Goal: Task Accomplishment & Management: Use online tool/utility

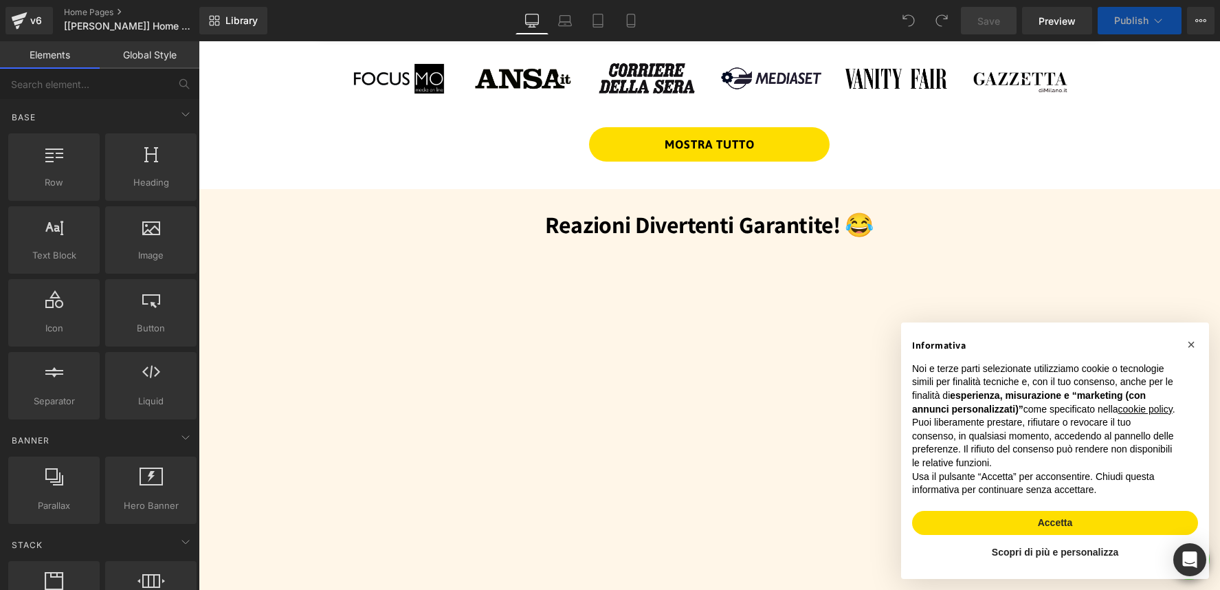
scroll to position [561, 0]
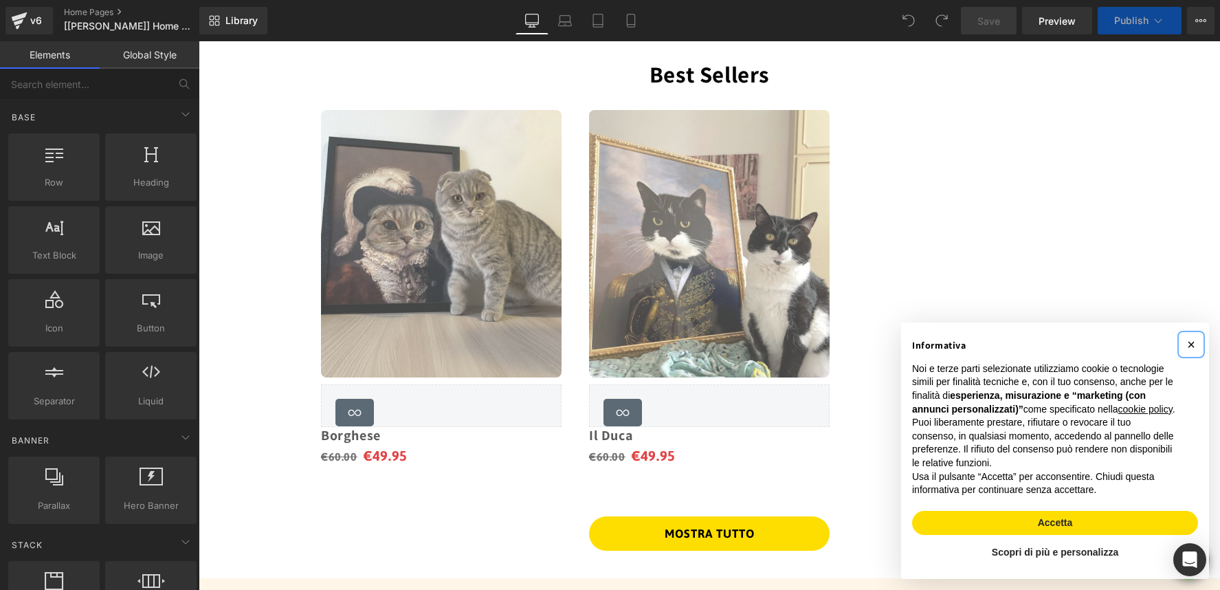
click at [1193, 337] on span "×" at bounding box center [1191, 344] width 8 height 15
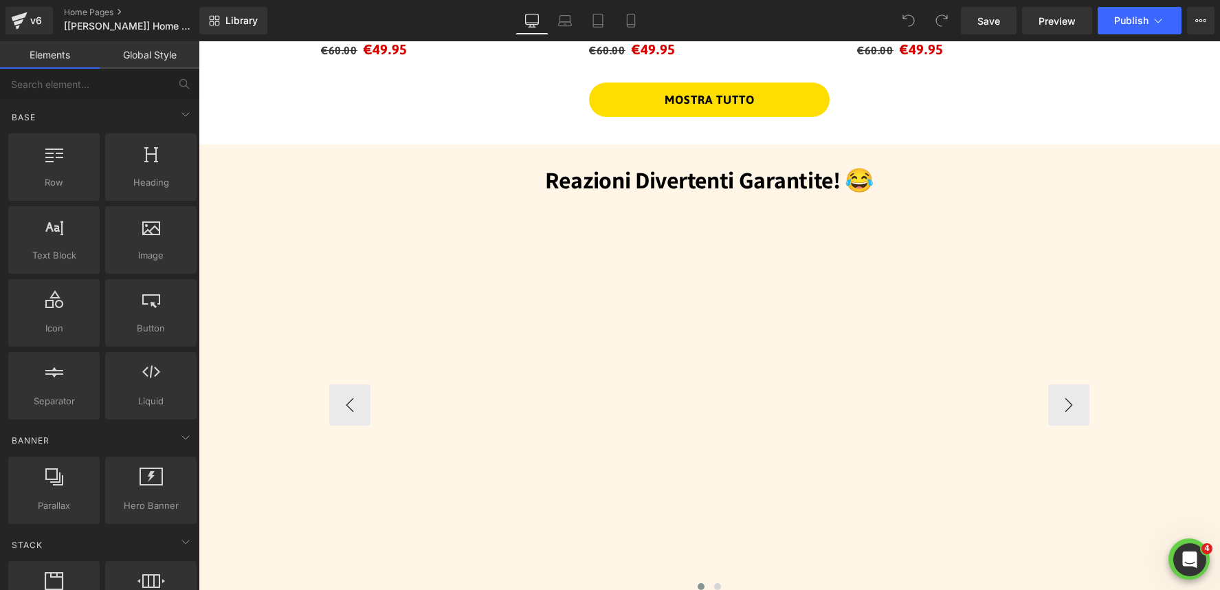
scroll to position [998, 0]
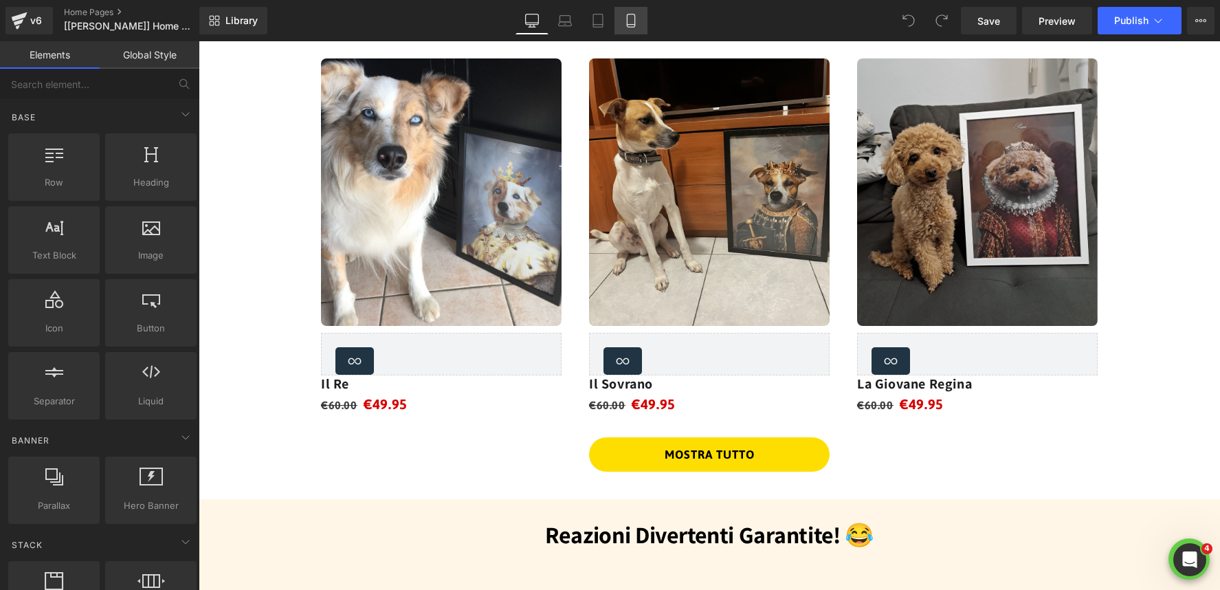
click at [630, 18] on icon at bounding box center [631, 21] width 14 height 14
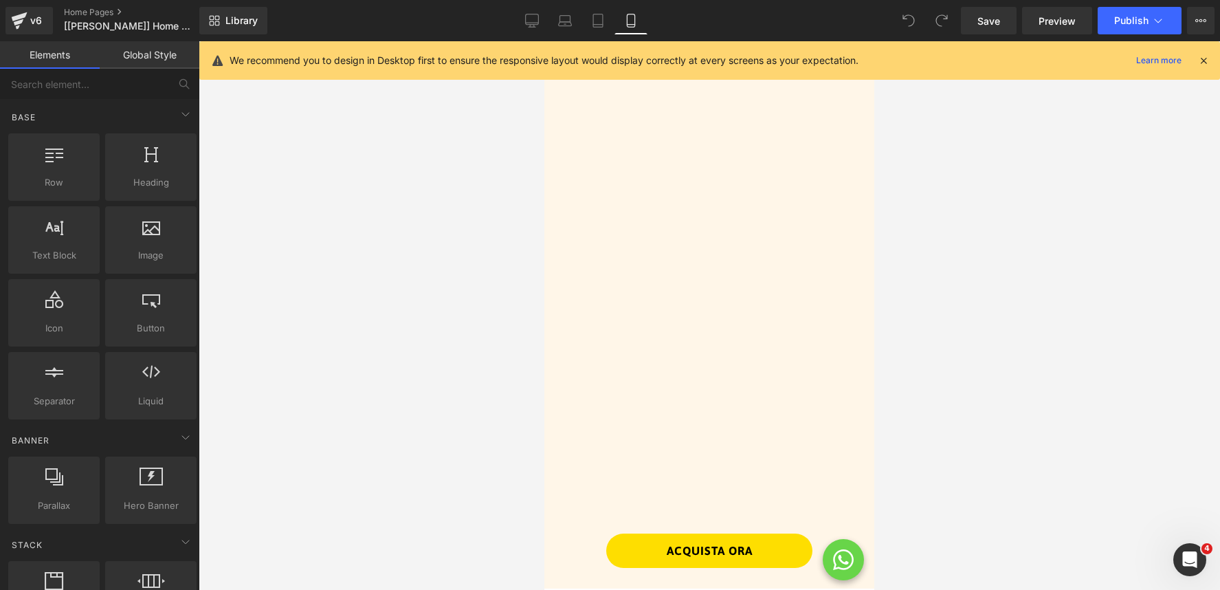
scroll to position [1519, 0]
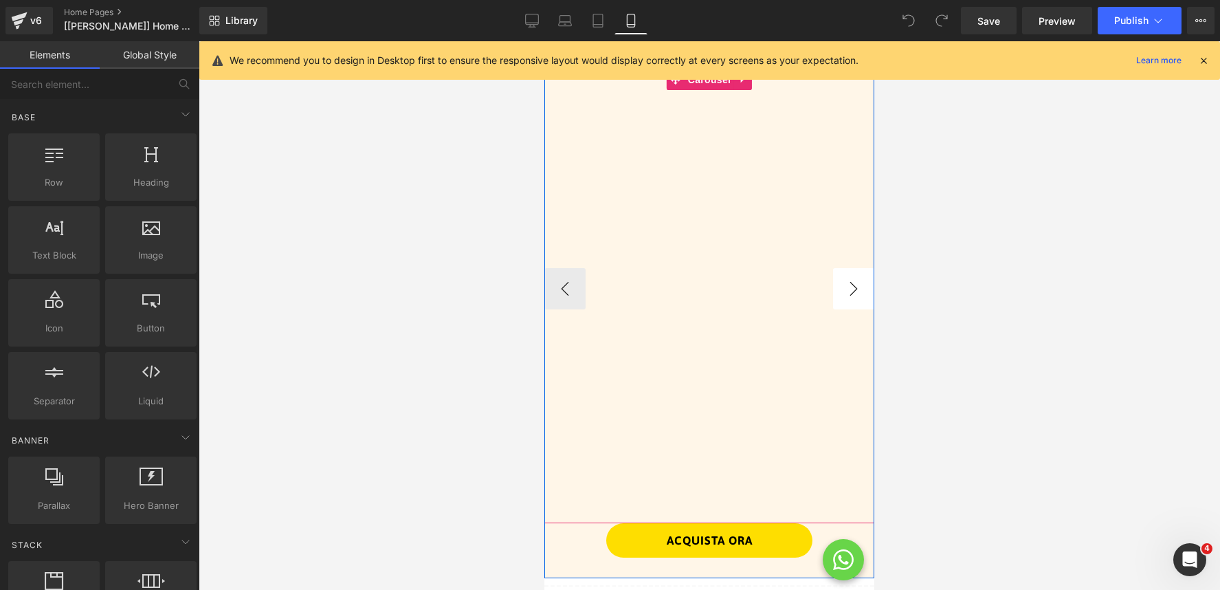
click at [853, 285] on button "›" at bounding box center [853, 288] width 41 height 41
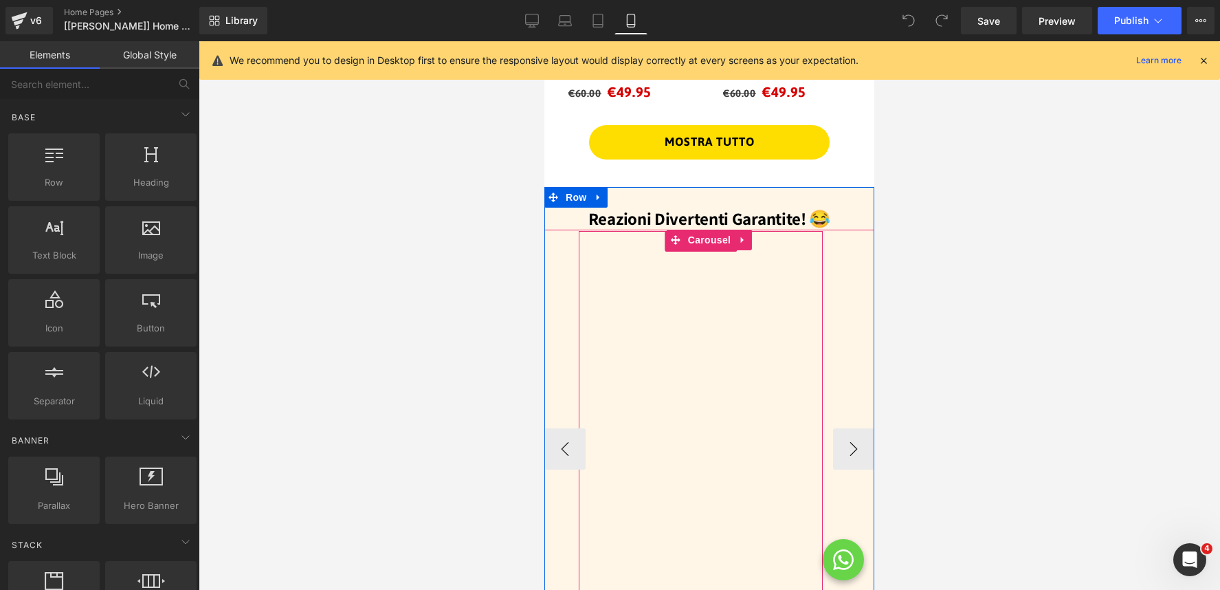
scroll to position [1313, 0]
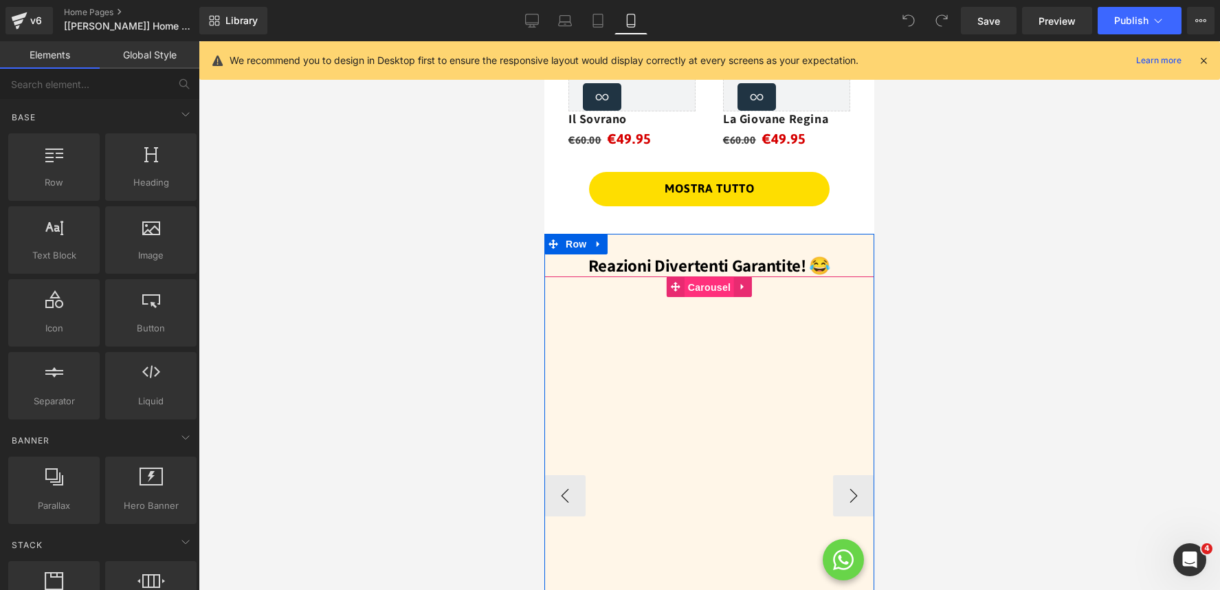
click at [704, 289] on span "Carousel" at bounding box center [708, 287] width 49 height 21
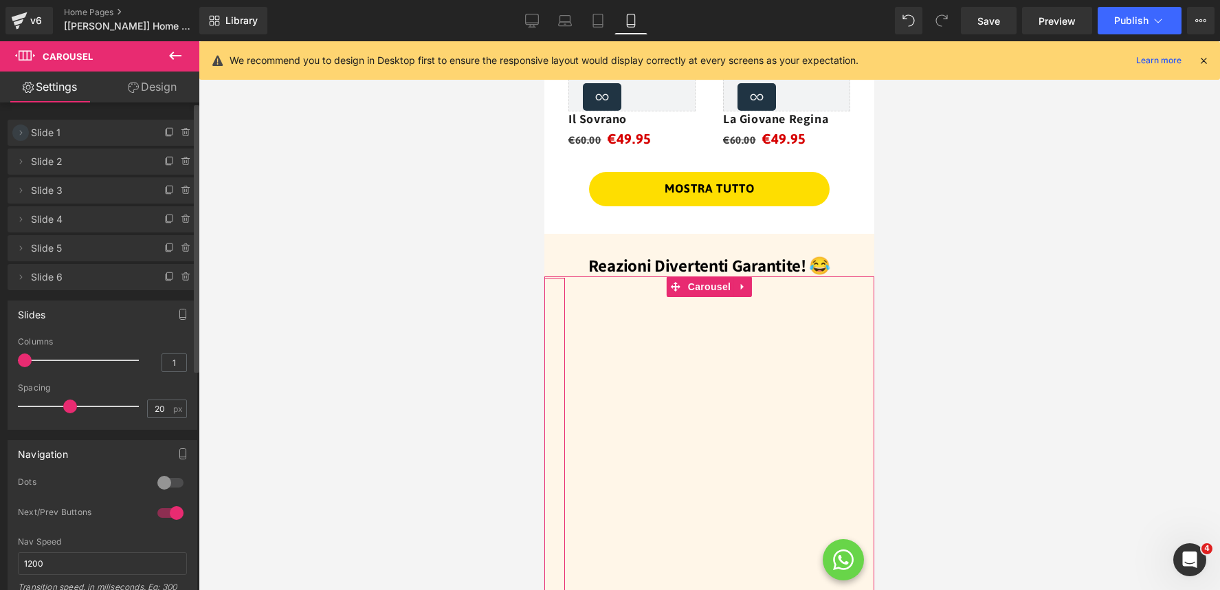
click at [19, 135] on icon at bounding box center [20, 132] width 11 height 11
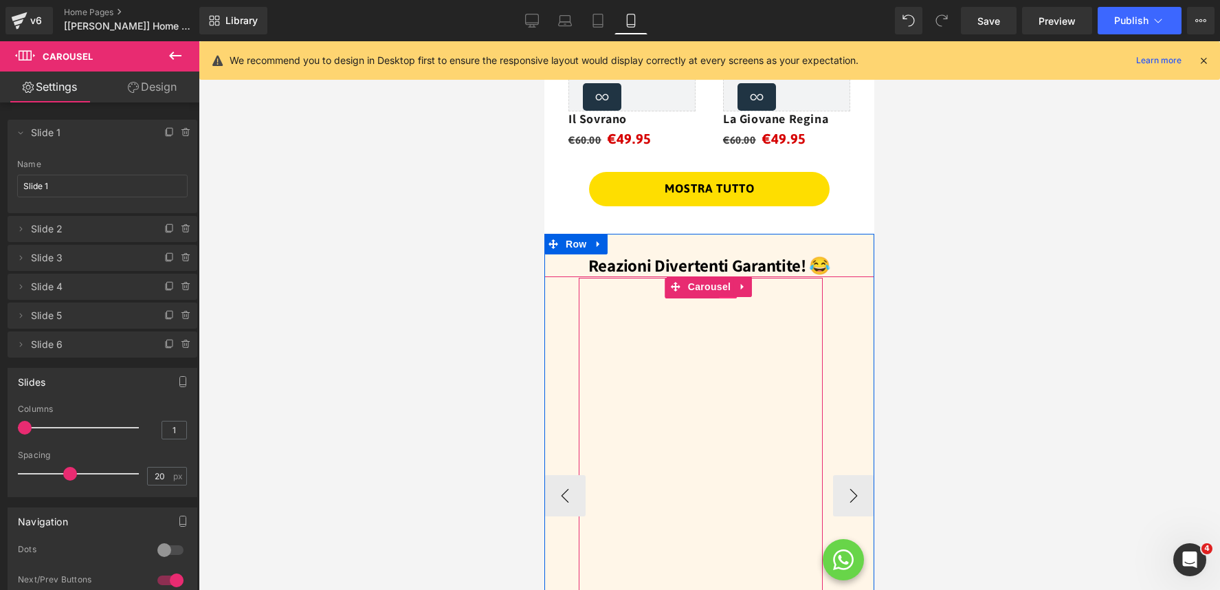
click at [722, 298] on link at bounding box center [728, 288] width 18 height 21
click at [722, 298] on link at bounding box center [719, 288] width 18 height 21
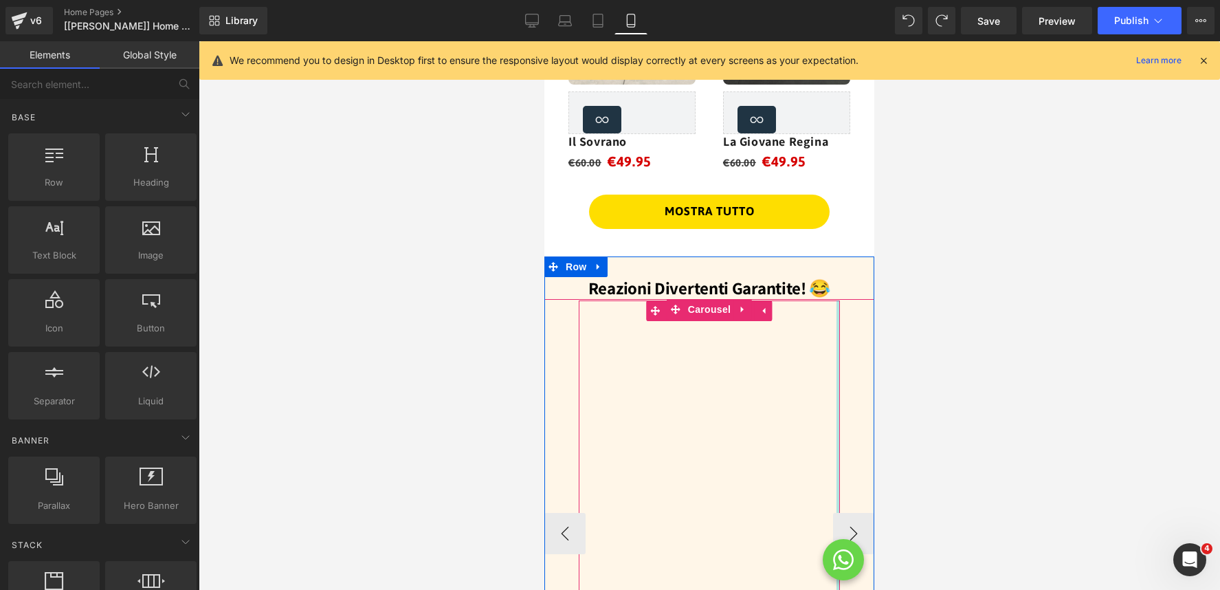
scroll to position [1289, 0]
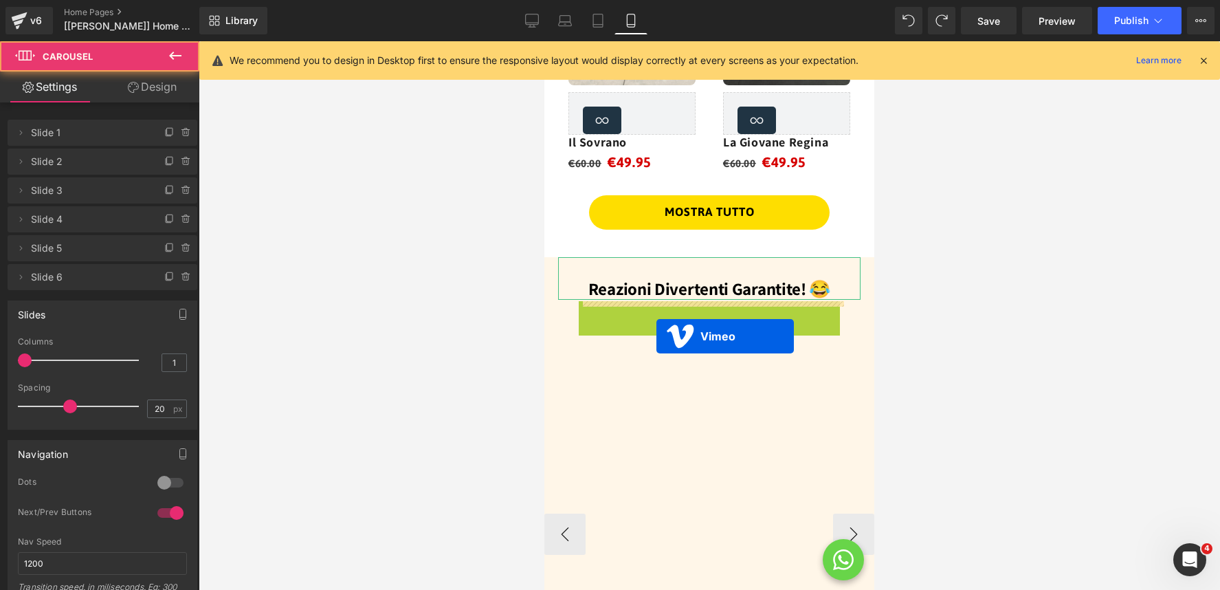
click at [656, 336] on div "Vimeo Vimeo Vimeo Vimeo" at bounding box center [1128, 534] width 1718 height 466
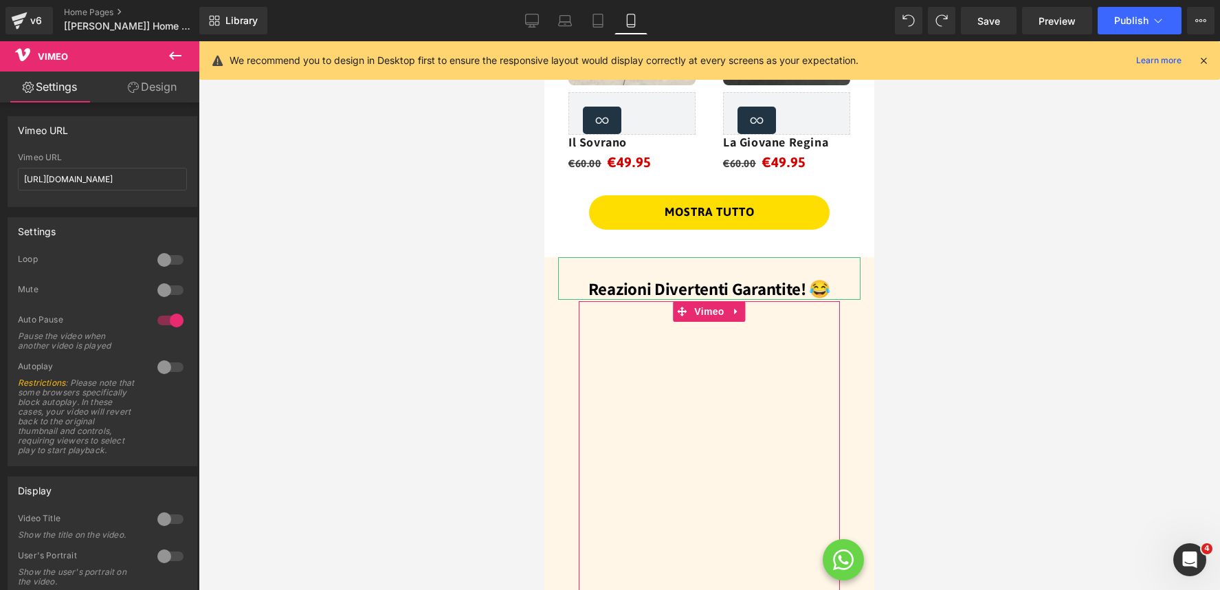
click at [155, 94] on link "Design" at bounding box center [152, 86] width 100 height 31
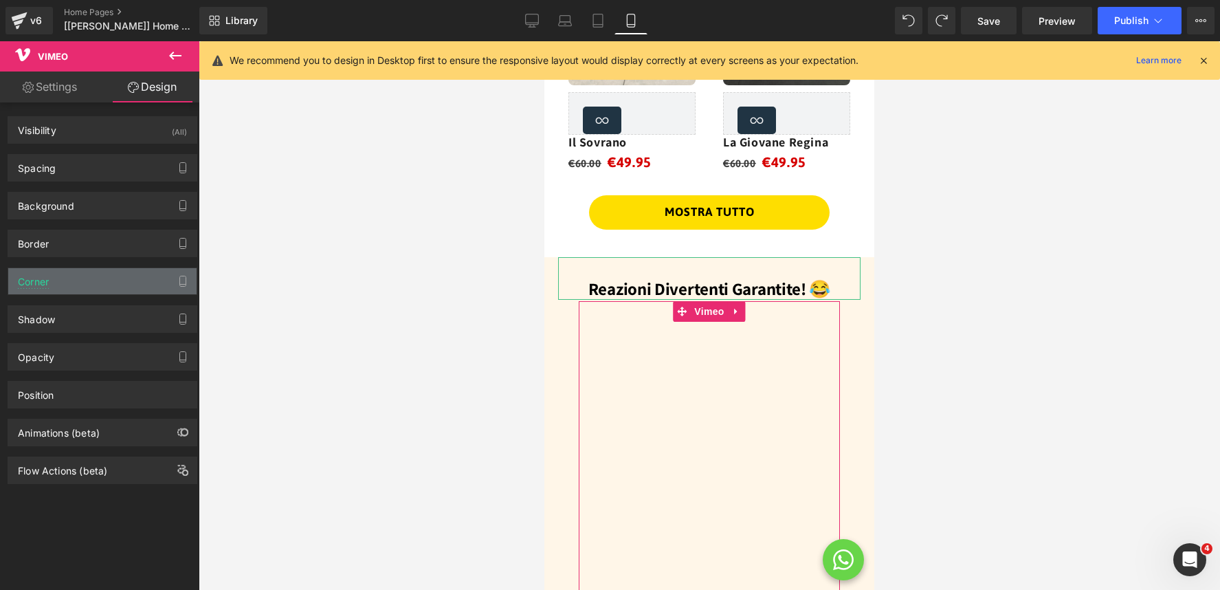
click at [85, 280] on div "Corner" at bounding box center [102, 281] width 188 height 26
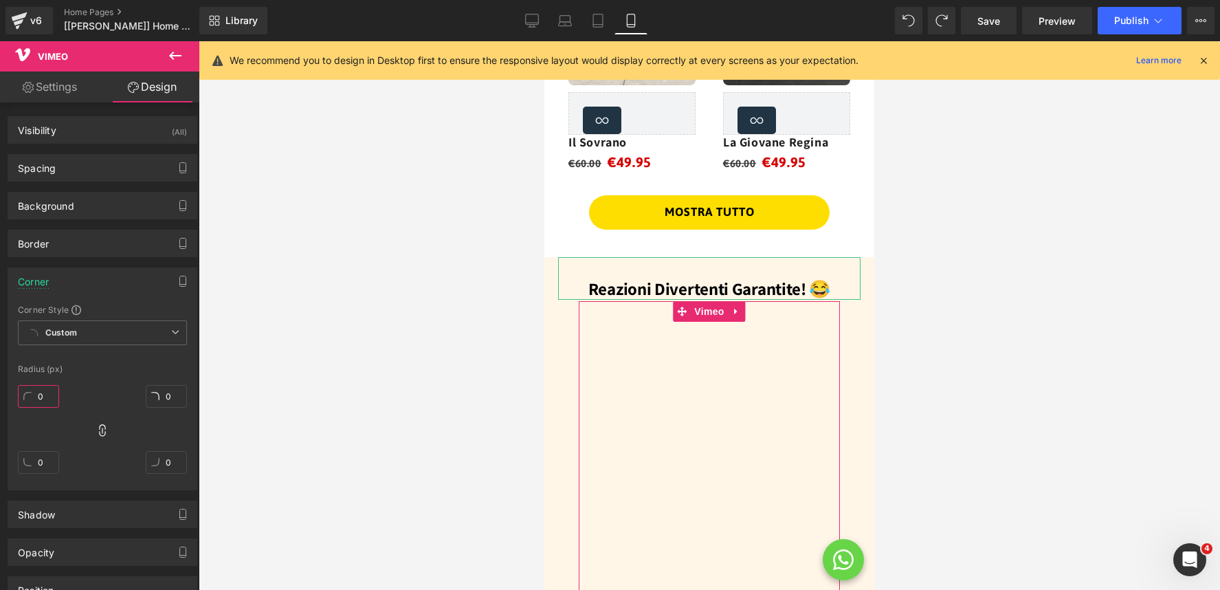
click at [47, 400] on input "0" at bounding box center [38, 396] width 41 height 23
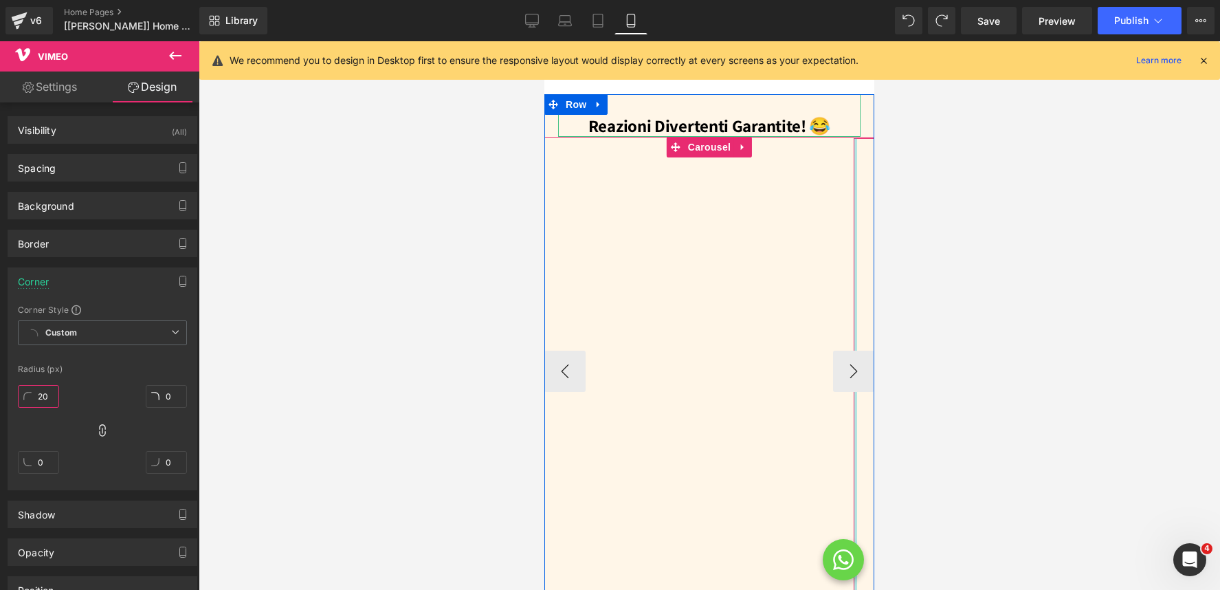
scroll to position [1407, 0]
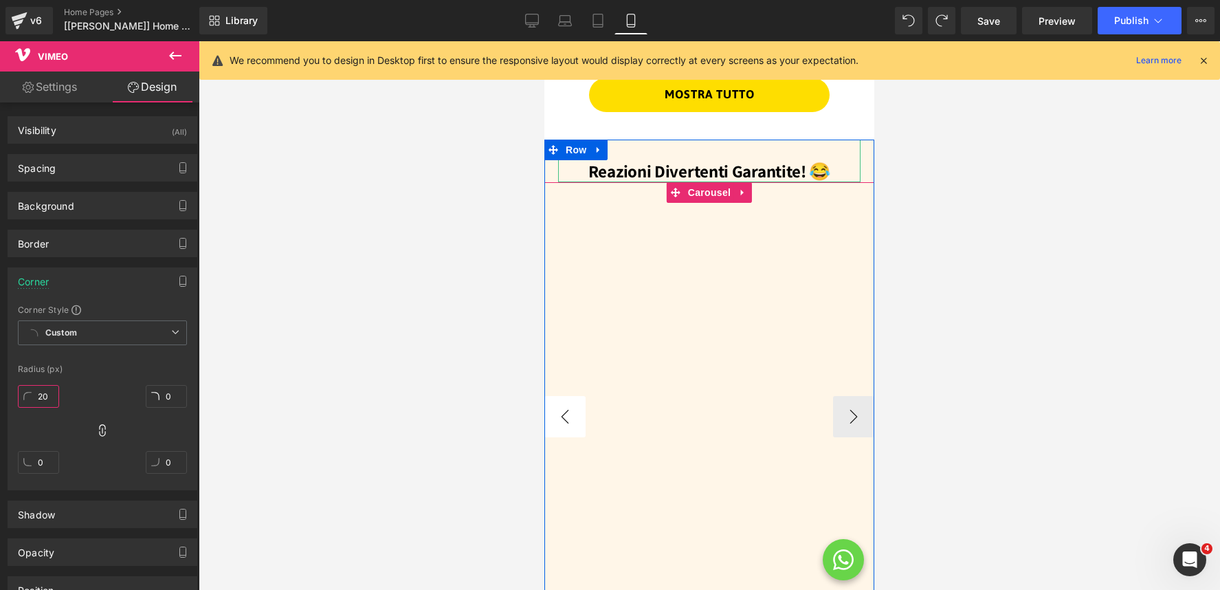
type input "20"
click at [572, 420] on button "‹" at bounding box center [564, 416] width 41 height 41
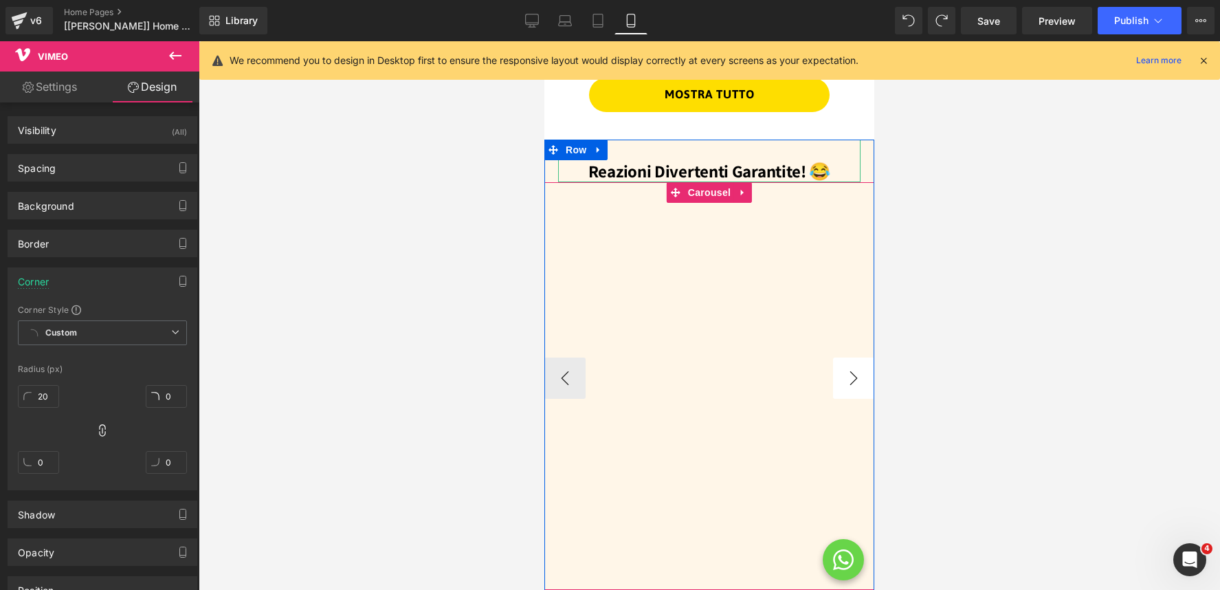
click at [851, 381] on button "›" at bounding box center [853, 377] width 41 height 41
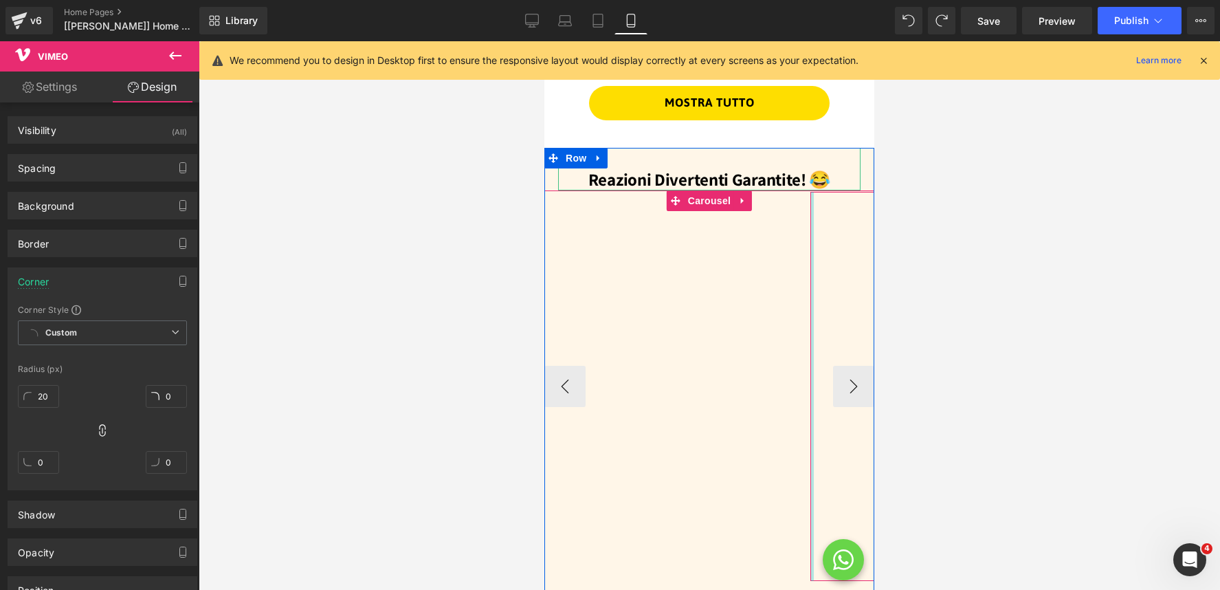
scroll to position [1393, 0]
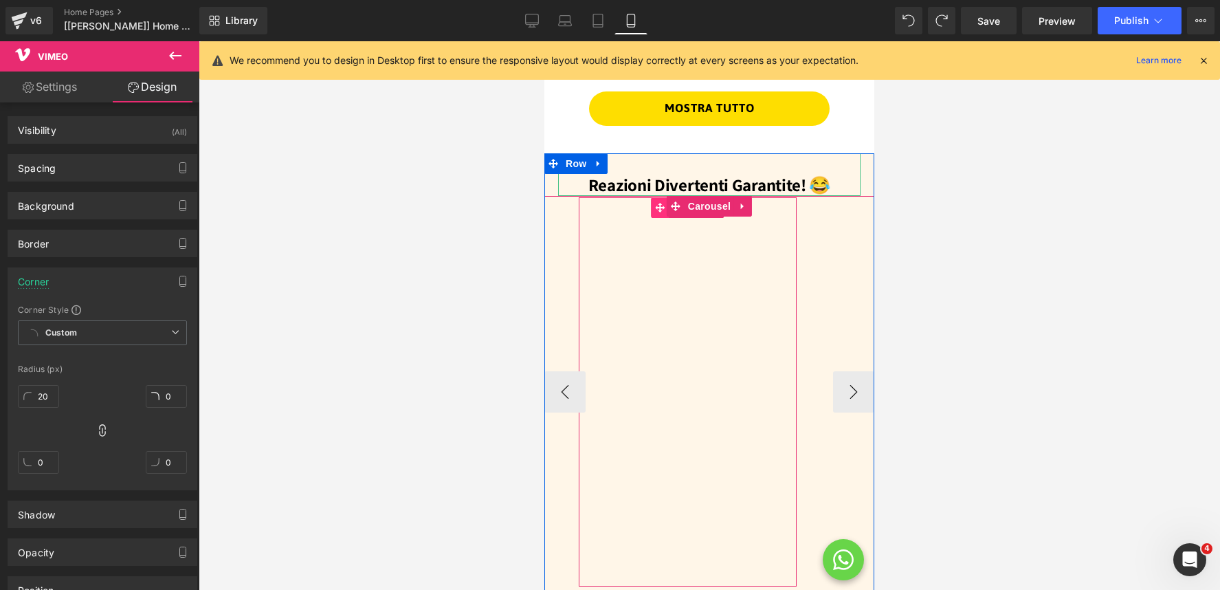
click at [656, 211] on icon at bounding box center [661, 208] width 10 height 10
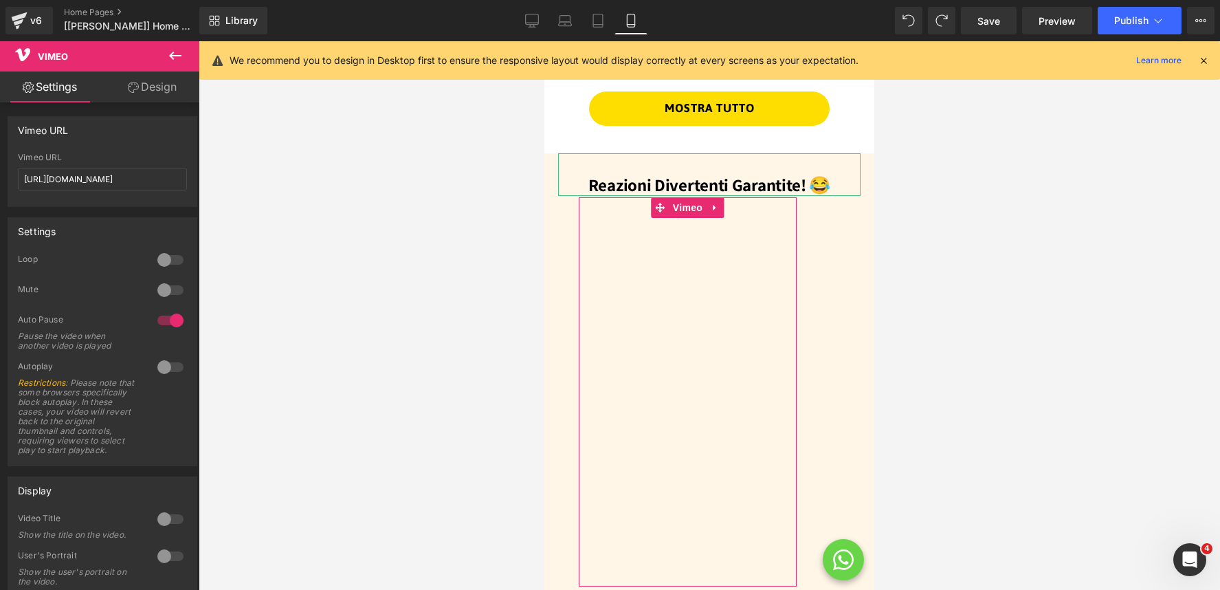
click at [147, 89] on link "Design" at bounding box center [152, 86] width 100 height 31
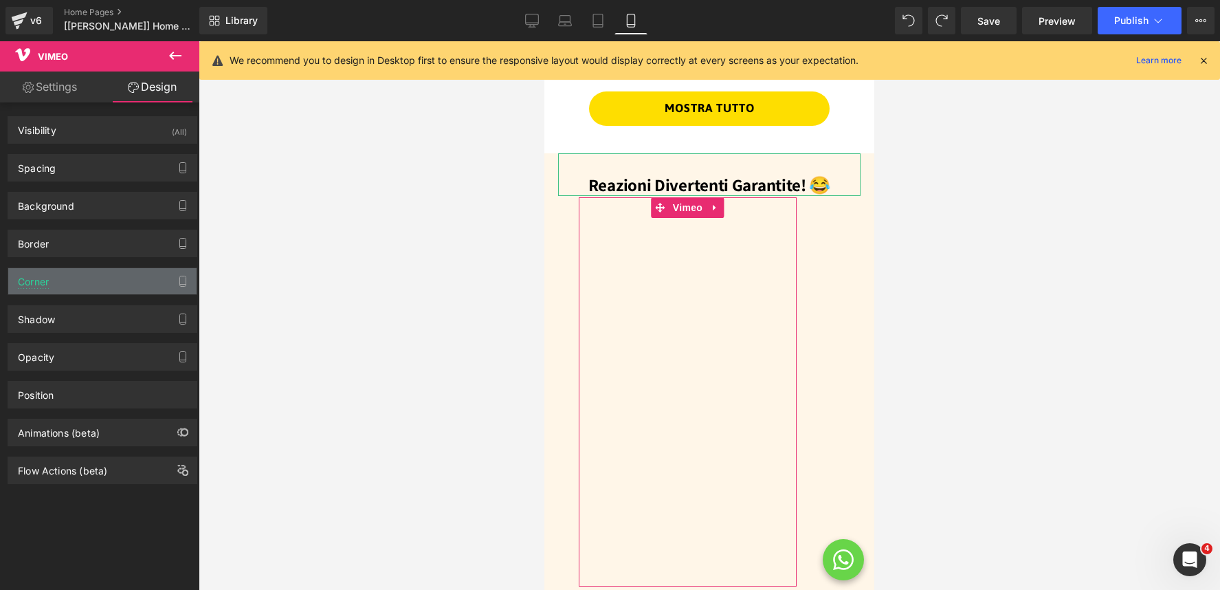
click at [88, 280] on div "Corner" at bounding box center [102, 281] width 188 height 26
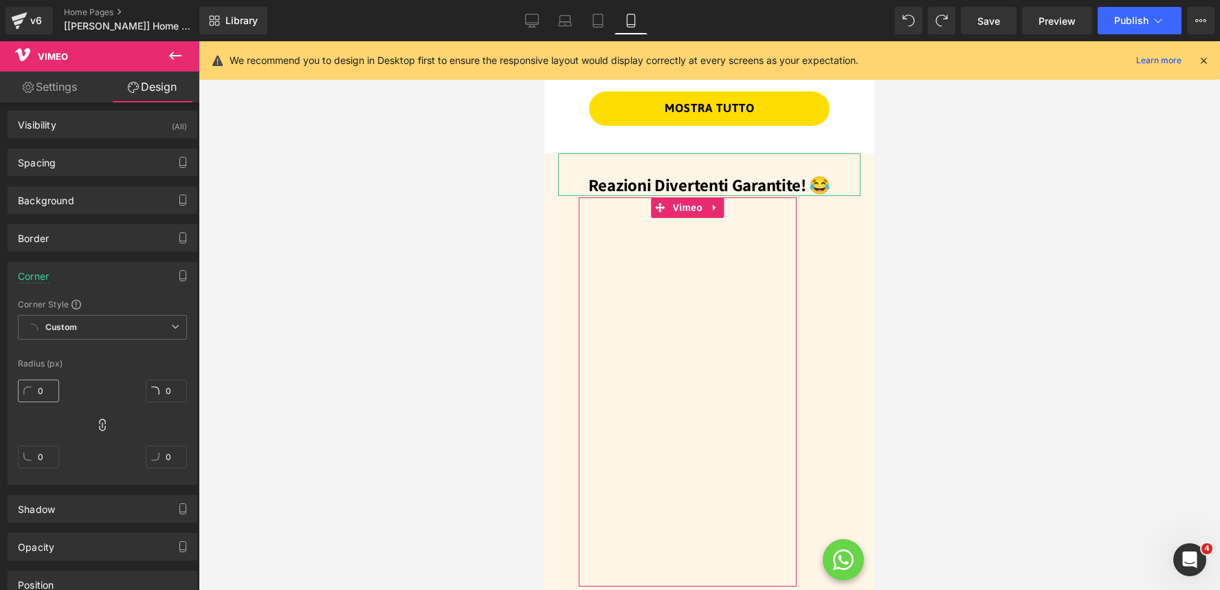
scroll to position [7, 0]
click at [44, 390] on input "0" at bounding box center [38, 389] width 41 height 23
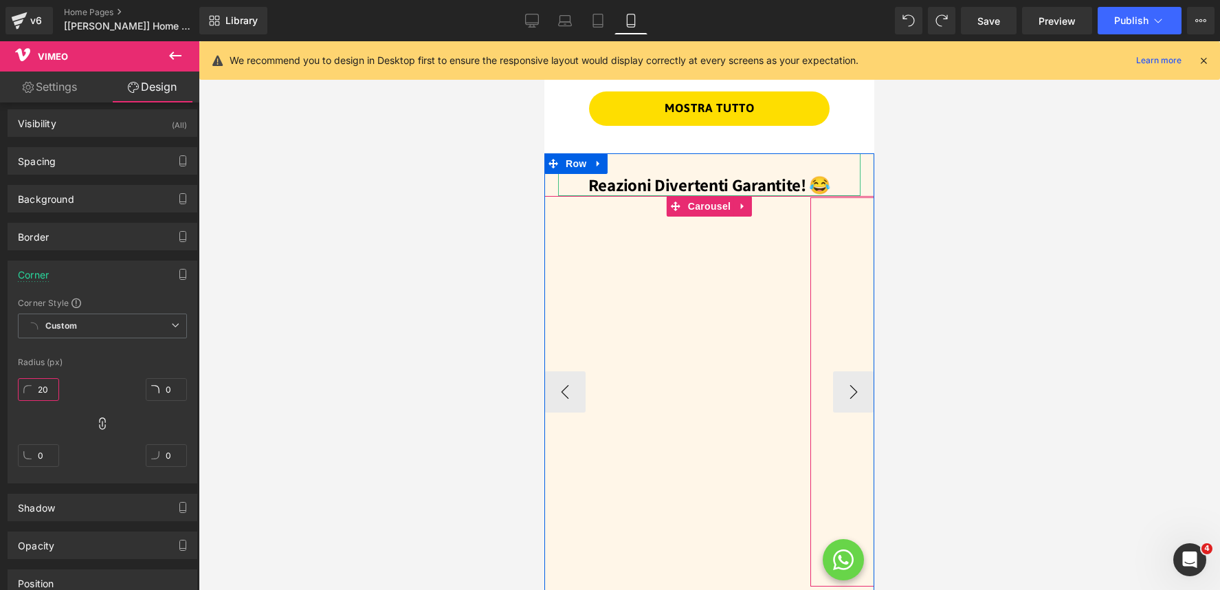
type input "20"
click at [851, 394] on button "›" at bounding box center [853, 390] width 41 height 41
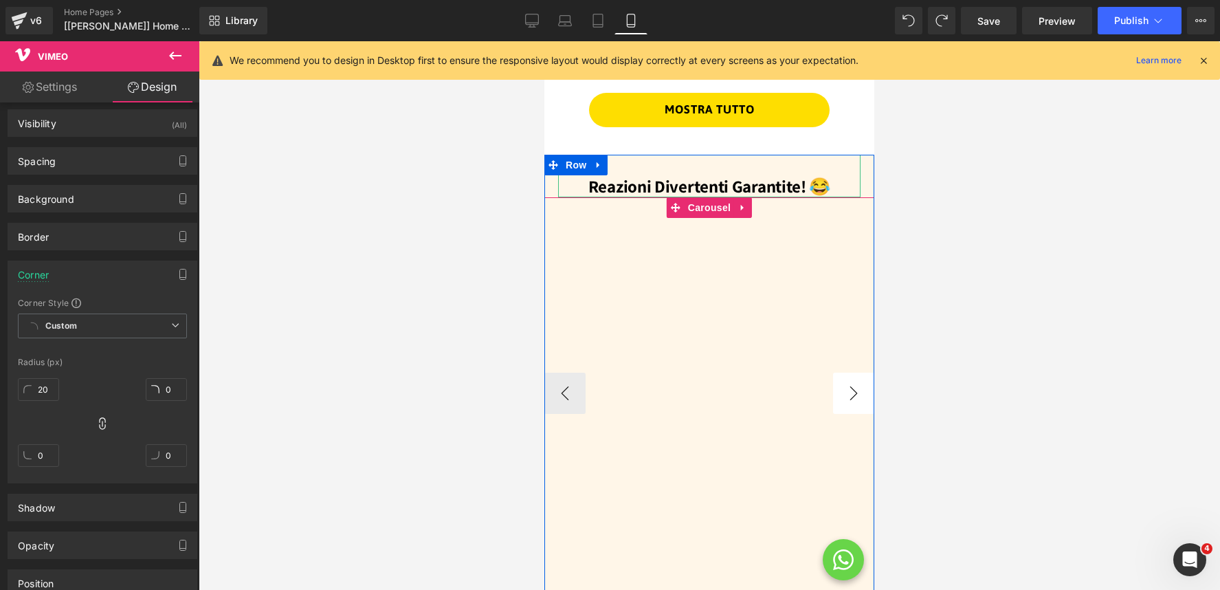
scroll to position [1395, 0]
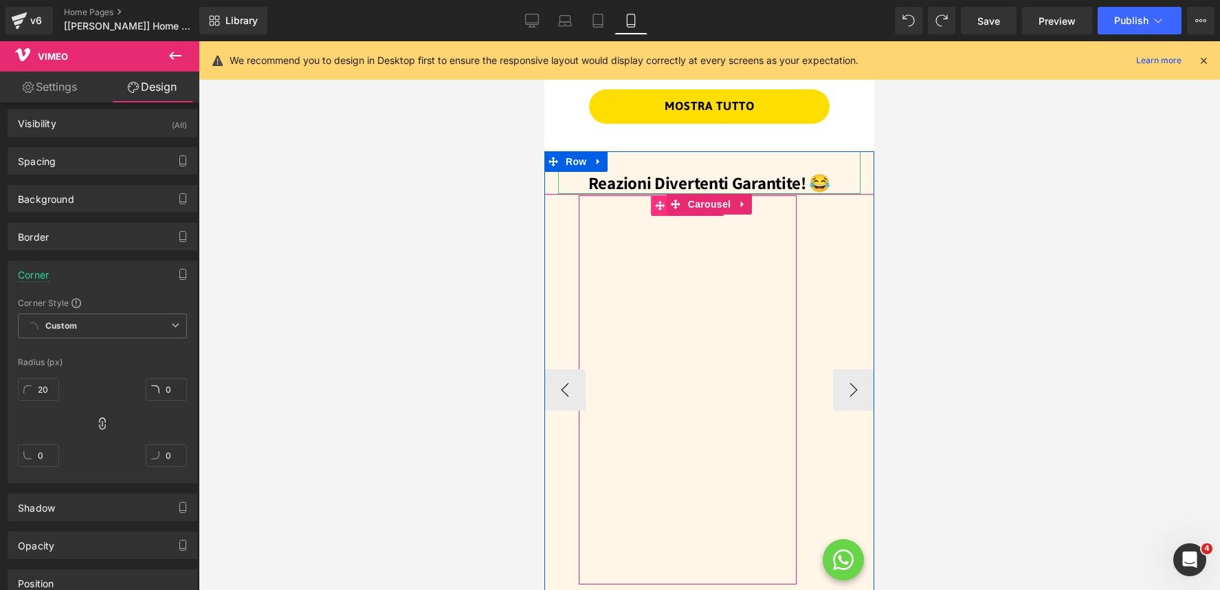
click at [658, 207] on icon at bounding box center [661, 206] width 10 height 10
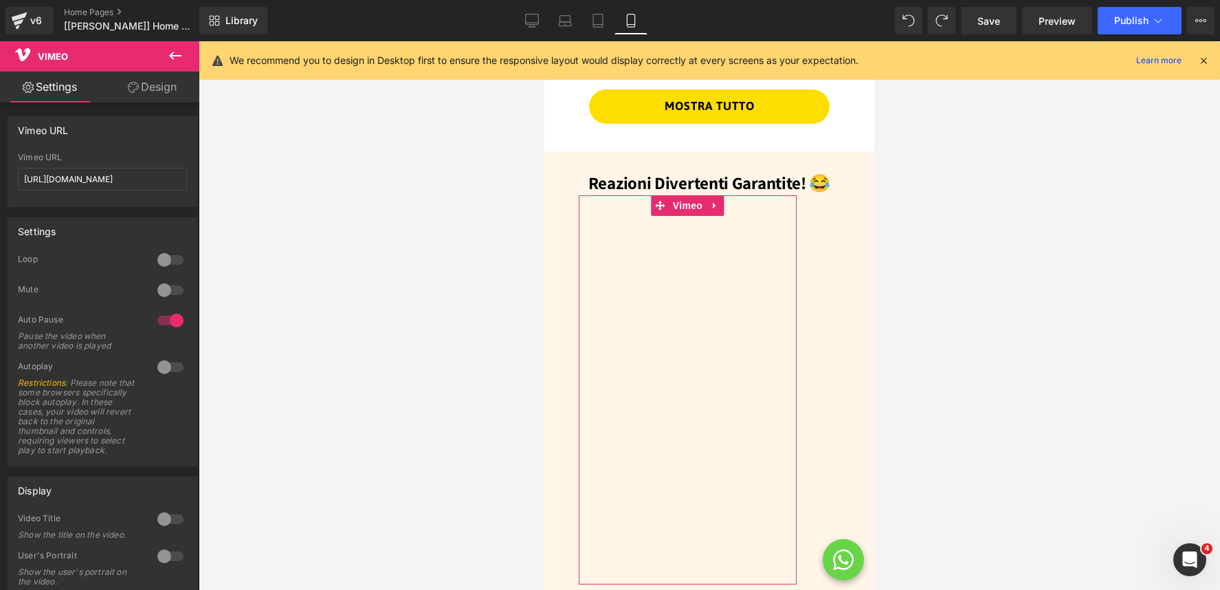
click at [137, 81] on link "Design" at bounding box center [152, 86] width 100 height 31
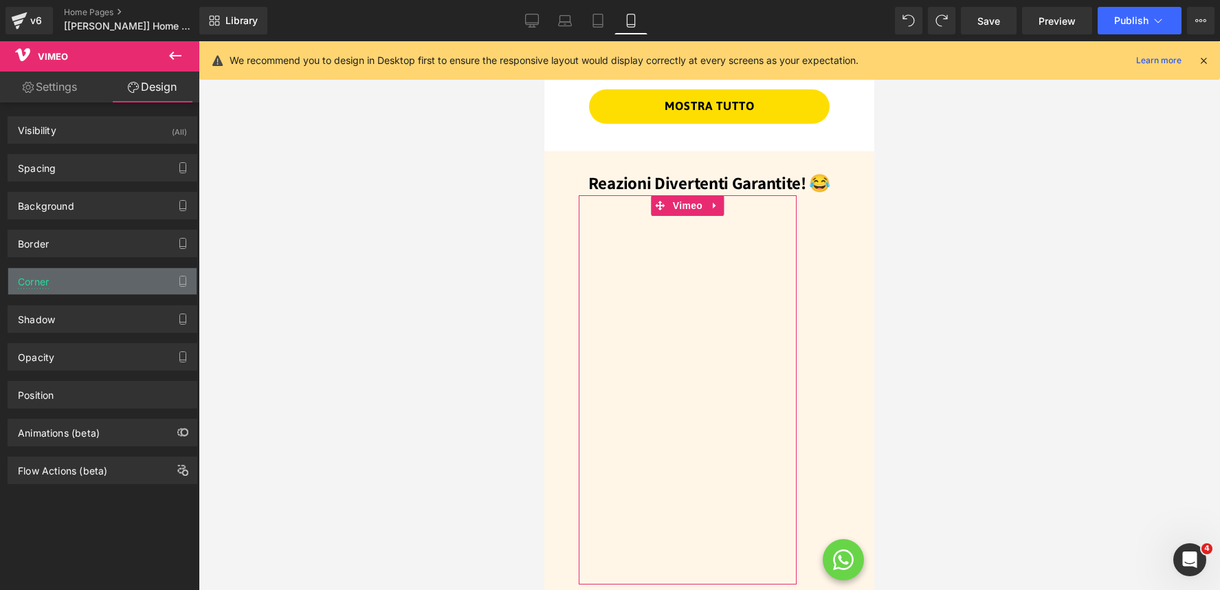
click at [77, 289] on div "Corner" at bounding box center [102, 281] width 188 height 26
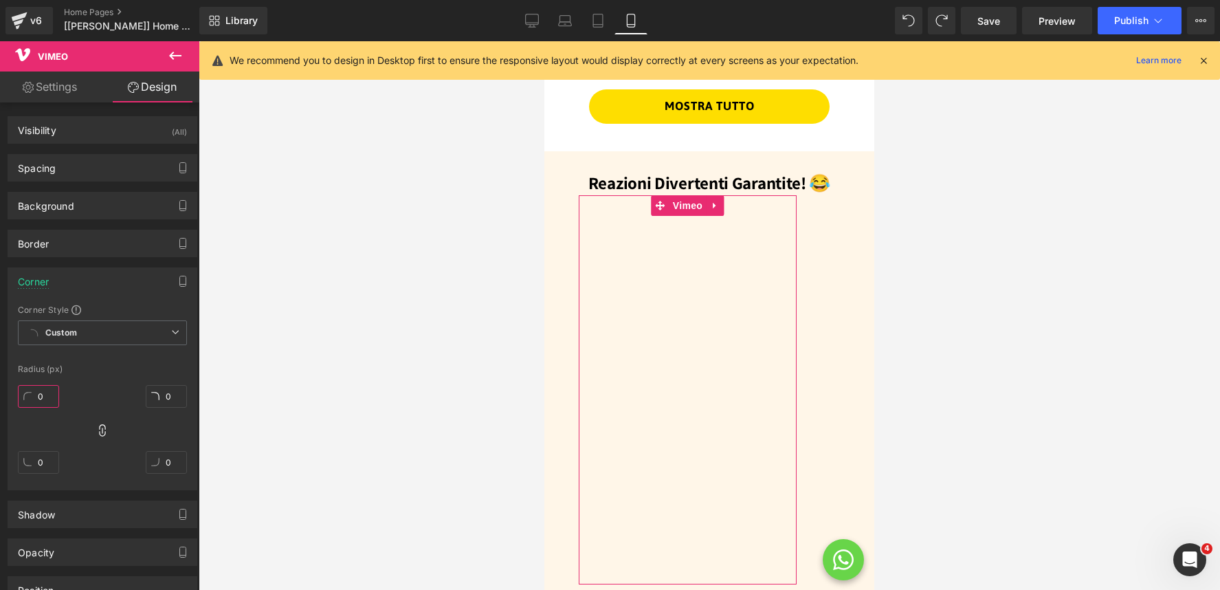
click at [44, 392] on input "0" at bounding box center [38, 396] width 41 height 23
type input "20"
click at [140, 366] on div "Radius (px)" at bounding box center [102, 369] width 169 height 10
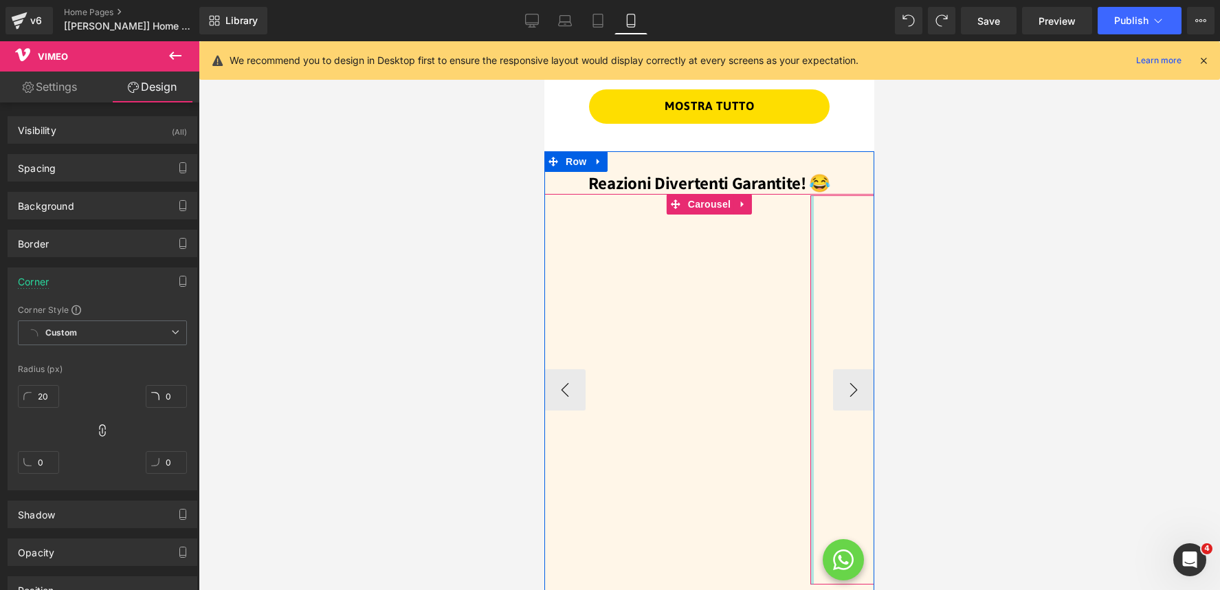
scroll to position [1396, 0]
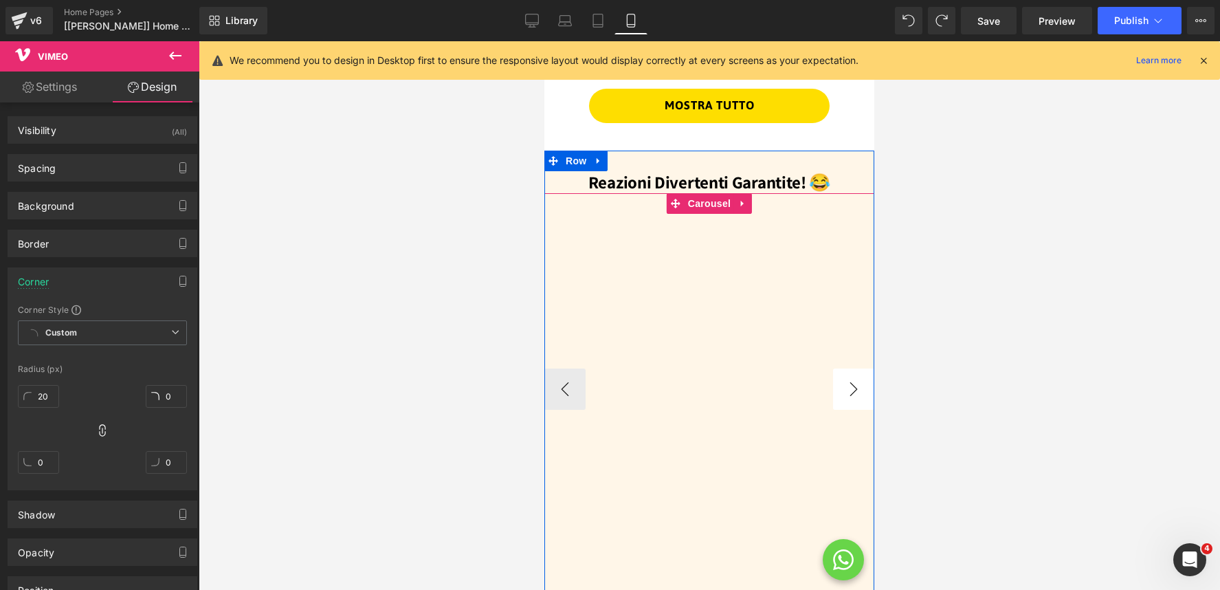
click at [849, 390] on button "›" at bounding box center [853, 388] width 41 height 41
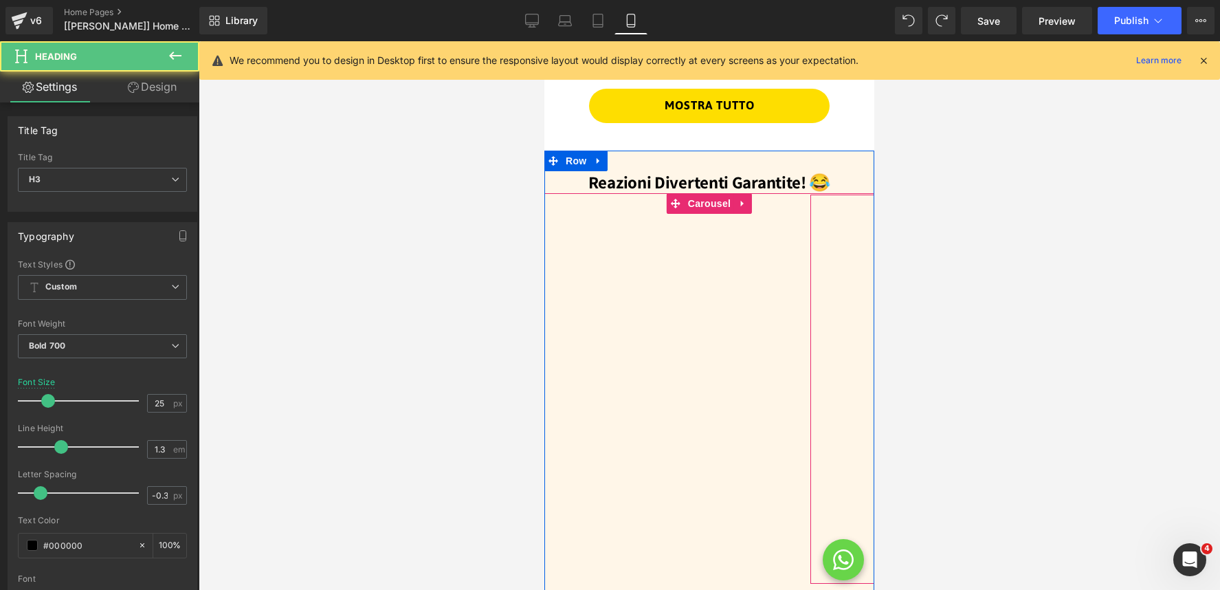
click at [609, 177] on h3 "Reazioni Divertenti Garantite! 😂" at bounding box center [709, 182] width 302 height 23
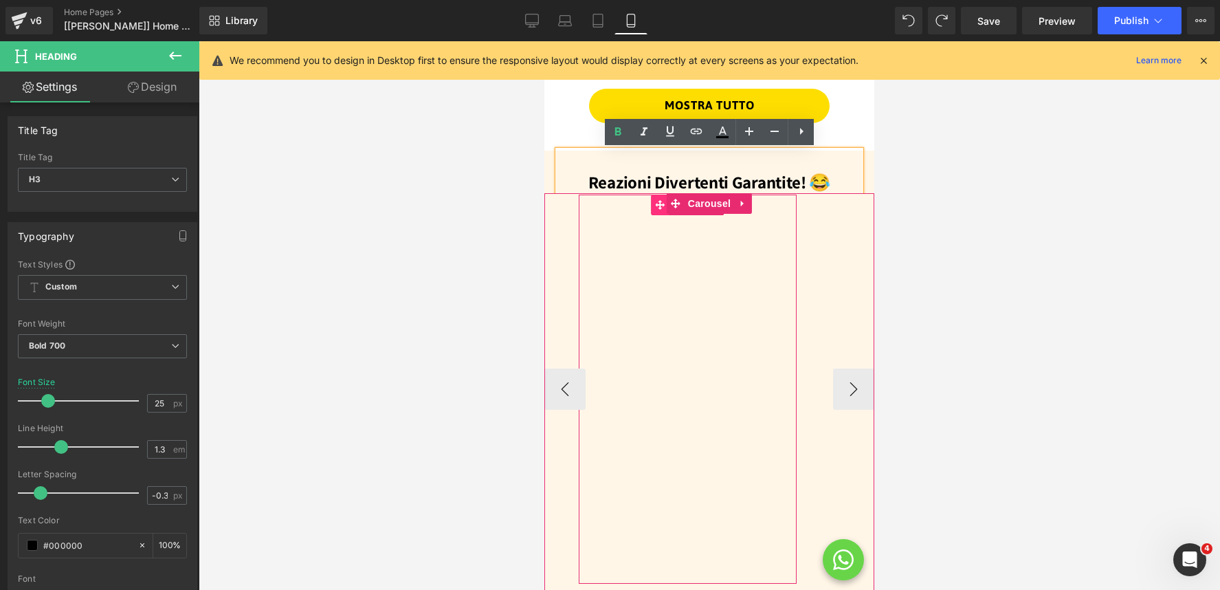
click at [656, 203] on icon at bounding box center [661, 205] width 10 height 10
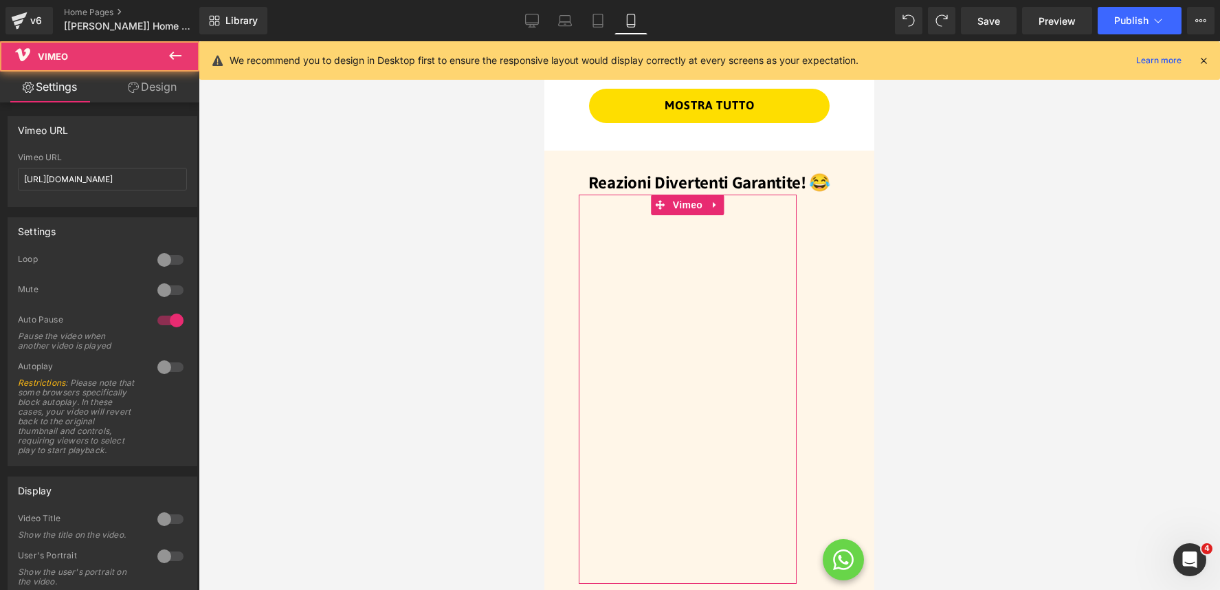
click at [168, 85] on link "Design" at bounding box center [152, 86] width 100 height 31
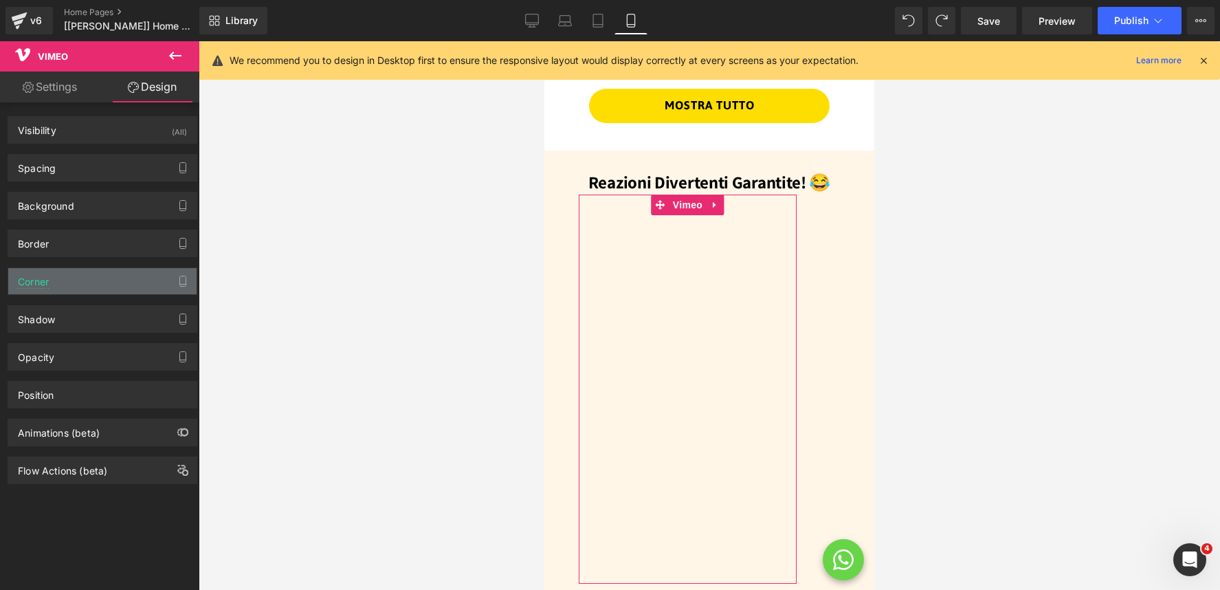
click at [88, 293] on div "Corner" at bounding box center [102, 281] width 188 height 26
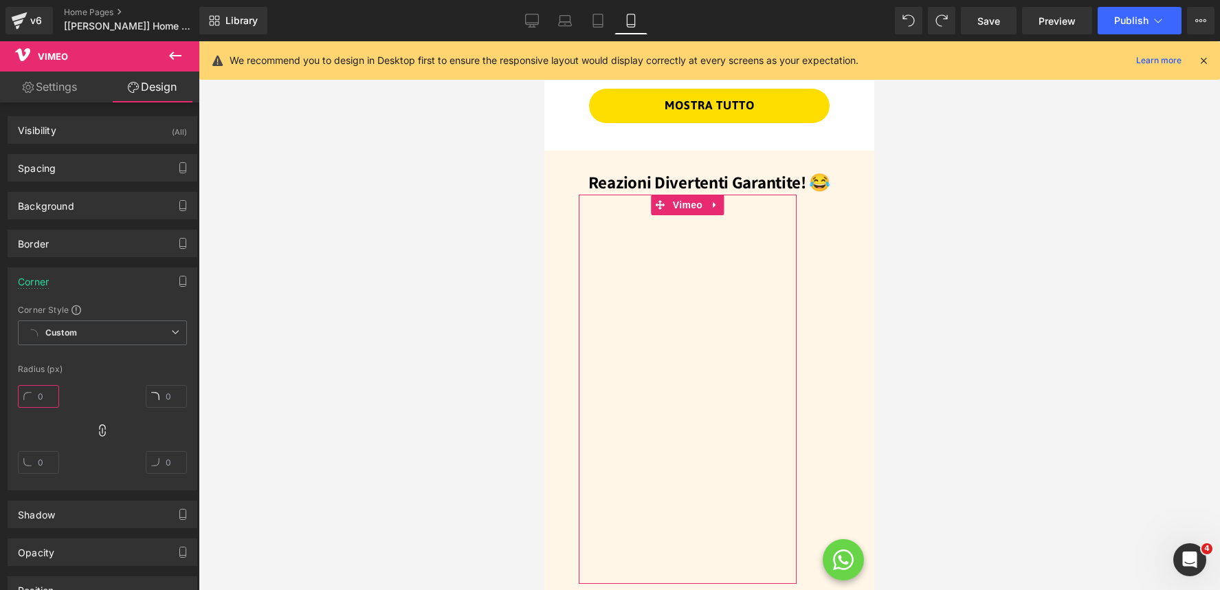
click at [46, 396] on input "text" at bounding box center [38, 396] width 41 height 23
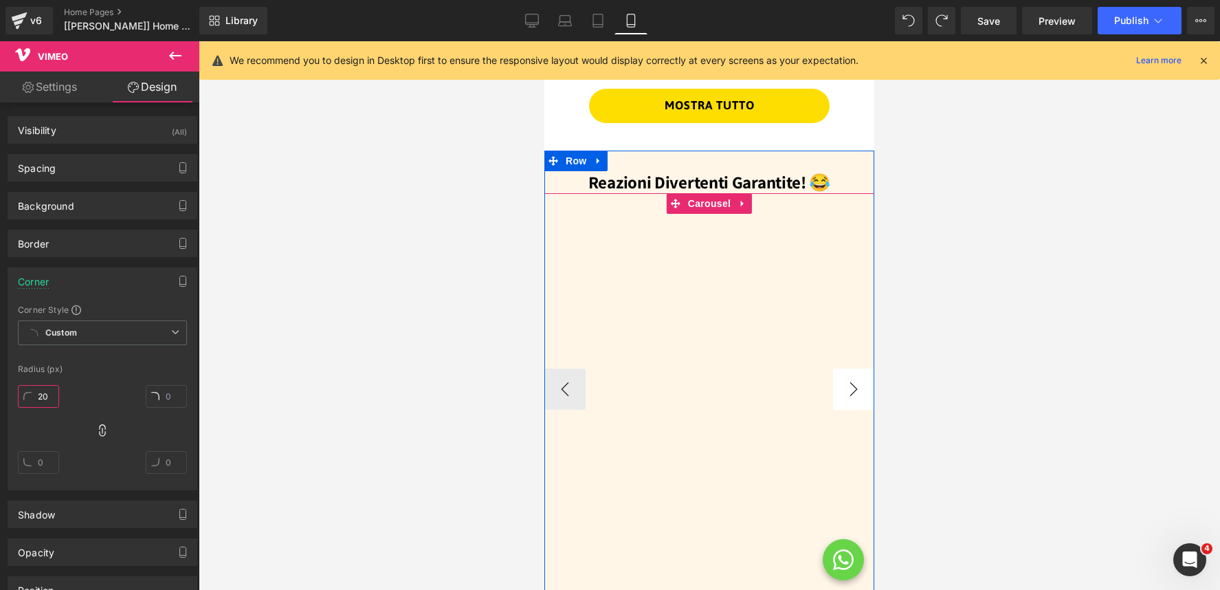
type input "20"
click at [849, 390] on button "›" at bounding box center [853, 388] width 41 height 41
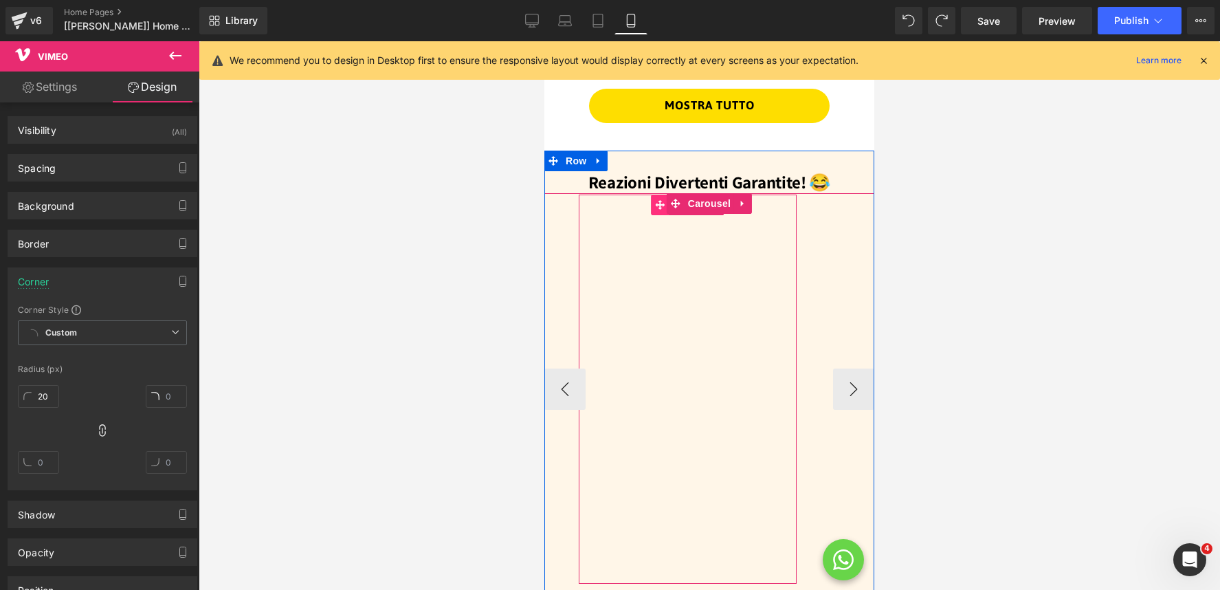
click at [661, 205] on icon at bounding box center [661, 205] width 10 height 10
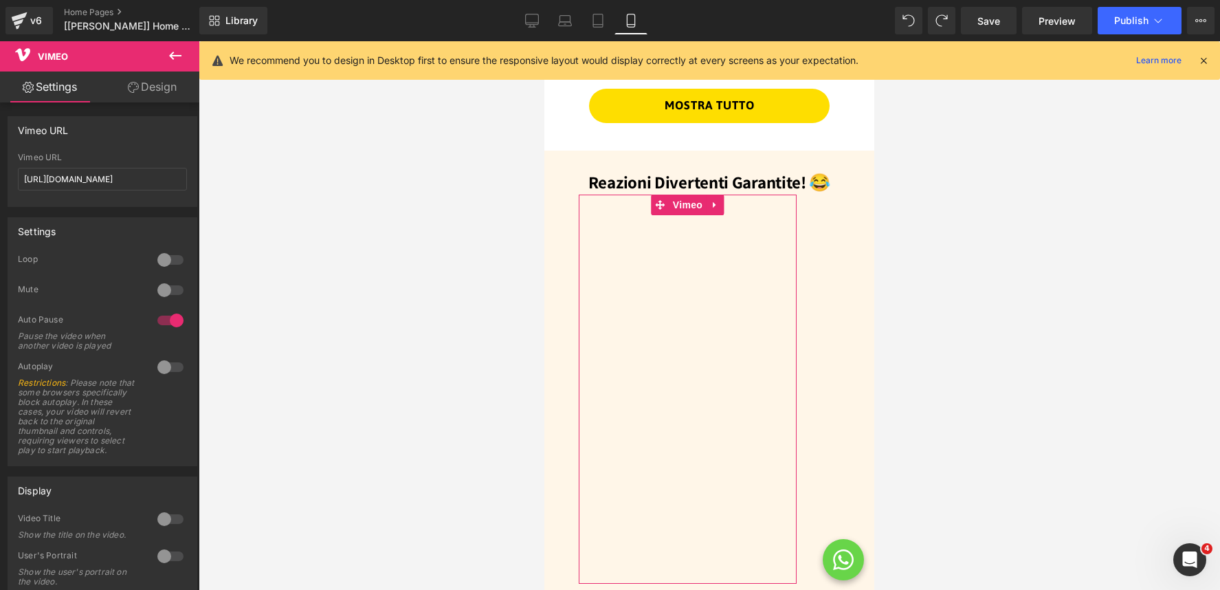
click at [161, 84] on link "Design" at bounding box center [152, 86] width 100 height 31
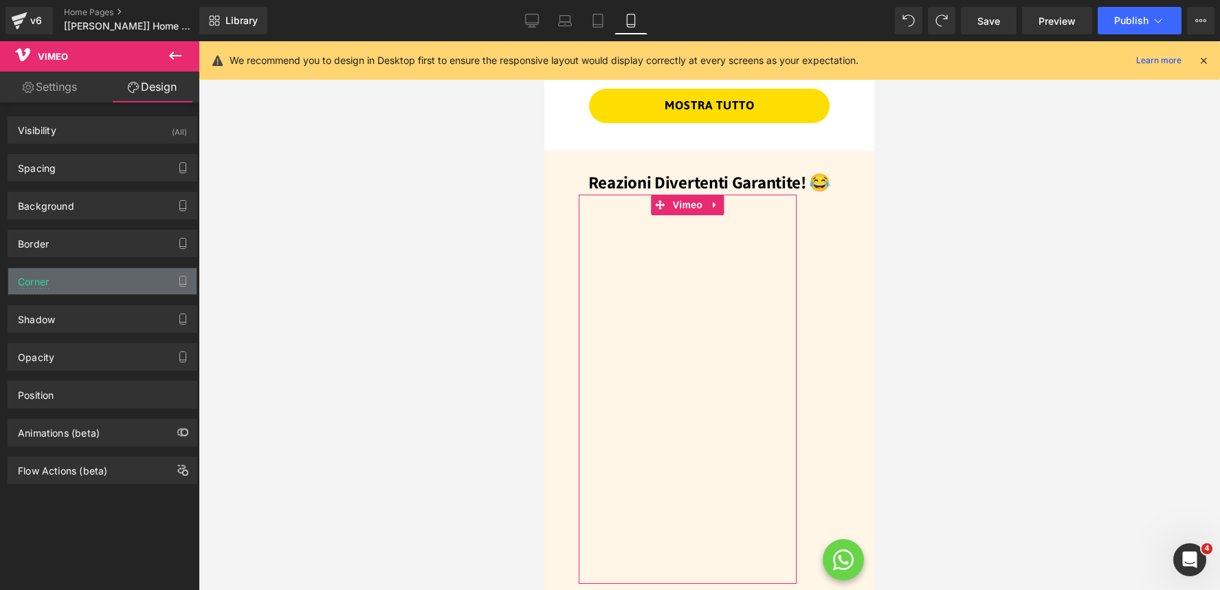
click at [102, 285] on div "Corner" at bounding box center [102, 281] width 188 height 26
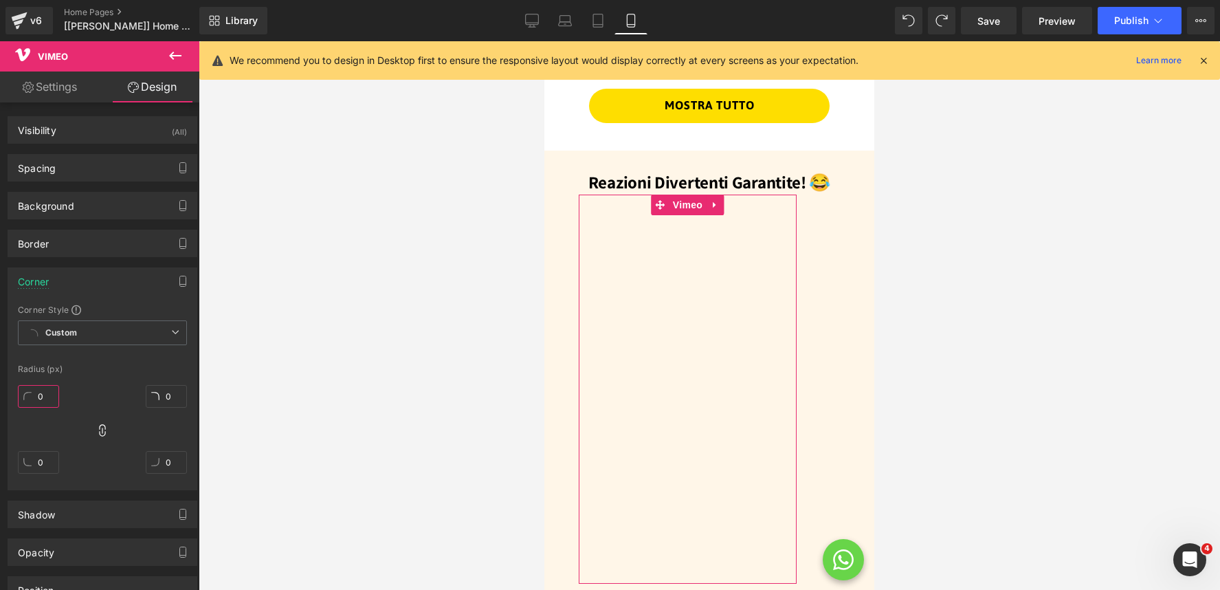
click at [43, 405] on input "0" at bounding box center [38, 396] width 41 height 23
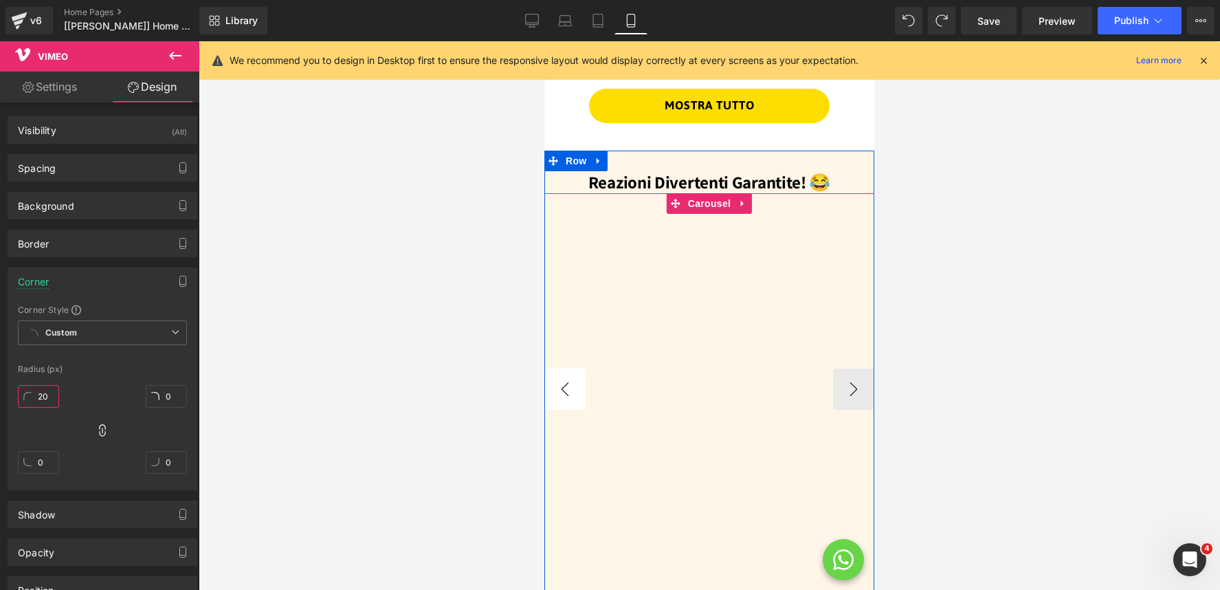
type input "20"
click at [562, 388] on button "‹" at bounding box center [564, 388] width 41 height 41
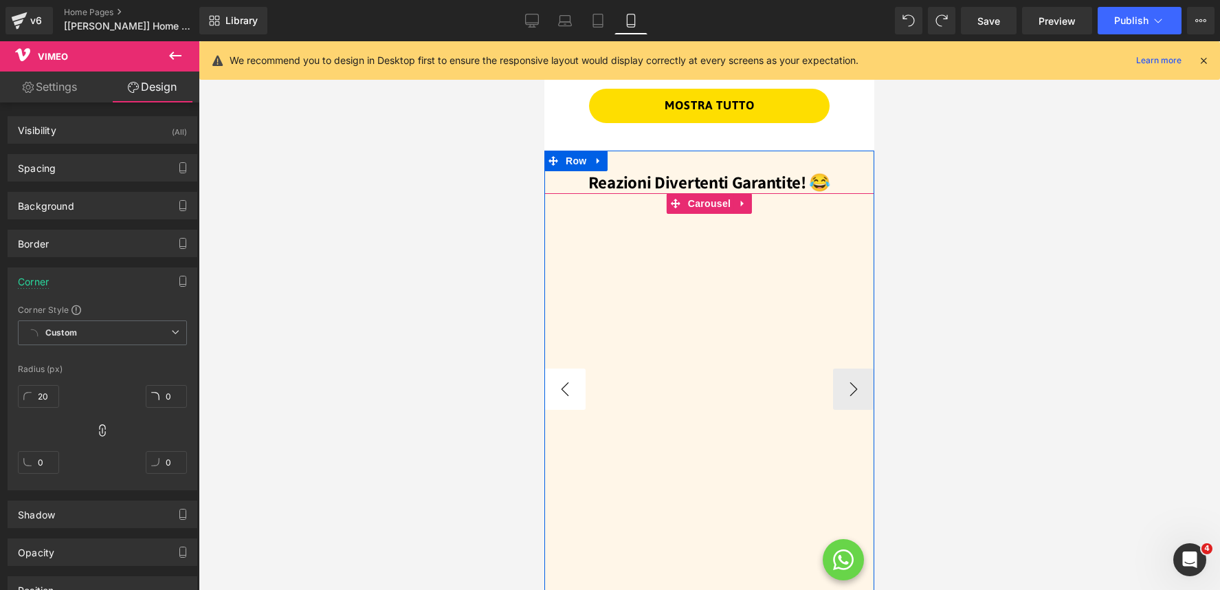
click at [562, 388] on button "‹" at bounding box center [564, 388] width 41 height 41
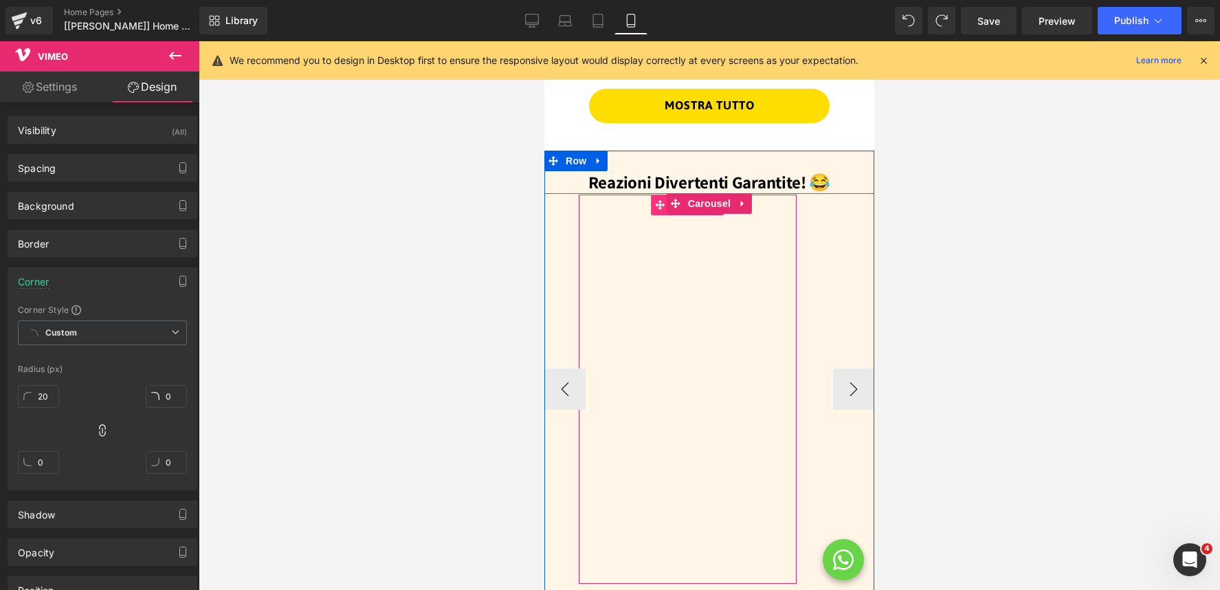
click at [658, 205] on icon at bounding box center [661, 205] width 10 height 10
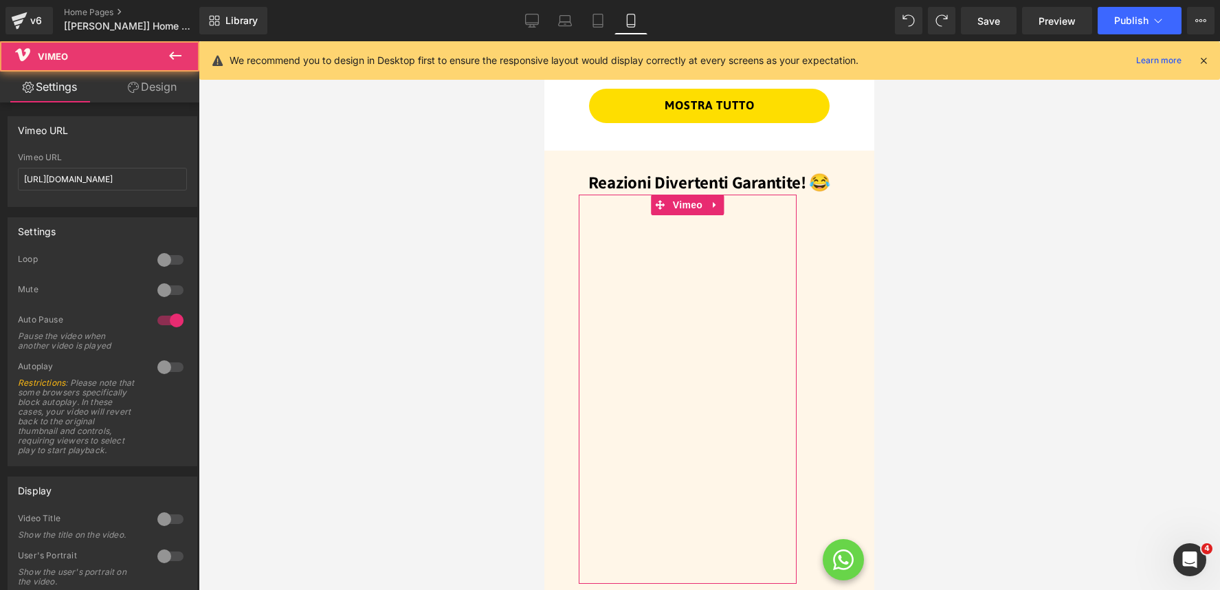
click at [157, 91] on link "Design" at bounding box center [152, 86] width 100 height 31
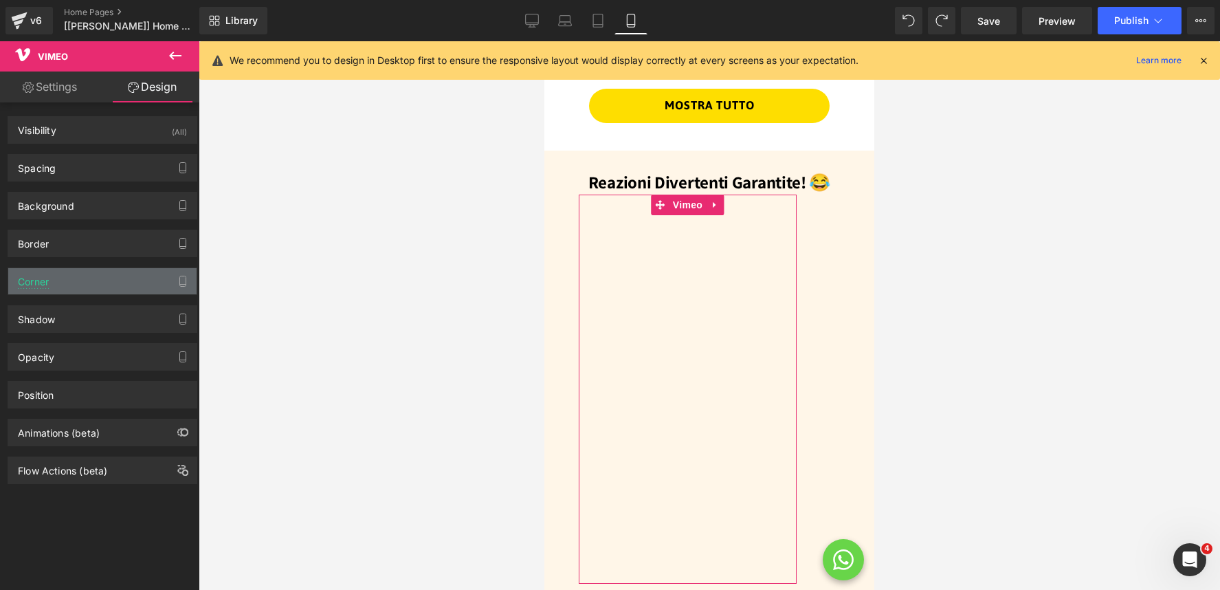
click at [129, 287] on div "Corner" at bounding box center [102, 281] width 188 height 26
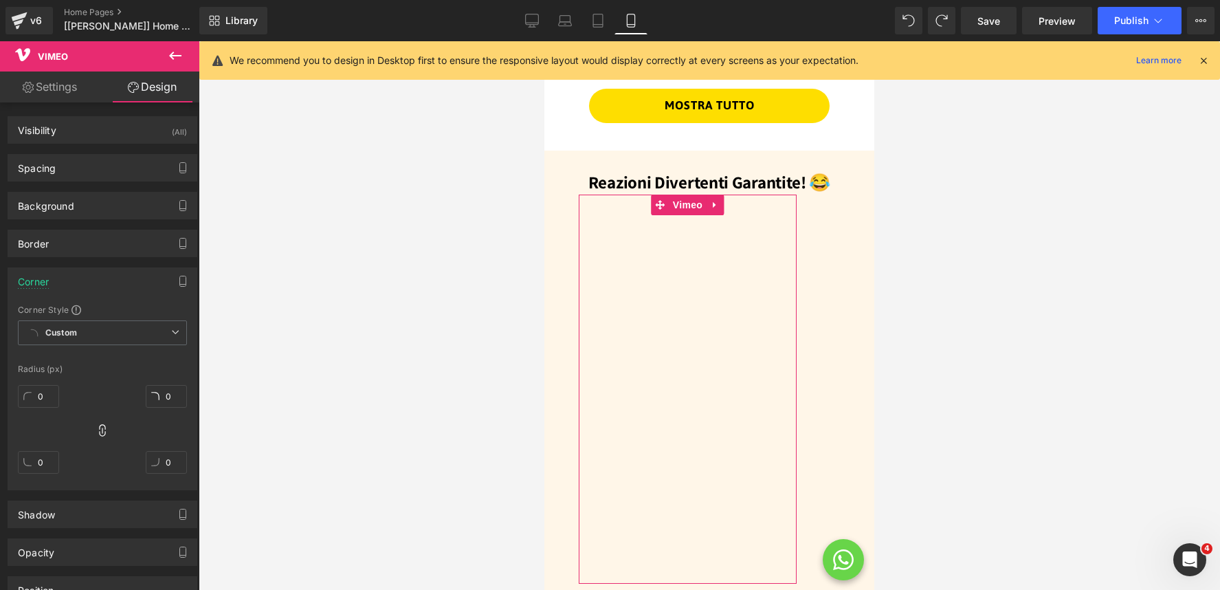
scroll to position [56, 0]
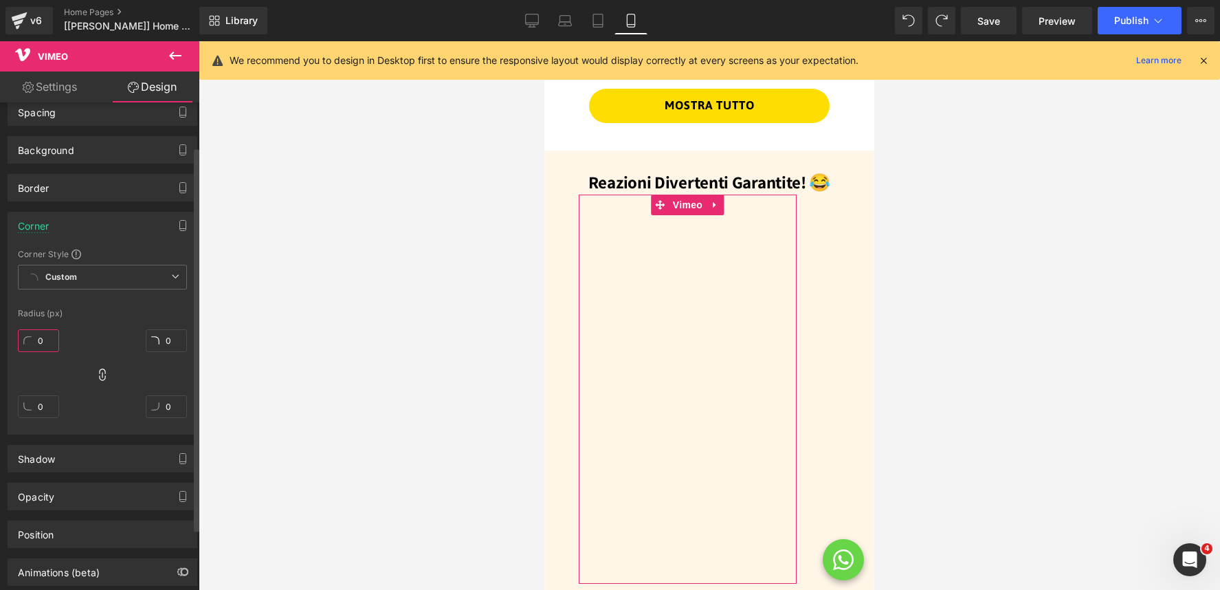
click at [50, 343] on input "0" at bounding box center [38, 340] width 41 height 23
type input "20"
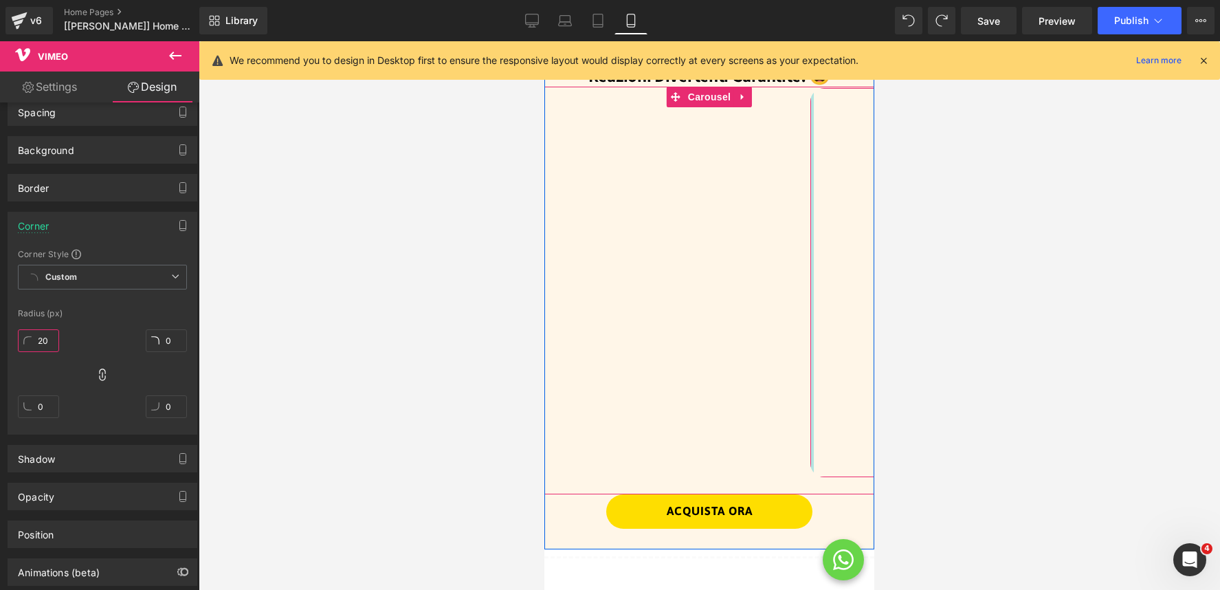
scroll to position [1752, 0]
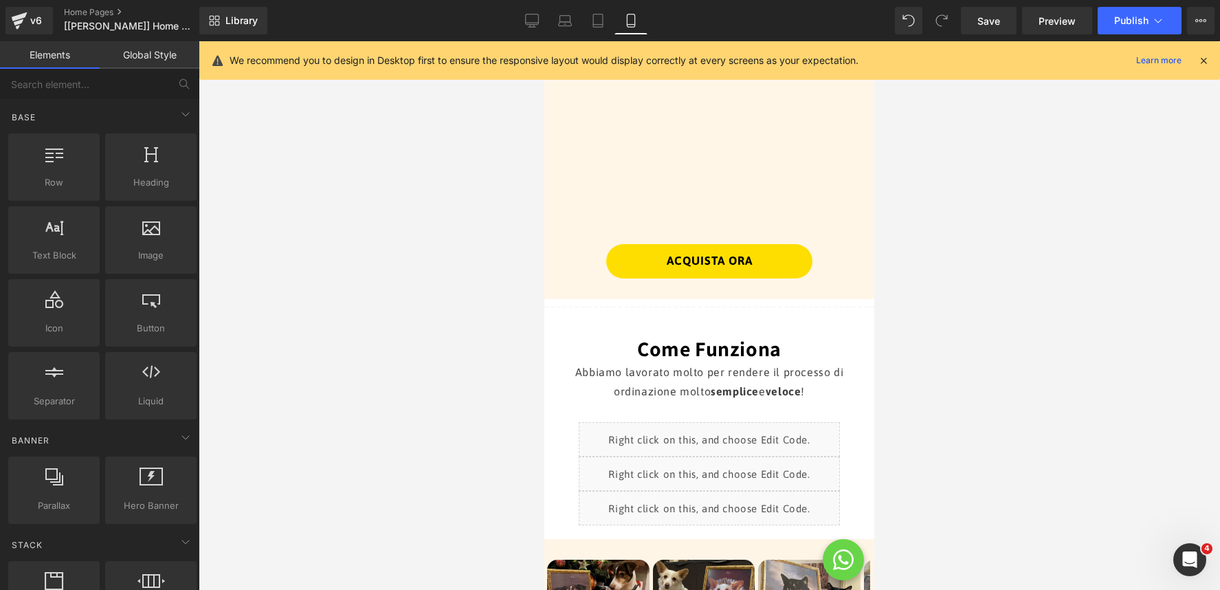
click at [1041, 319] on div at bounding box center [709, 315] width 1021 height 548
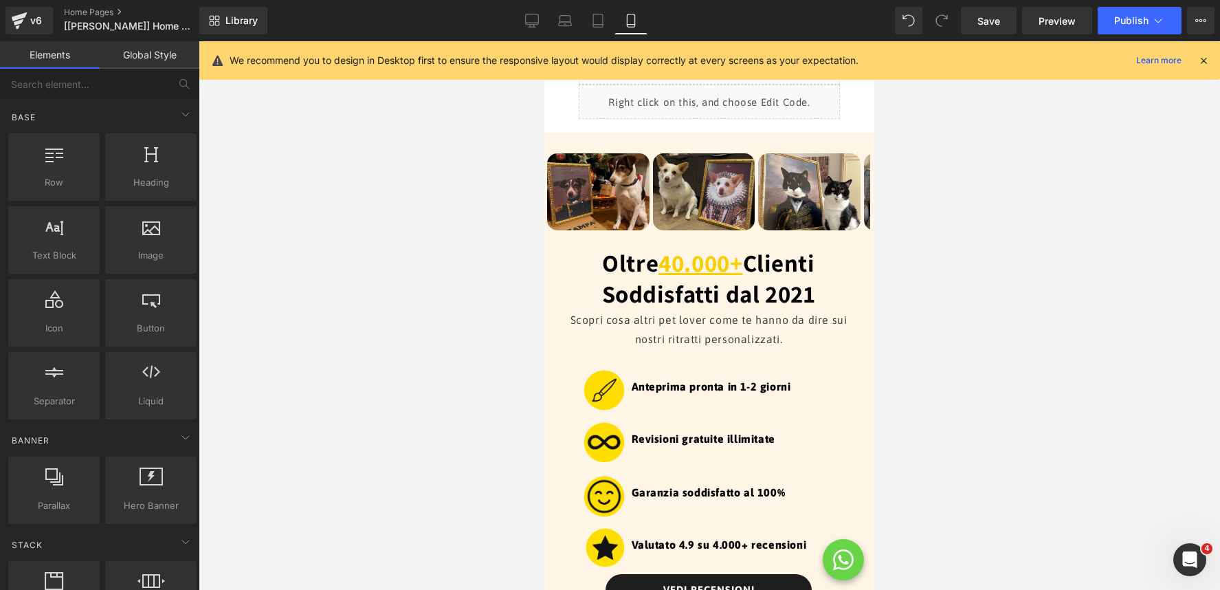
scroll to position [2159, 0]
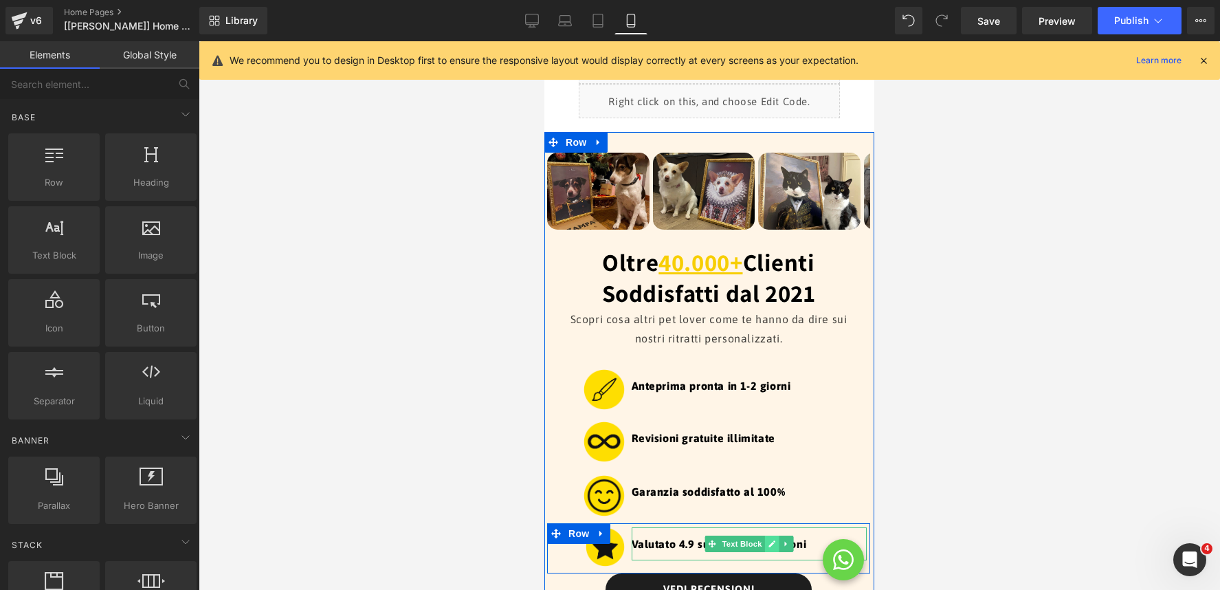
click at [775, 541] on icon at bounding box center [772, 543] width 8 height 8
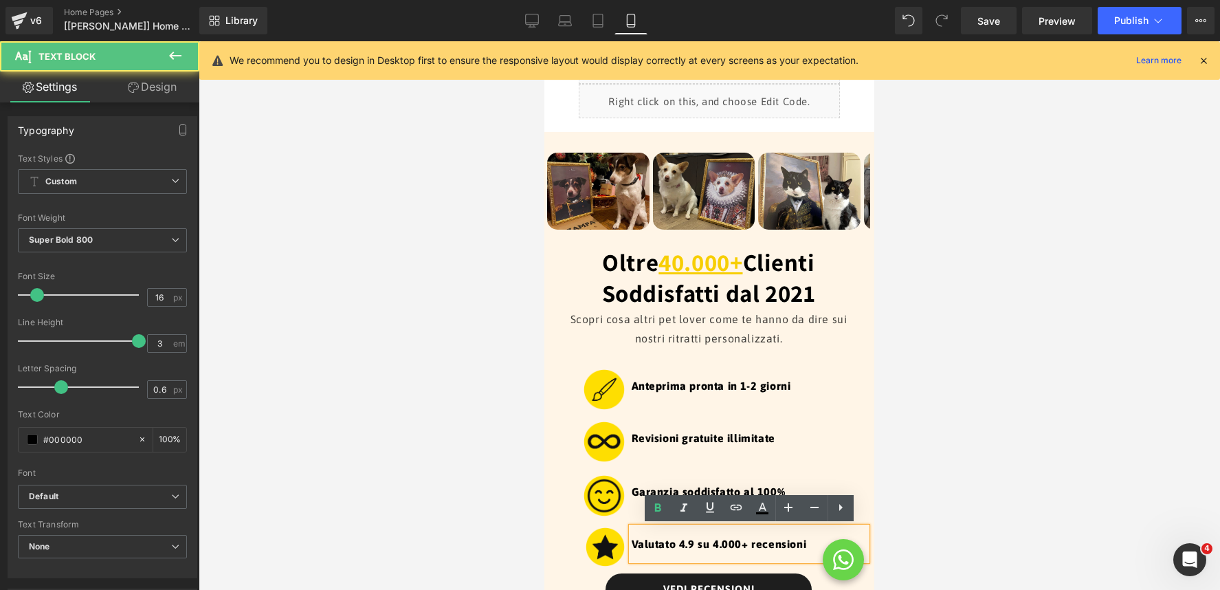
click at [719, 545] on p "Valutato 4.9 su 4.000+ recensioni" at bounding box center [750, 543] width 236 height 33
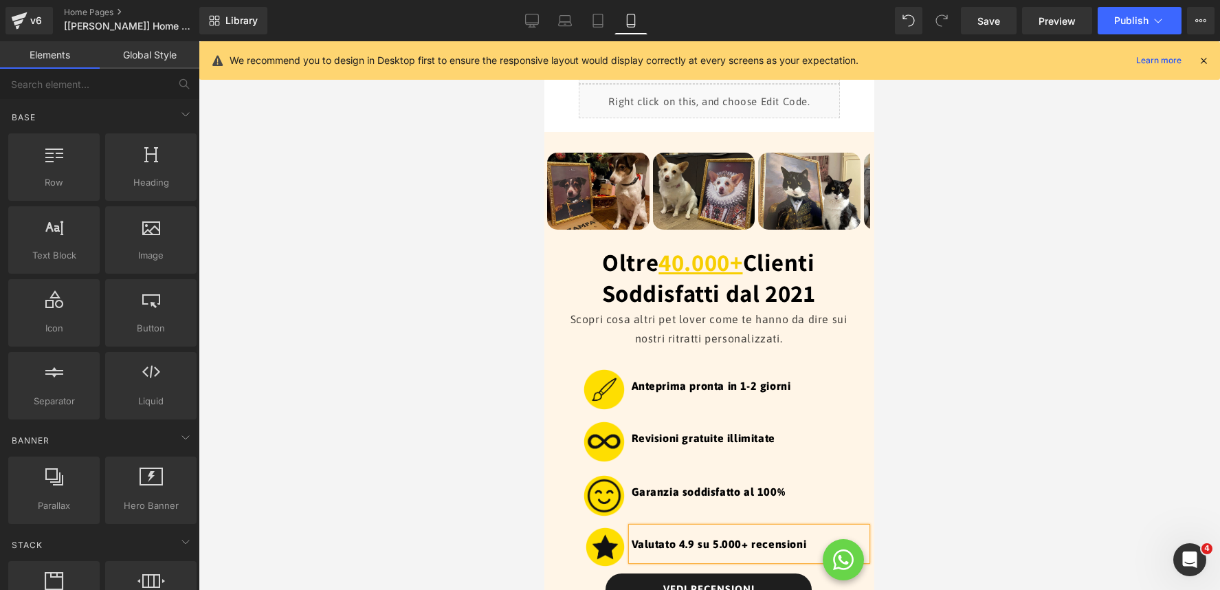
click at [917, 493] on div at bounding box center [709, 315] width 1021 height 548
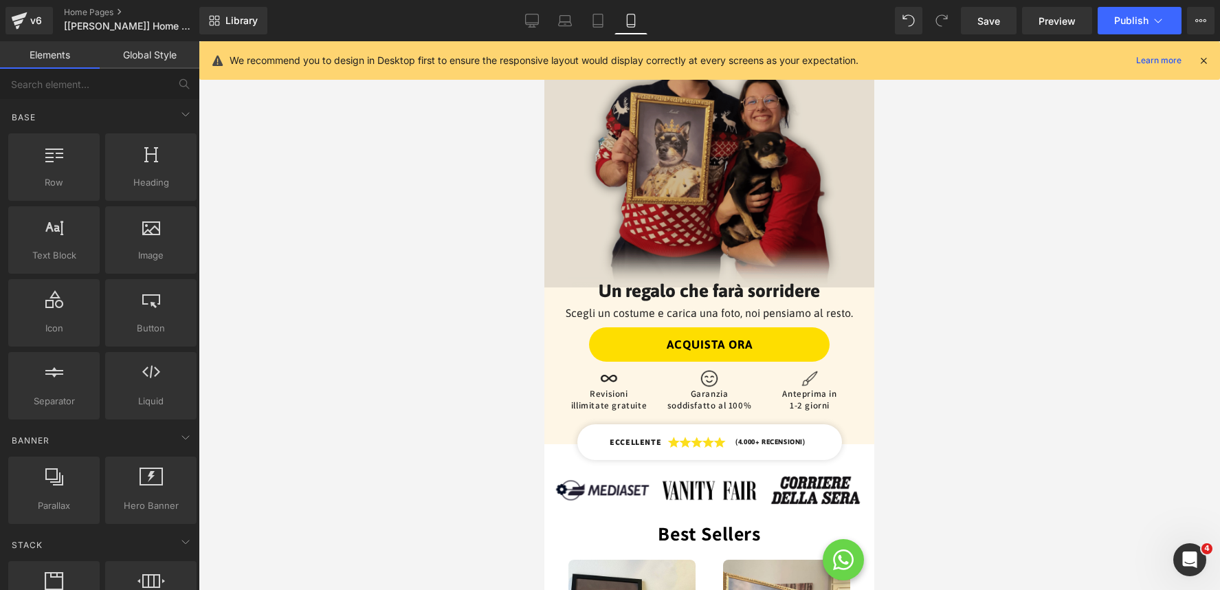
scroll to position [165, 0]
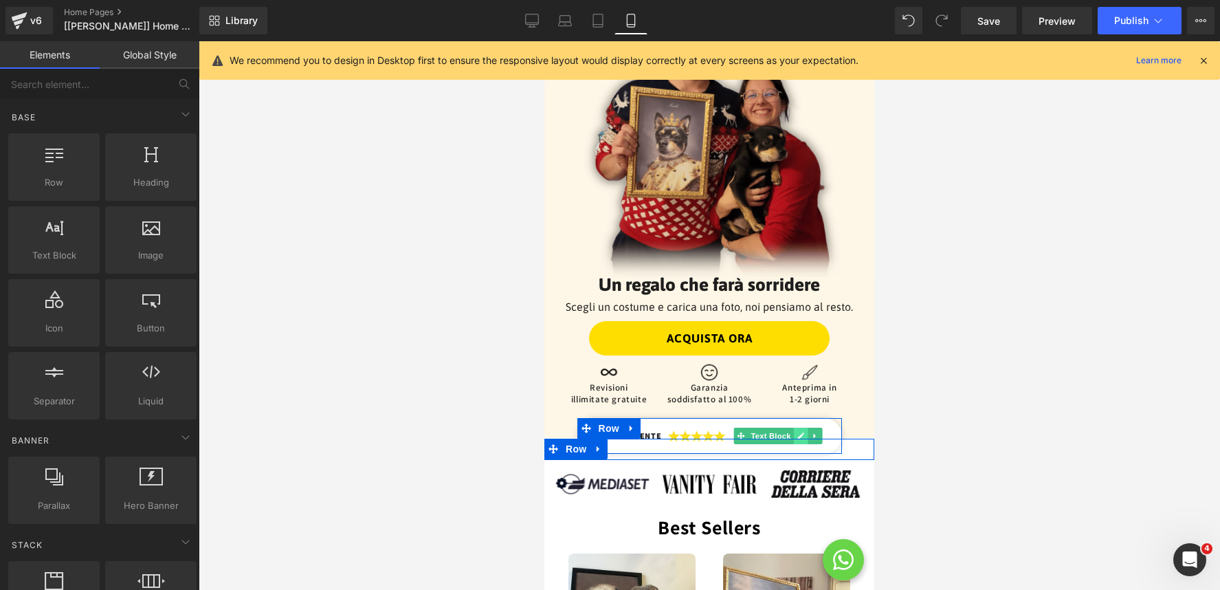
click at [801, 432] on icon at bounding box center [801, 436] width 8 height 8
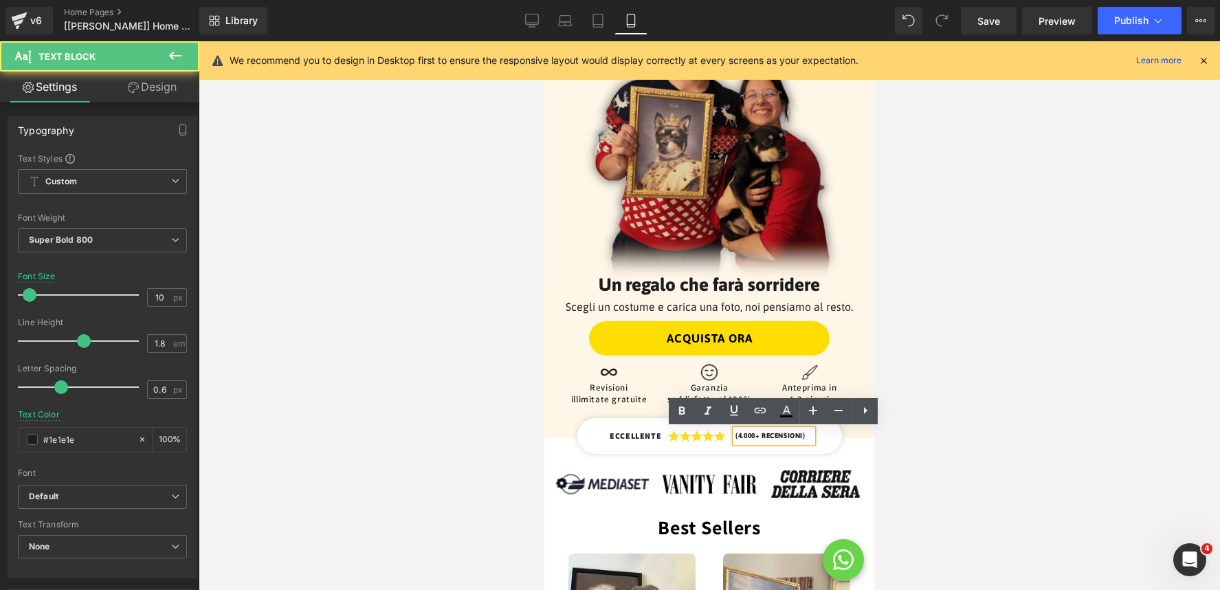
click at [739, 438] on p "(4.000+ RECENSIONI)" at bounding box center [769, 436] width 69 height 12
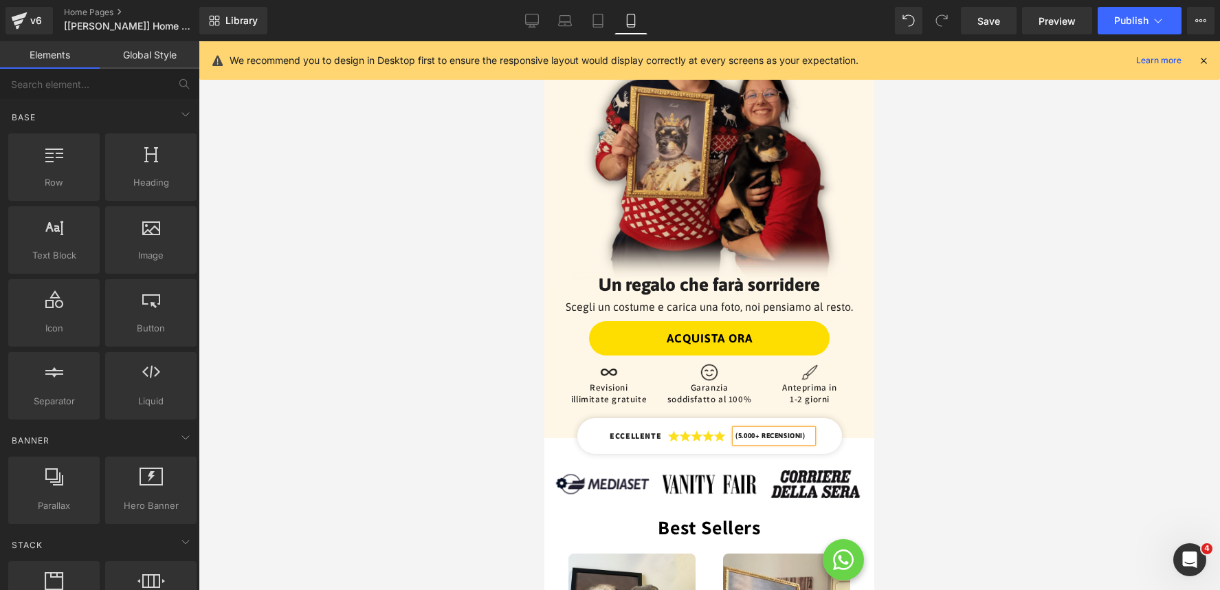
click at [940, 421] on div at bounding box center [709, 315] width 1021 height 548
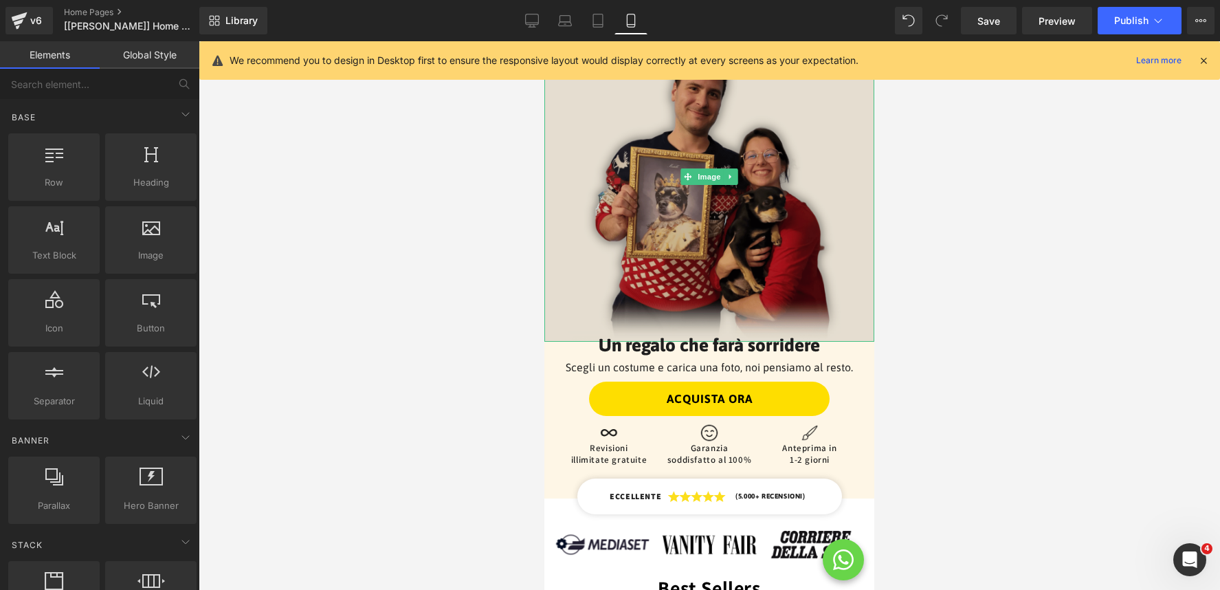
scroll to position [105, 0]
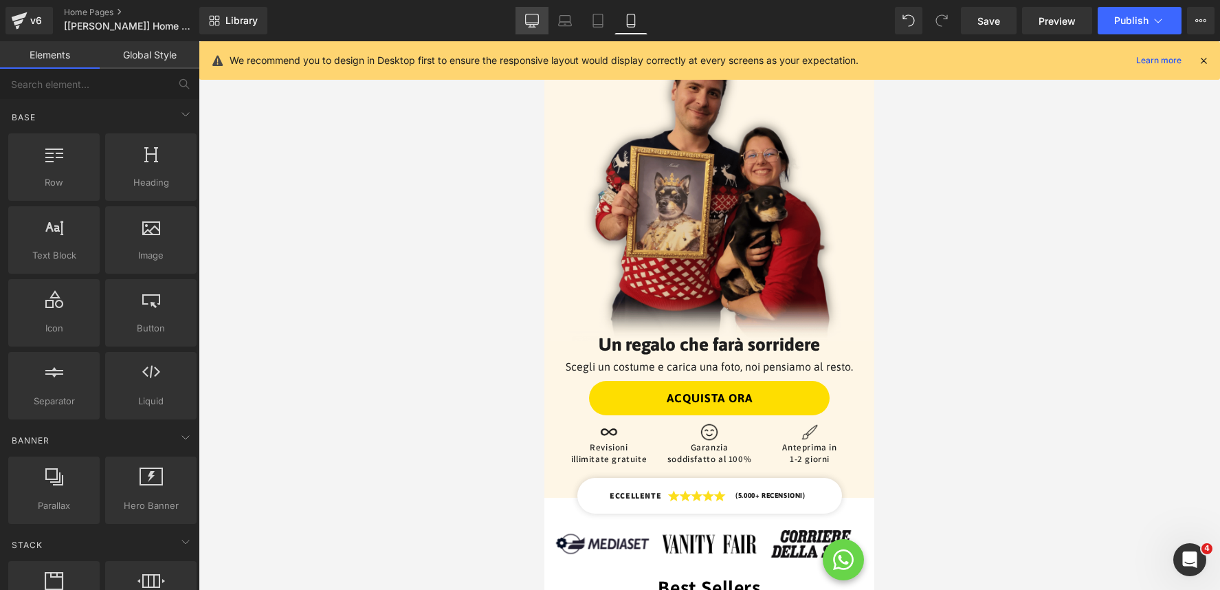
click at [531, 20] on icon at bounding box center [532, 21] width 14 height 14
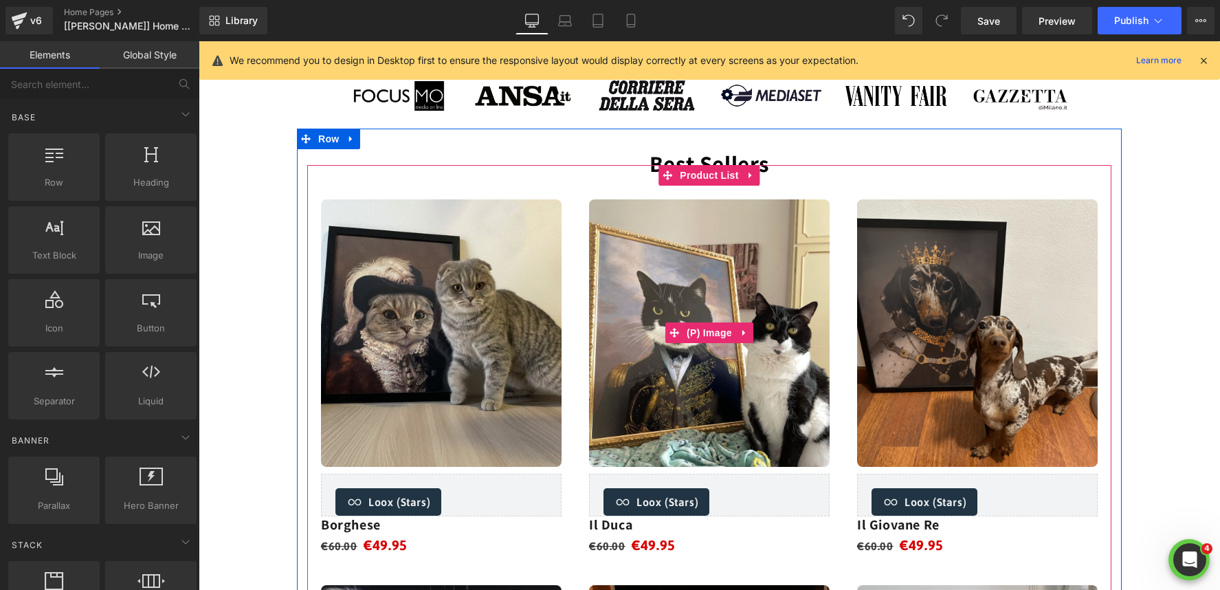
scroll to position [0, 0]
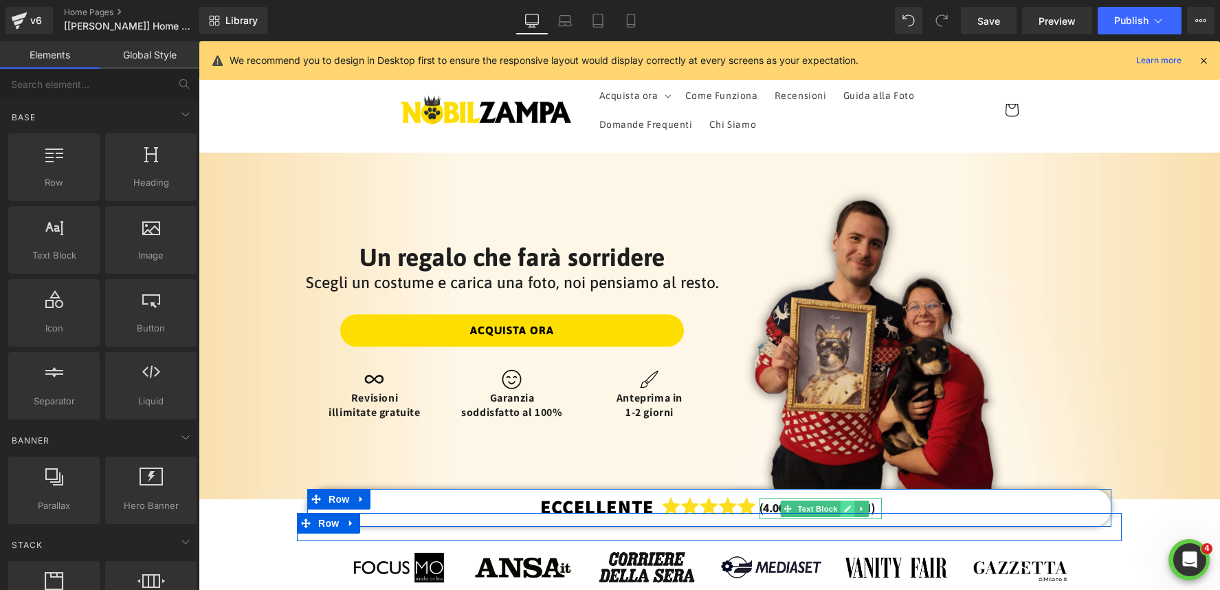
click at [845, 504] on icon at bounding box center [847, 508] width 8 height 8
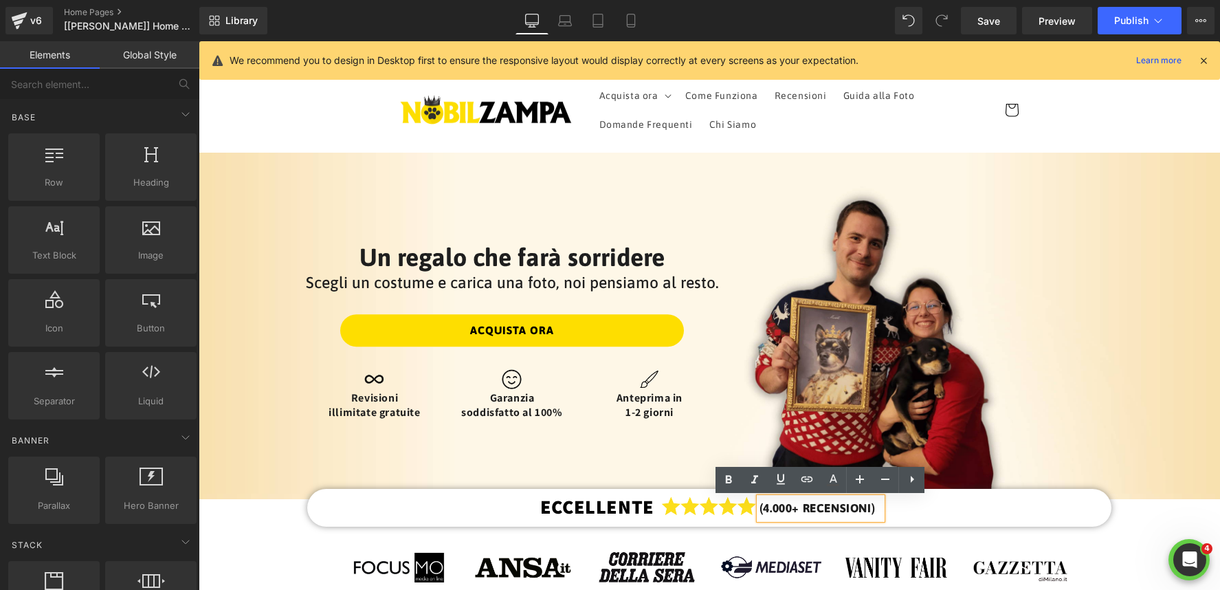
click at [768, 511] on p "(4.000+ RECENSIONI)" at bounding box center [816, 508] width 115 height 21
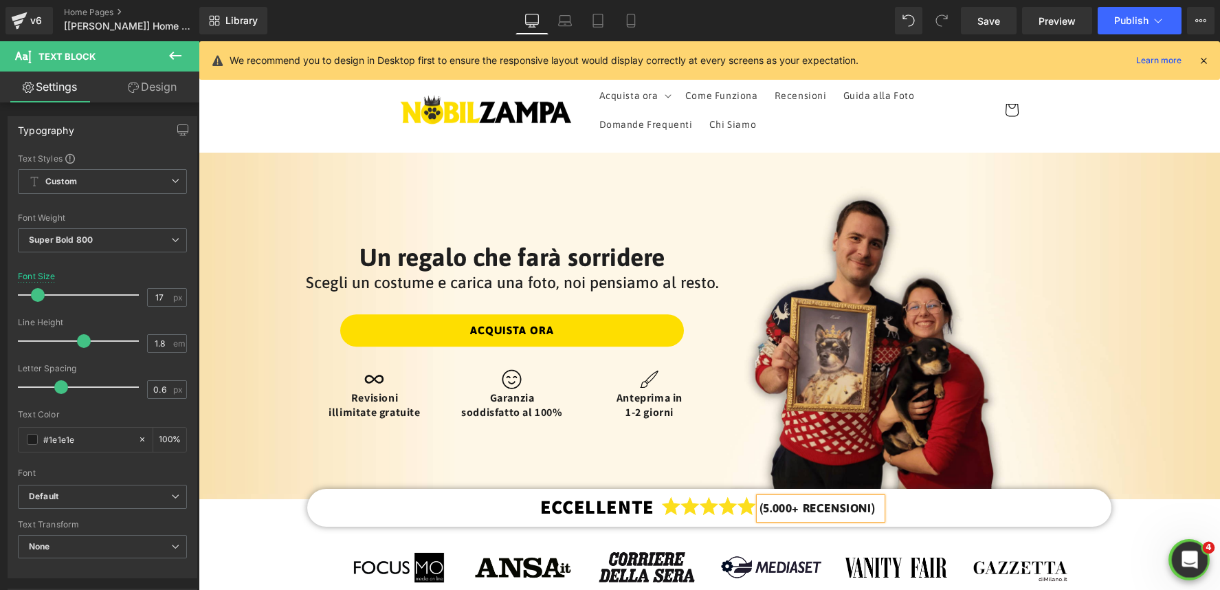
click at [1198, 565] on div "Apri il messenger Intercom" at bounding box center [1187, 557] width 45 height 45
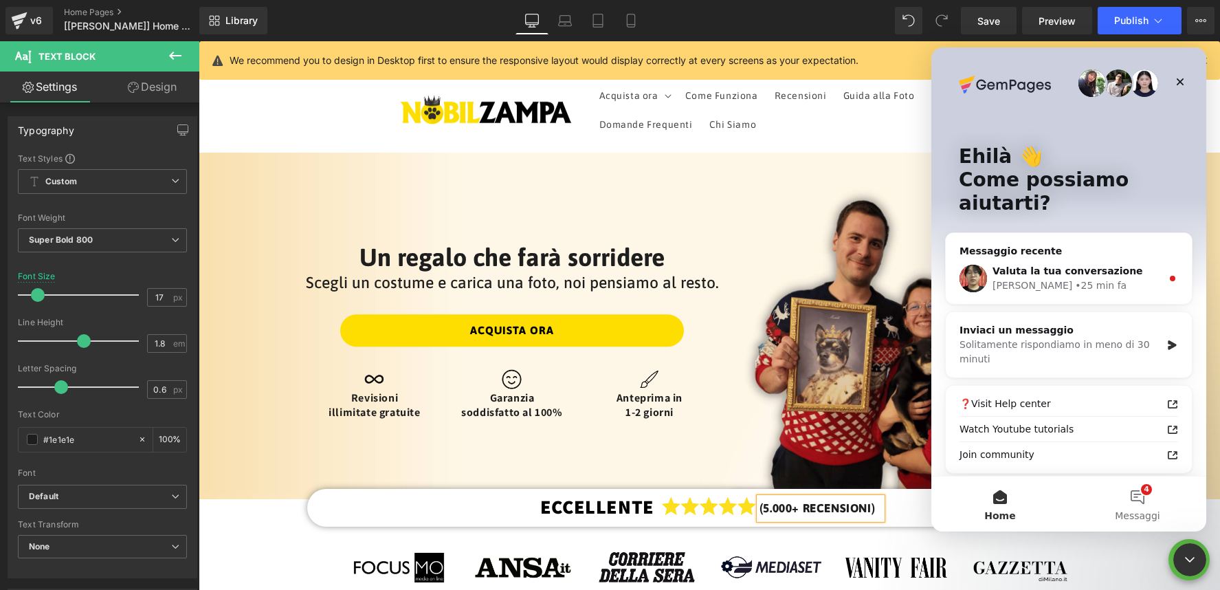
click at [1135, 244] on div "Messaggio recente" at bounding box center [1068, 251] width 219 height 14
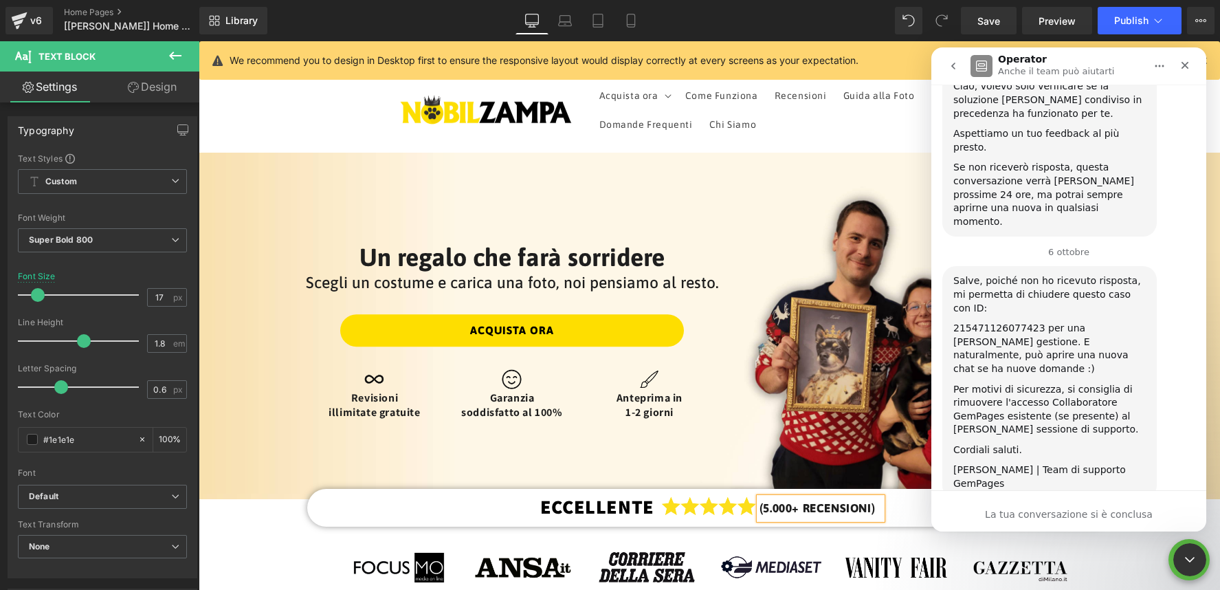
scroll to position [3784, 0]
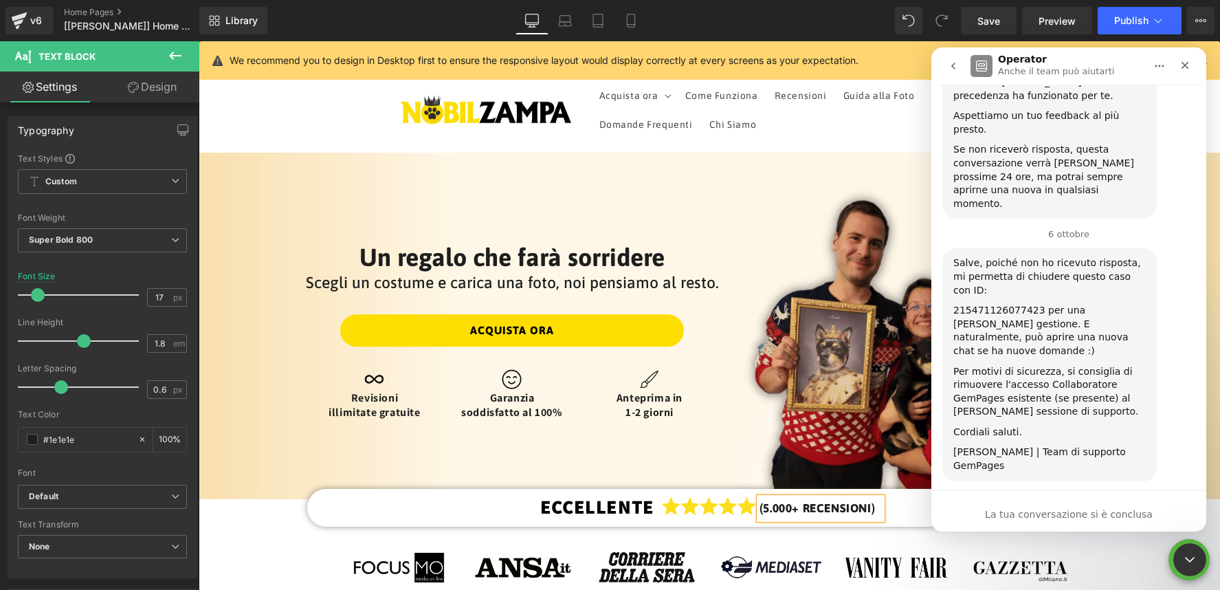
drag, startPoint x: 1111, startPoint y: 418, endPoint x: 1105, endPoint y: 423, distance: 8.3
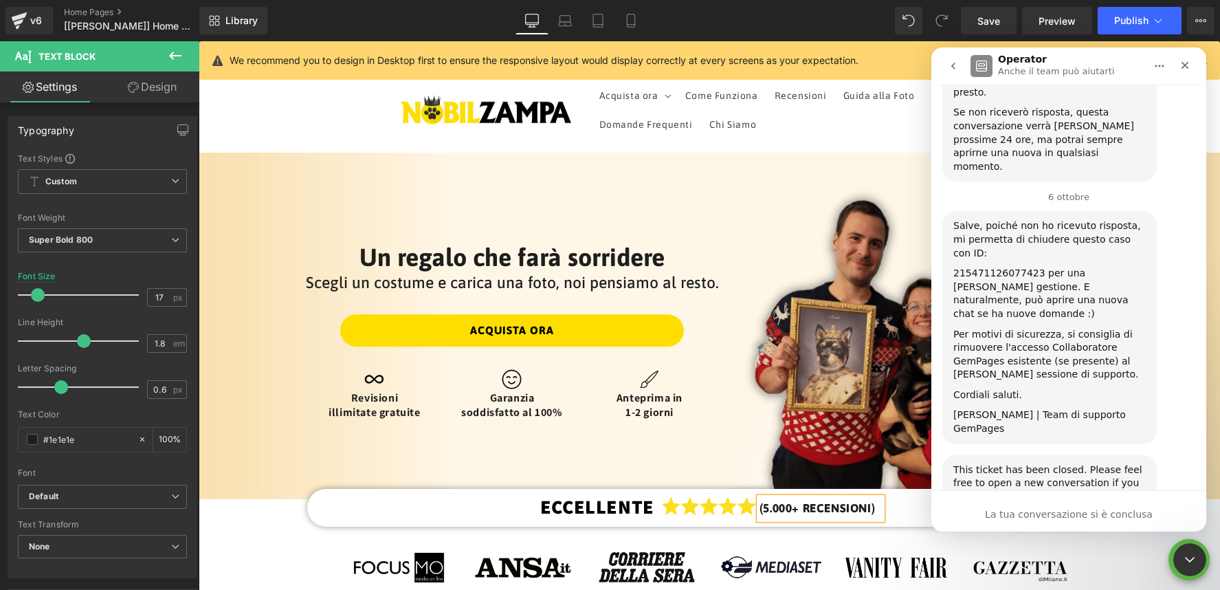
type textarea "<"
type textarea "Grazie mille!"
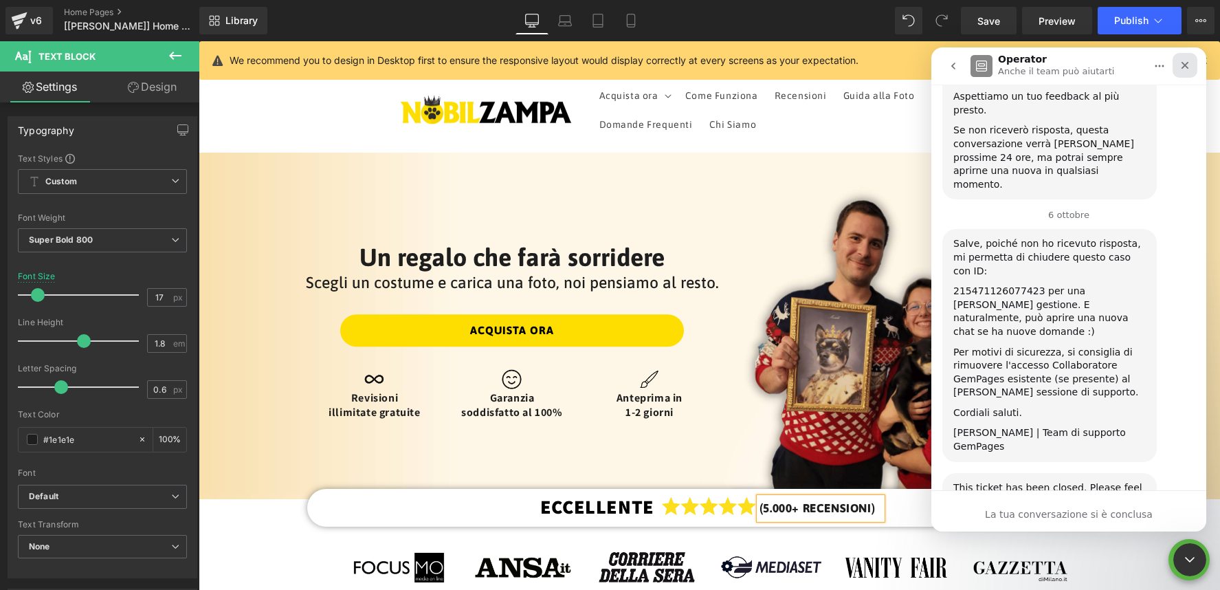
click at [1190, 57] on div "Chiudi" at bounding box center [1184, 65] width 25 height 25
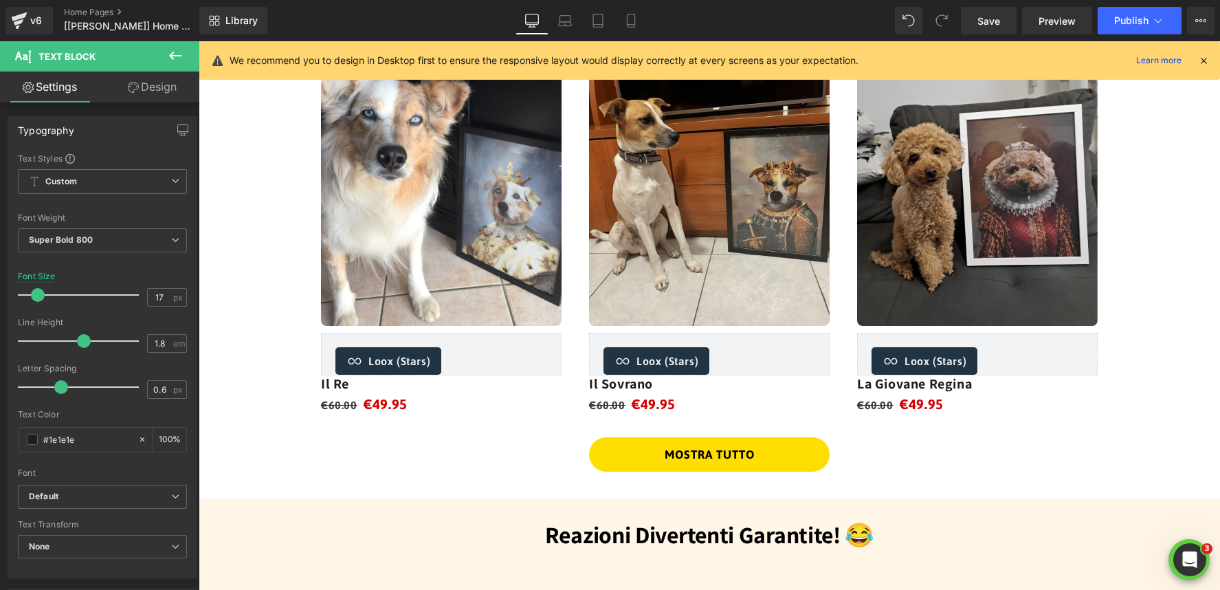
scroll to position [1165, 0]
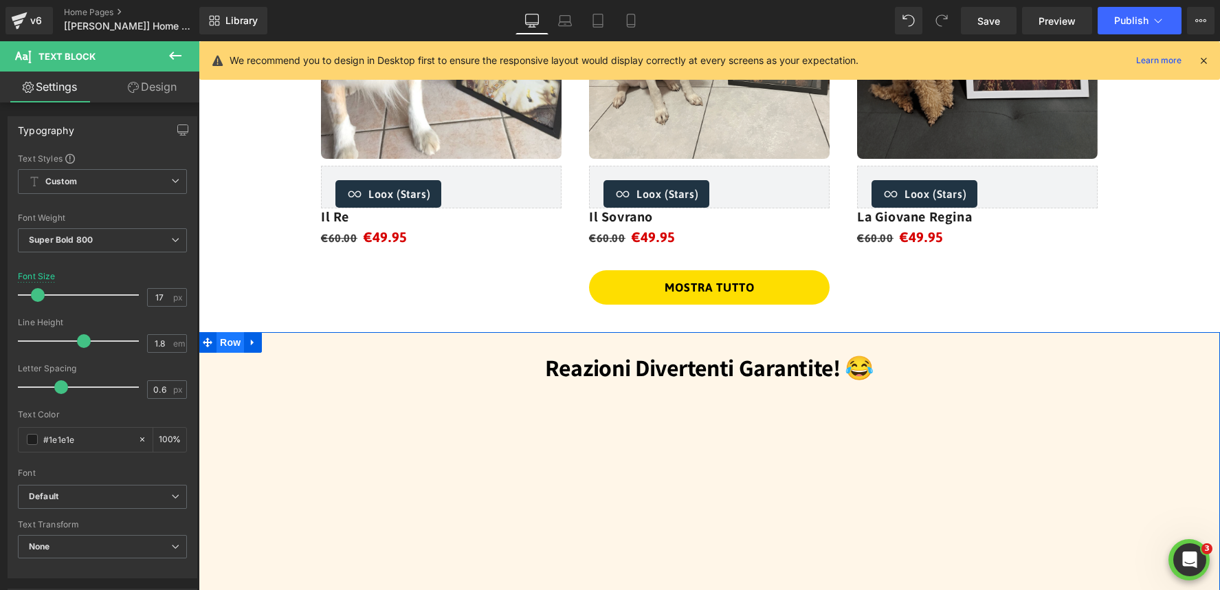
click at [221, 347] on span "Row" at bounding box center [229, 342] width 27 height 21
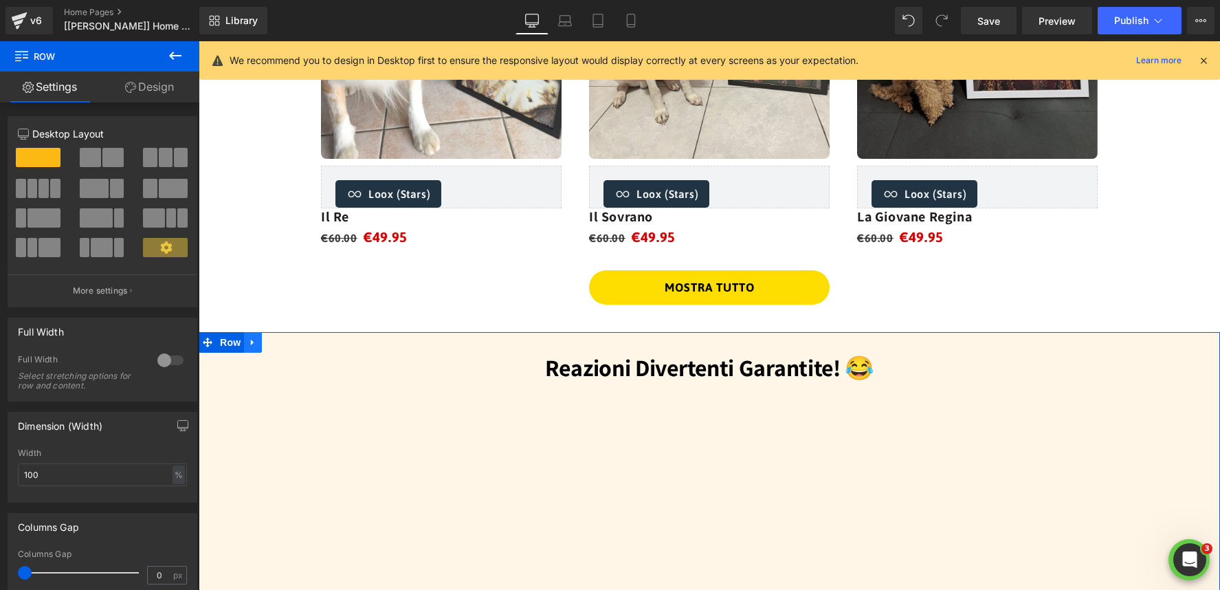
click at [247, 343] on link at bounding box center [253, 342] width 18 height 21
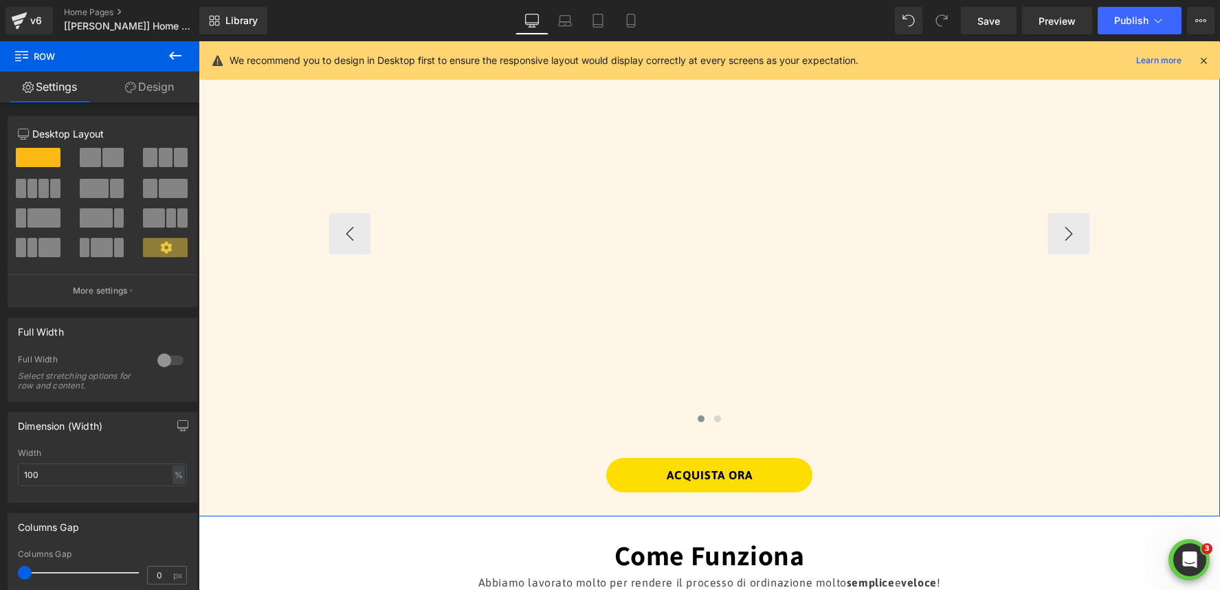
scroll to position [1420, 0]
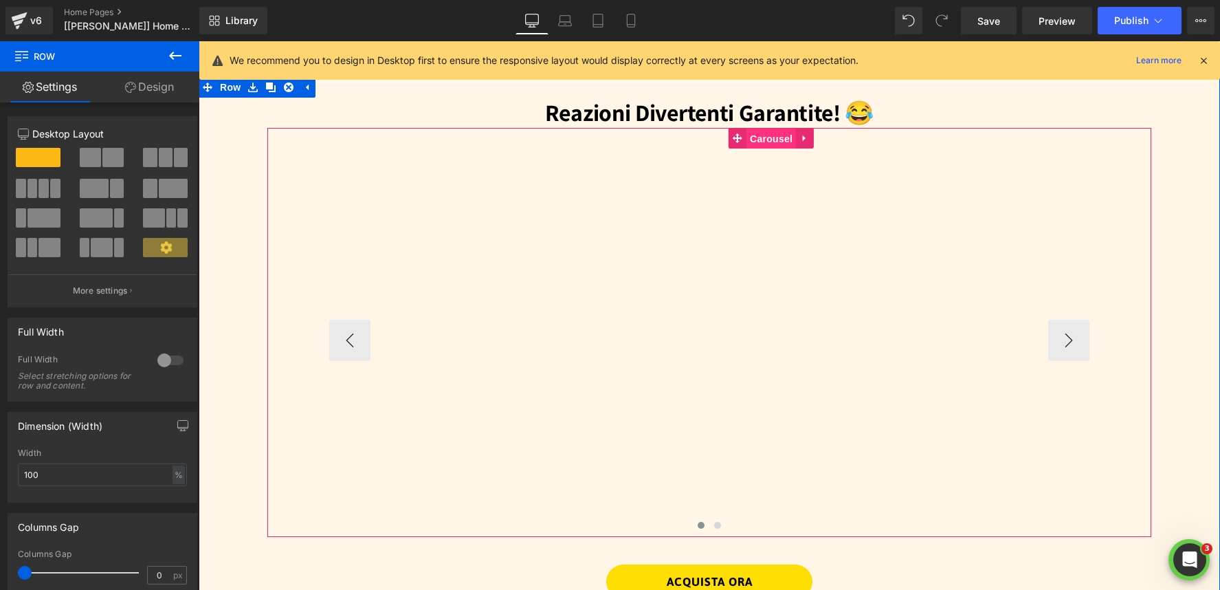
click at [768, 139] on span "Carousel" at bounding box center [770, 139] width 49 height 21
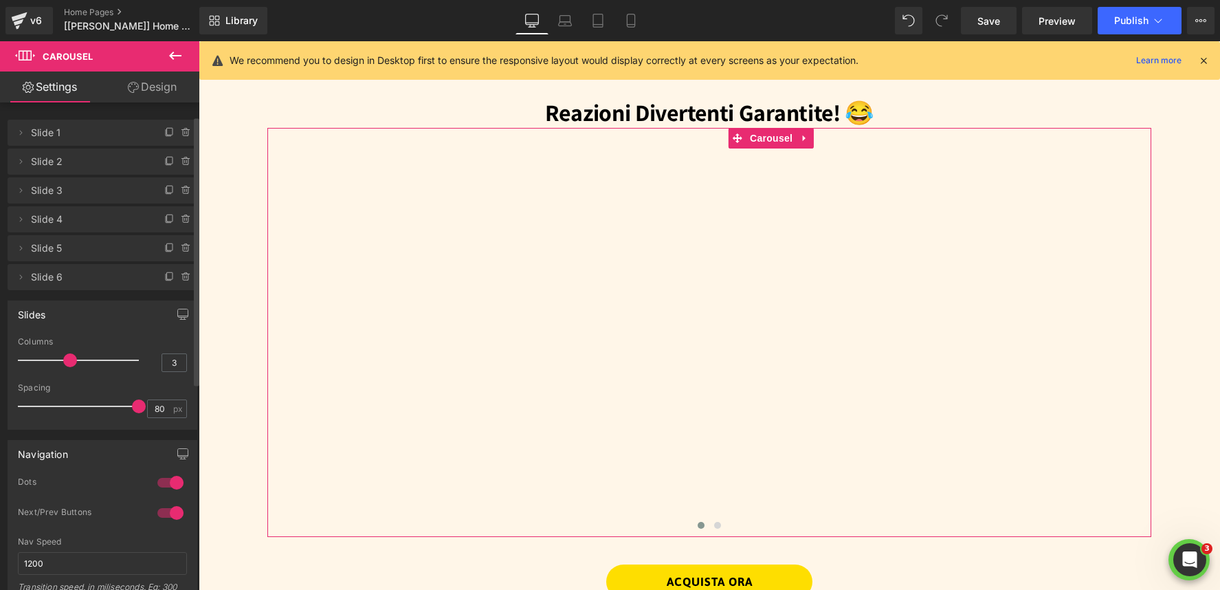
scroll to position [35, 0]
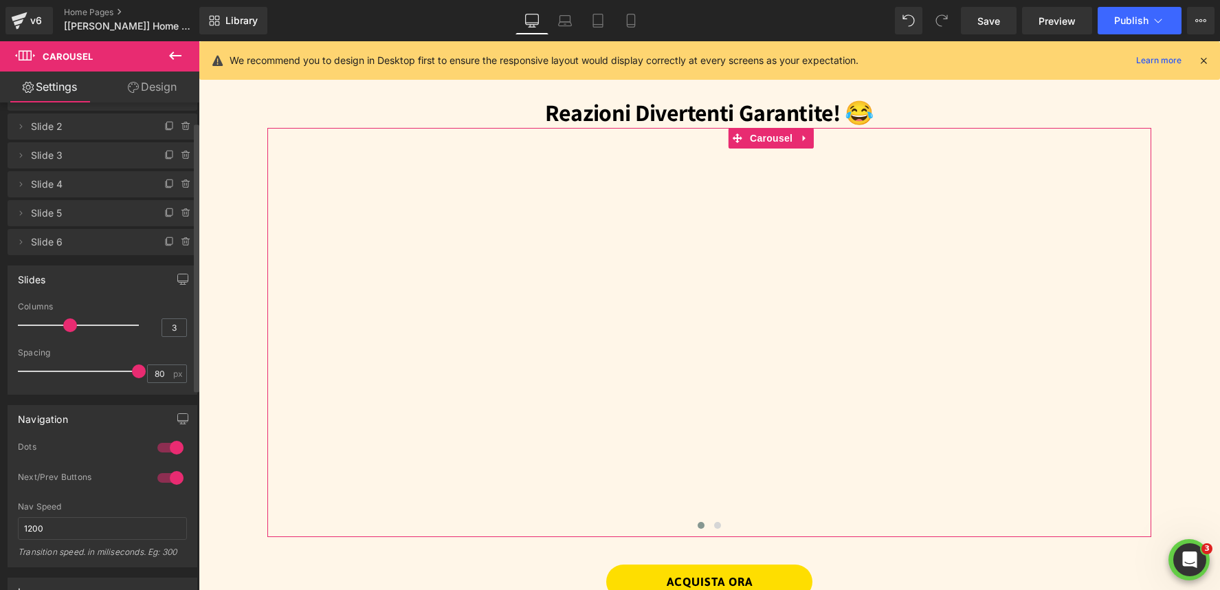
click at [166, 449] on div at bounding box center [170, 447] width 33 height 22
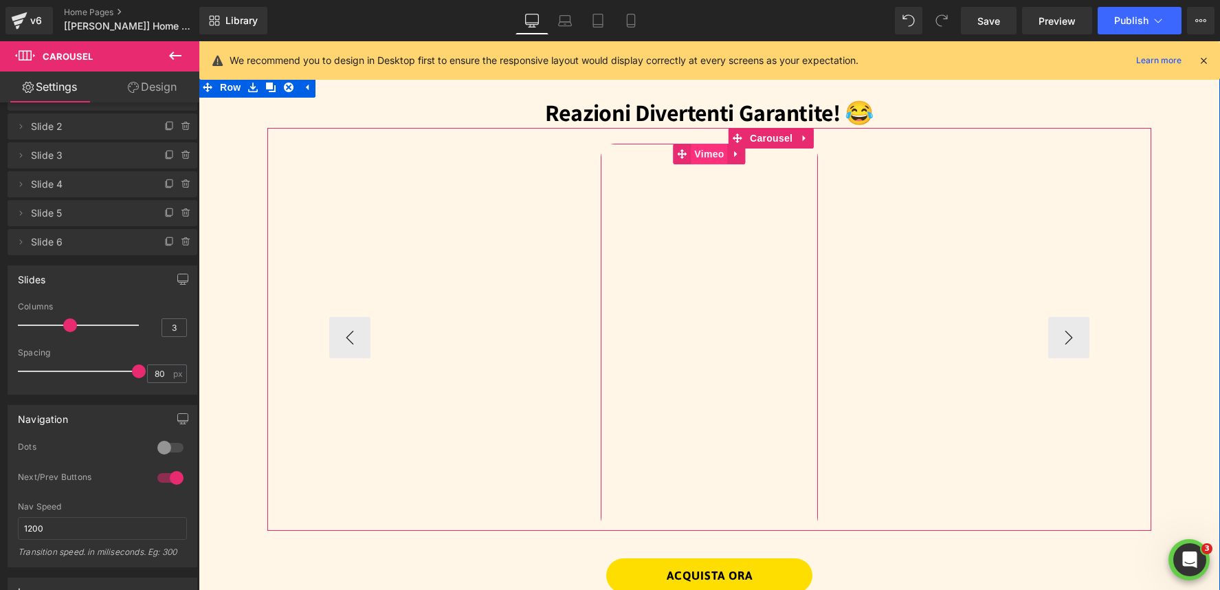
click at [700, 148] on span "Vimeo" at bounding box center [709, 154] width 36 height 21
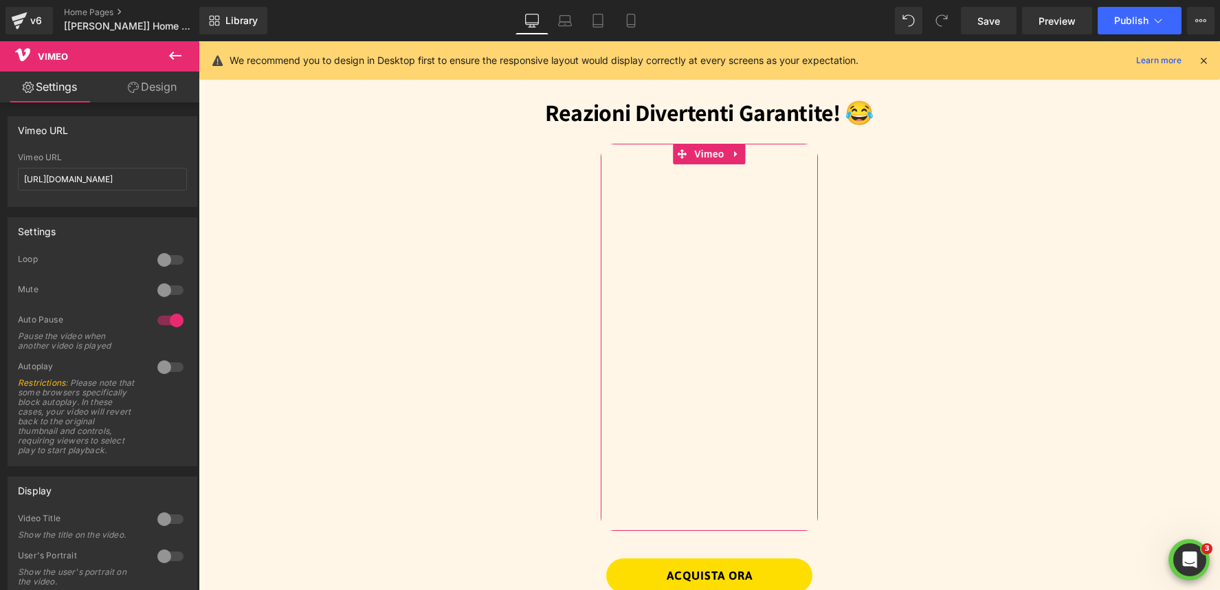
click at [136, 90] on icon at bounding box center [133, 87] width 11 height 11
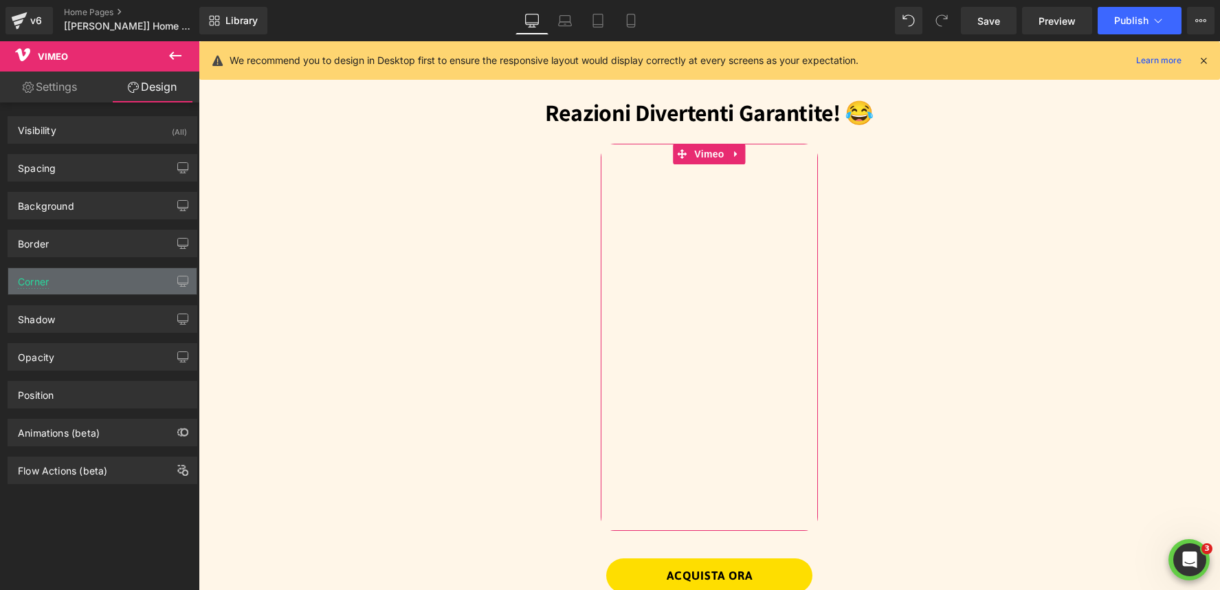
click at [98, 288] on div "Corner" at bounding box center [102, 281] width 188 height 26
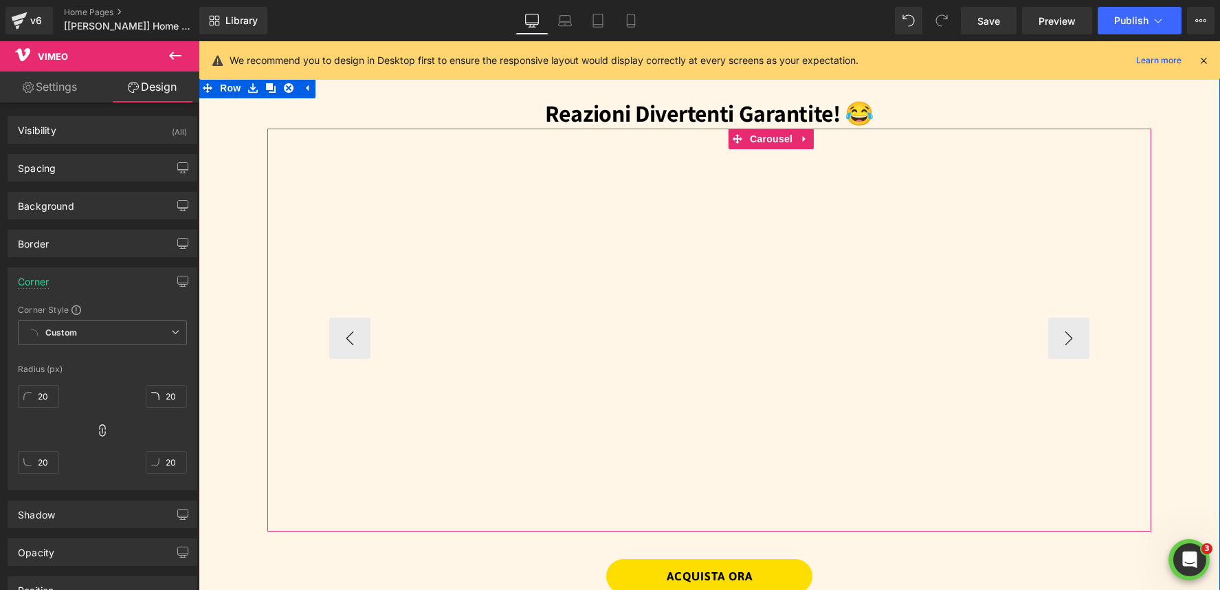
click at [562, 227] on div "Vimeo Vimeo Vimeo Vimeo Vimeo" at bounding box center [1144, 337] width 1630 height 386
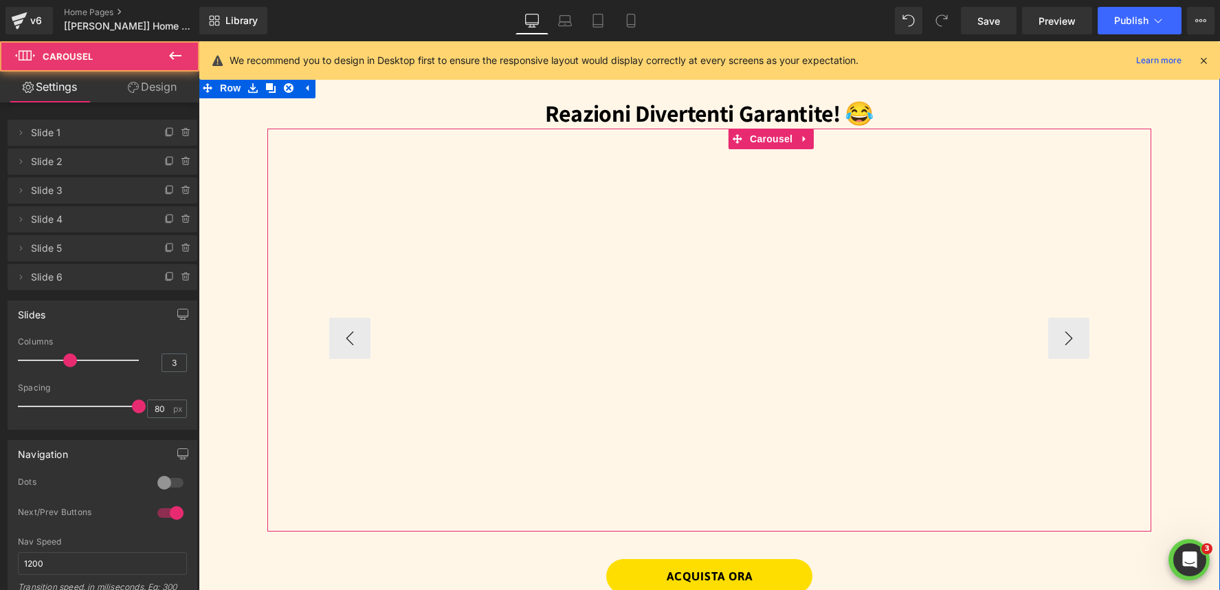
scroll to position [1421, 0]
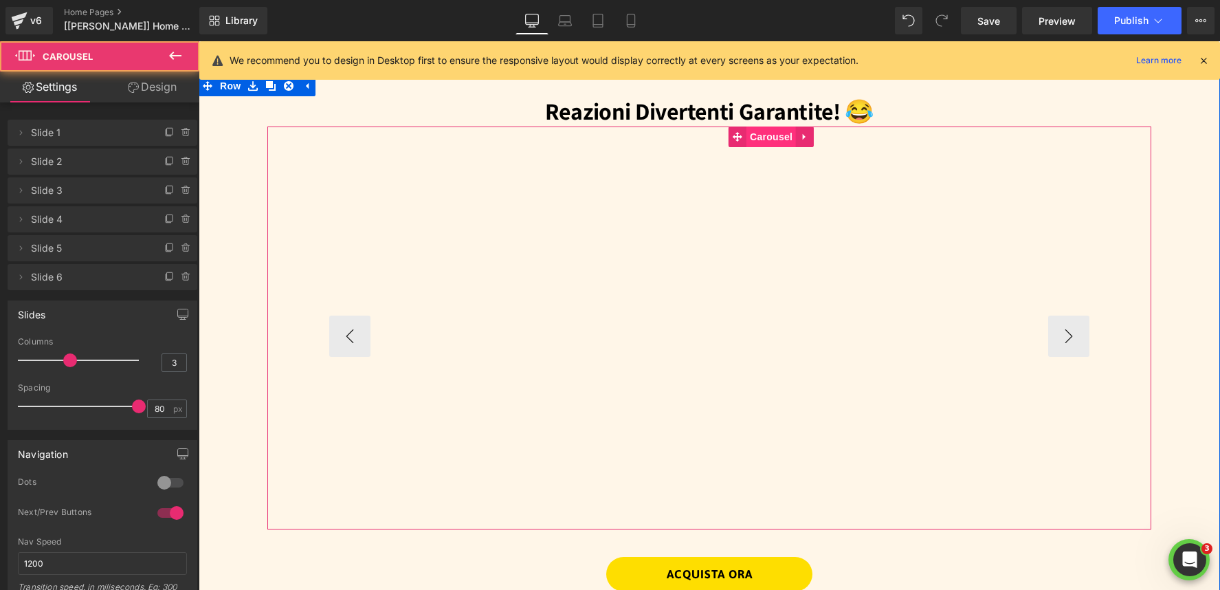
click at [758, 135] on span "Carousel" at bounding box center [770, 136] width 49 height 21
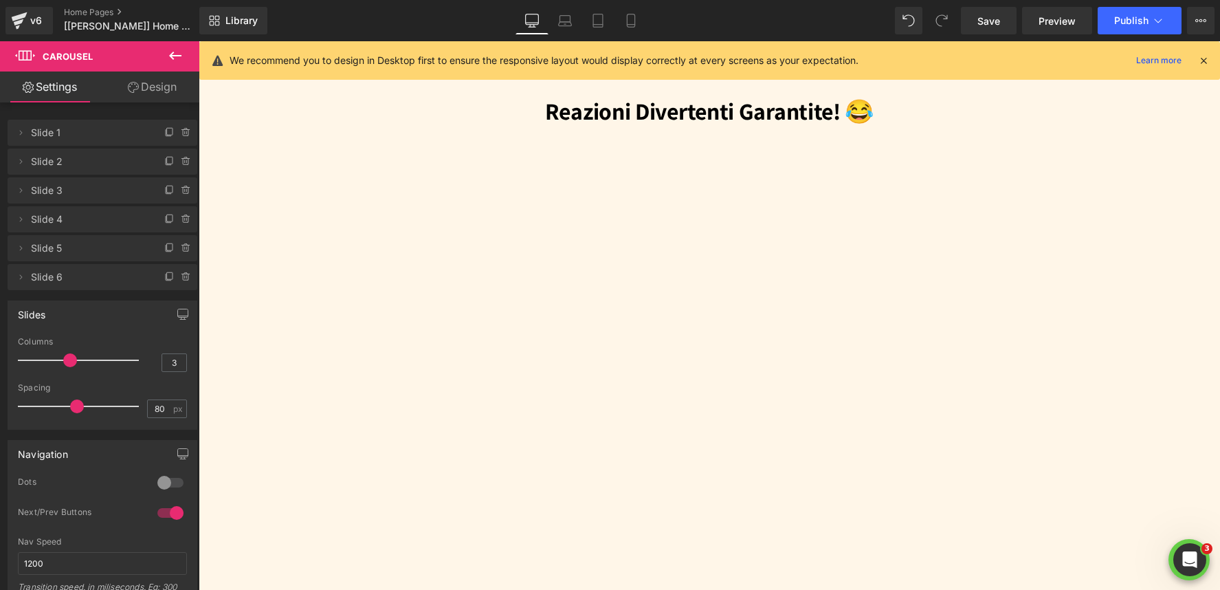
drag, startPoint x: 106, startPoint y: 410, endPoint x: 70, endPoint y: 410, distance: 35.7
click at [70, 411] on span at bounding box center [77, 406] width 14 height 14
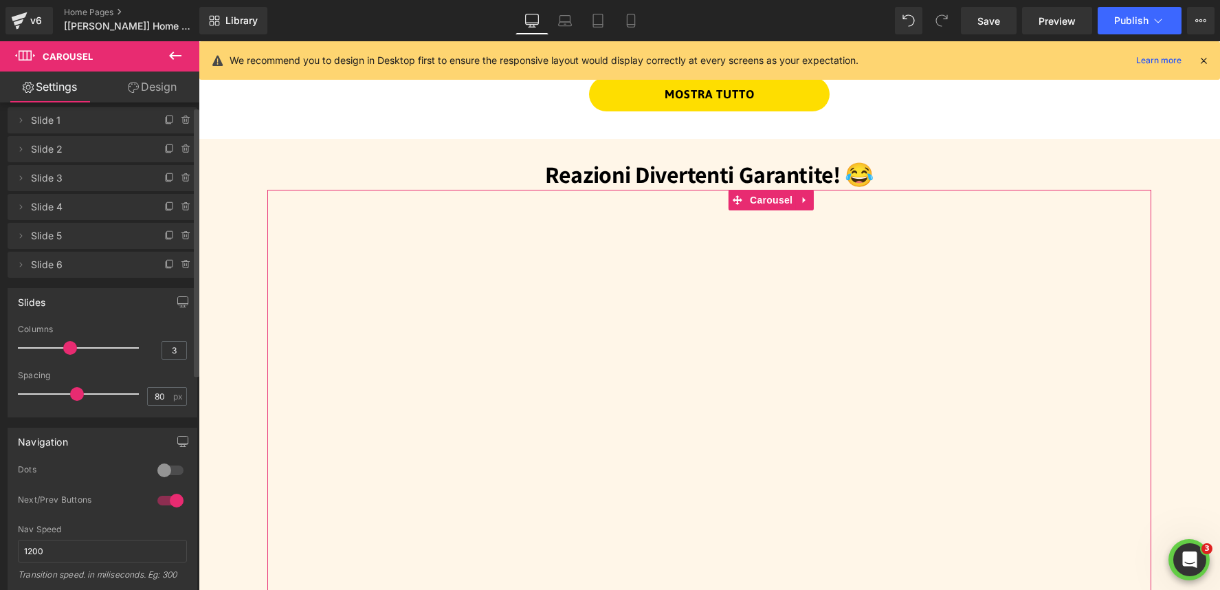
scroll to position [15, 0]
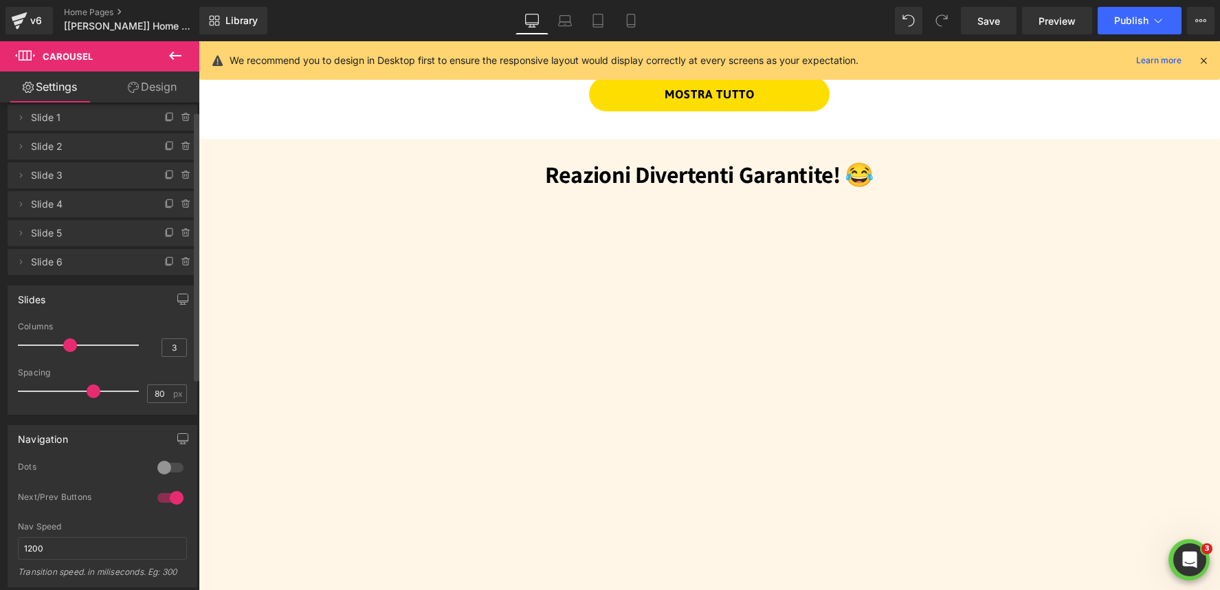
drag, startPoint x: 75, startPoint y: 392, endPoint x: 89, endPoint y: 392, distance: 14.4
click at [89, 392] on span at bounding box center [94, 391] width 14 height 14
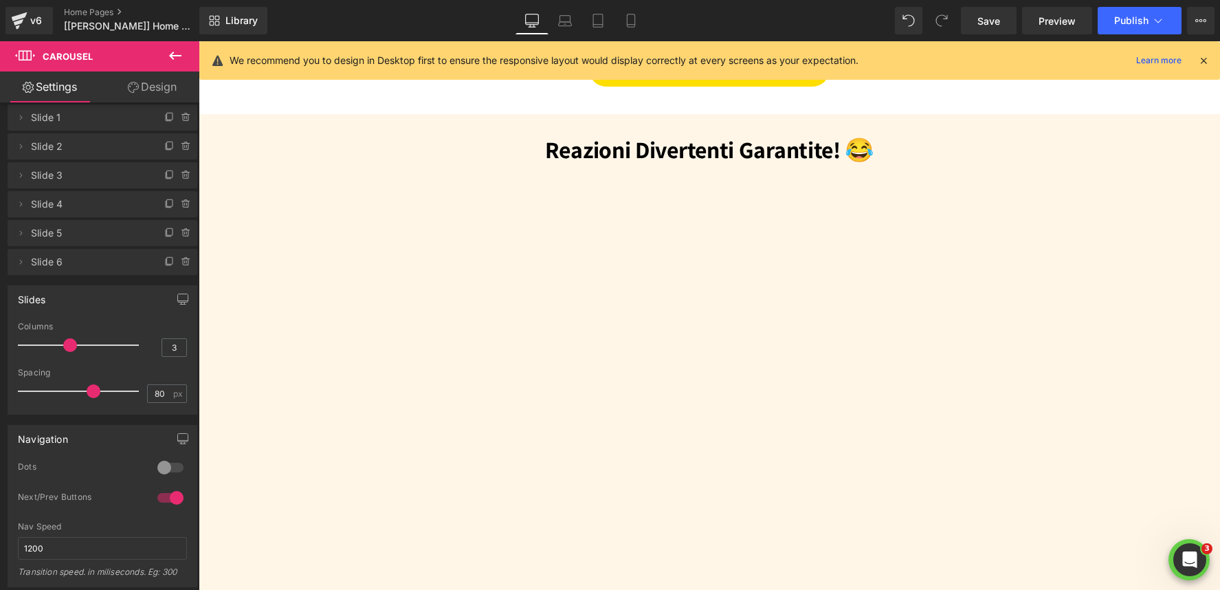
scroll to position [1386, 0]
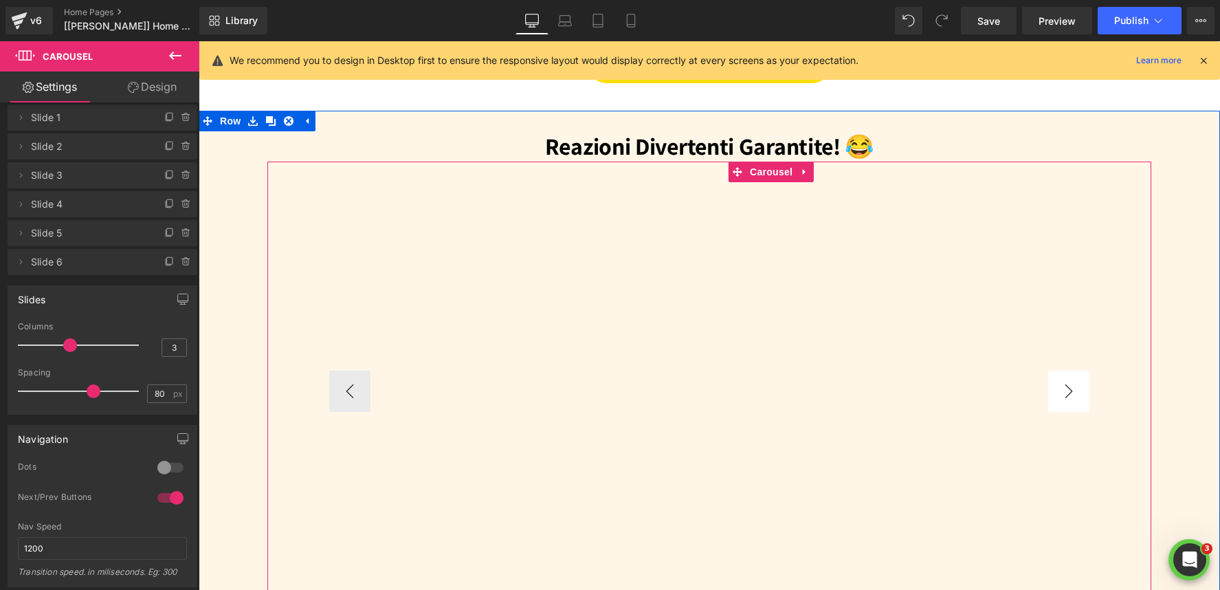
click at [1071, 393] on button "›" at bounding box center [1068, 390] width 41 height 41
click at [1074, 399] on button "›" at bounding box center [1068, 390] width 41 height 41
click at [1081, 402] on button "›" at bounding box center [1068, 390] width 41 height 41
click at [1081, 399] on button "›" at bounding box center [1068, 390] width 41 height 41
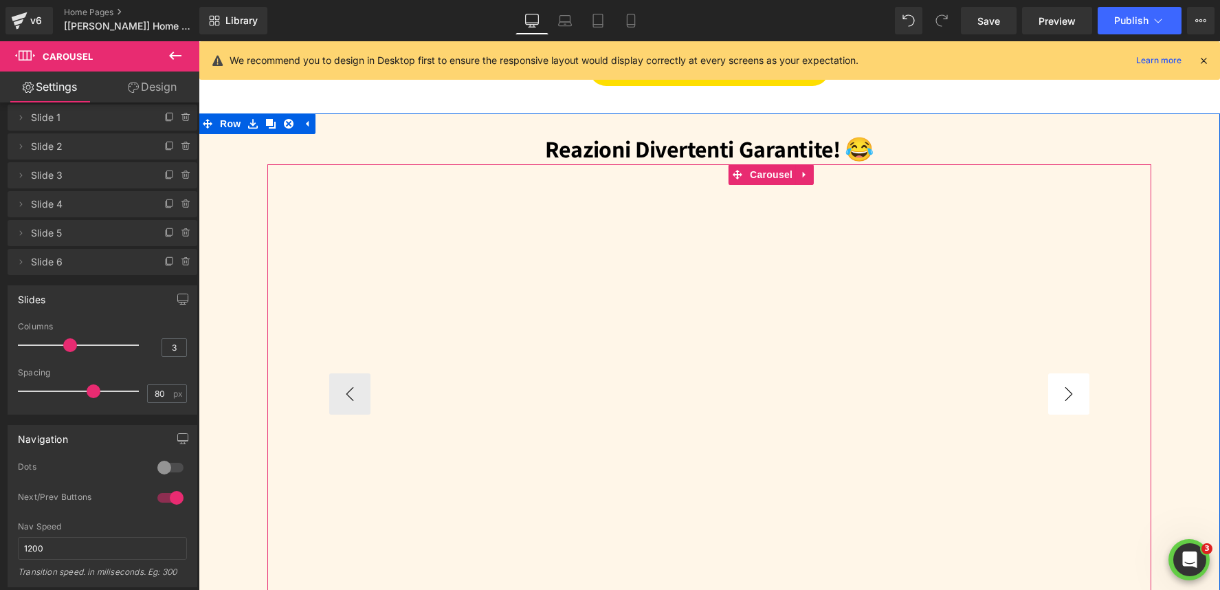
click at [1075, 394] on button "›" at bounding box center [1068, 393] width 41 height 41
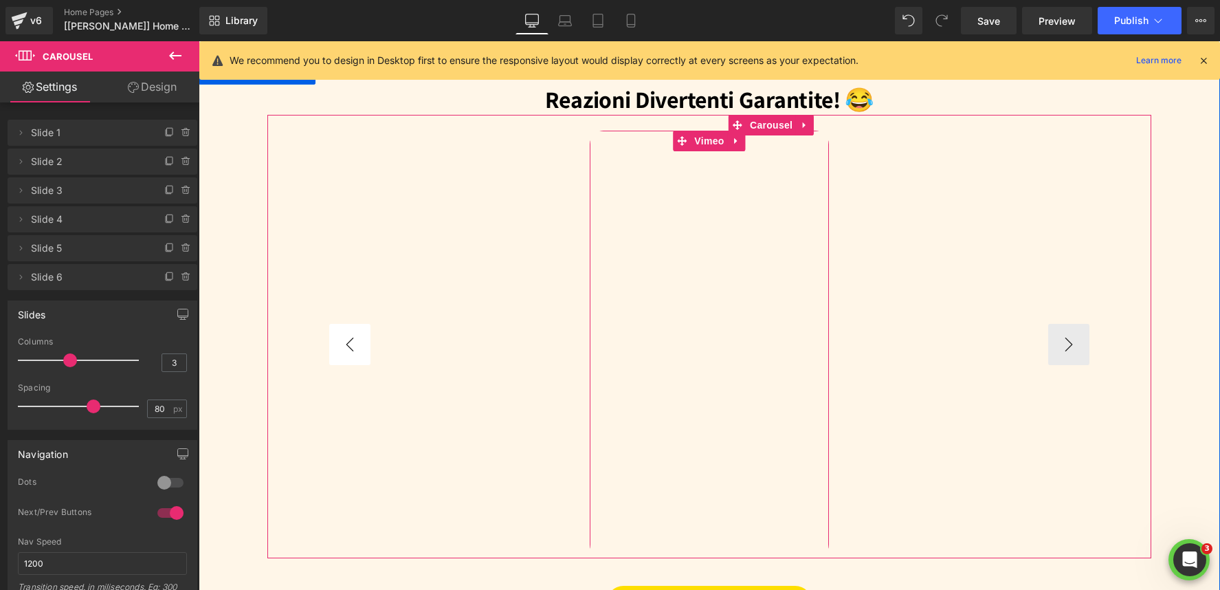
scroll to position [1419, 0]
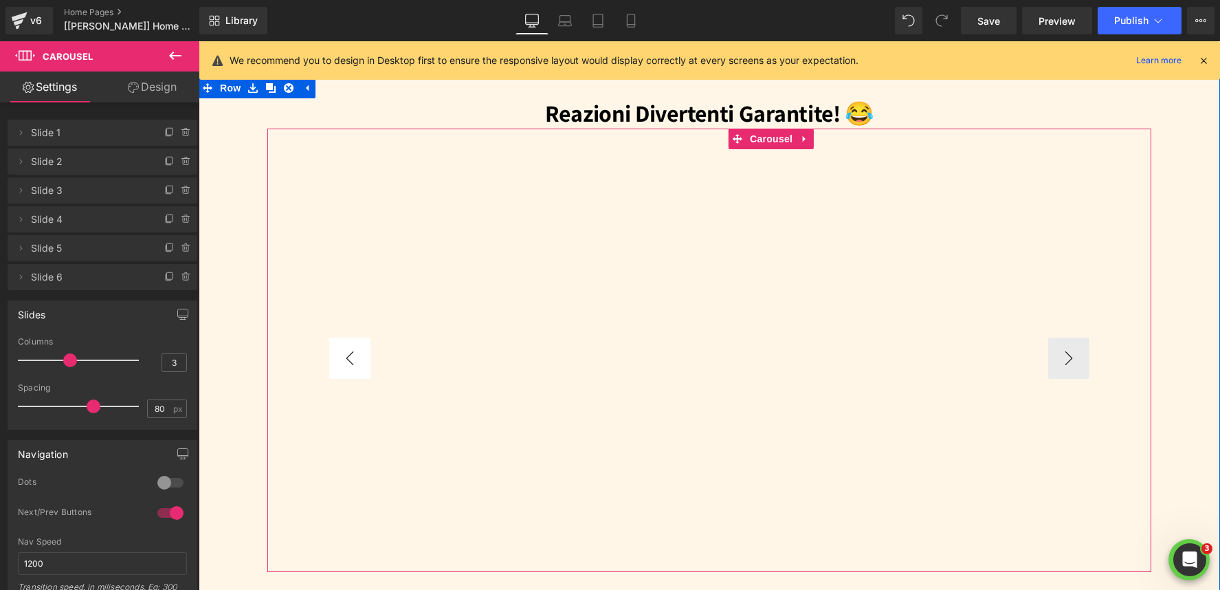
click at [353, 357] on button "‹" at bounding box center [349, 357] width 41 height 41
click at [1076, 361] on button "›" at bounding box center [1068, 357] width 41 height 41
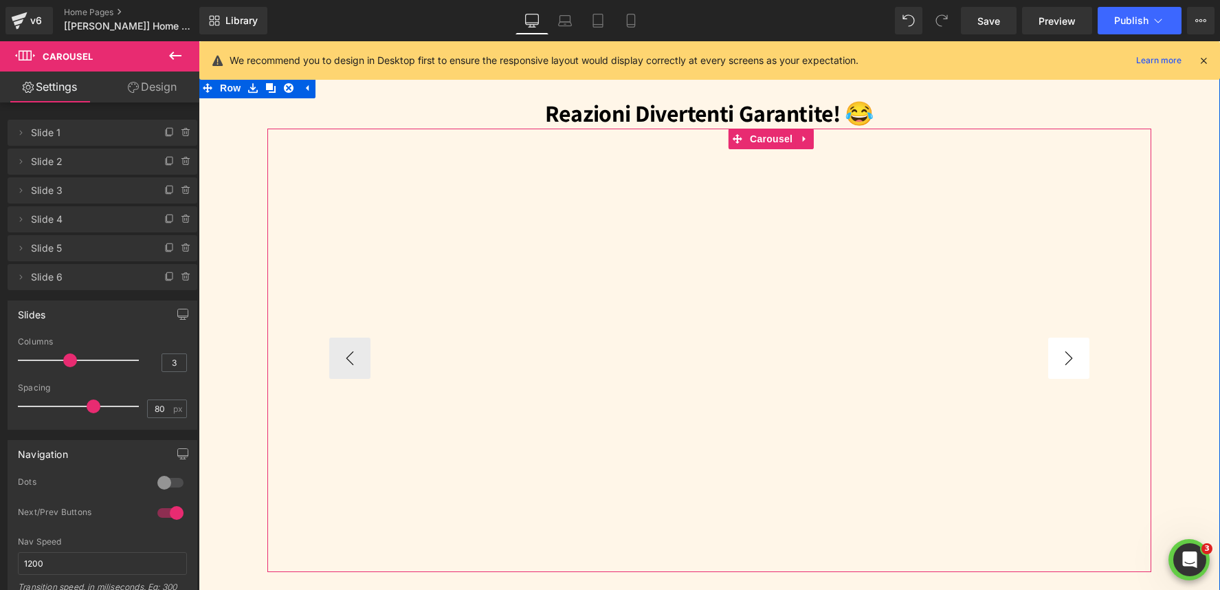
click at [1073, 361] on button "›" at bounding box center [1068, 357] width 41 height 41
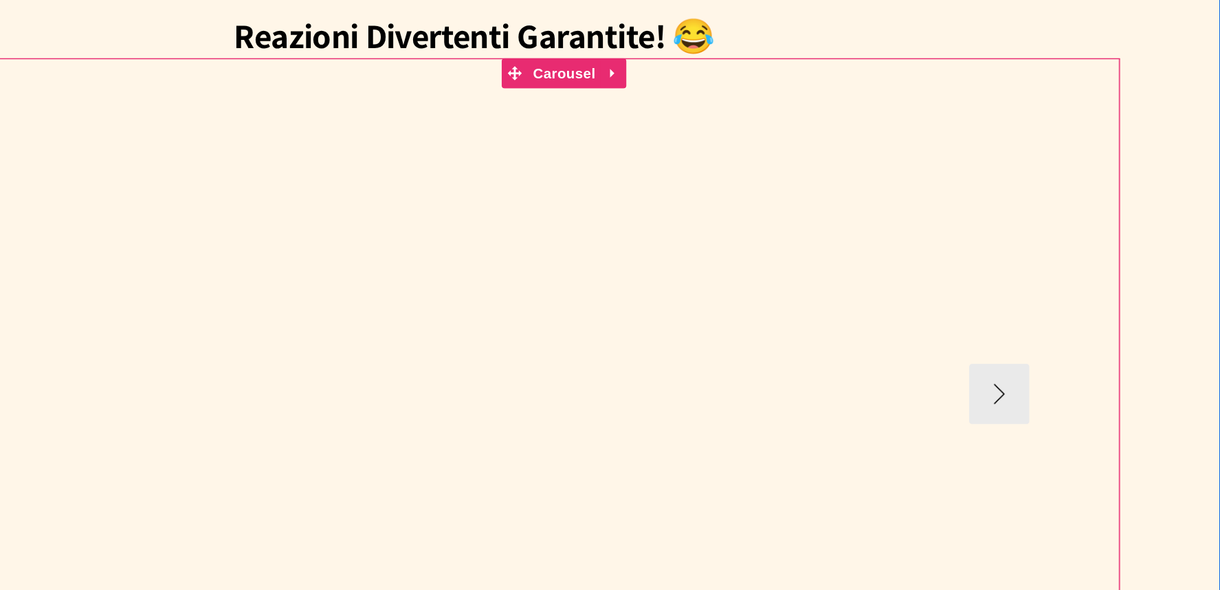
scroll to position [0, 0]
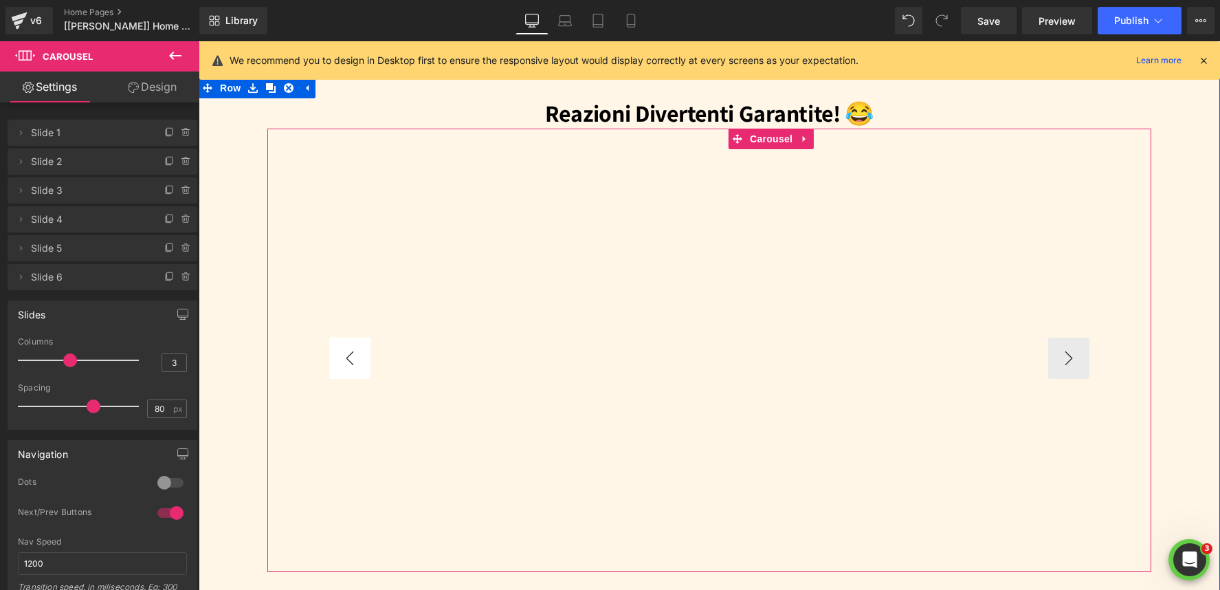
click at [354, 359] on button "‹" at bounding box center [349, 357] width 41 height 41
click at [1082, 365] on button "›" at bounding box center [1068, 357] width 41 height 41
click at [1073, 359] on button "›" at bounding box center [1068, 357] width 41 height 41
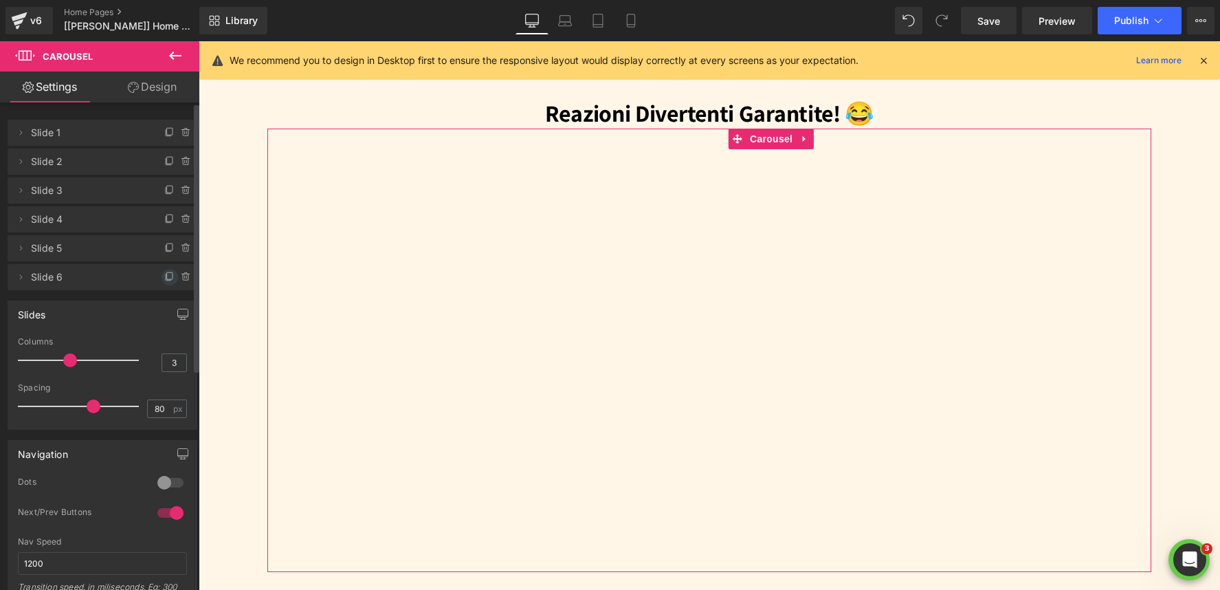
click at [164, 276] on icon at bounding box center [169, 276] width 11 height 11
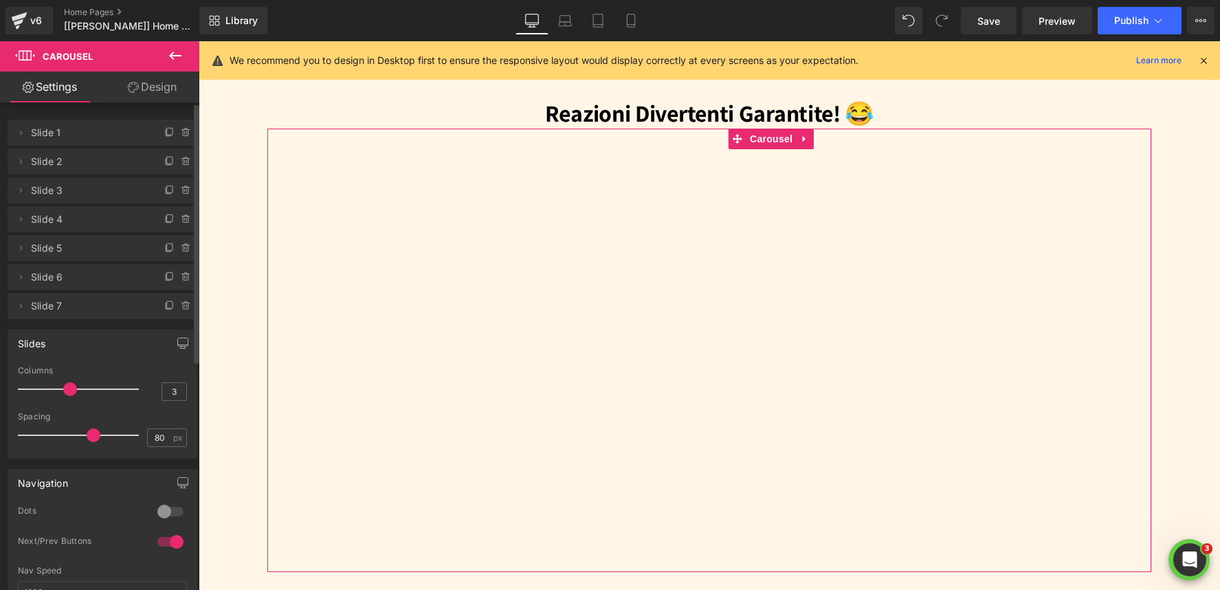
click at [110, 311] on span "Slide 7" at bounding box center [88, 306] width 115 height 26
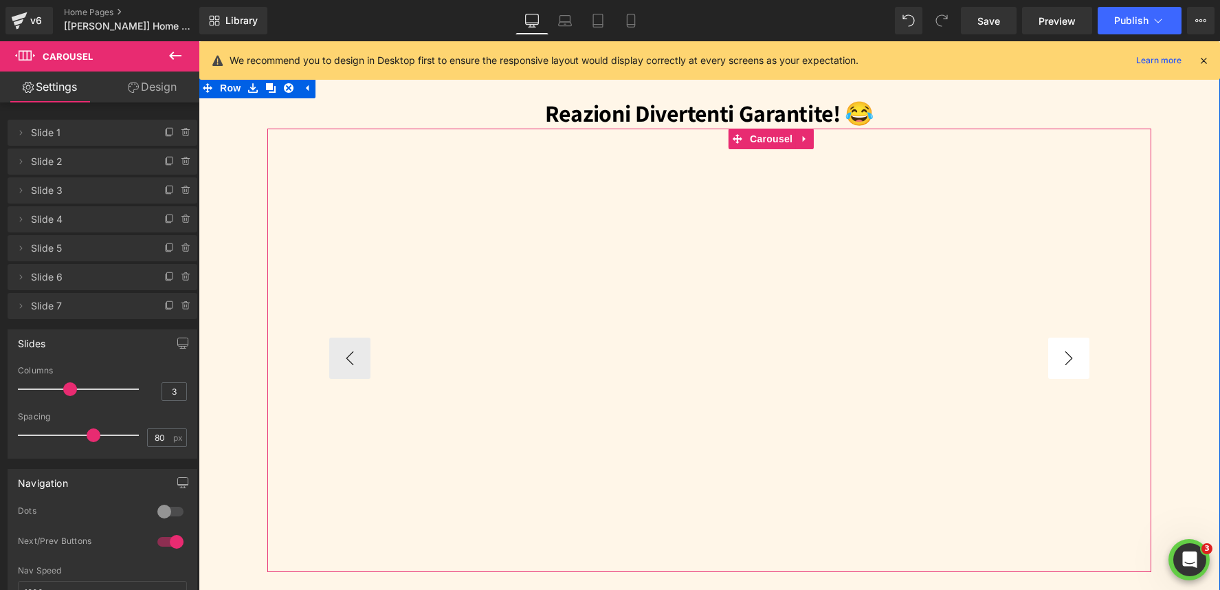
click at [1084, 353] on button "›" at bounding box center [1068, 357] width 41 height 41
click at [1078, 355] on button "›" at bounding box center [1068, 357] width 41 height 41
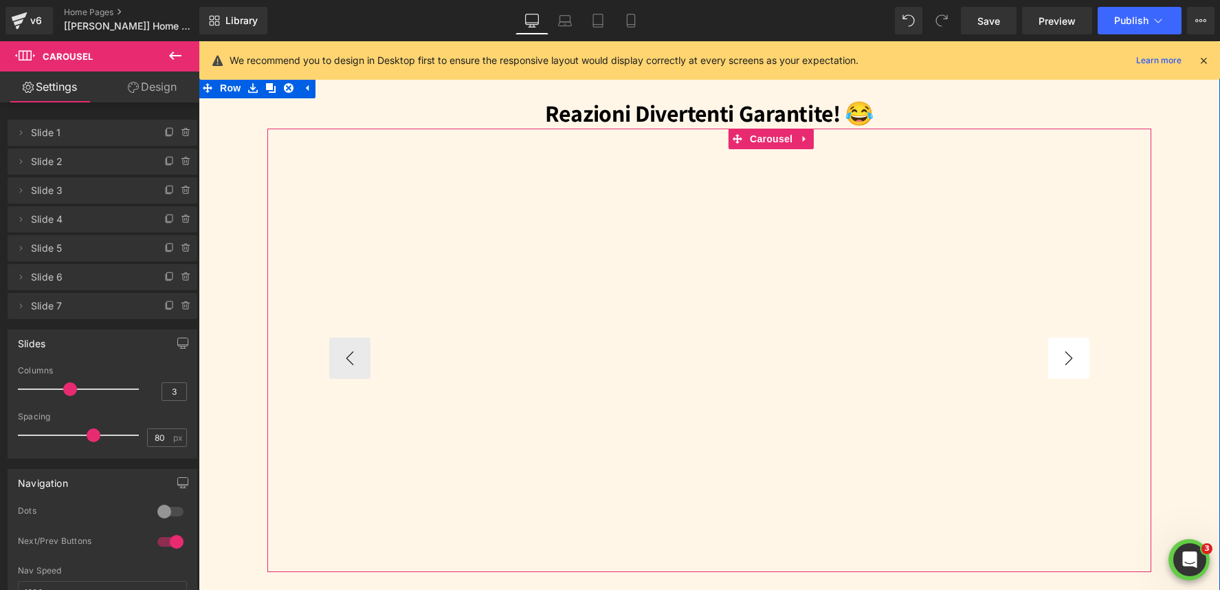
click at [1078, 355] on button "›" at bounding box center [1068, 357] width 41 height 41
click at [961, 159] on span "Vimeo" at bounding box center [970, 155] width 36 height 21
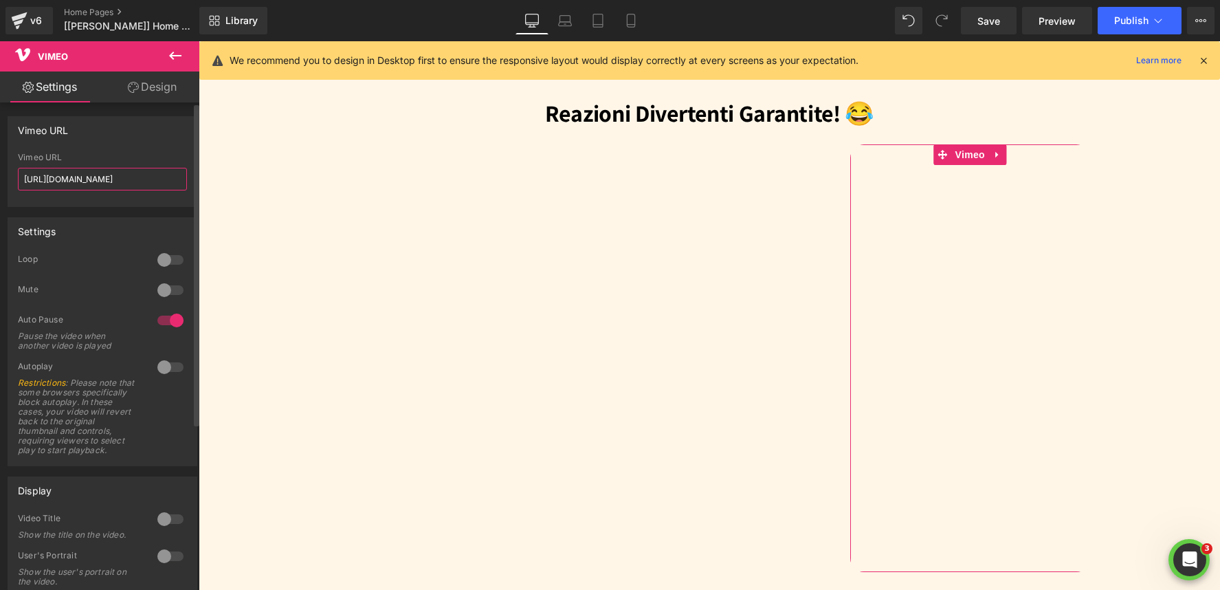
click at [98, 176] on input "https://vimeo.com/1124126691" at bounding box center [102, 179] width 169 height 23
paste input "736884?share=copy#t=0"
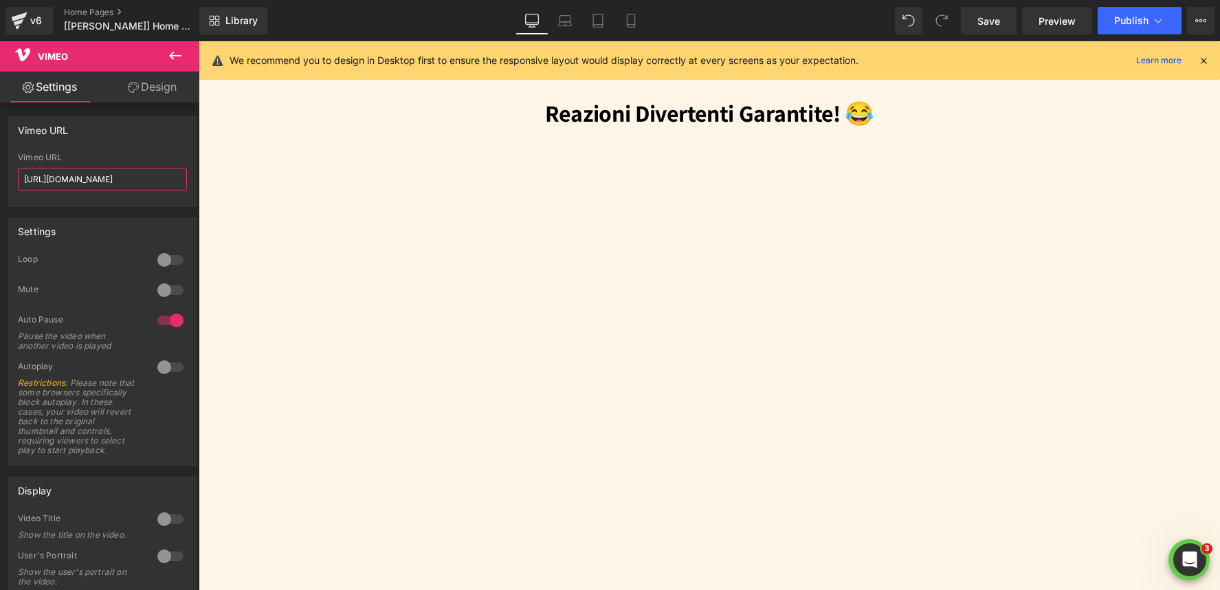
drag, startPoint x: 306, startPoint y: 223, endPoint x: 256, endPoint y: 188, distance: 61.2
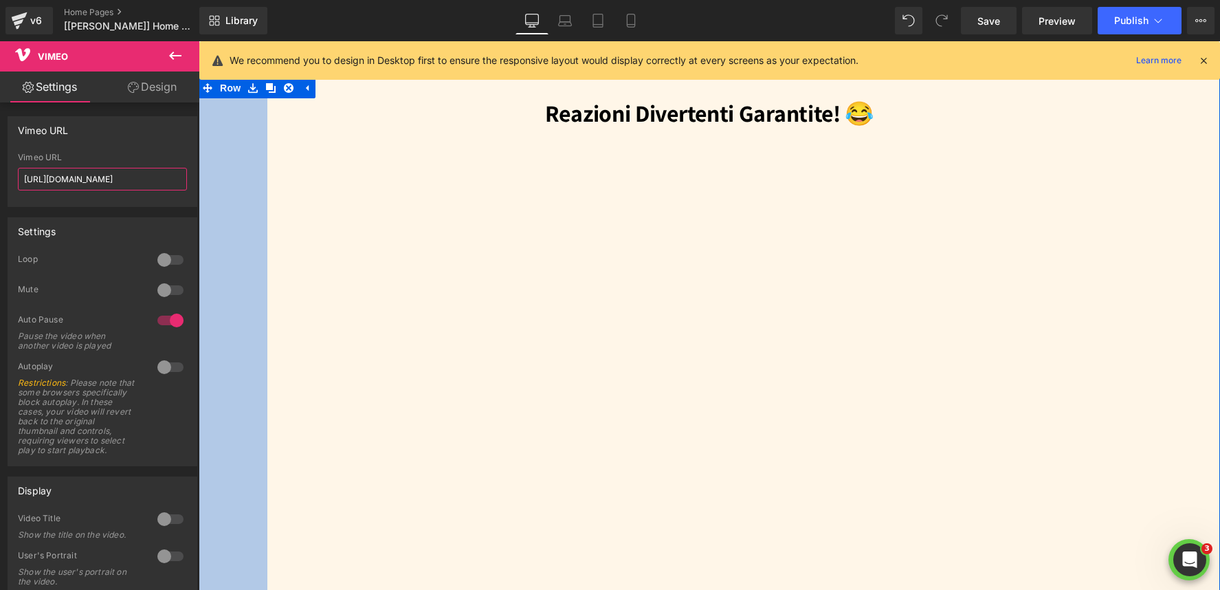
scroll to position [0, 0]
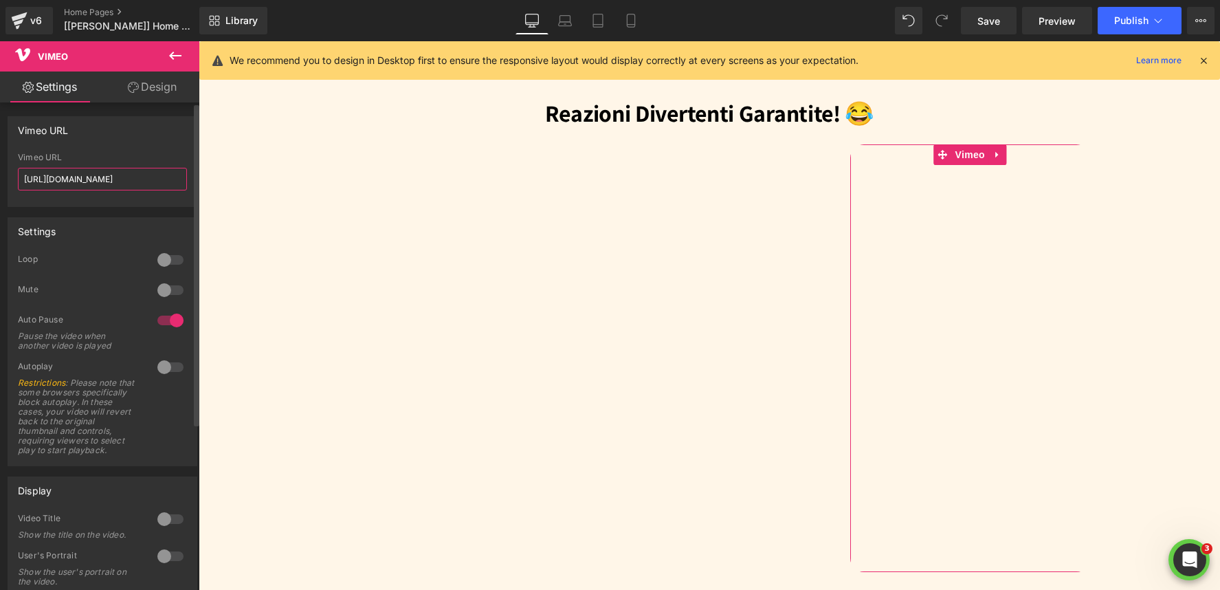
type input "https://vimeo.com/1124736884"
click at [100, 125] on div "Vimeo URL" at bounding box center [102, 130] width 188 height 26
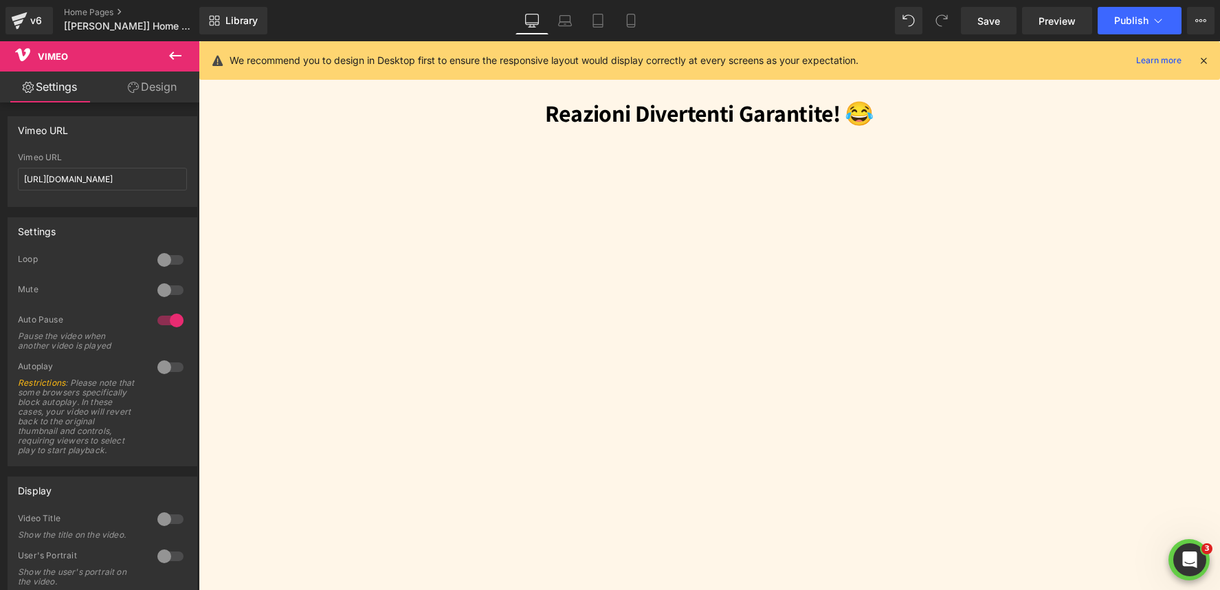
click at [170, 54] on icon at bounding box center [175, 56] width 12 height 8
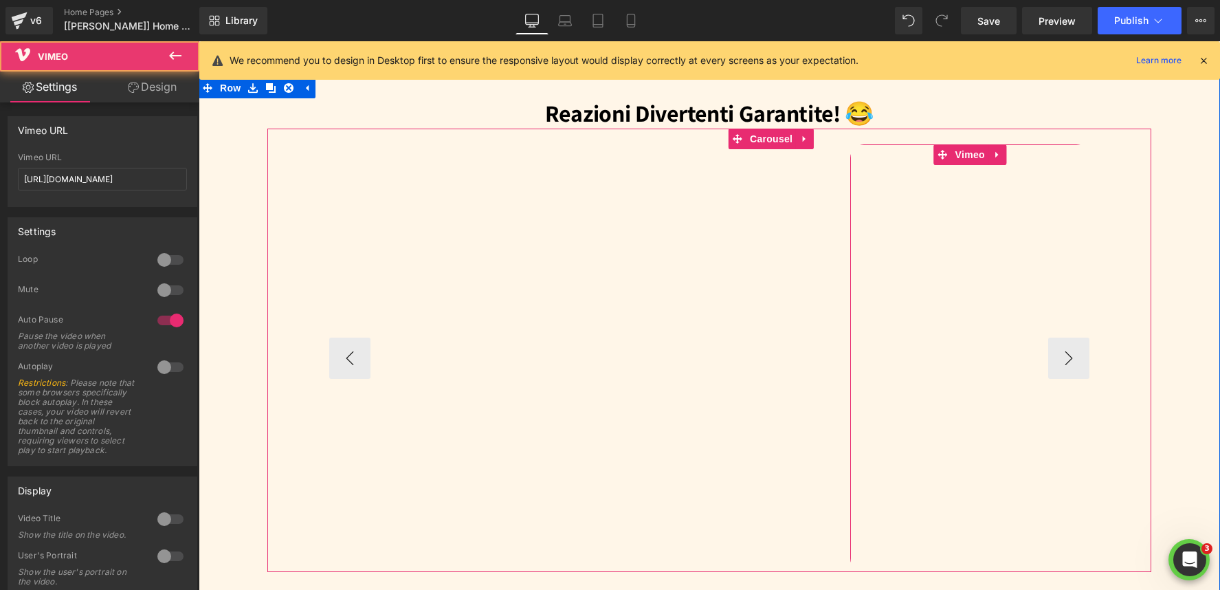
click at [970, 267] on div at bounding box center [970, 357] width 240 height 427
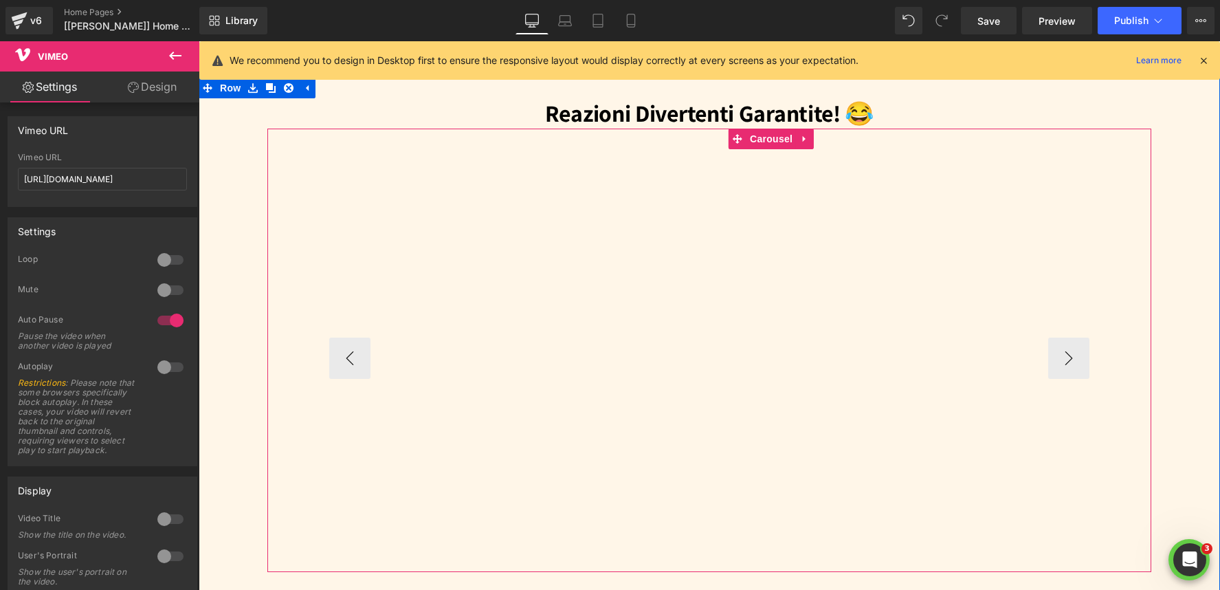
click at [843, 160] on div "Vimeo Vimeo Vimeo Vimeo Vimeo" at bounding box center [200, 357] width 1822 height 427
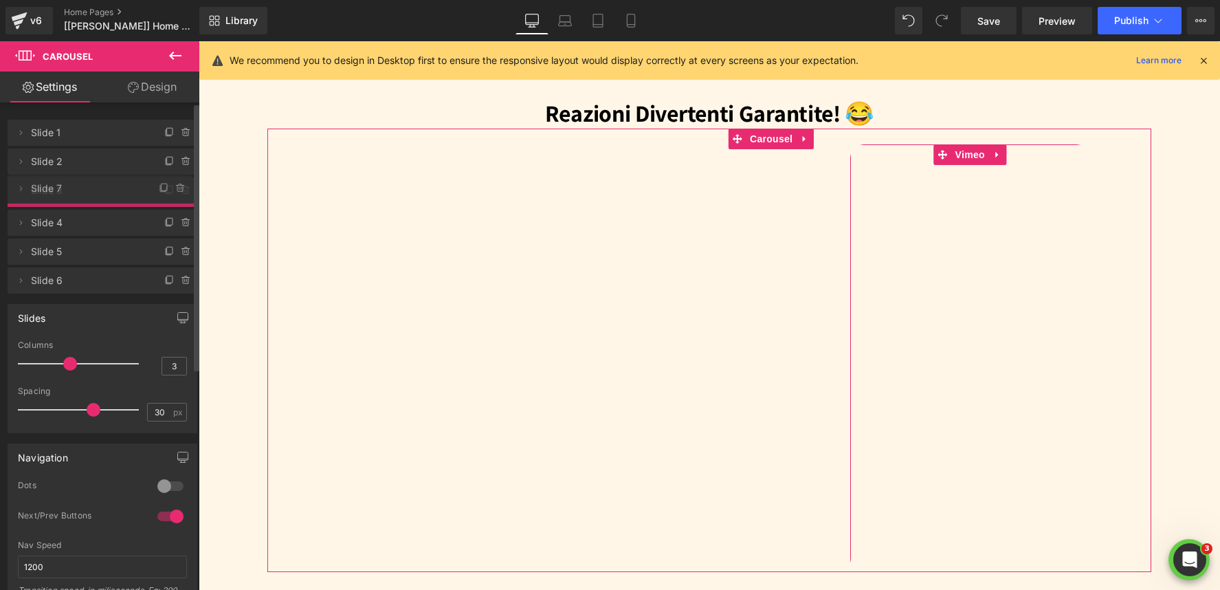
drag, startPoint x: 128, startPoint y: 309, endPoint x: 100, endPoint y: 220, distance: 93.5
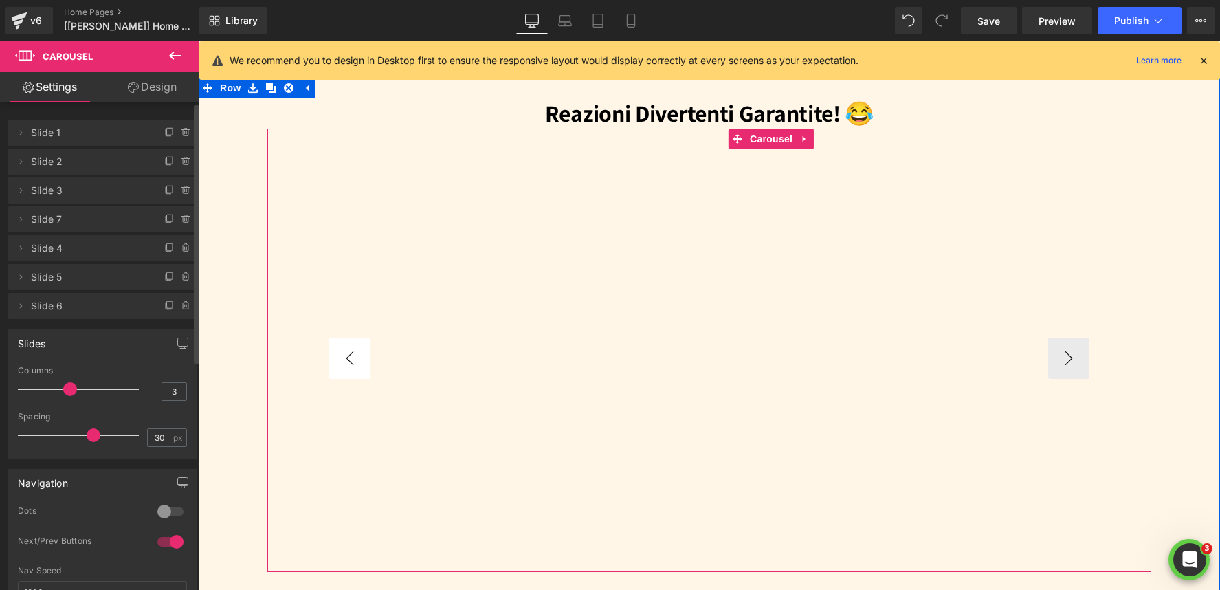
click at [350, 362] on button "‹" at bounding box center [349, 357] width 41 height 41
click at [335, 358] on button "‹" at bounding box center [349, 357] width 41 height 41
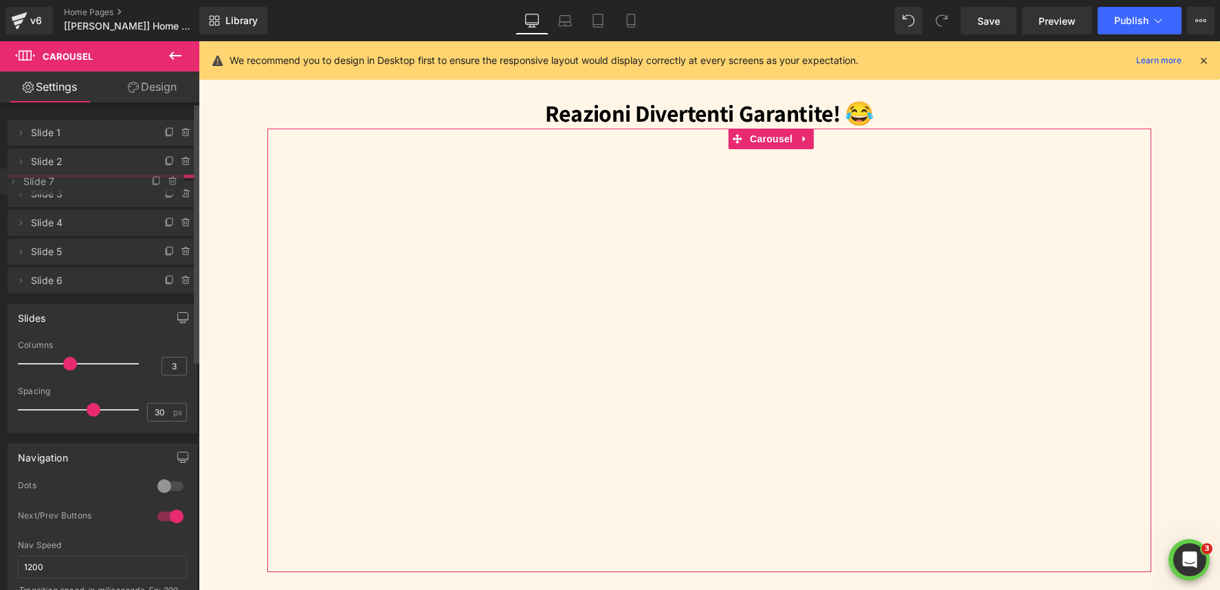
drag, startPoint x: 105, startPoint y: 196, endPoint x: 107, endPoint y: 183, distance: 13.2
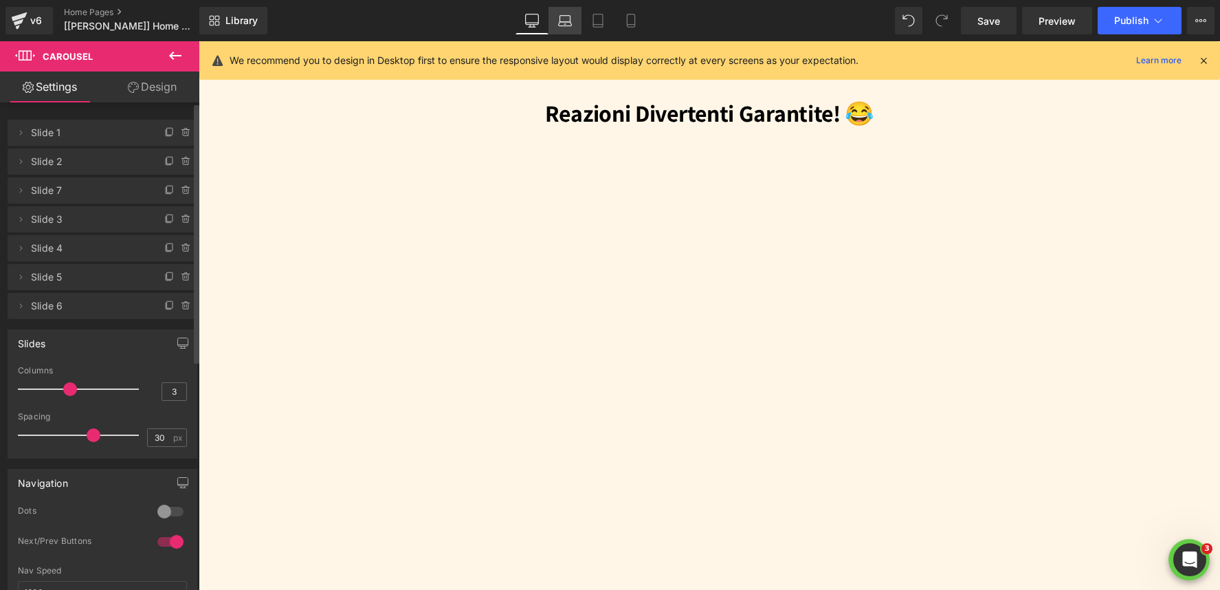
click at [568, 22] on icon at bounding box center [564, 24] width 13 height 4
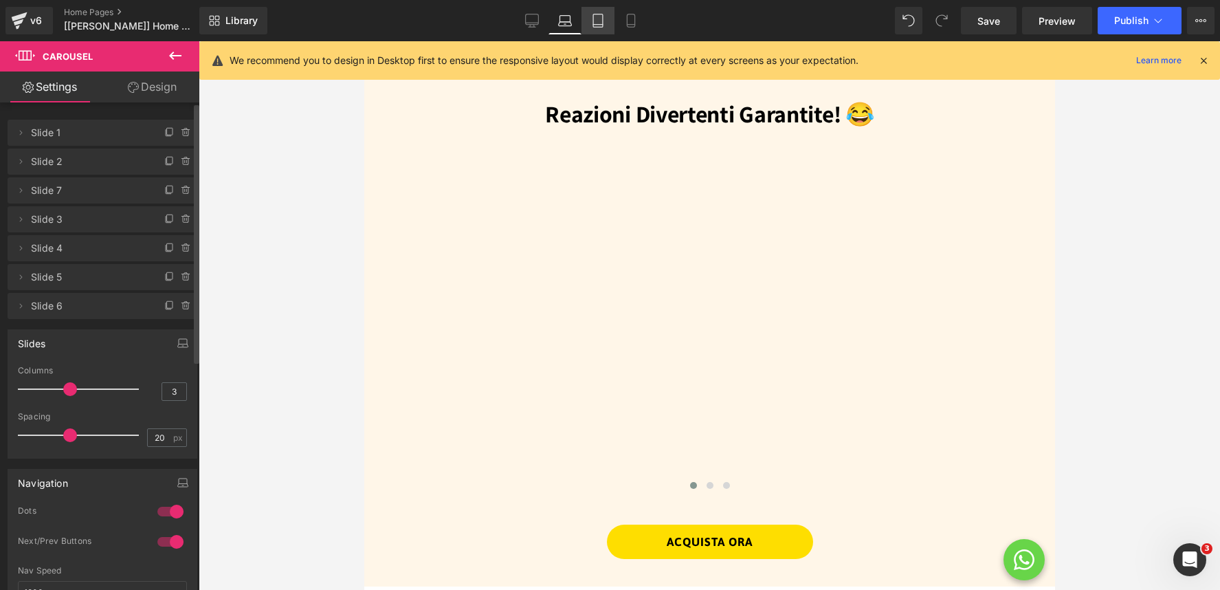
click at [597, 21] on icon at bounding box center [598, 21] width 14 height 14
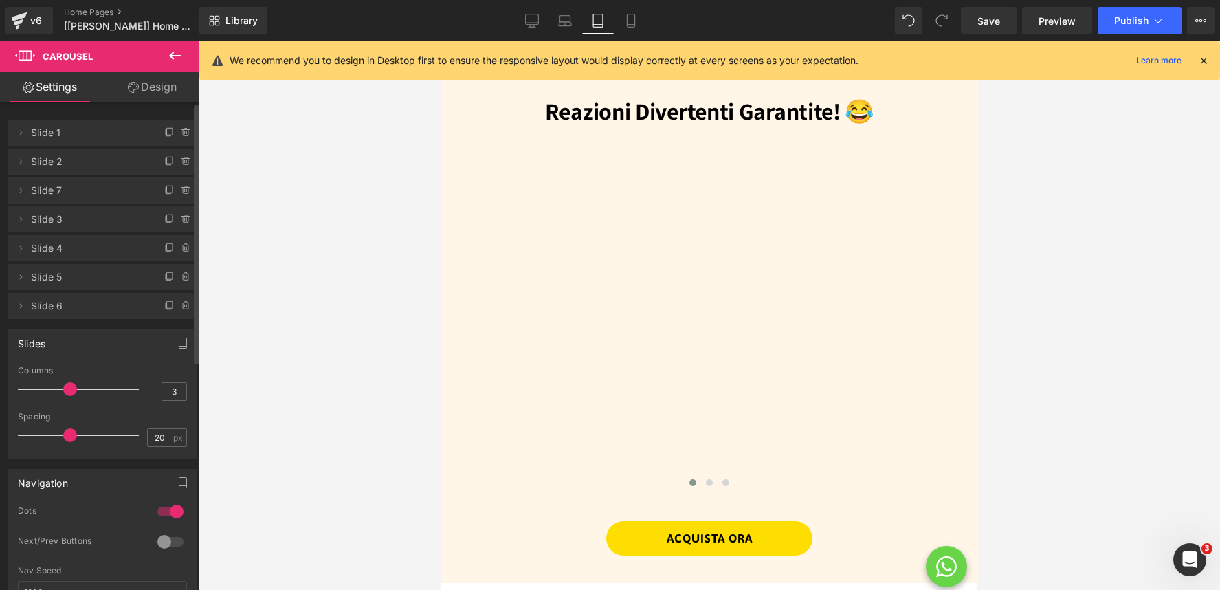
scroll to position [990, 0]
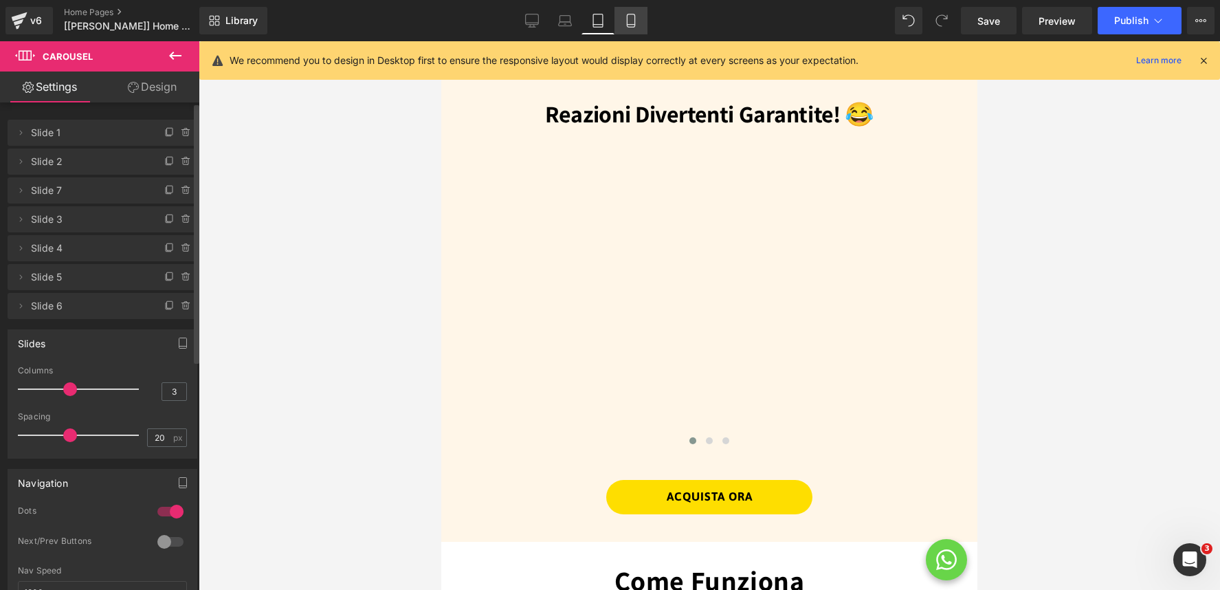
click at [624, 21] on icon at bounding box center [631, 21] width 14 height 14
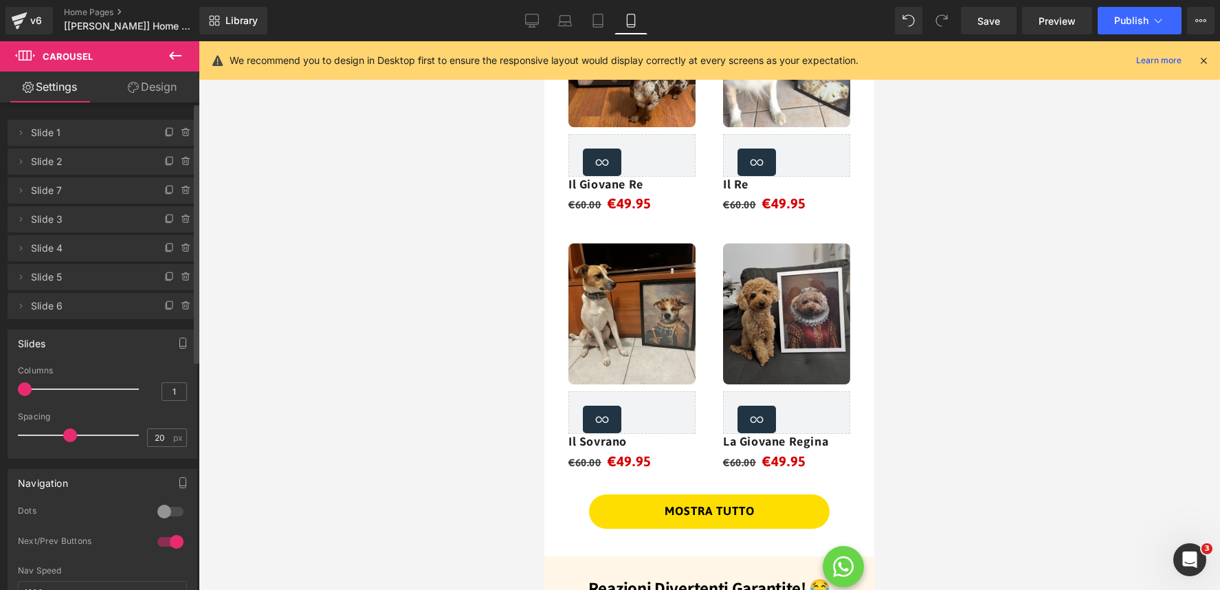
scroll to position [1460, 0]
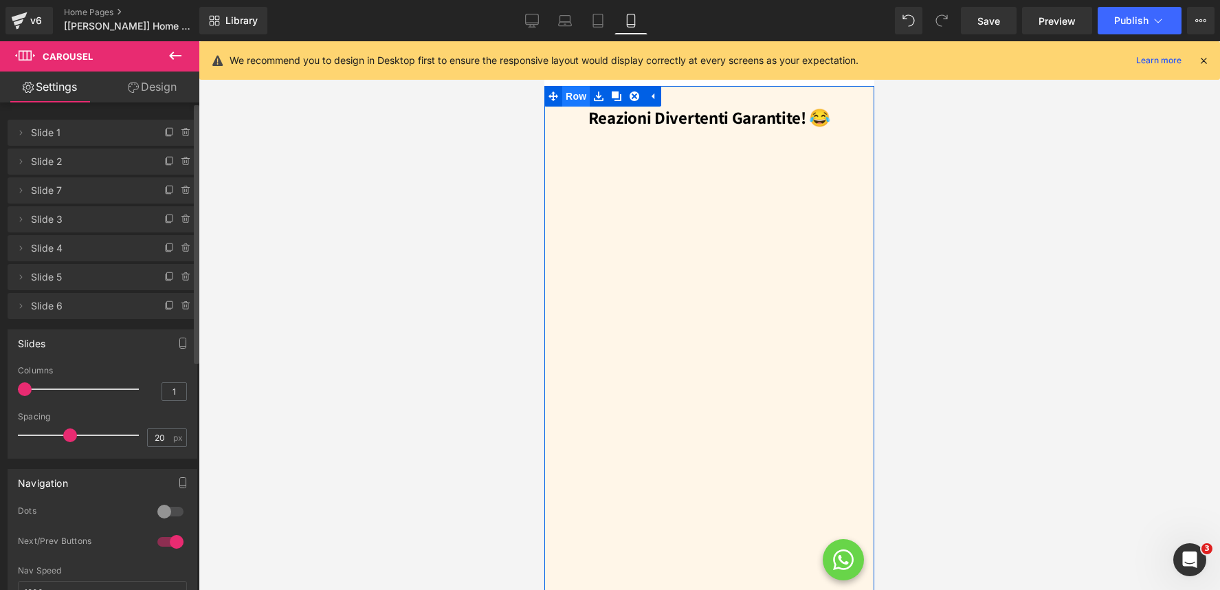
click at [562, 104] on span "Row" at bounding box center [575, 96] width 27 height 21
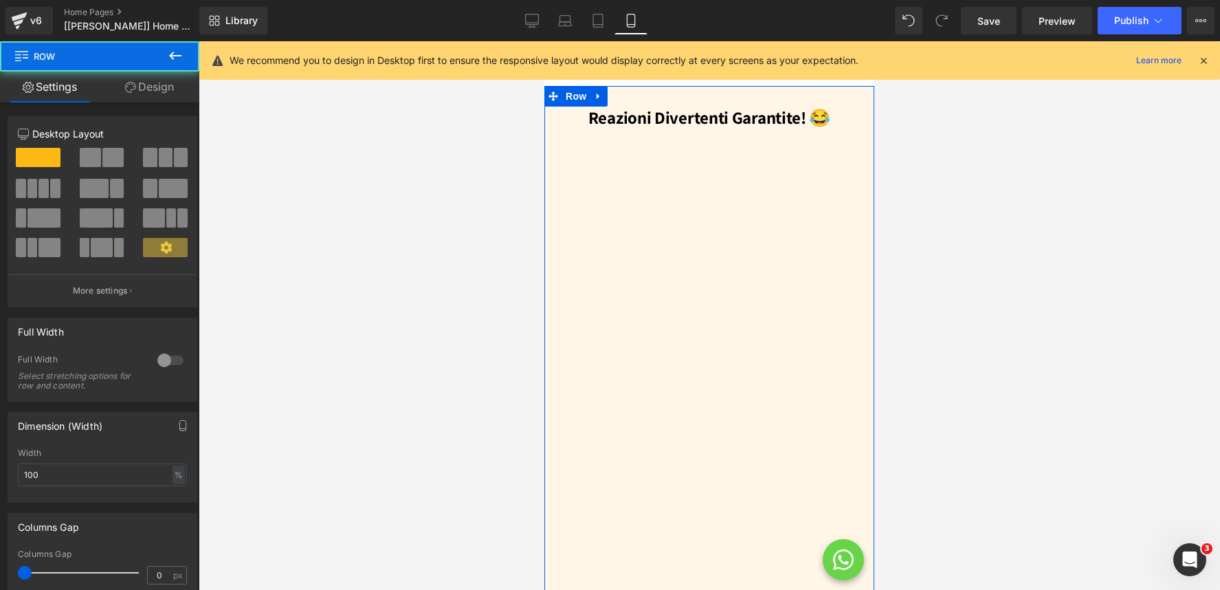
click at [150, 98] on link "Design" at bounding box center [150, 86] width 100 height 31
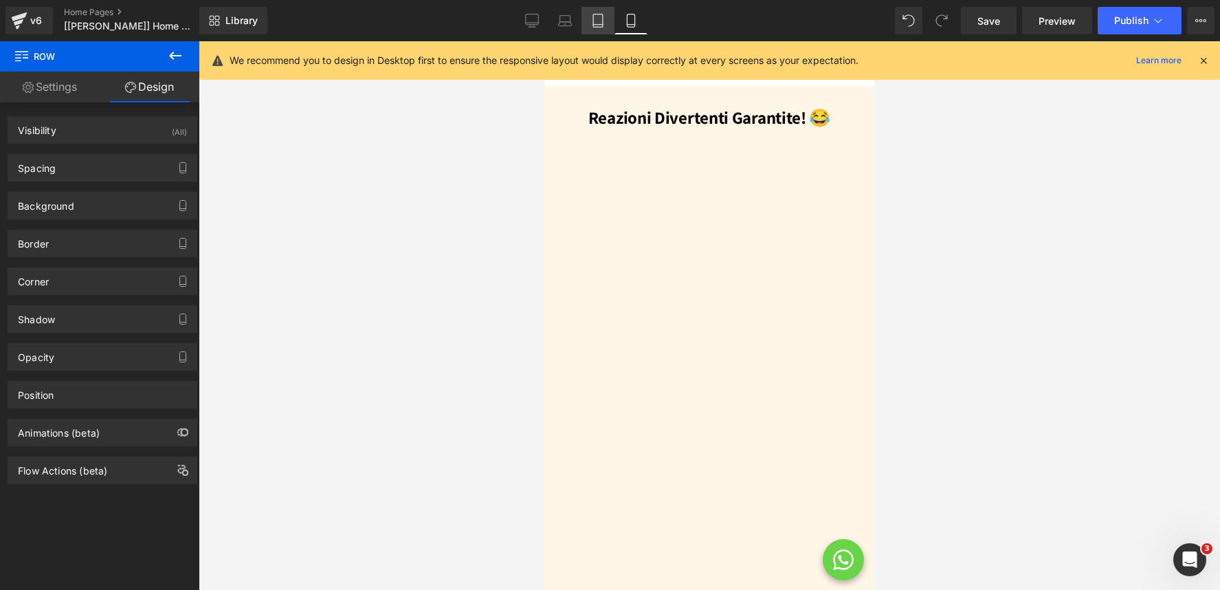
click at [597, 16] on icon at bounding box center [598, 21] width 14 height 14
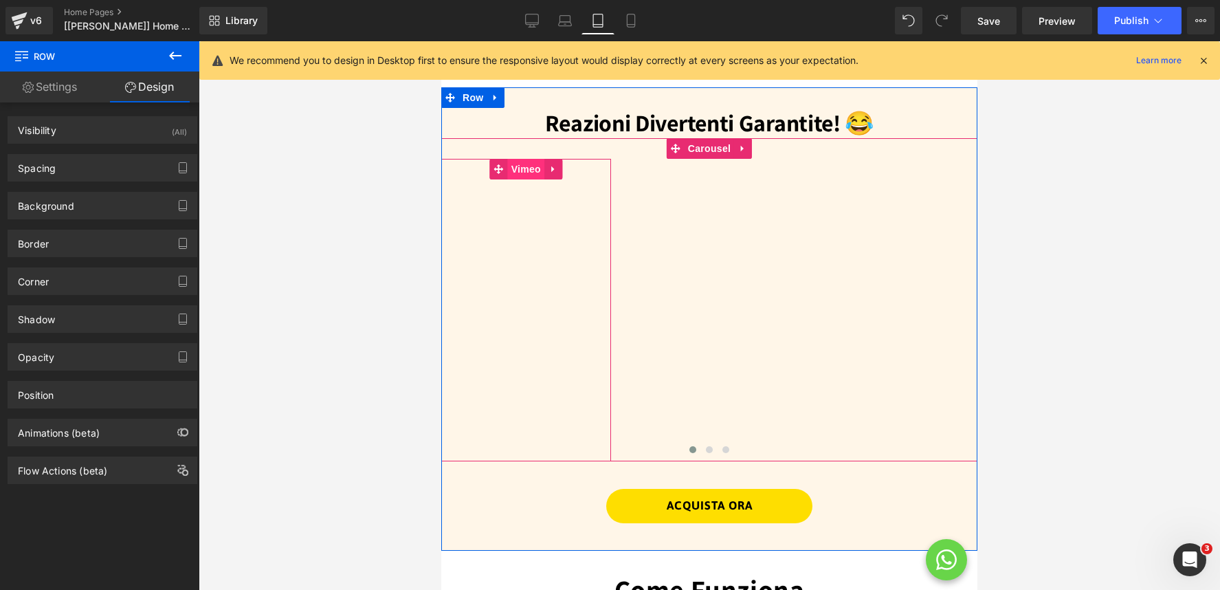
click at [522, 166] on span "Vimeo" at bounding box center [526, 169] width 36 height 21
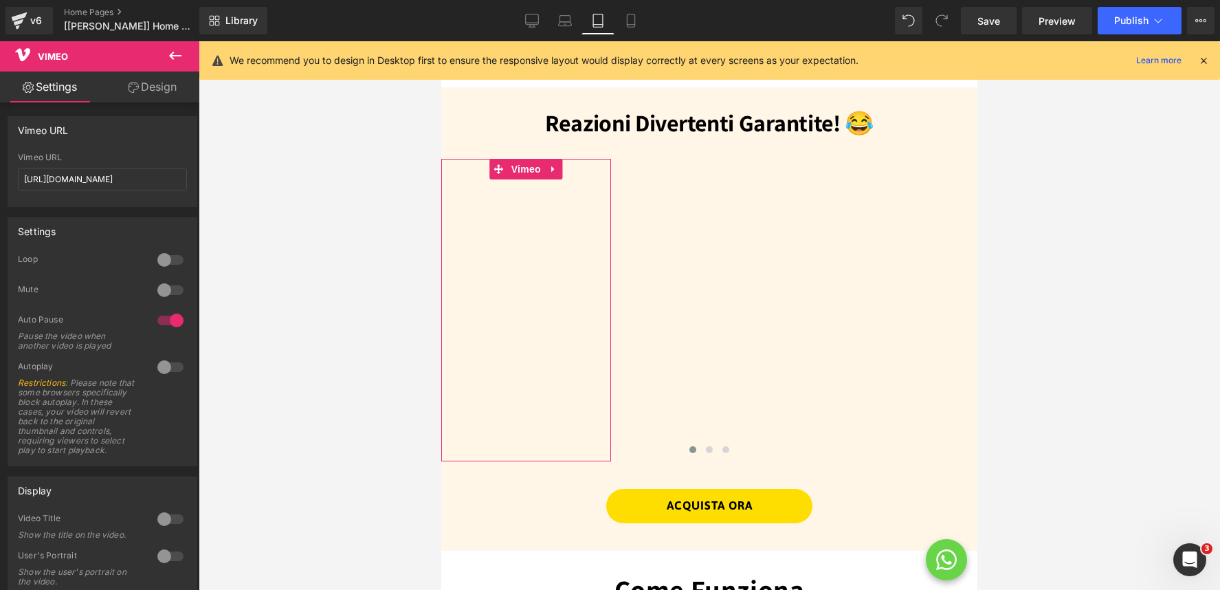
click at [147, 80] on link "Design" at bounding box center [152, 86] width 100 height 31
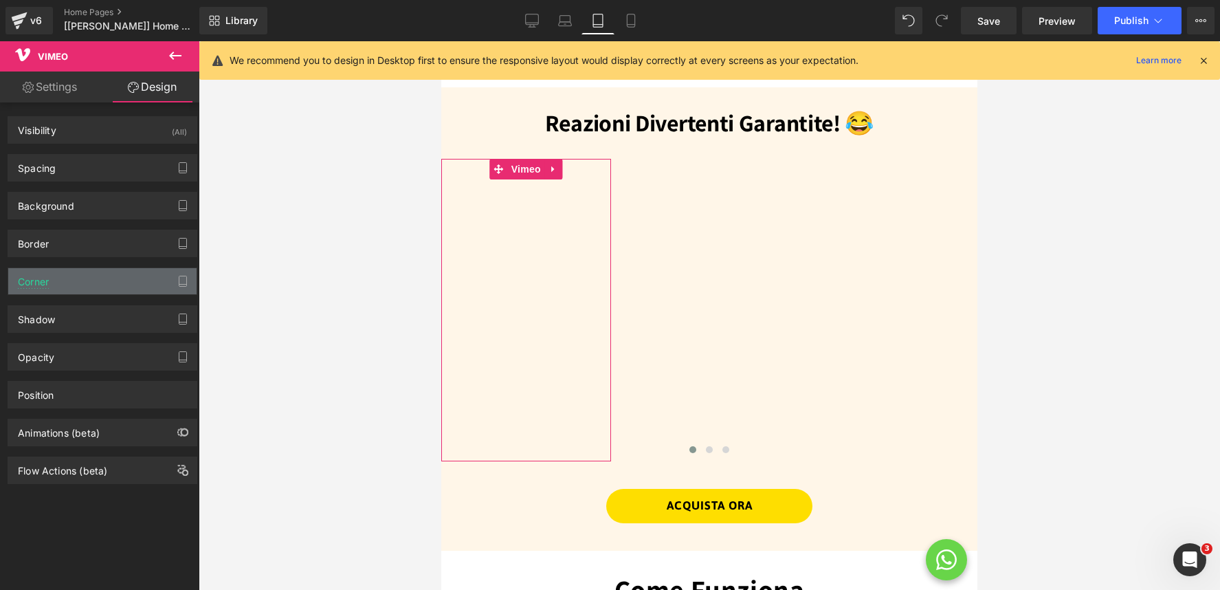
click at [100, 282] on div "Corner" at bounding box center [102, 281] width 188 height 26
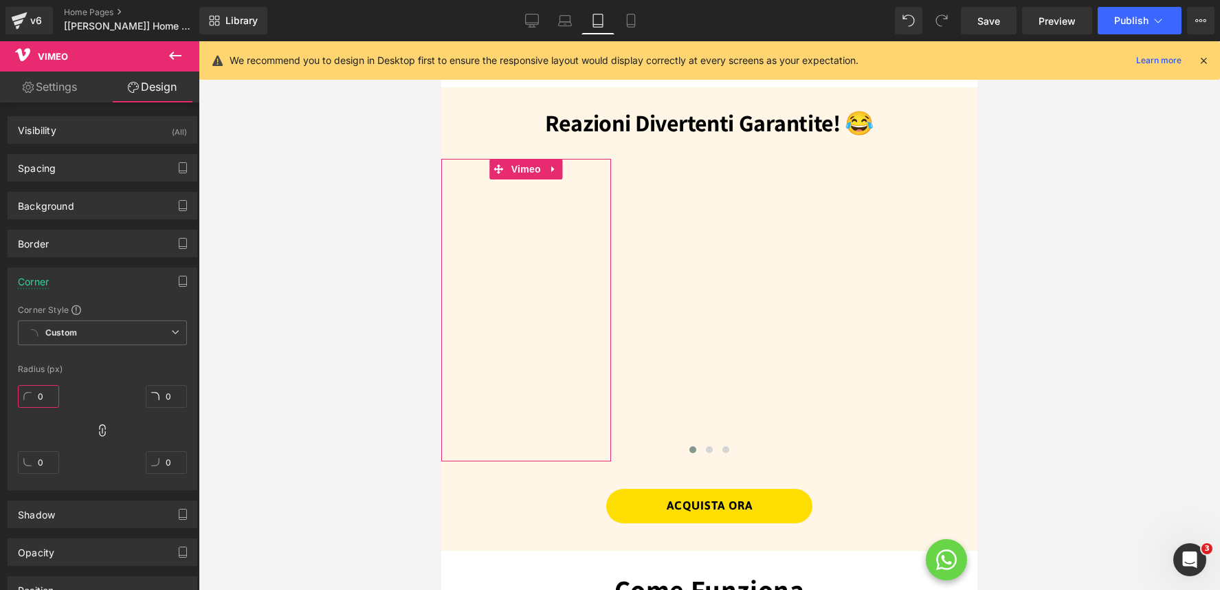
click at [50, 403] on input "0" at bounding box center [38, 396] width 41 height 23
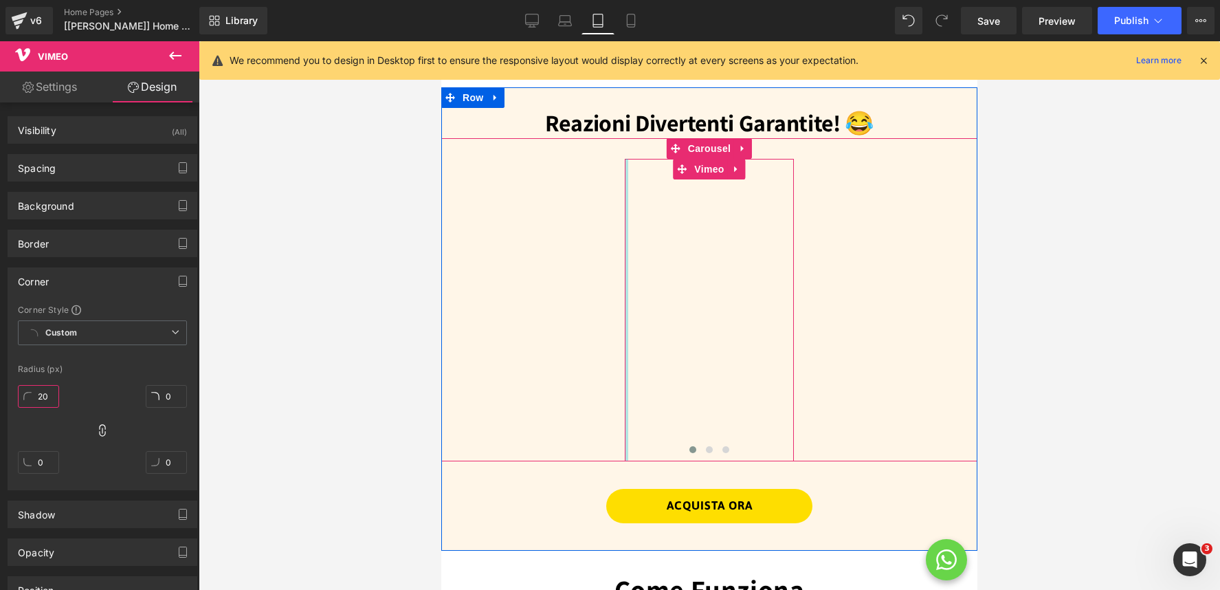
type input "20"
click at [702, 171] on span "Vimeo" at bounding box center [709, 169] width 36 height 21
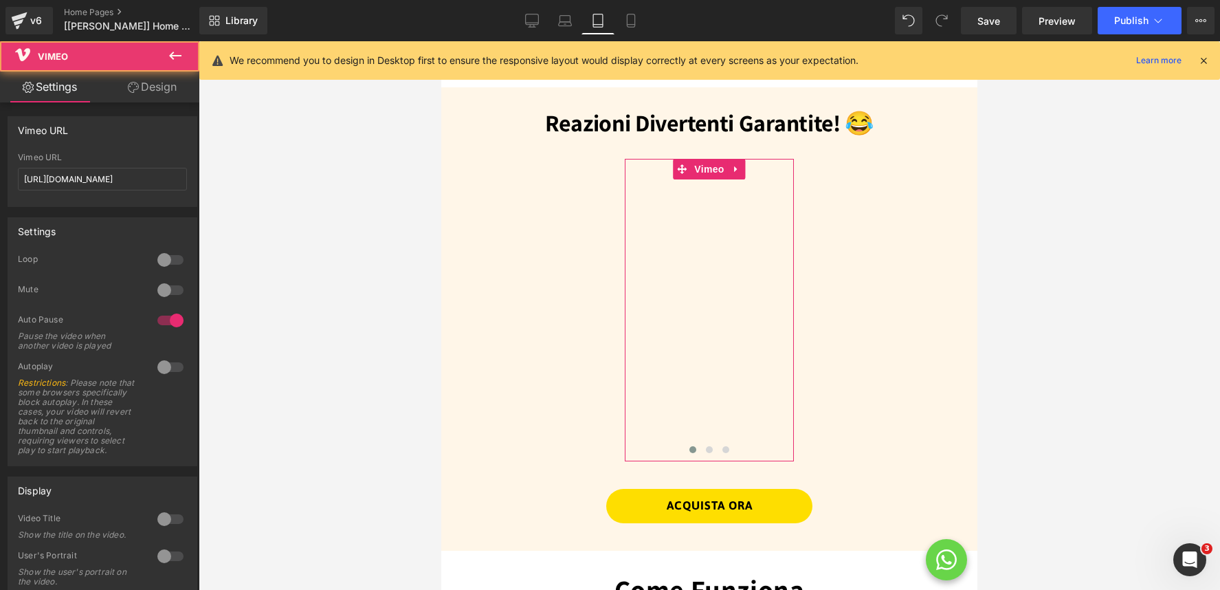
click at [150, 85] on link "Design" at bounding box center [152, 86] width 100 height 31
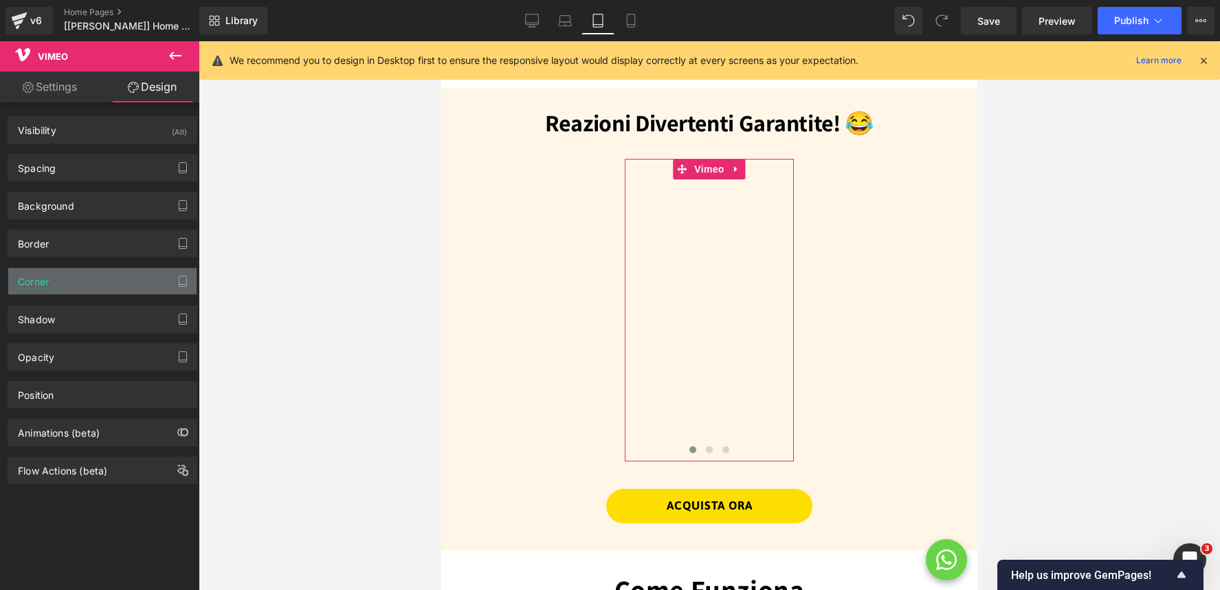
click at [82, 293] on div "Corner" at bounding box center [102, 281] width 188 height 26
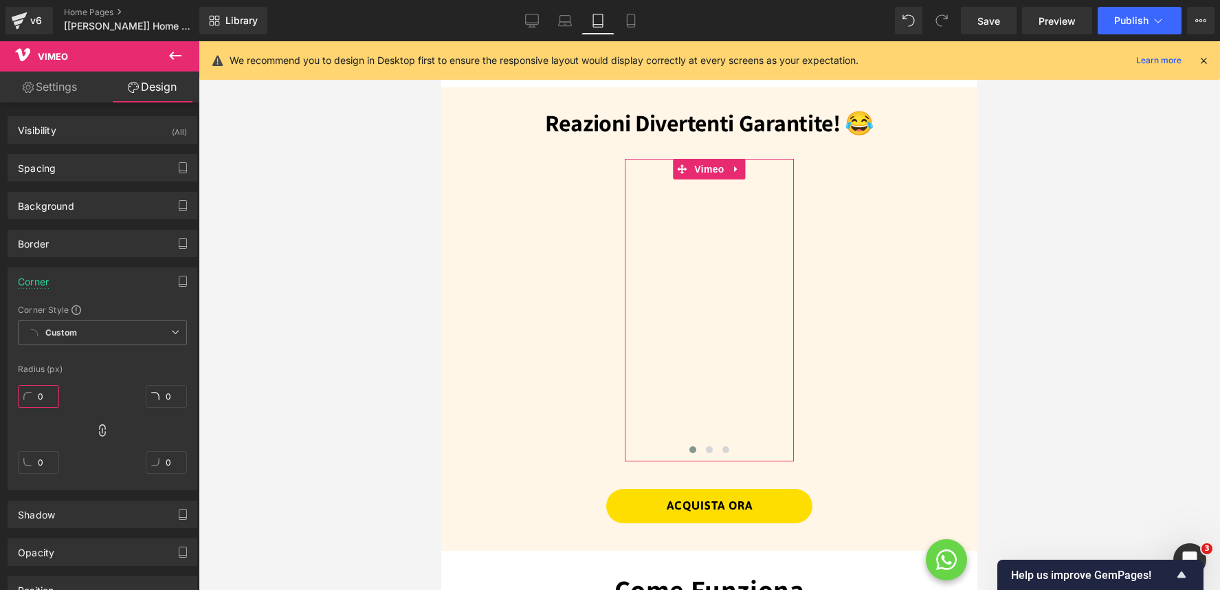
click at [38, 394] on input "0" at bounding box center [38, 396] width 41 height 23
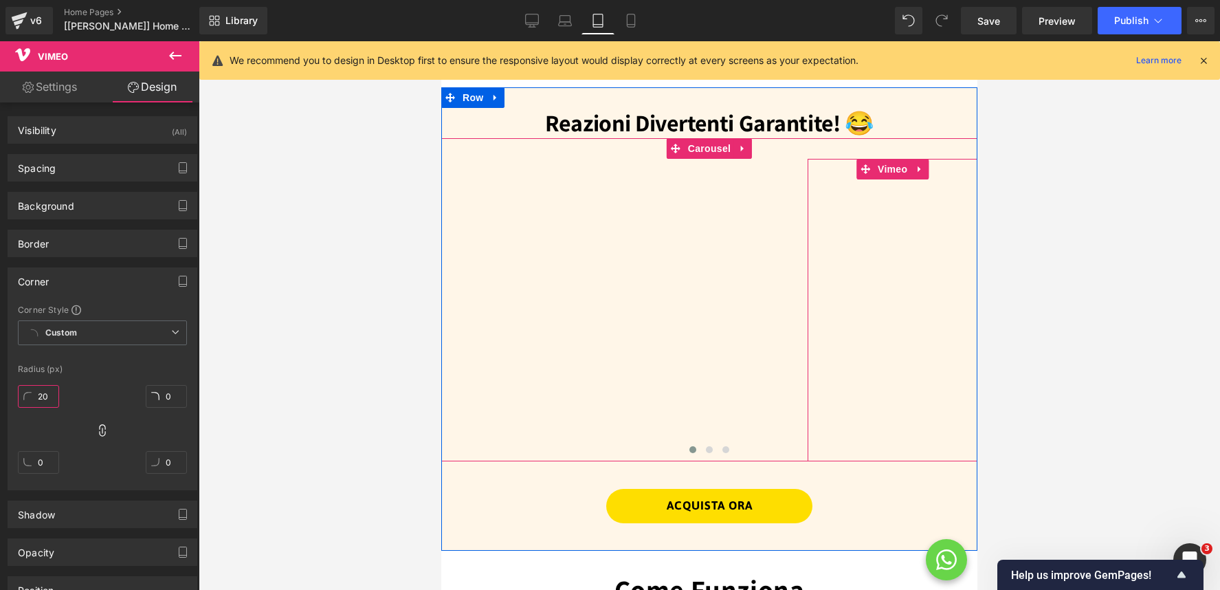
type input "20"
click at [880, 175] on span "Vimeo" at bounding box center [892, 169] width 36 height 21
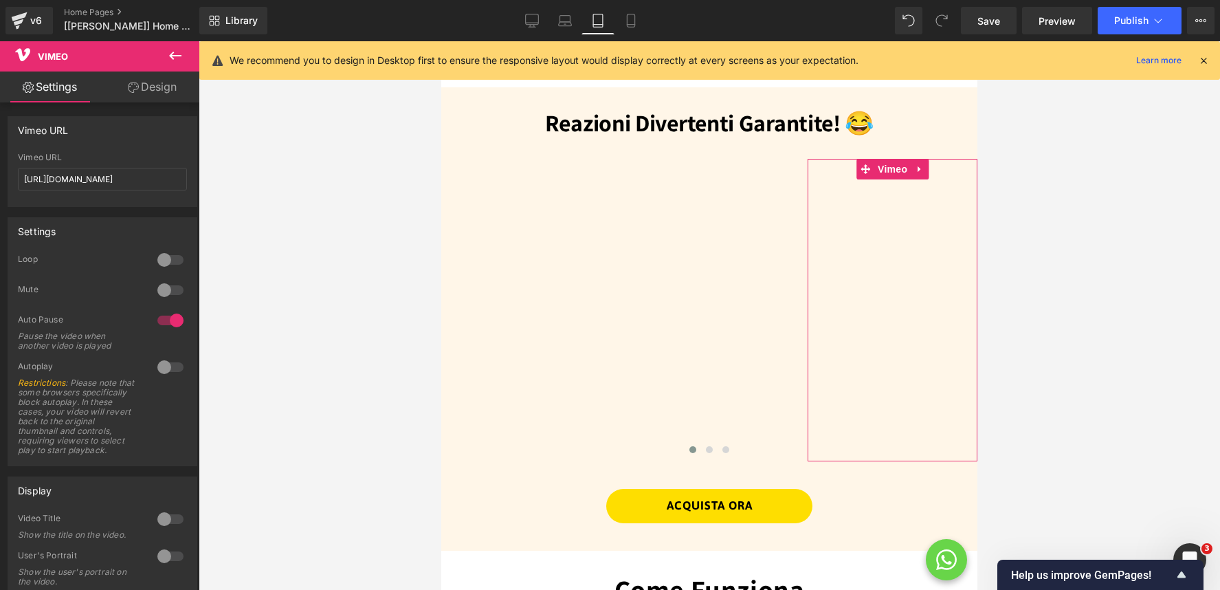
click at [142, 87] on link "Design" at bounding box center [152, 86] width 100 height 31
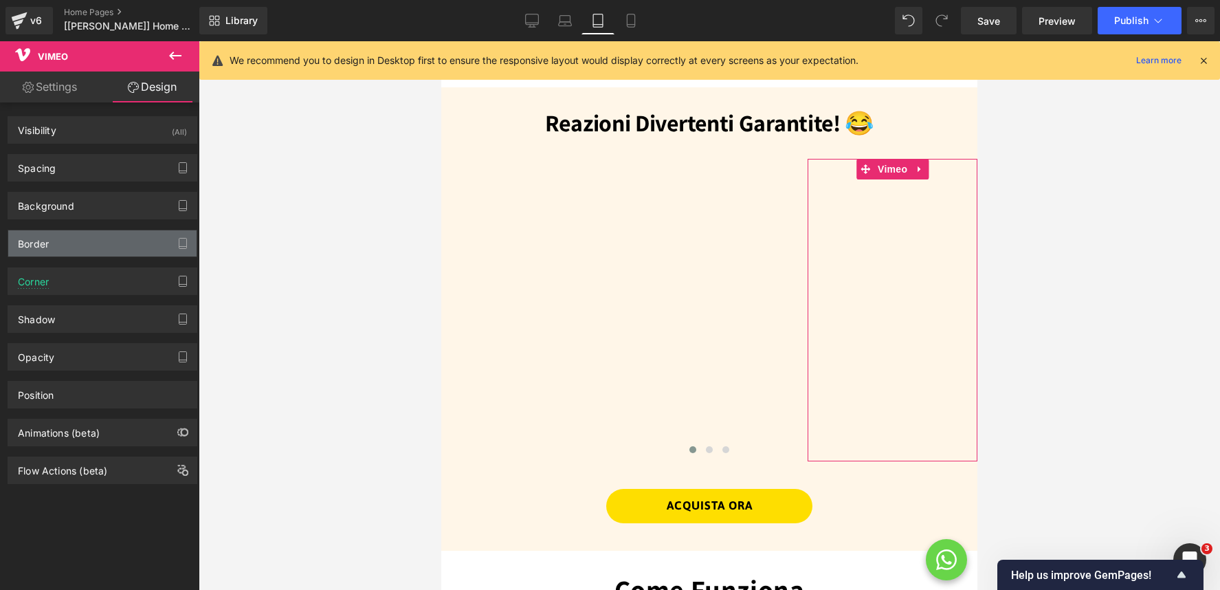
click at [53, 243] on div "Border" at bounding box center [102, 243] width 188 height 26
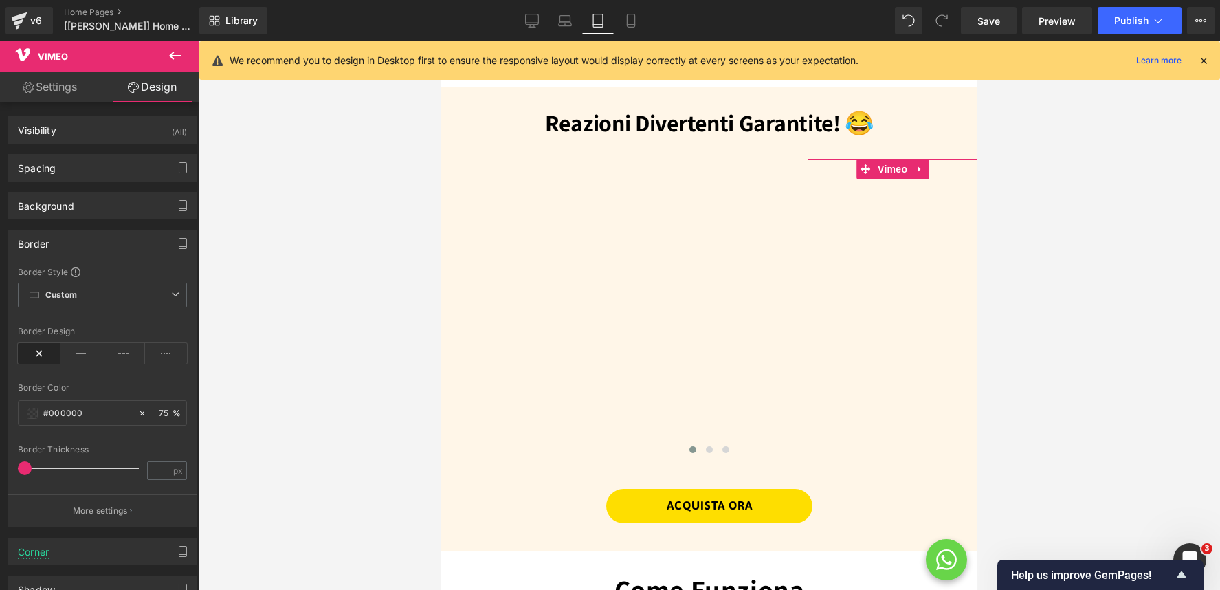
click at [98, 243] on div "Border" at bounding box center [102, 243] width 188 height 26
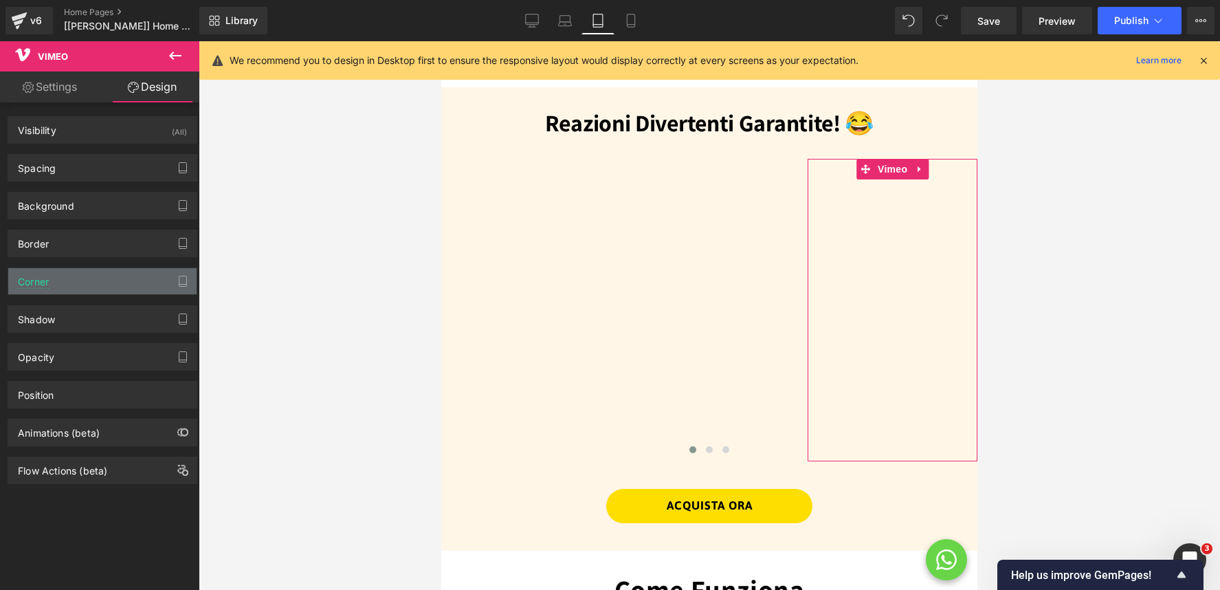
click at [80, 294] on div "Corner" at bounding box center [102, 281] width 188 height 26
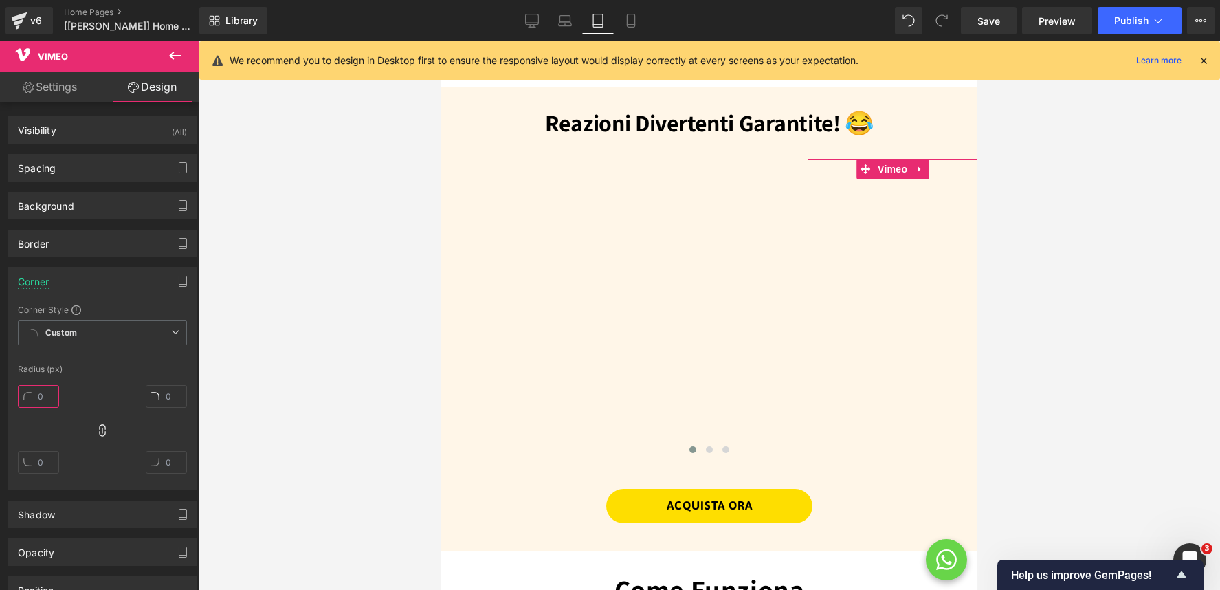
click at [43, 397] on input "text" at bounding box center [38, 396] width 41 height 23
type input "20"
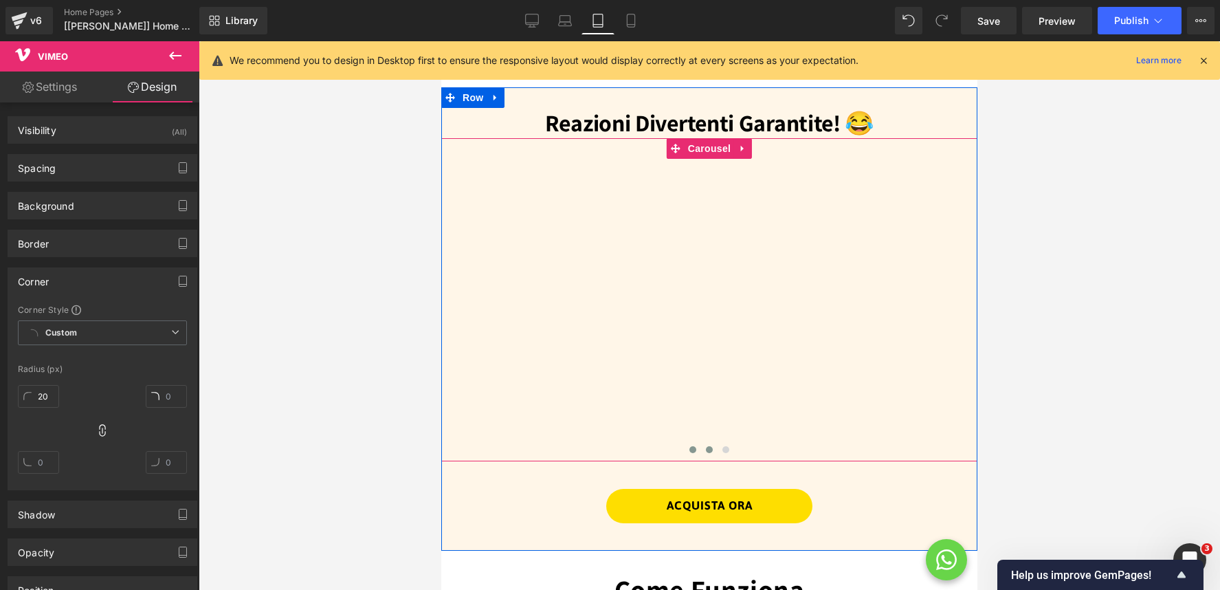
click at [712, 449] on span at bounding box center [709, 449] width 7 height 7
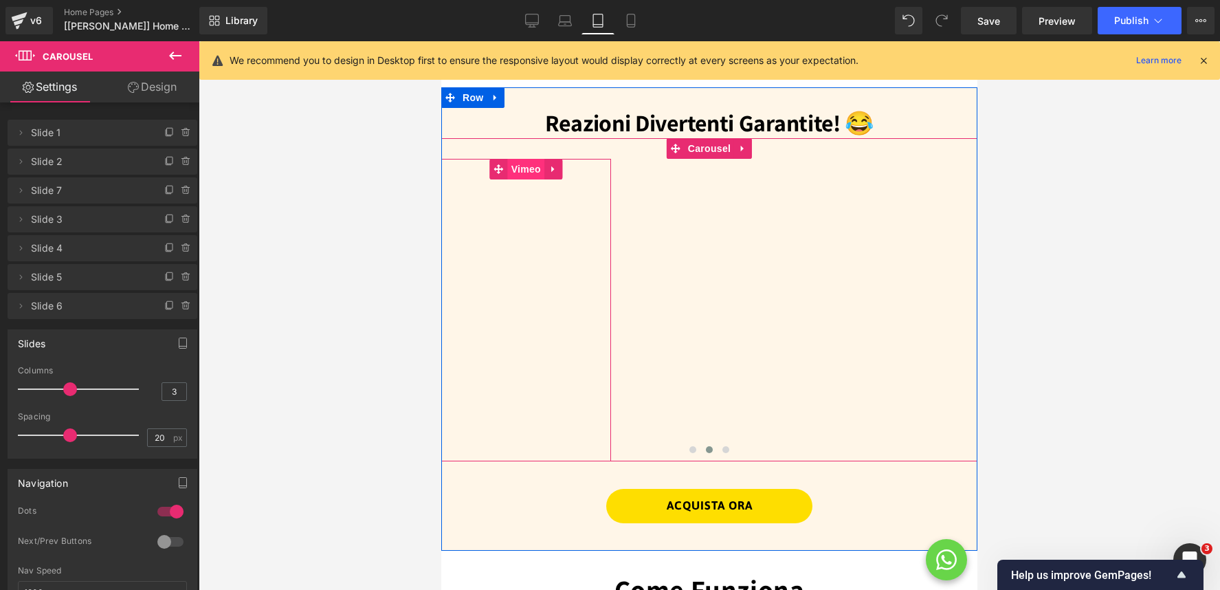
click at [524, 165] on span "Vimeo" at bounding box center [526, 169] width 36 height 21
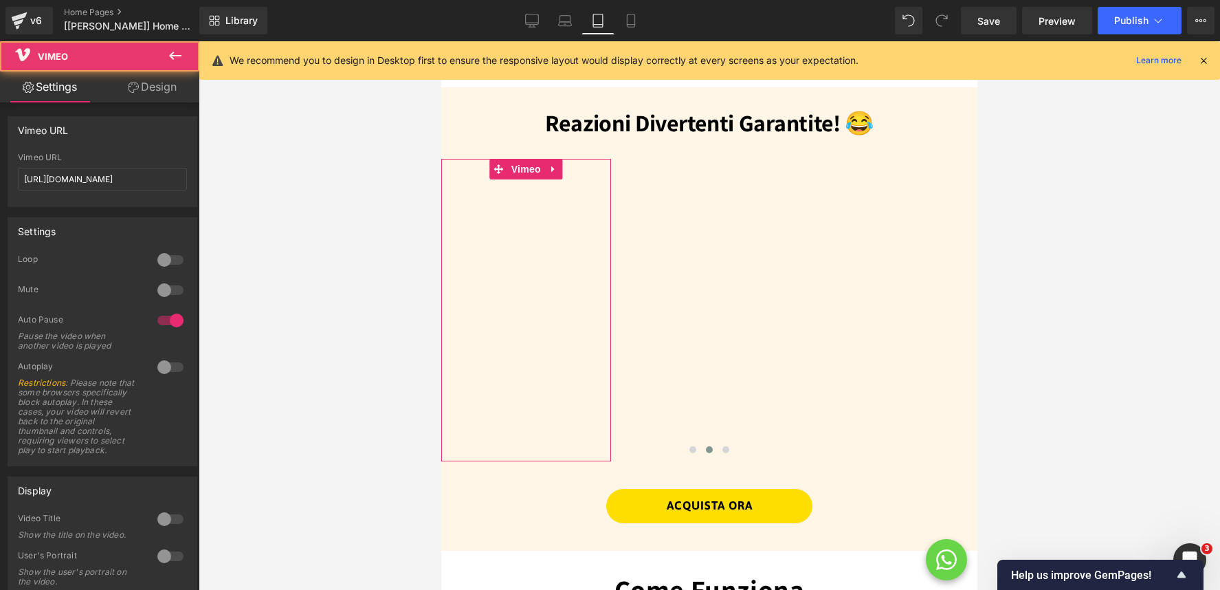
click at [162, 76] on link "Design" at bounding box center [152, 86] width 100 height 31
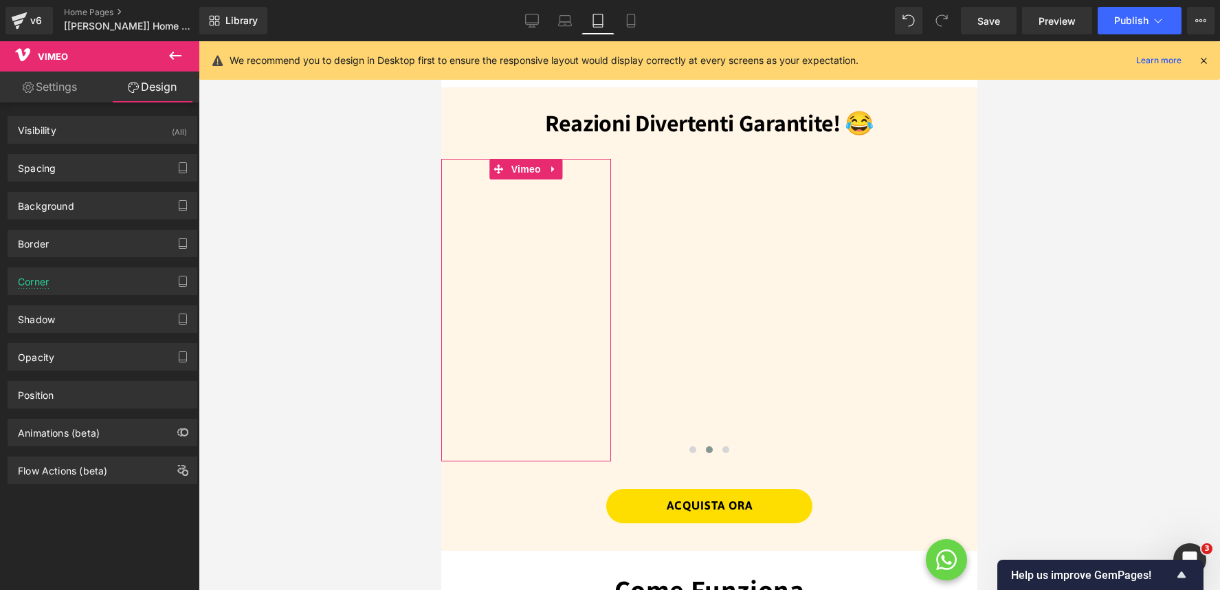
drag, startPoint x: 94, startPoint y: 276, endPoint x: 97, endPoint y: 304, distance: 28.3
click at [94, 276] on div "Corner" at bounding box center [102, 281] width 188 height 26
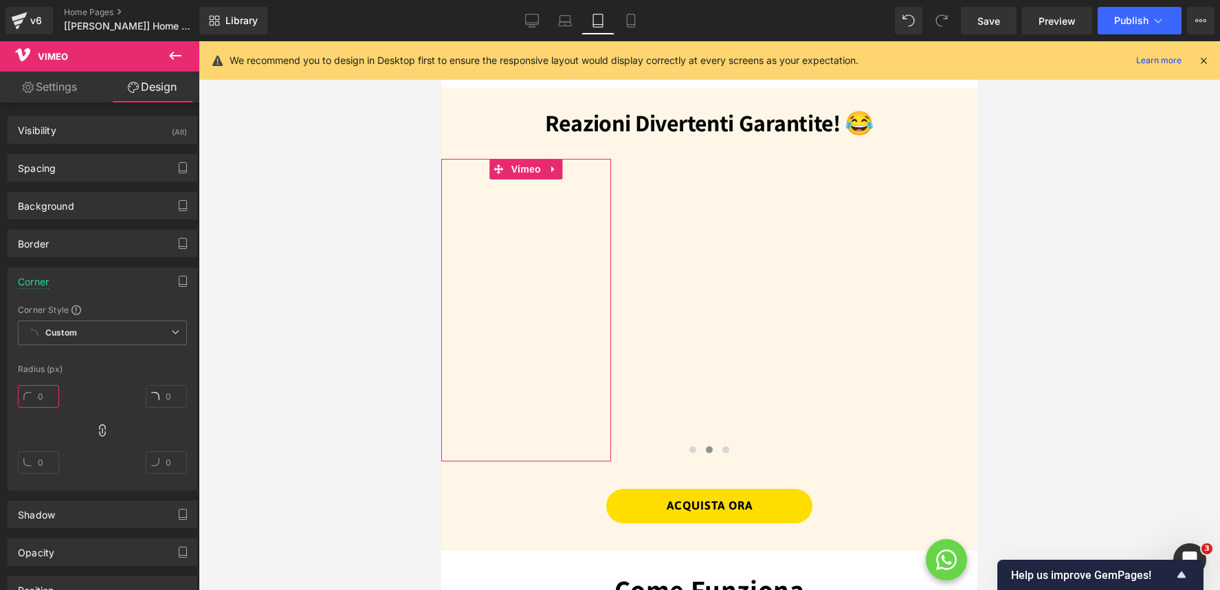
click at [38, 397] on input "text" at bounding box center [38, 396] width 41 height 23
type input "20"
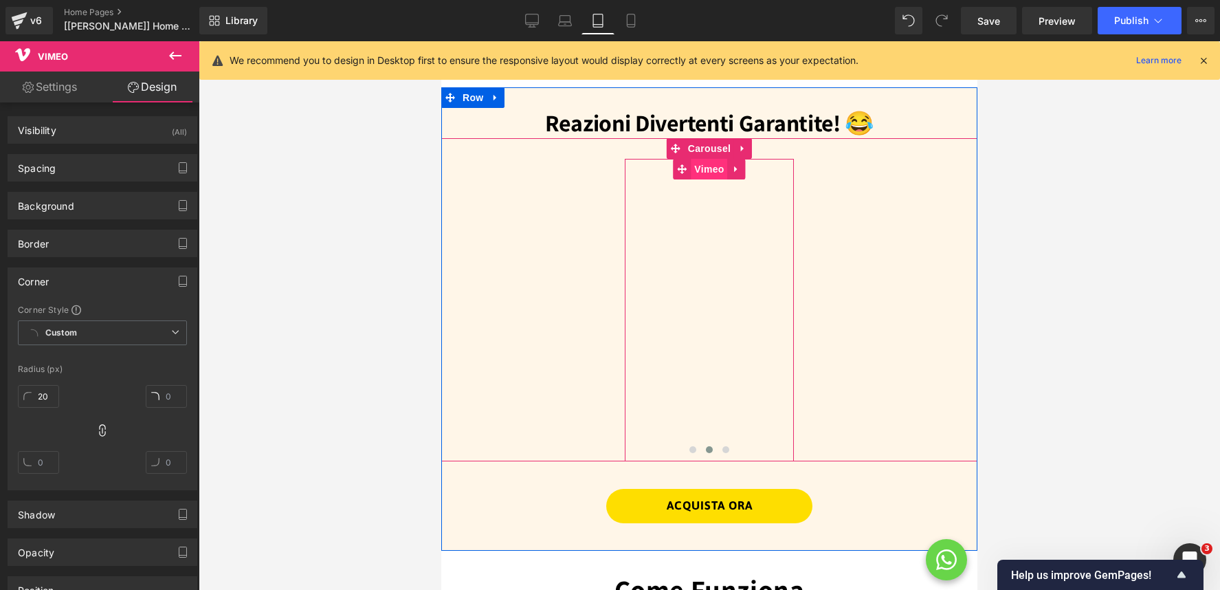
click at [711, 175] on span "Vimeo" at bounding box center [709, 169] width 36 height 21
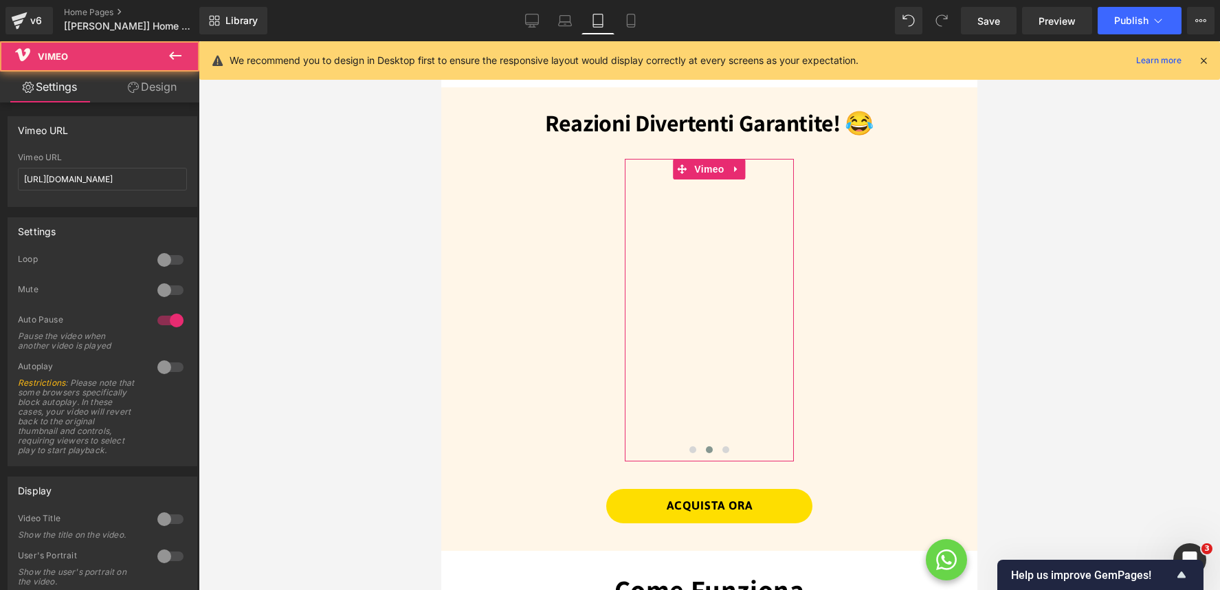
click at [161, 93] on link "Design" at bounding box center [152, 86] width 100 height 31
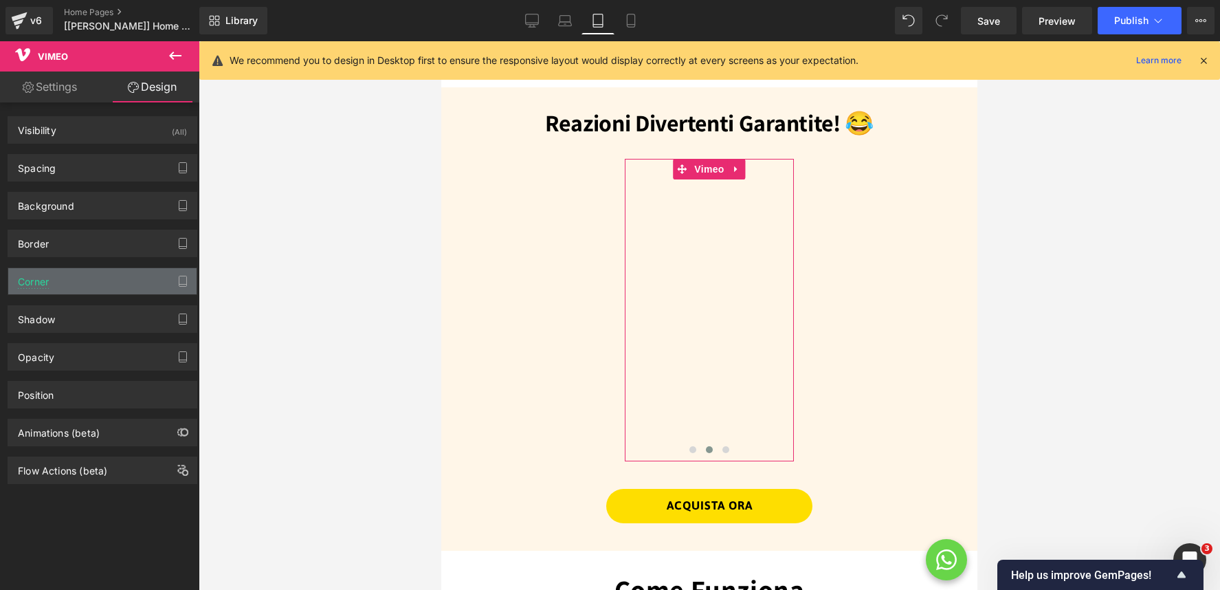
click at [108, 282] on div "Corner" at bounding box center [102, 281] width 188 height 26
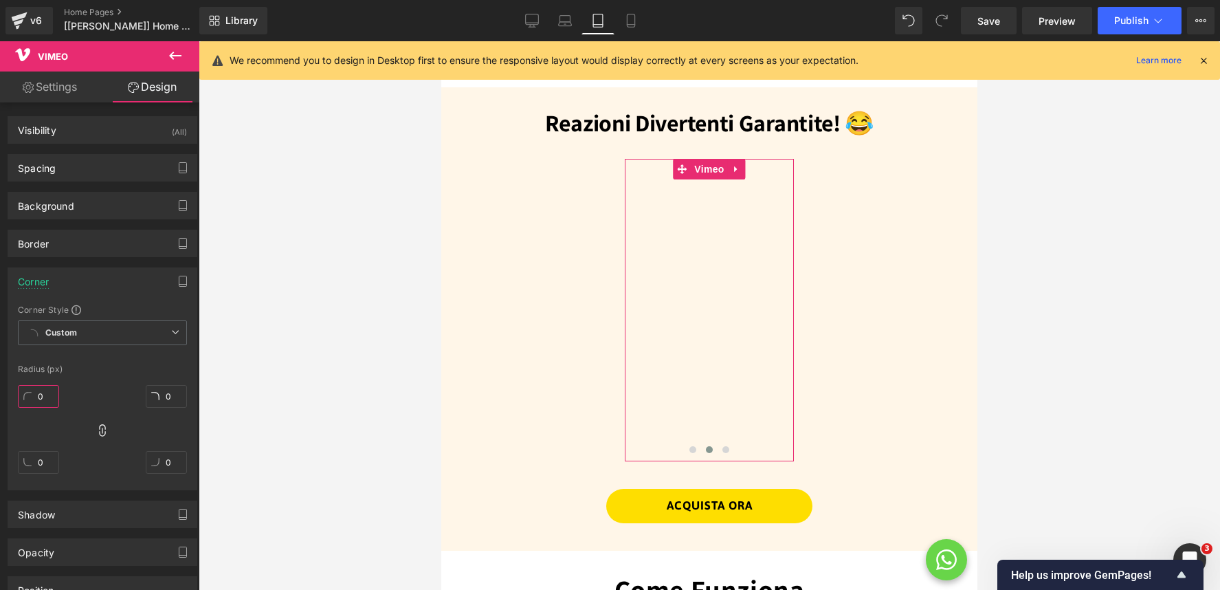
click at [39, 392] on input "0" at bounding box center [38, 396] width 41 height 23
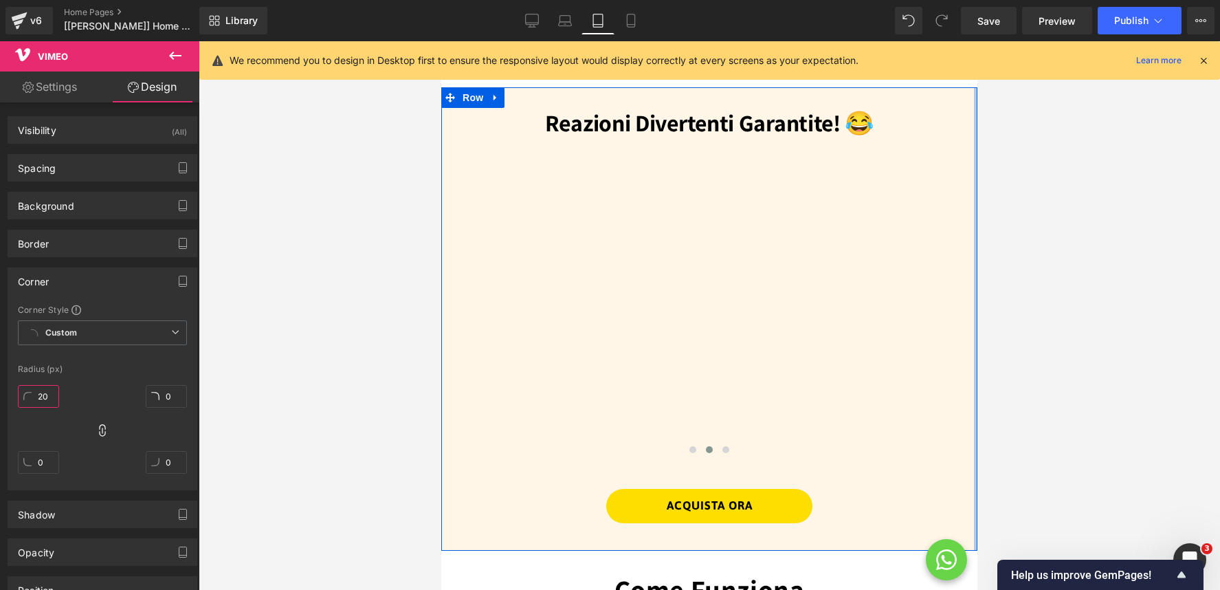
type input "20"
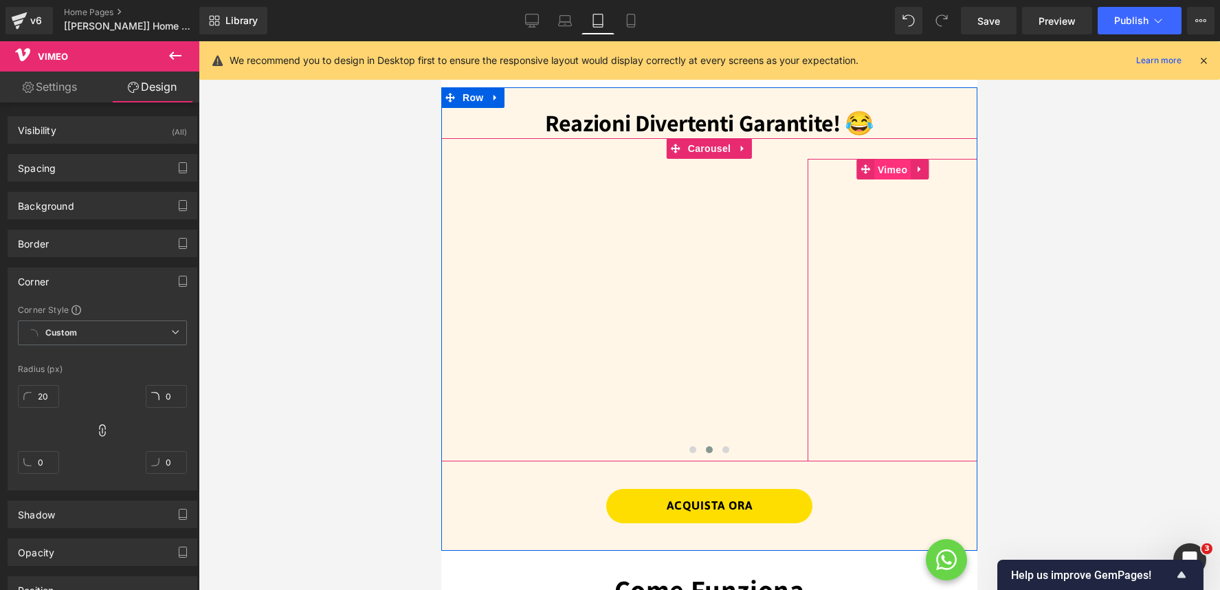
click at [889, 161] on span "Vimeo" at bounding box center [892, 169] width 36 height 21
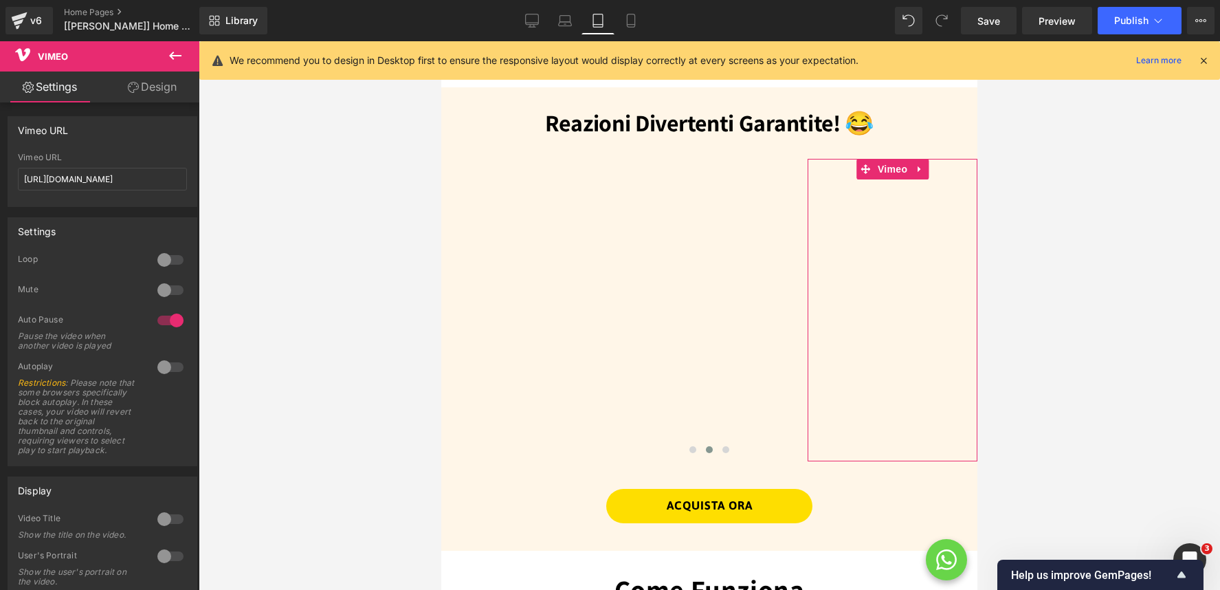
click at [136, 87] on icon at bounding box center [133, 87] width 11 height 11
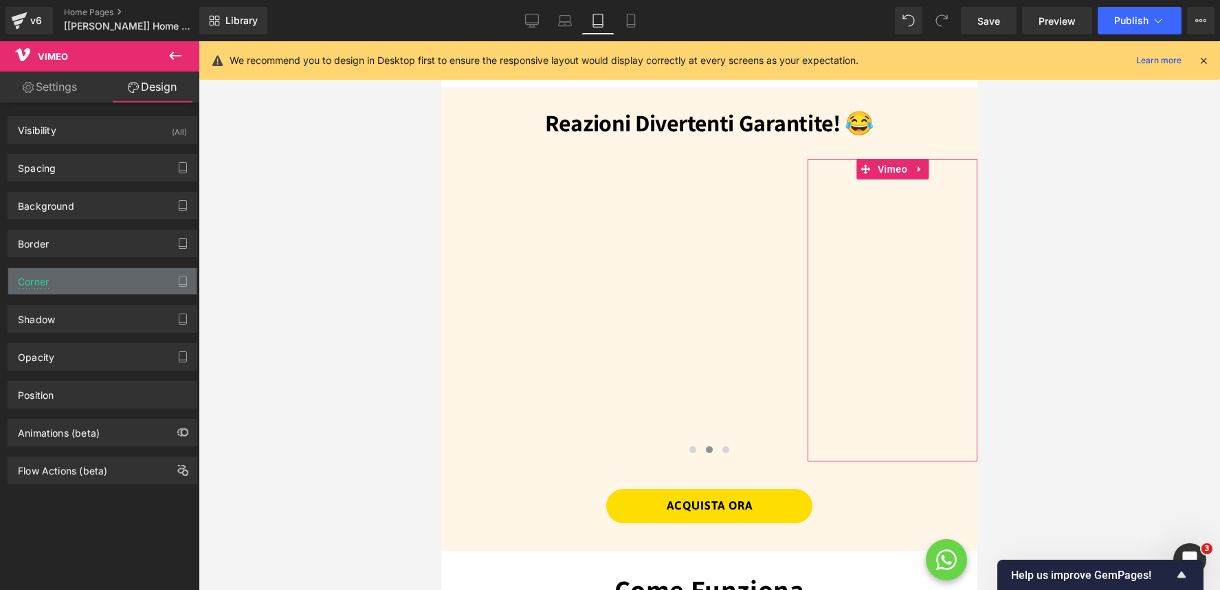
click at [82, 285] on div "Corner" at bounding box center [102, 281] width 188 height 26
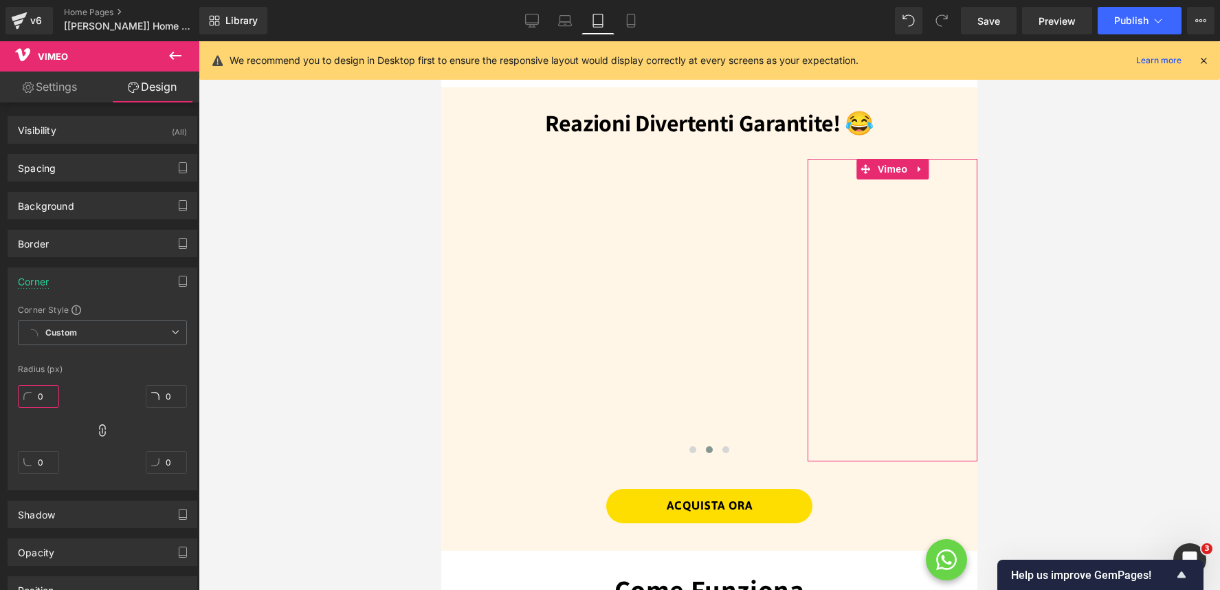
click at [47, 394] on input "0" at bounding box center [38, 396] width 41 height 23
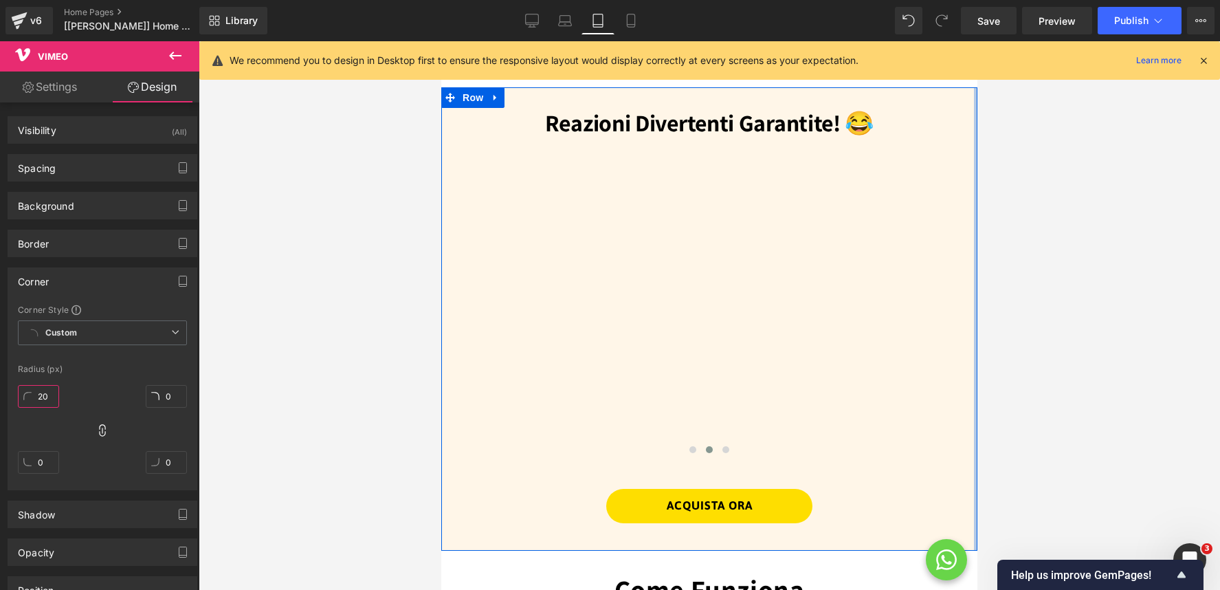
type input "20"
click at [863, 496] on div "ACQUISTA ORA" at bounding box center [709, 506] width 536 height 34
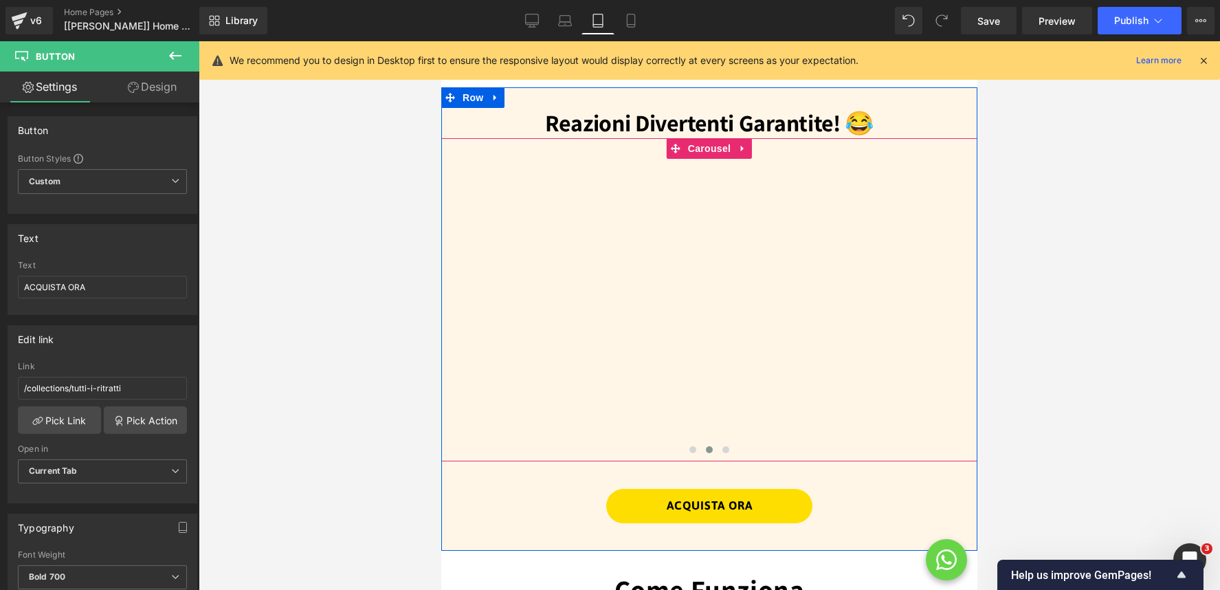
click at [802, 339] on div "Vimeo Vimeo Vimeo Vimeo Vimeo" at bounding box center [532, 310] width 1283 height 302
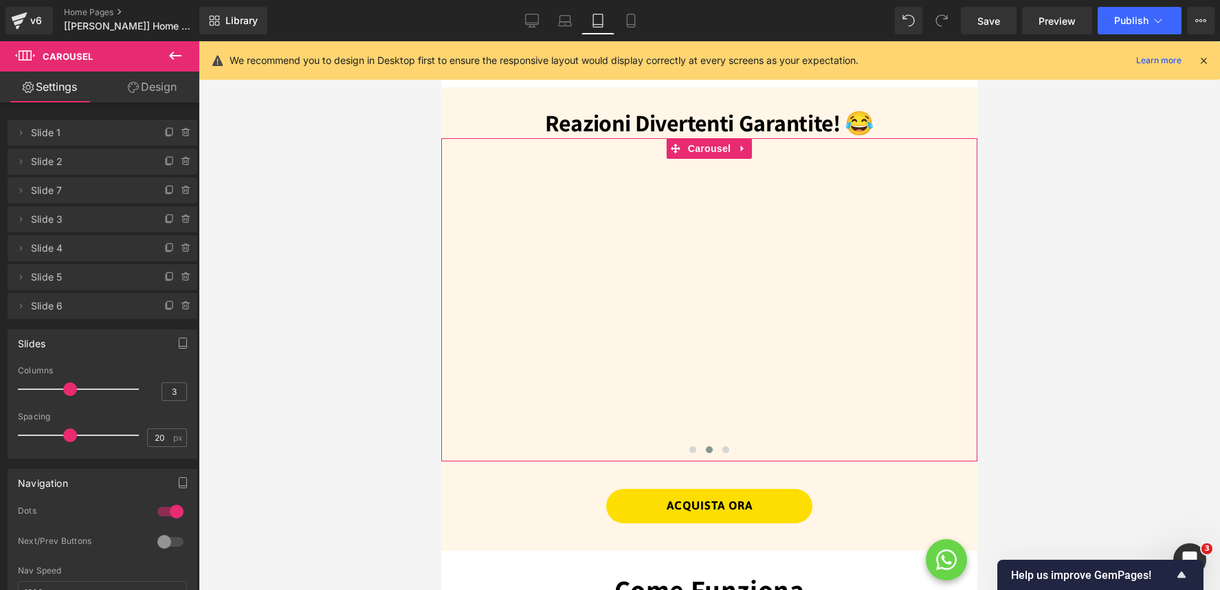
click at [166, 542] on div at bounding box center [170, 542] width 33 height 22
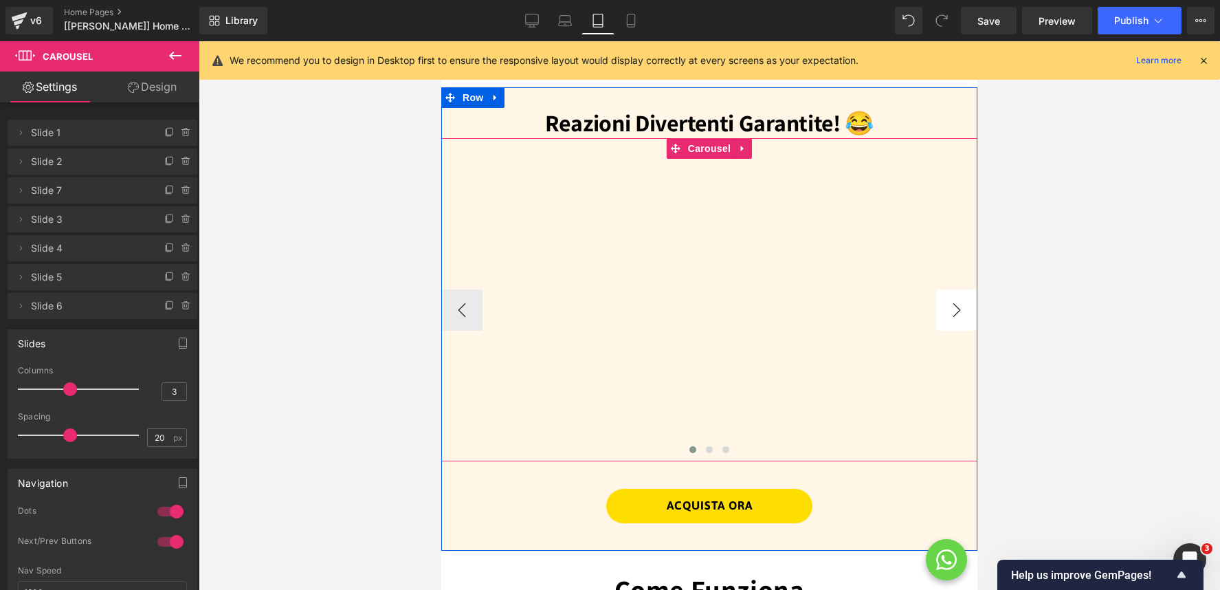
click at [948, 306] on button "›" at bounding box center [956, 309] width 41 height 41
click at [959, 309] on button "›" at bounding box center [956, 309] width 41 height 41
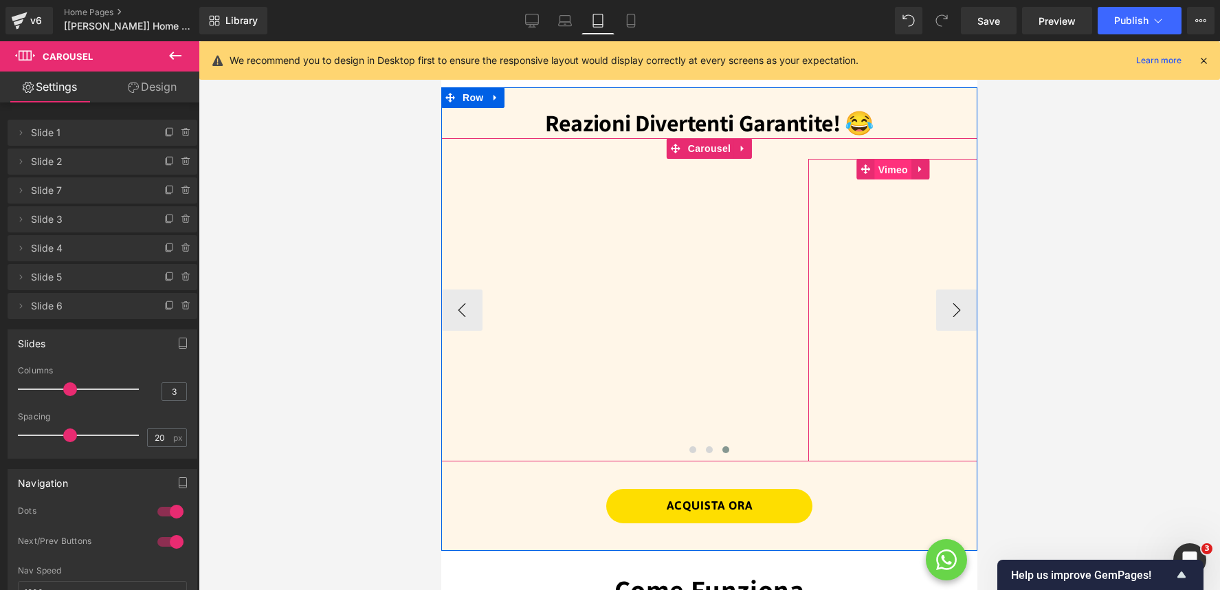
click at [893, 171] on span "Vimeo" at bounding box center [893, 169] width 36 height 21
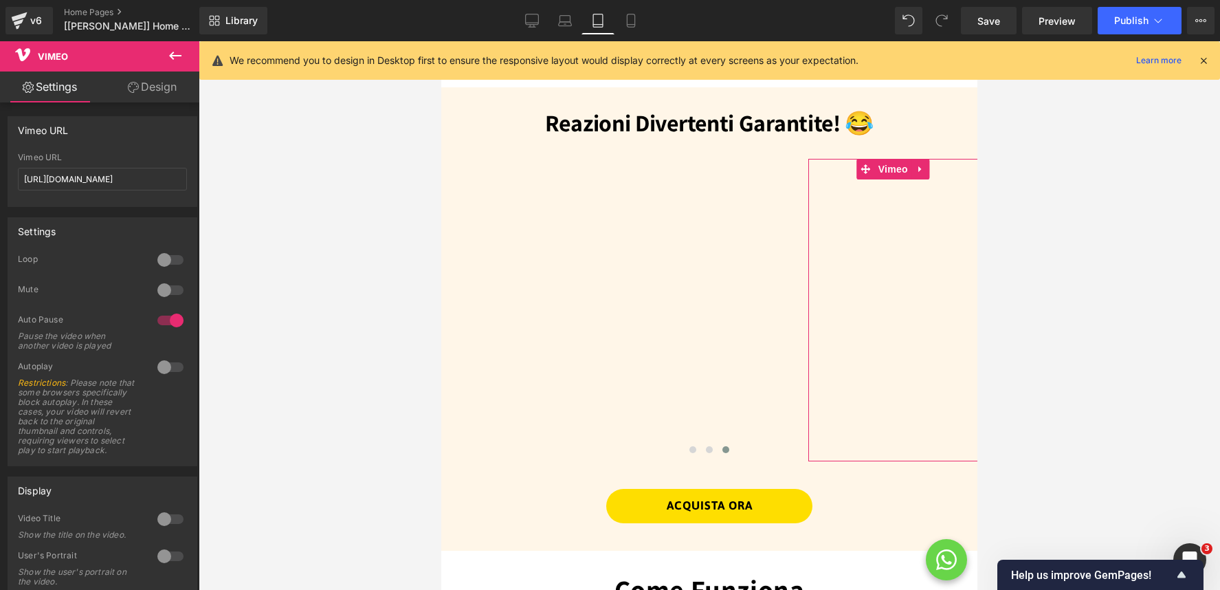
click at [140, 80] on link "Design" at bounding box center [152, 86] width 100 height 31
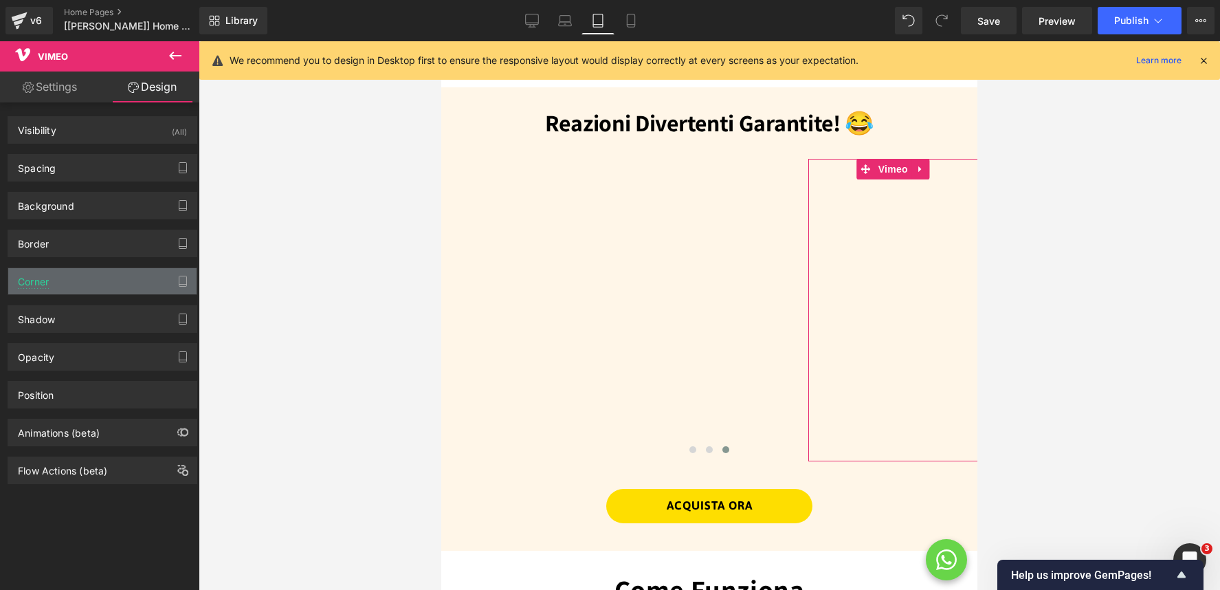
click at [96, 279] on div "Corner" at bounding box center [102, 281] width 188 height 26
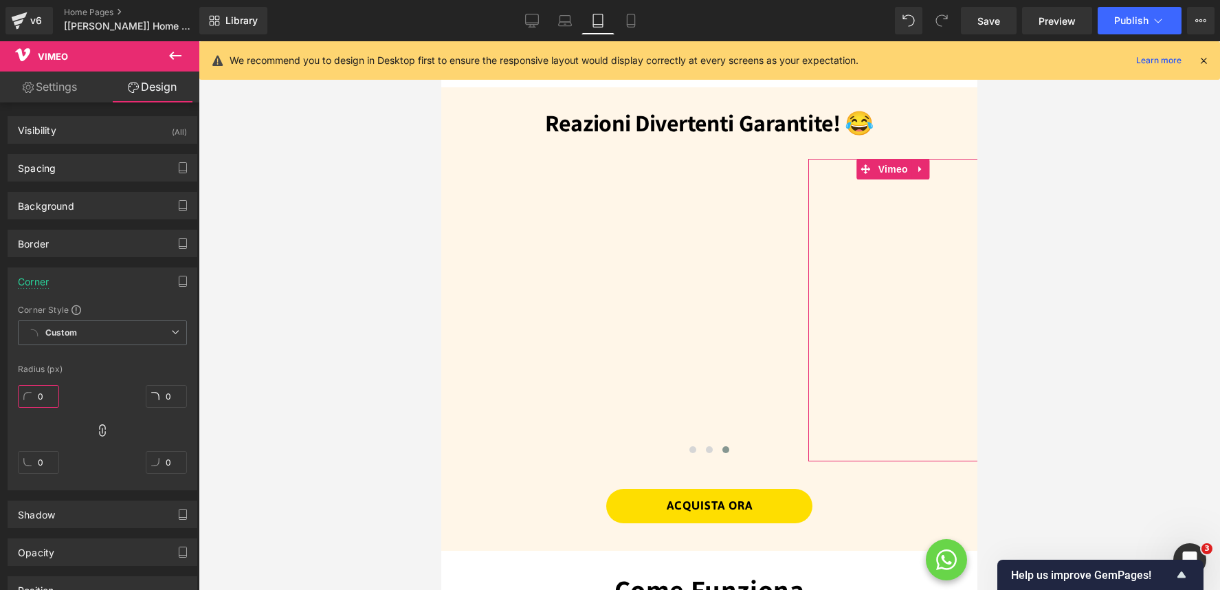
click at [39, 400] on input "0" at bounding box center [38, 396] width 41 height 23
type input "20"
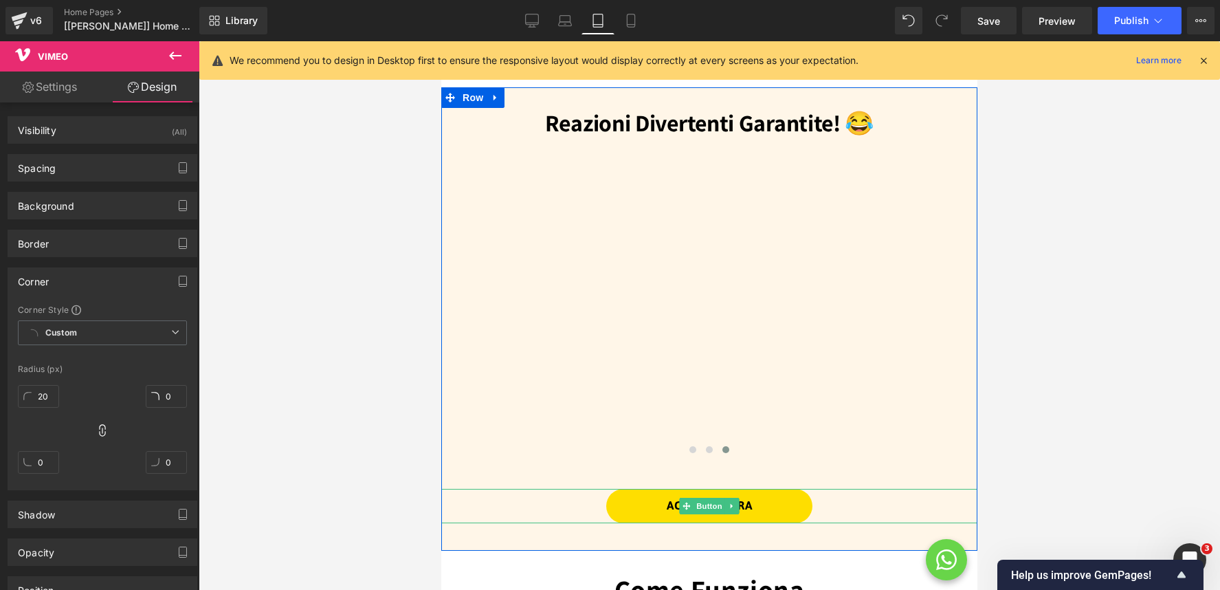
click at [904, 493] on div "ACQUISTA ORA" at bounding box center [709, 506] width 536 height 34
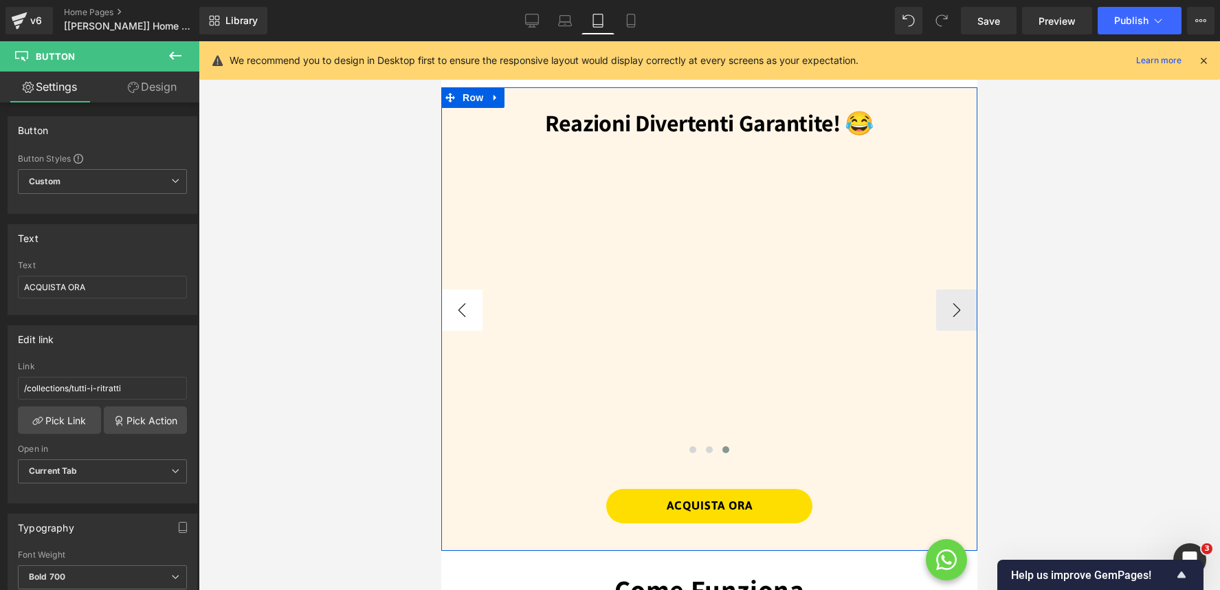
click at [452, 312] on button "‹" at bounding box center [461, 309] width 41 height 41
click at [453, 312] on button "‹" at bounding box center [461, 309] width 41 height 41
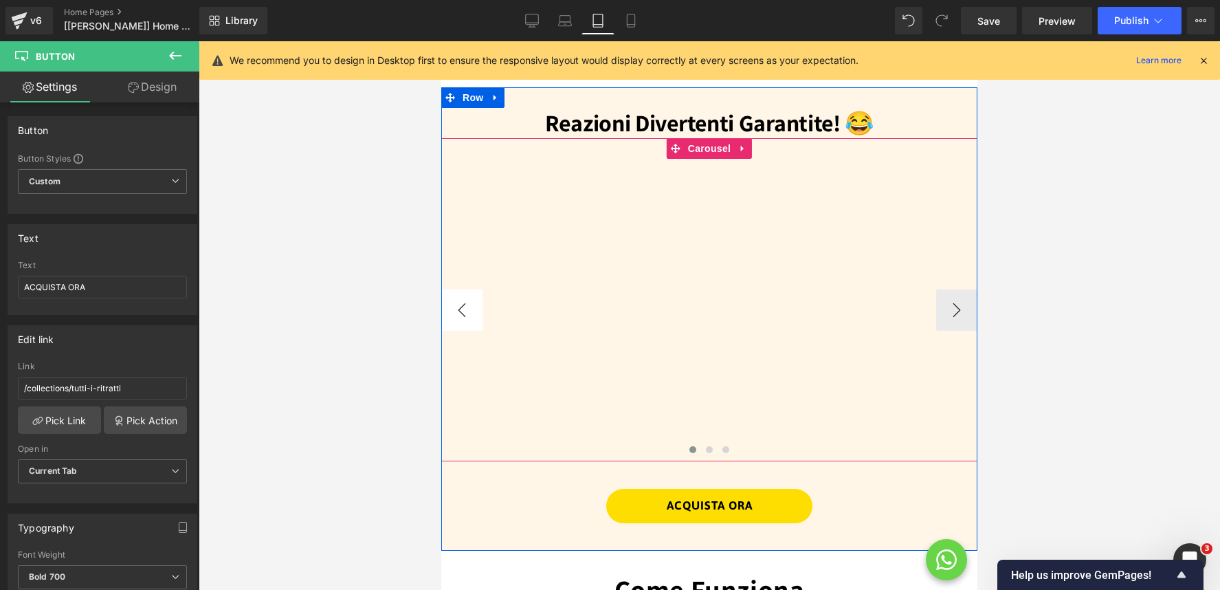
click at [453, 312] on button "‹" at bounding box center [461, 309] width 41 height 41
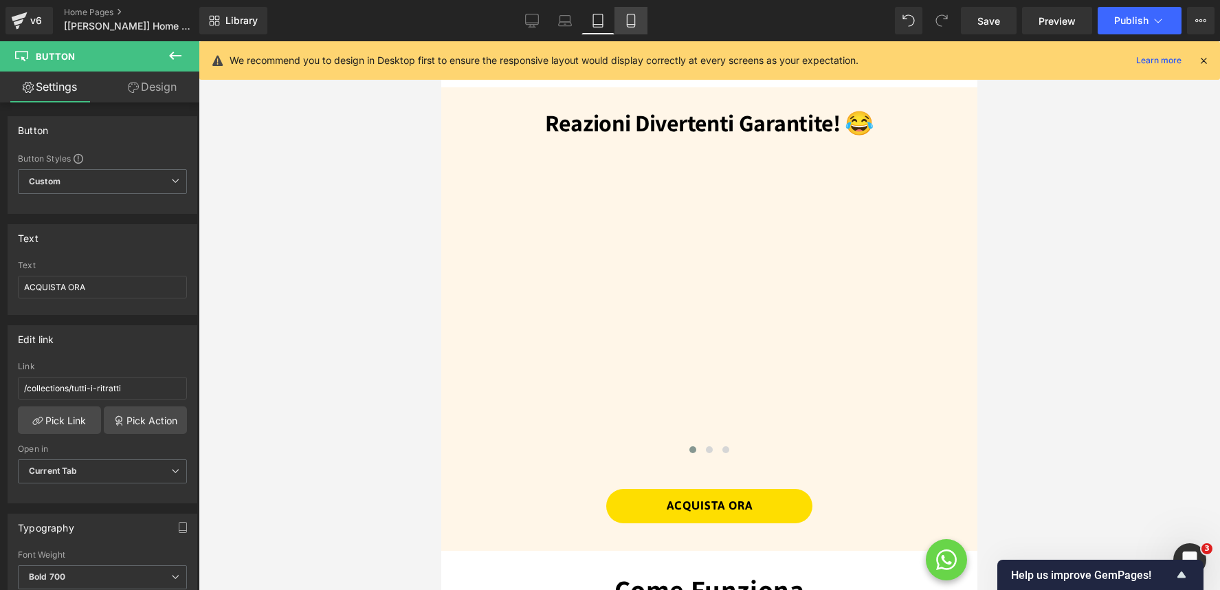
click at [629, 19] on icon at bounding box center [631, 21] width 14 height 14
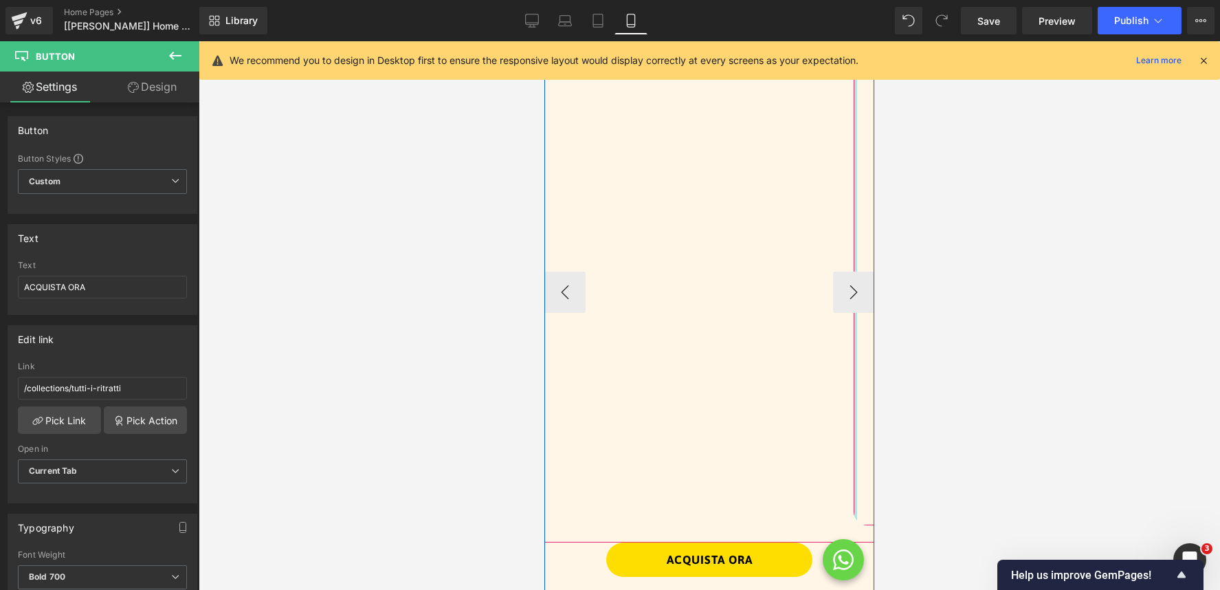
scroll to position [1538, 0]
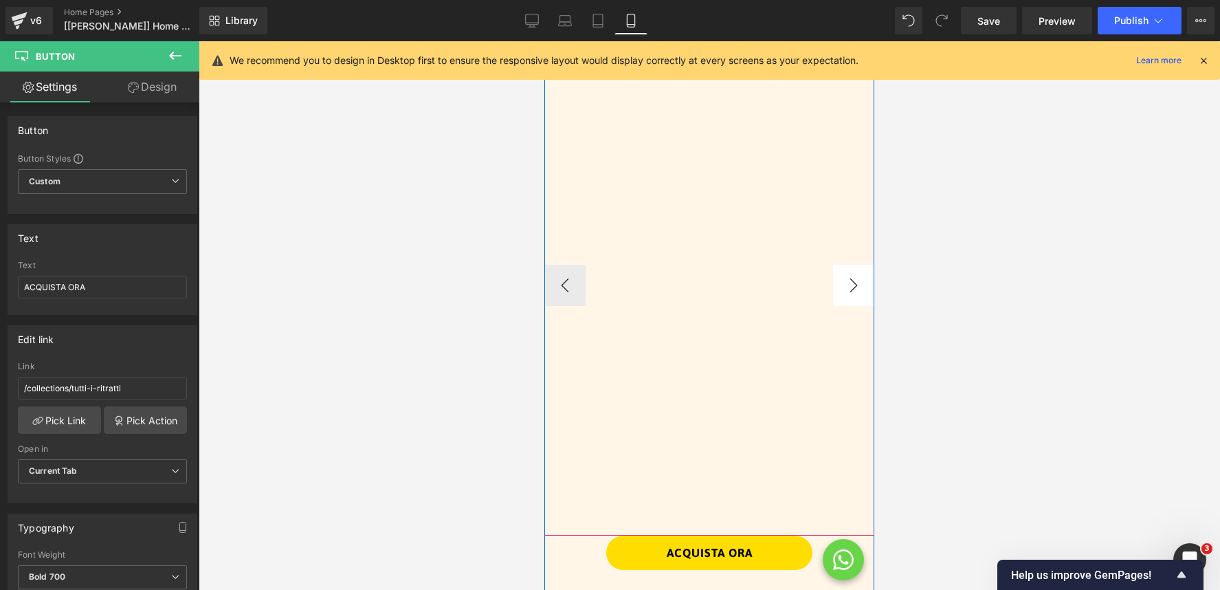
click at [849, 287] on button "›" at bounding box center [853, 285] width 41 height 41
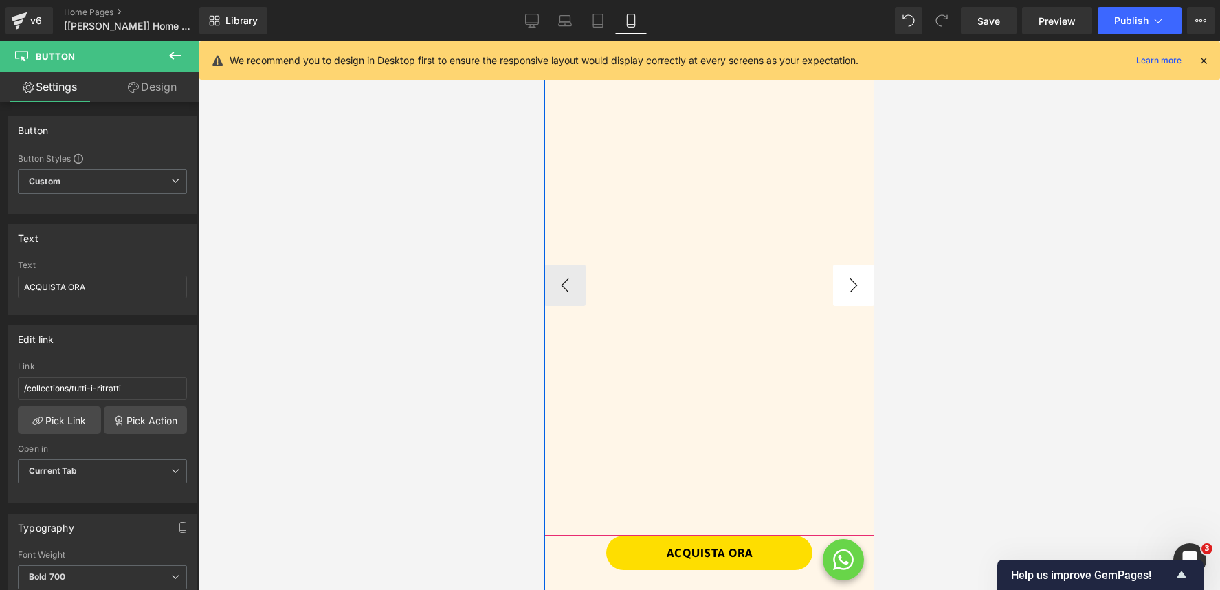
click at [849, 287] on button "›" at bounding box center [853, 285] width 41 height 41
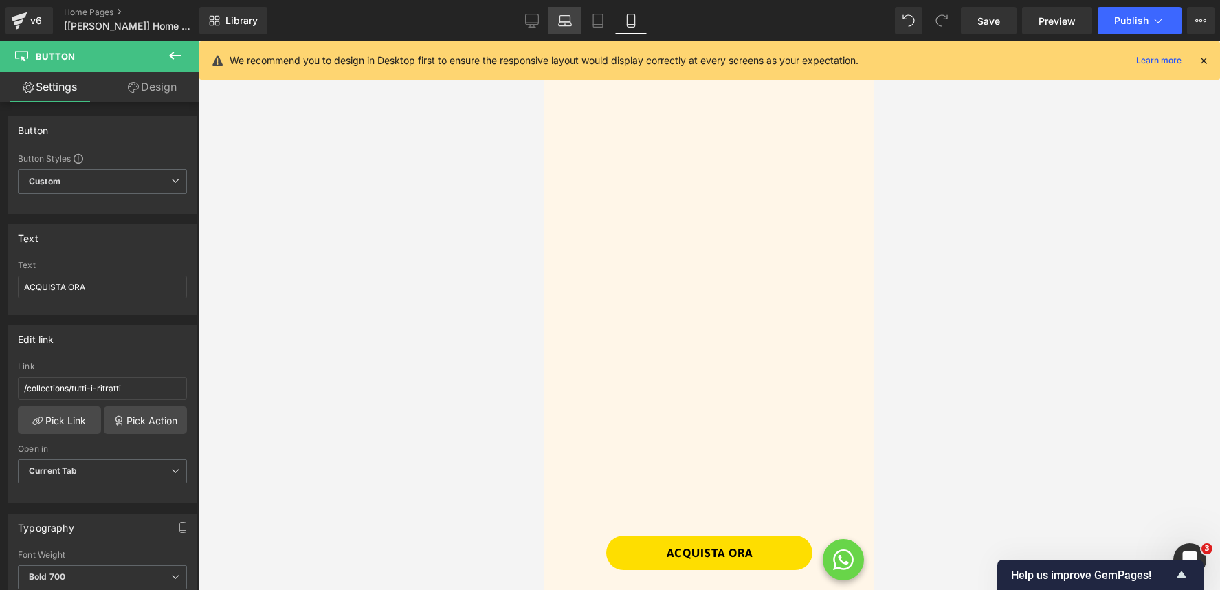
click at [564, 14] on icon at bounding box center [565, 21] width 14 height 14
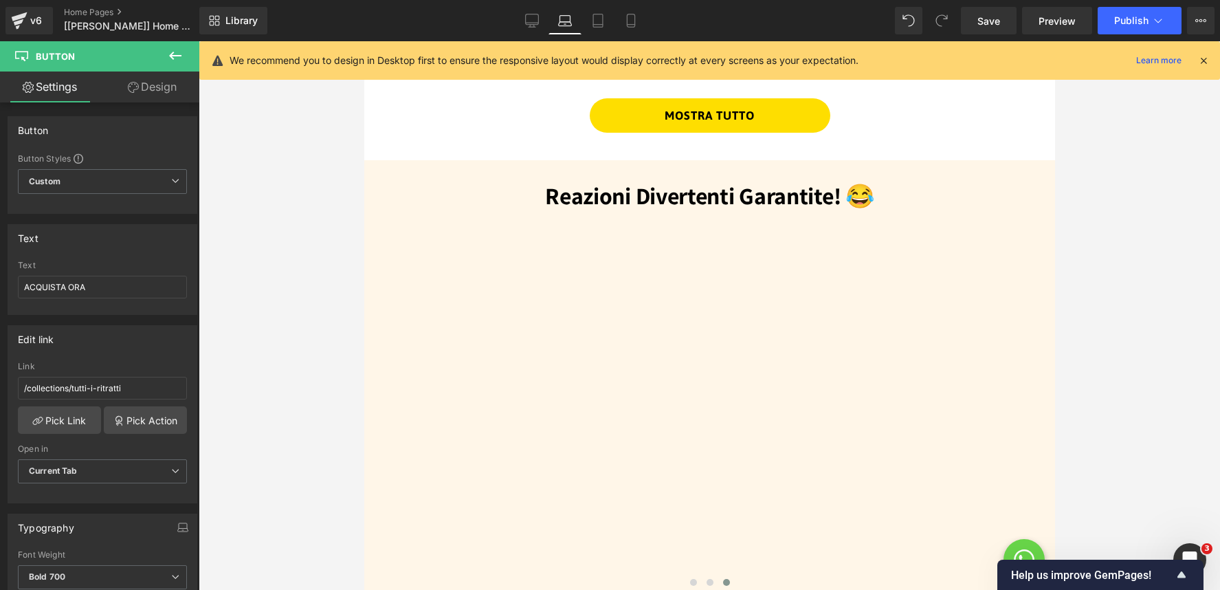
scroll to position [1093, 0]
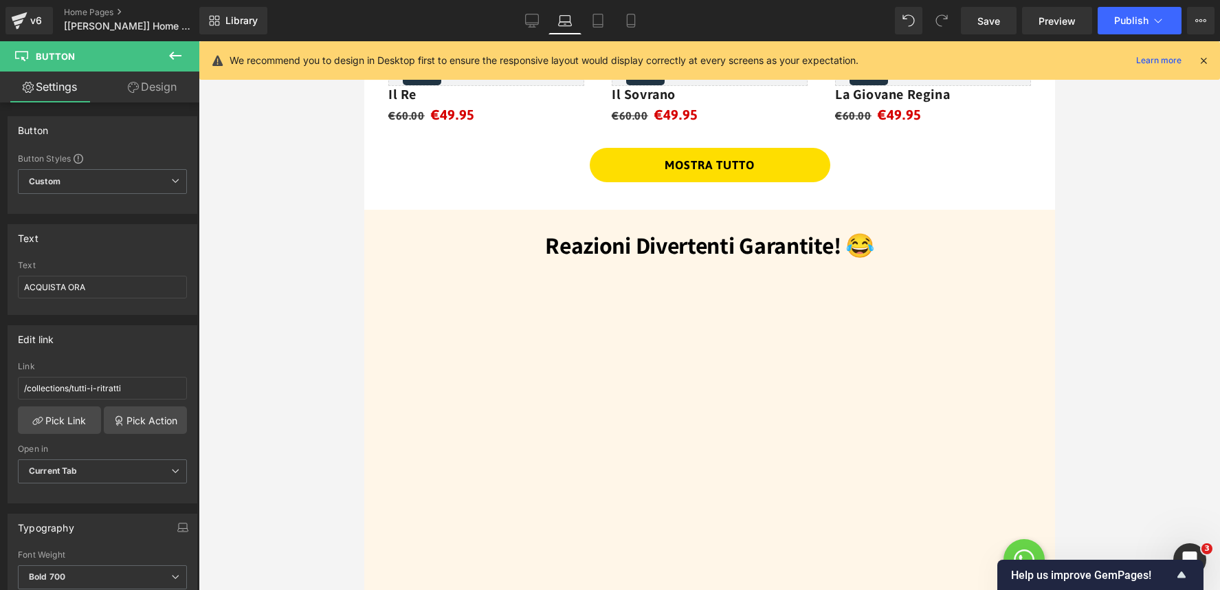
click at [750, 247] on h3 "Reazioni Divertenti Garantite! 😂" at bounding box center [709, 245] width 636 height 30
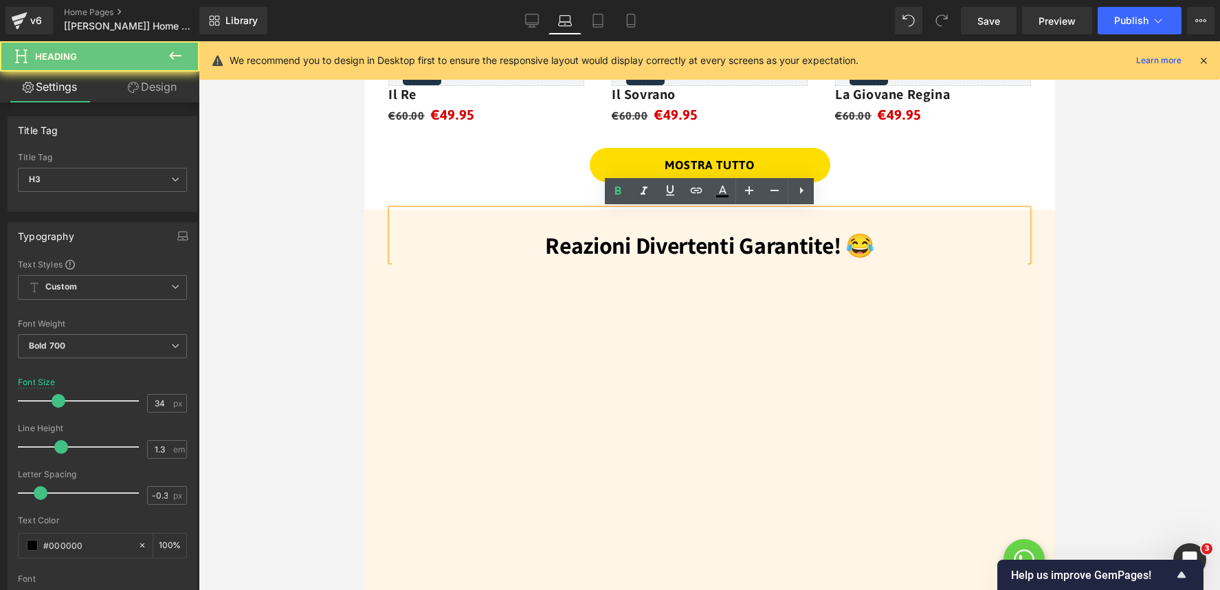
click at [961, 238] on h3 "Reazioni Divertenti Garantite! 😂" at bounding box center [709, 245] width 636 height 30
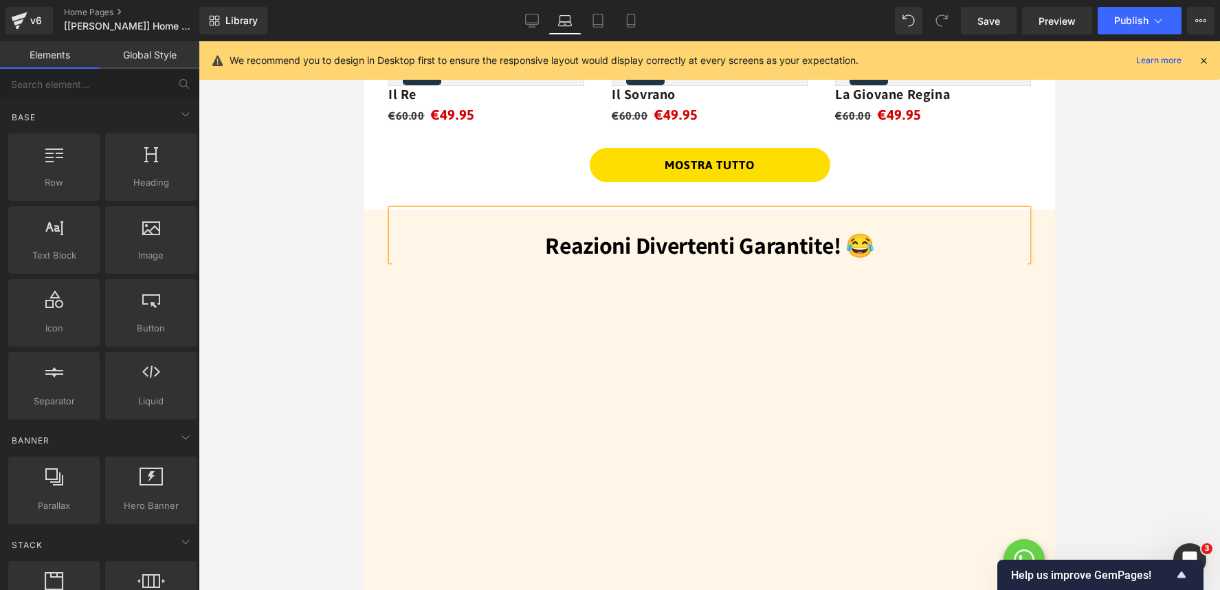
drag, startPoint x: 1130, startPoint y: 238, endPoint x: 1098, endPoint y: 243, distance: 32.7
click at [1098, 243] on div at bounding box center [709, 315] width 1021 height 548
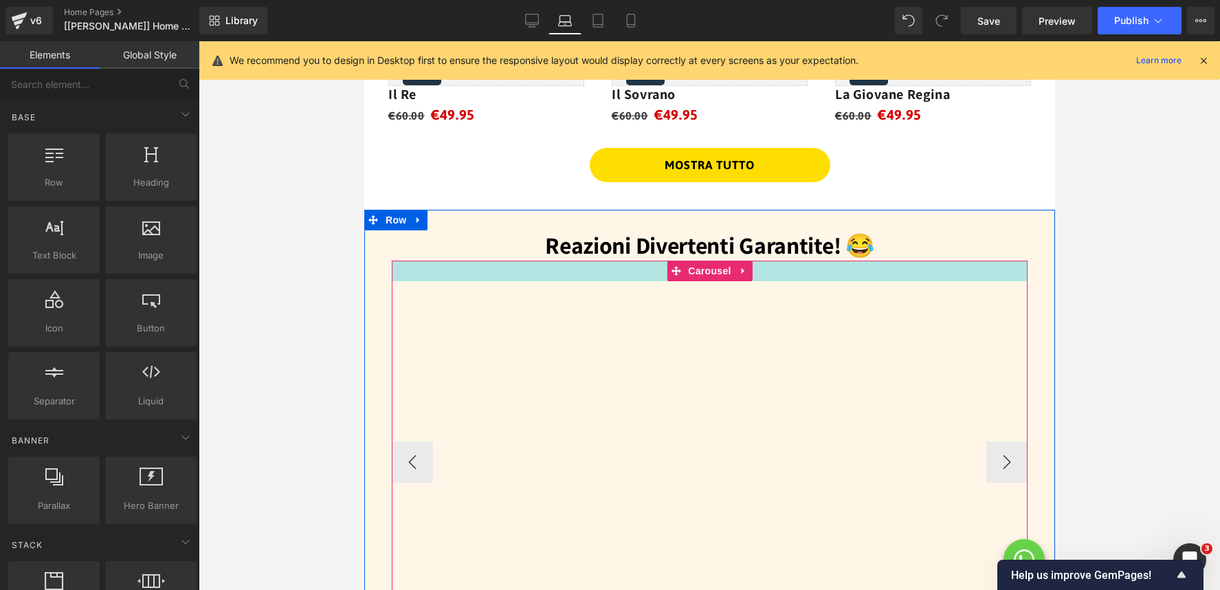
click at [660, 266] on div at bounding box center [709, 270] width 636 height 21
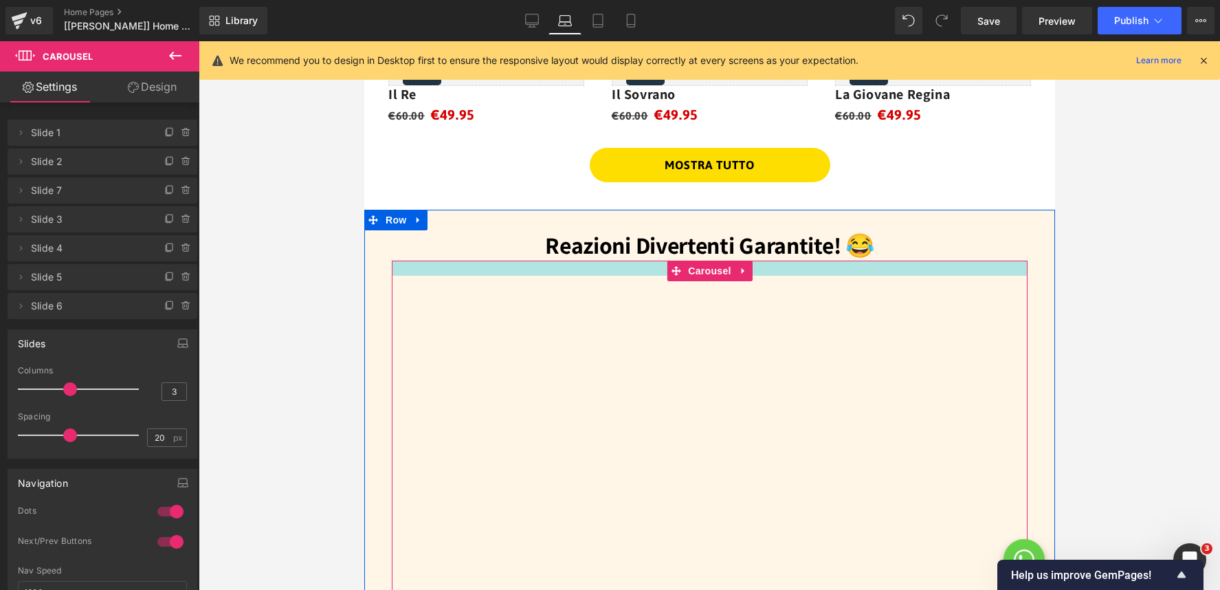
drag, startPoint x: 659, startPoint y: 267, endPoint x: 1049, endPoint y: 272, distance: 389.7
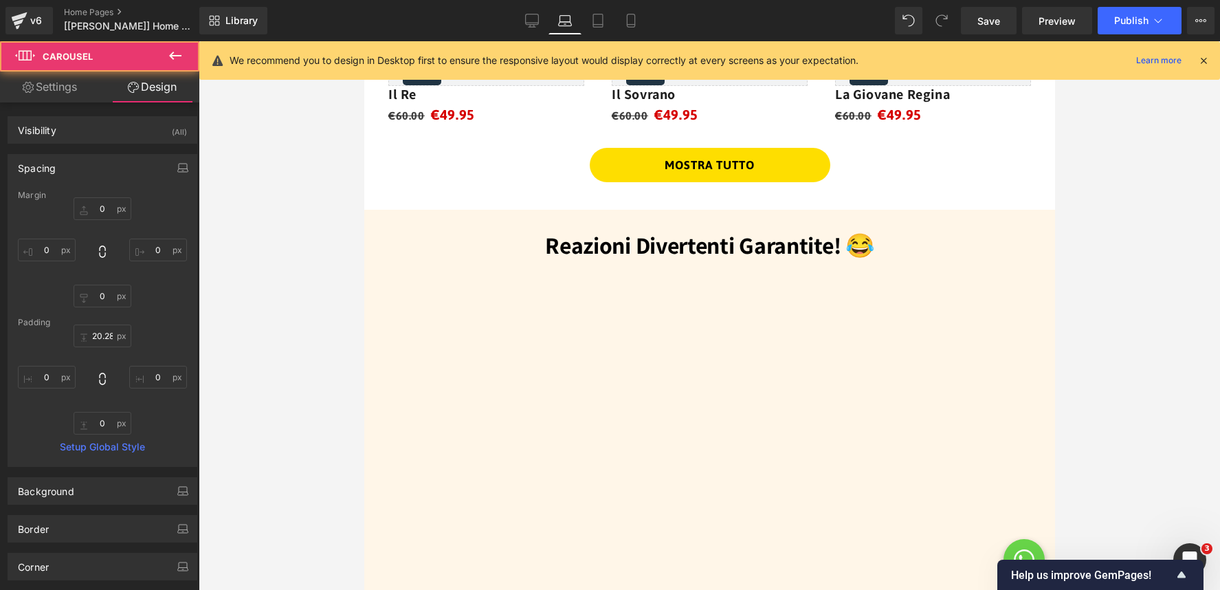
scroll to position [1093, 0]
click at [1183, 283] on div at bounding box center [709, 315] width 1021 height 548
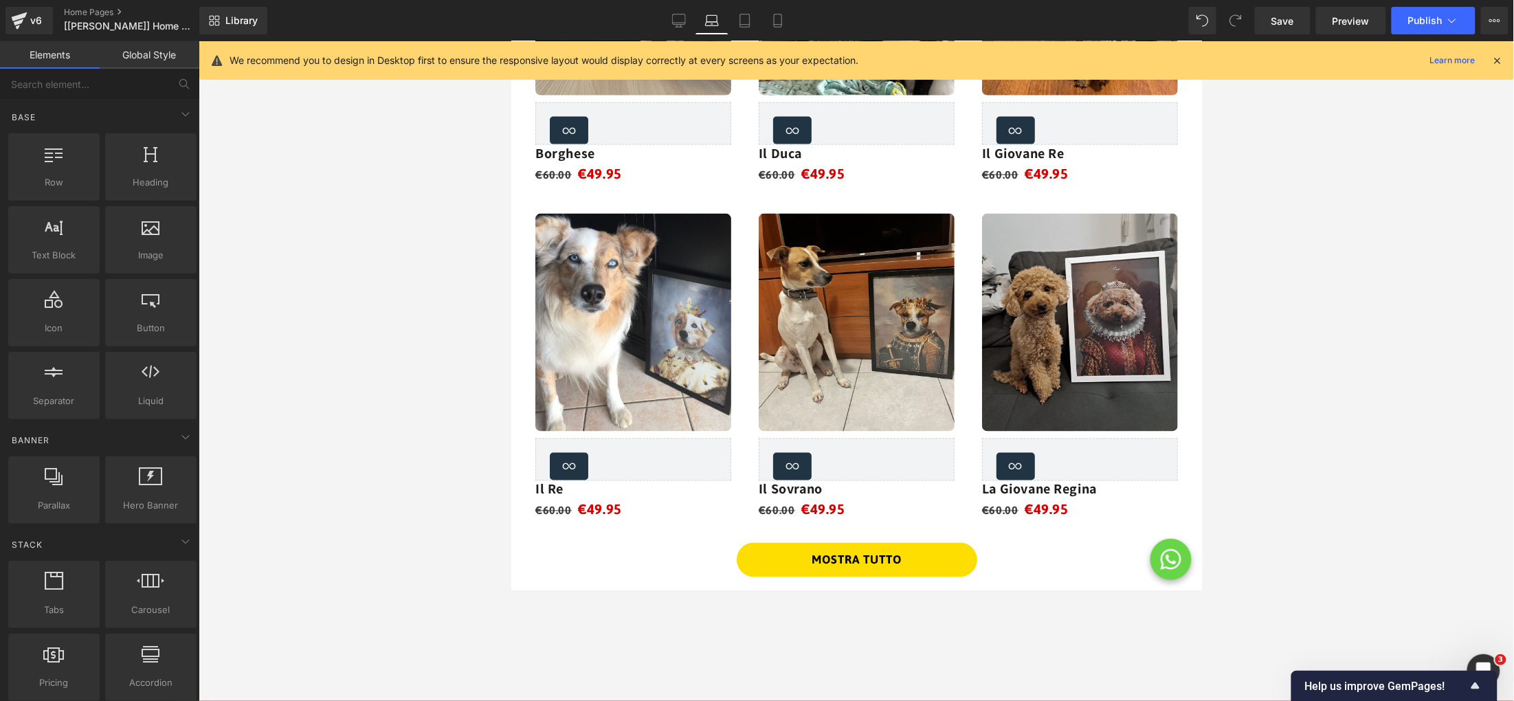
scroll to position [1139, 0]
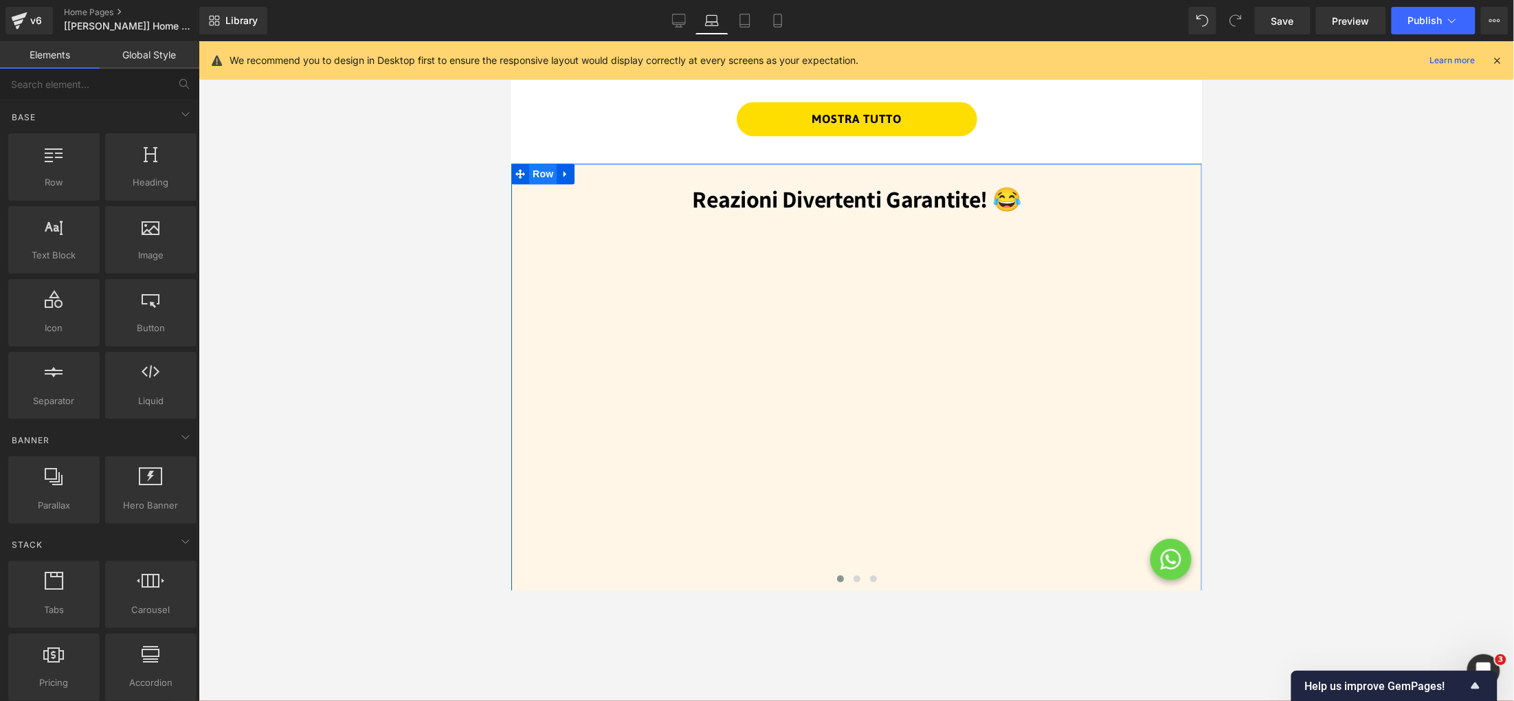
click at [534, 172] on span "Row" at bounding box center [541, 173] width 27 height 21
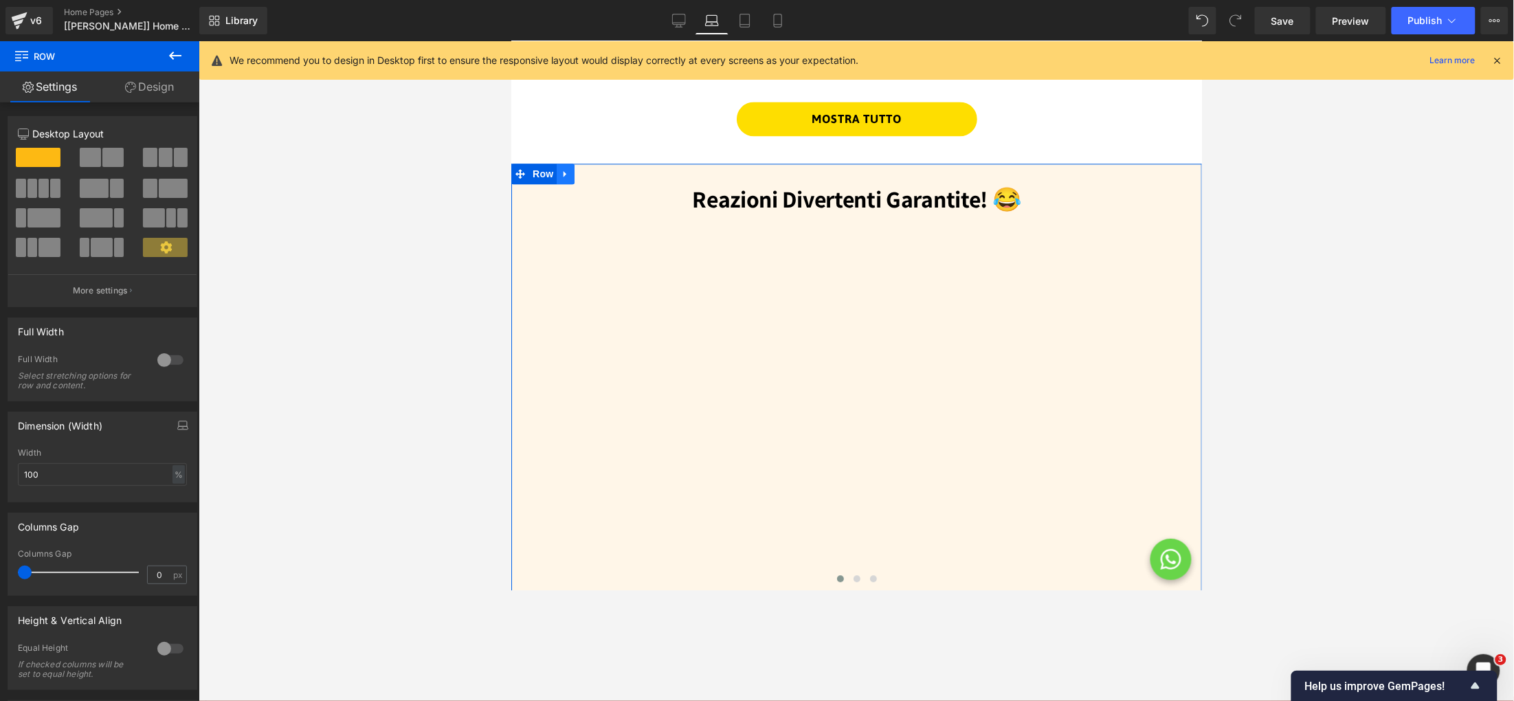
click at [561, 173] on icon at bounding box center [565, 173] width 10 height 10
click at [566, 177] on icon at bounding box center [565, 173] width 10 height 10
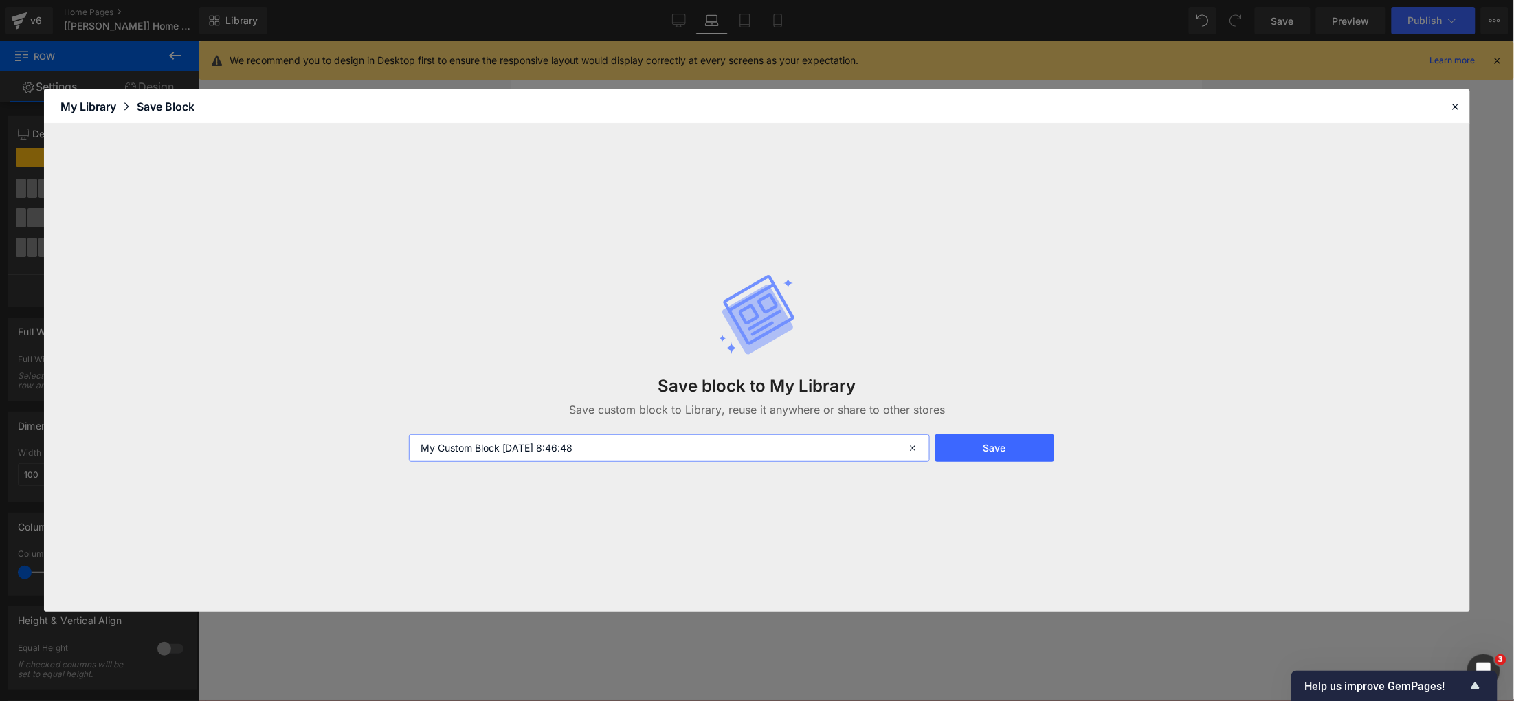
drag, startPoint x: 651, startPoint y: 449, endPoint x: 377, endPoint y: 403, distance: 277.9
click at [377, 403] on div "Save block to My Library Save custom block to Library, reuse it anywhere or sha…" at bounding box center [757, 368] width 1426 height 488
type input "reazioni divertenti aggiornato"
click at [991, 449] on button "Save" at bounding box center [994, 447] width 119 height 27
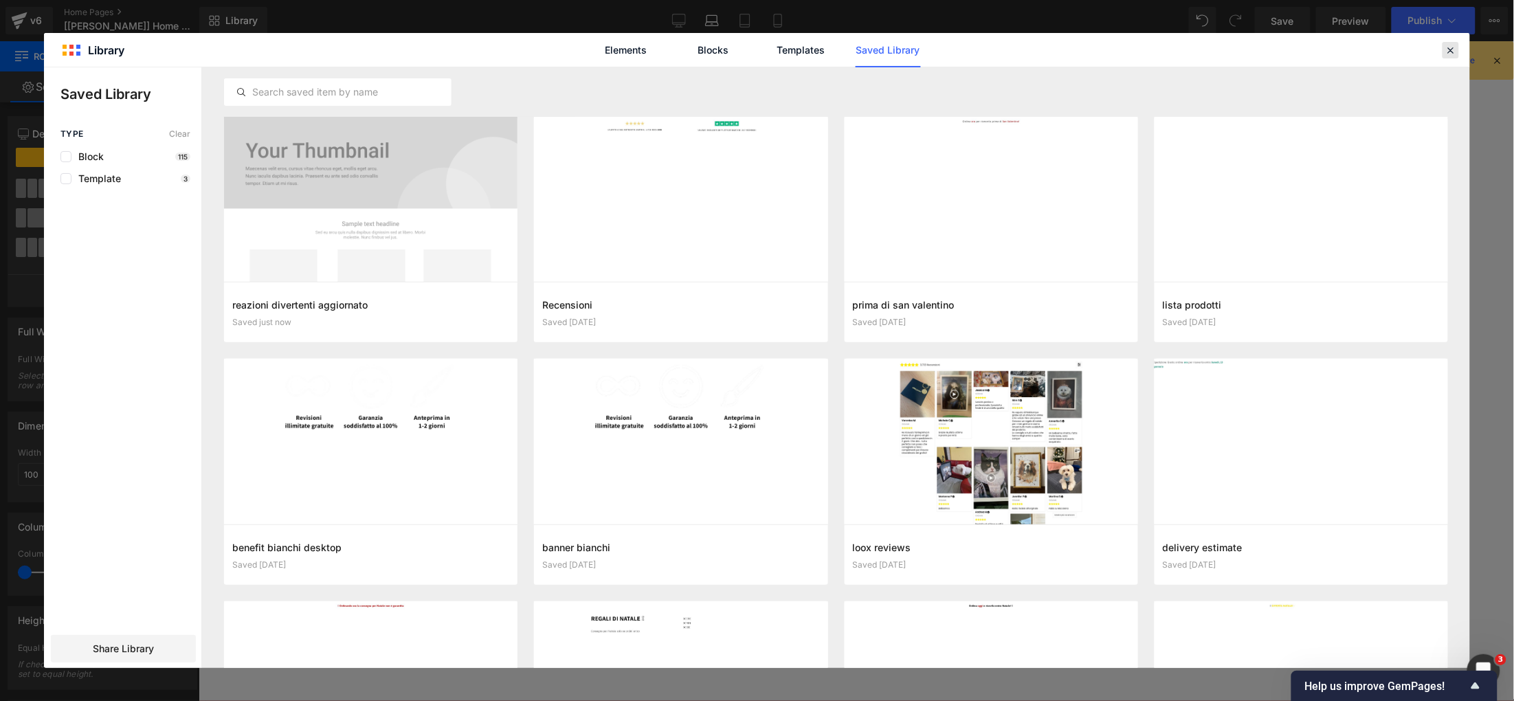
click at [1219, 47] on icon at bounding box center [1451, 50] width 12 height 12
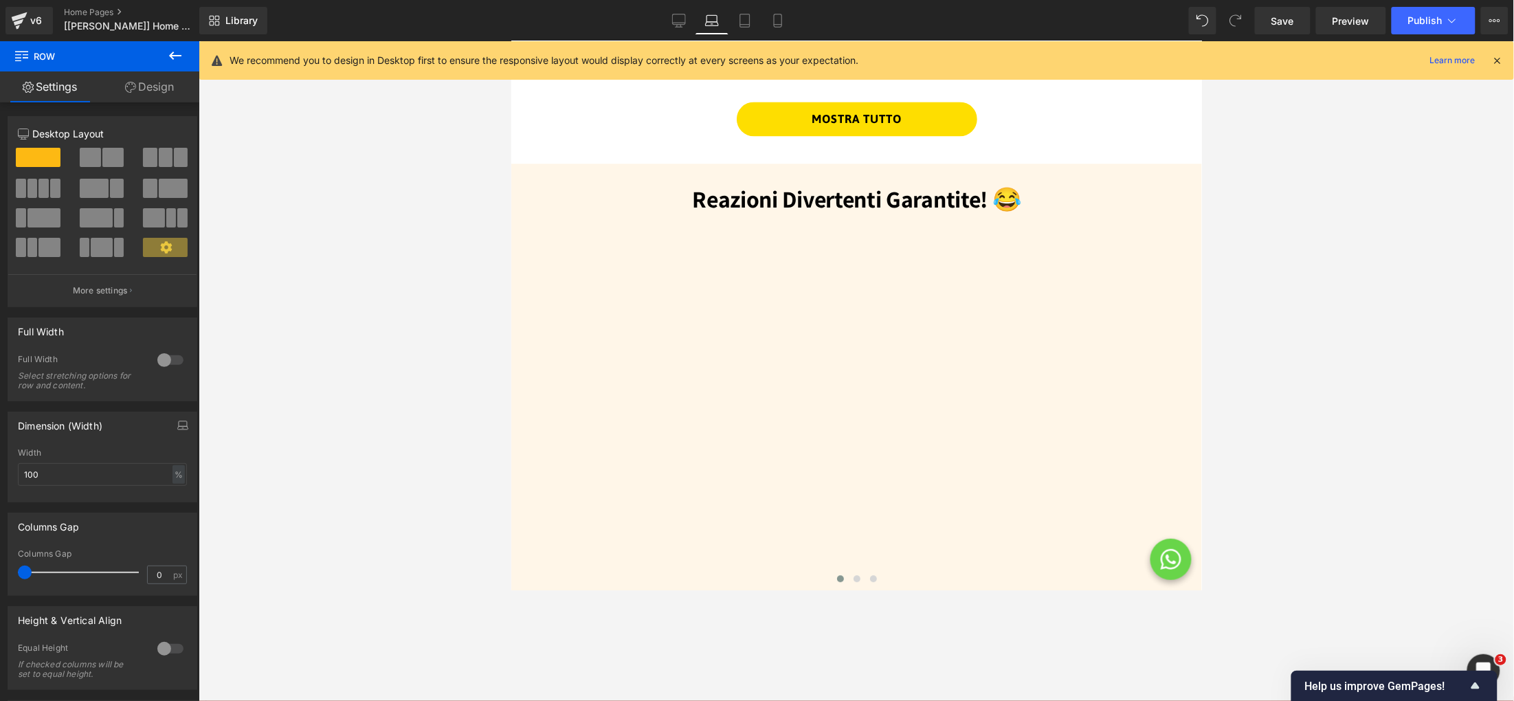
drag, startPoint x: 1283, startPoint y: 22, endPoint x: 1264, endPoint y: 110, distance: 90.0
click at [1219, 22] on span "Save" at bounding box center [1282, 21] width 23 height 14
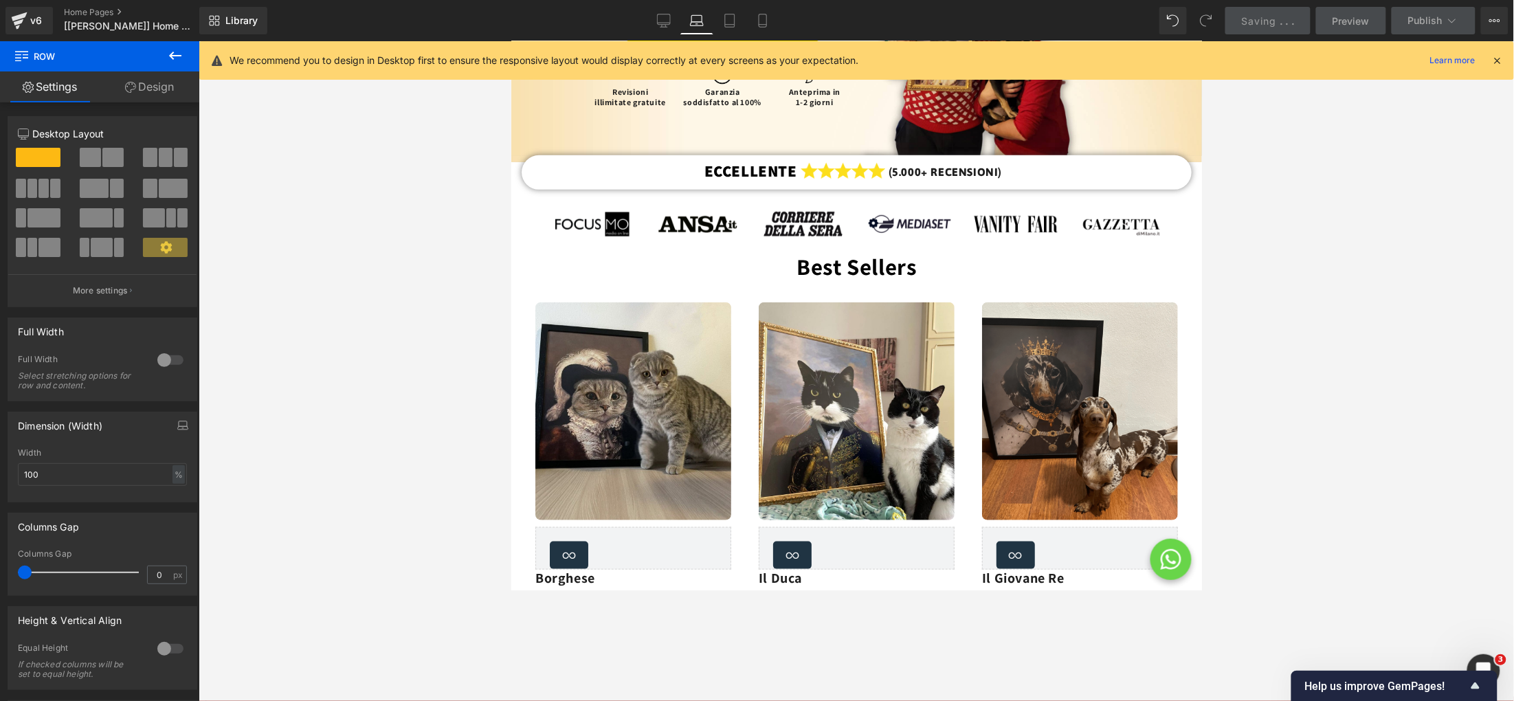
scroll to position [197, 0]
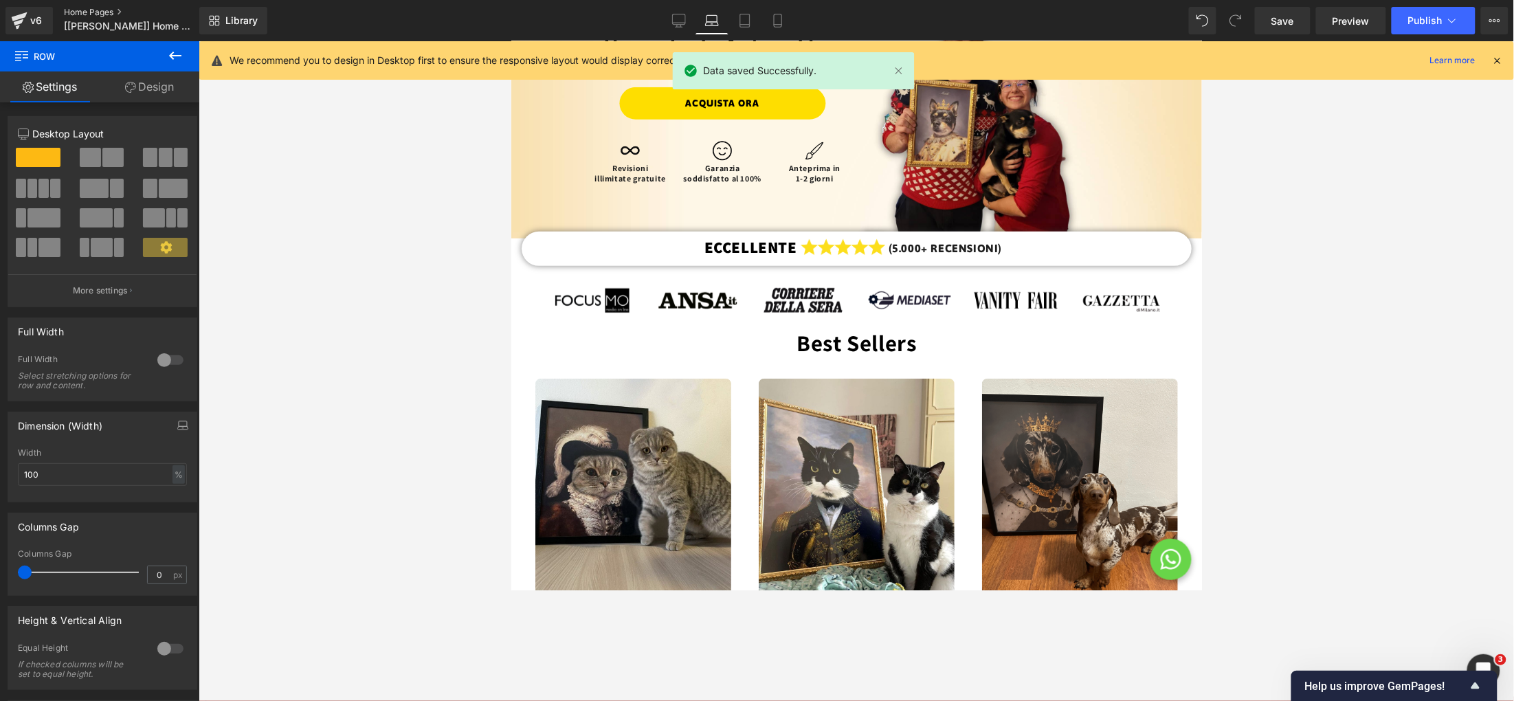
click at [85, 8] on link "Home Pages" at bounding box center [143, 12] width 158 height 11
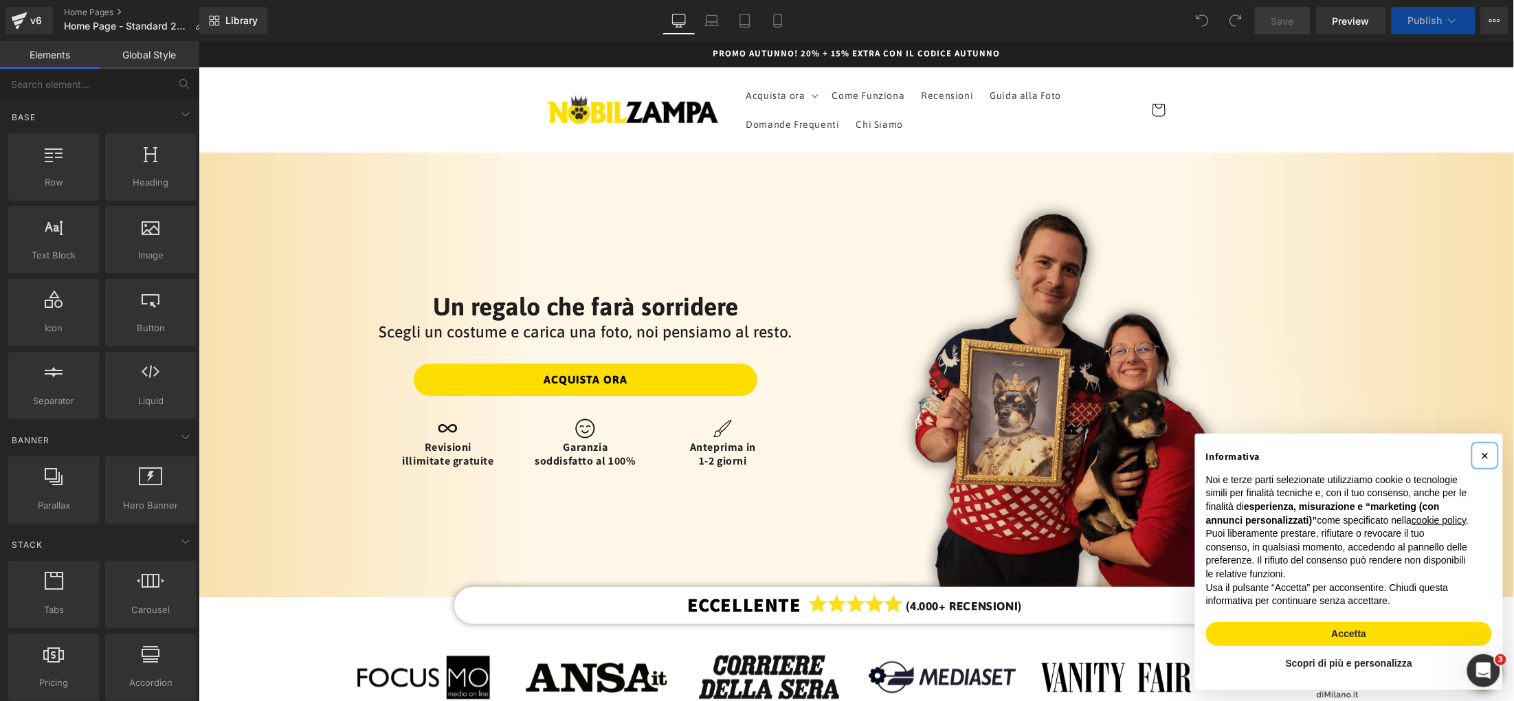
click at [1487, 447] on span "×" at bounding box center [1484, 454] width 8 height 15
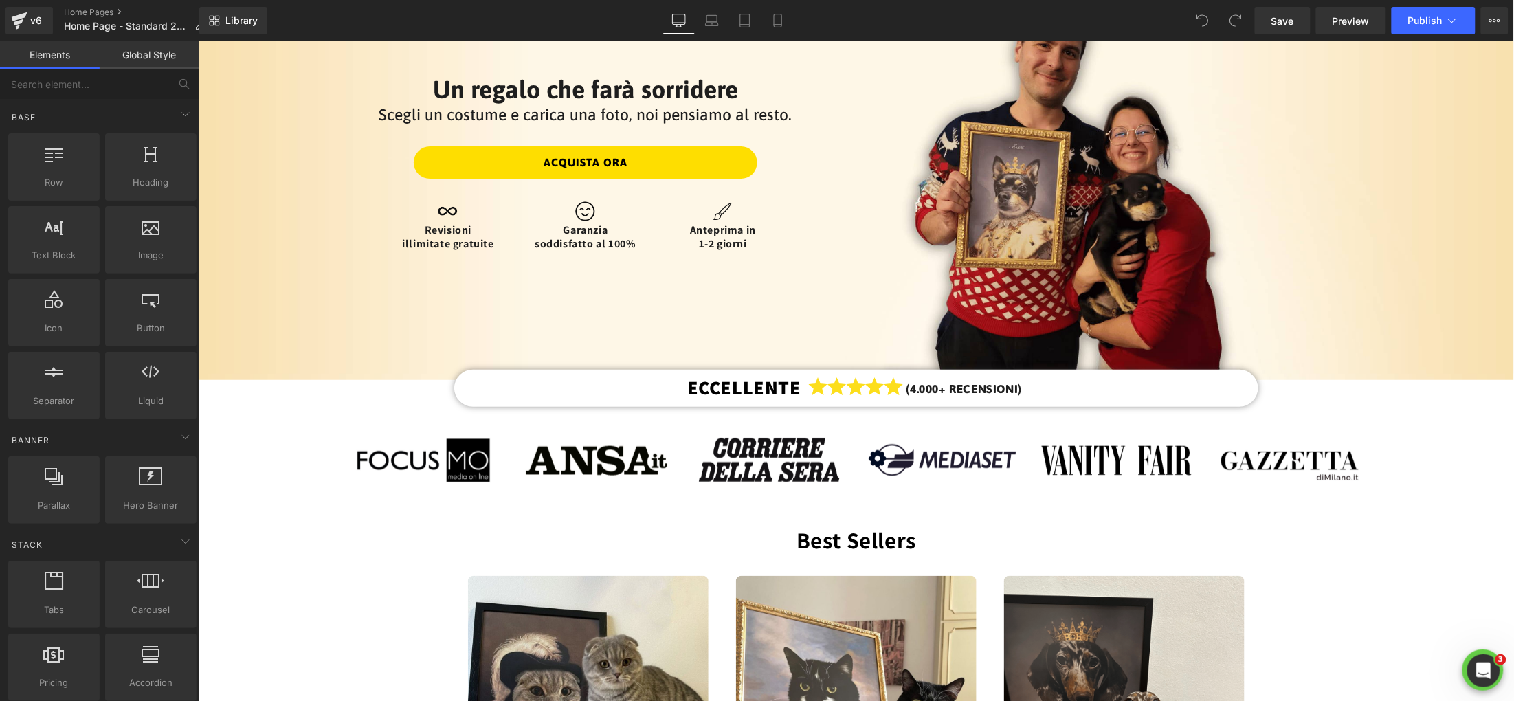
scroll to position [225, 0]
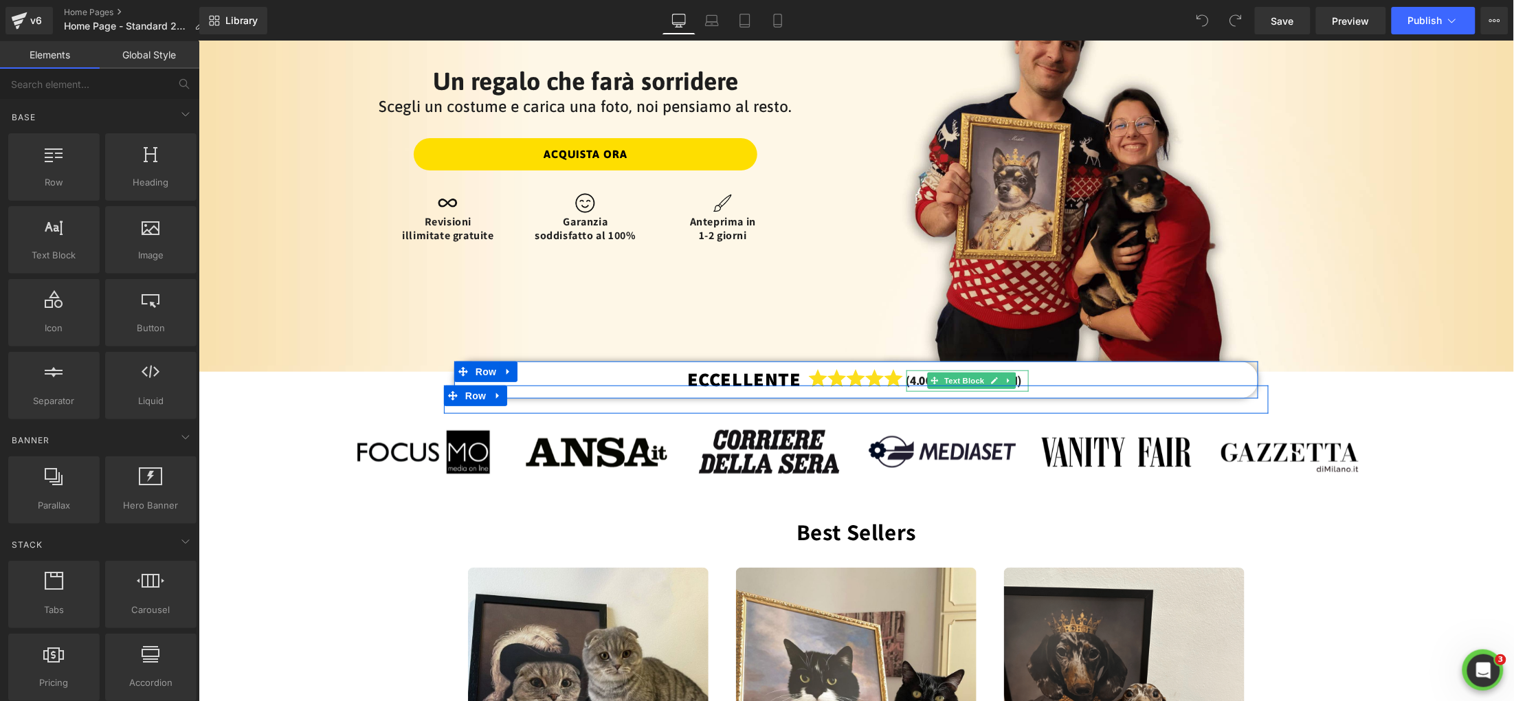
click at [917, 379] on p "(4.000+ RECENSIONI)" at bounding box center [963, 380] width 115 height 21
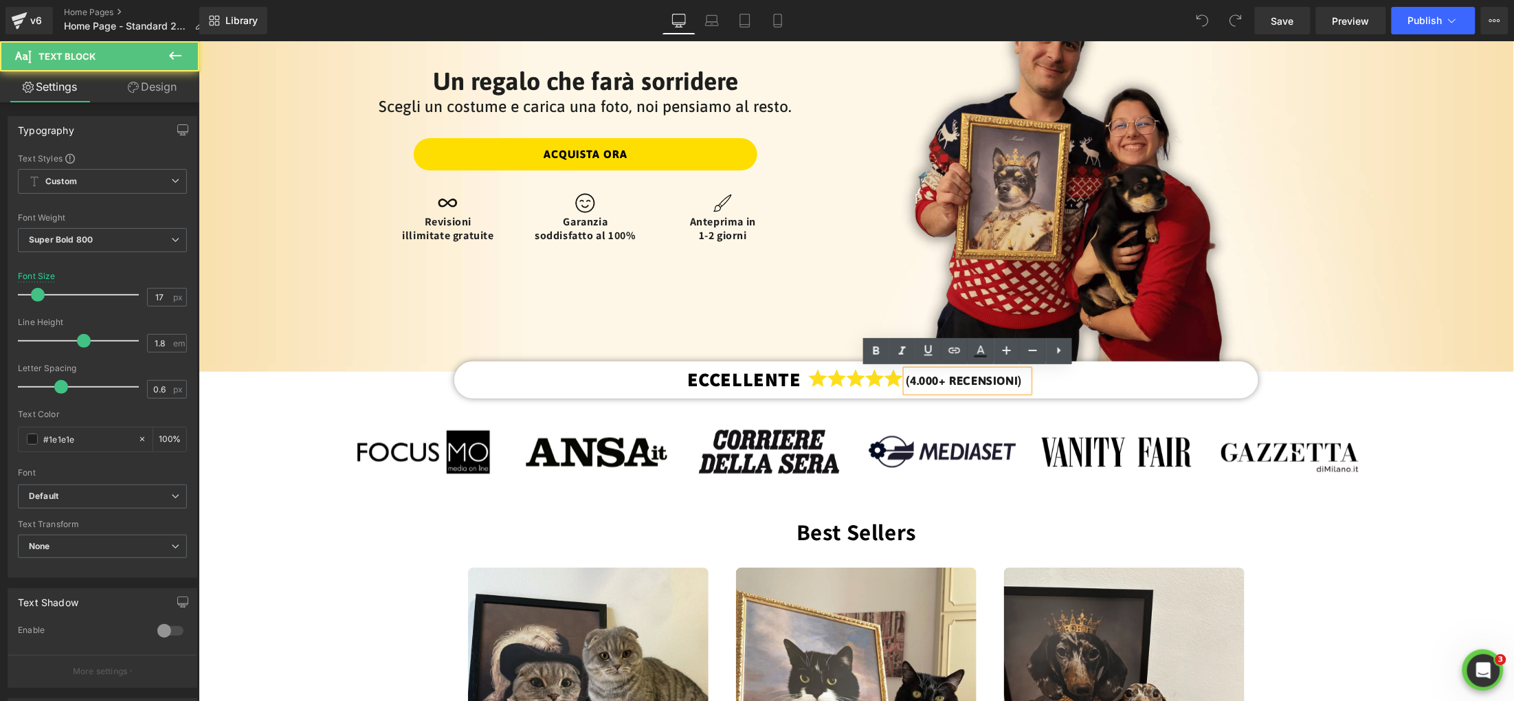
click at [912, 385] on p "(4.000+ RECENSIONI)" at bounding box center [963, 380] width 115 height 21
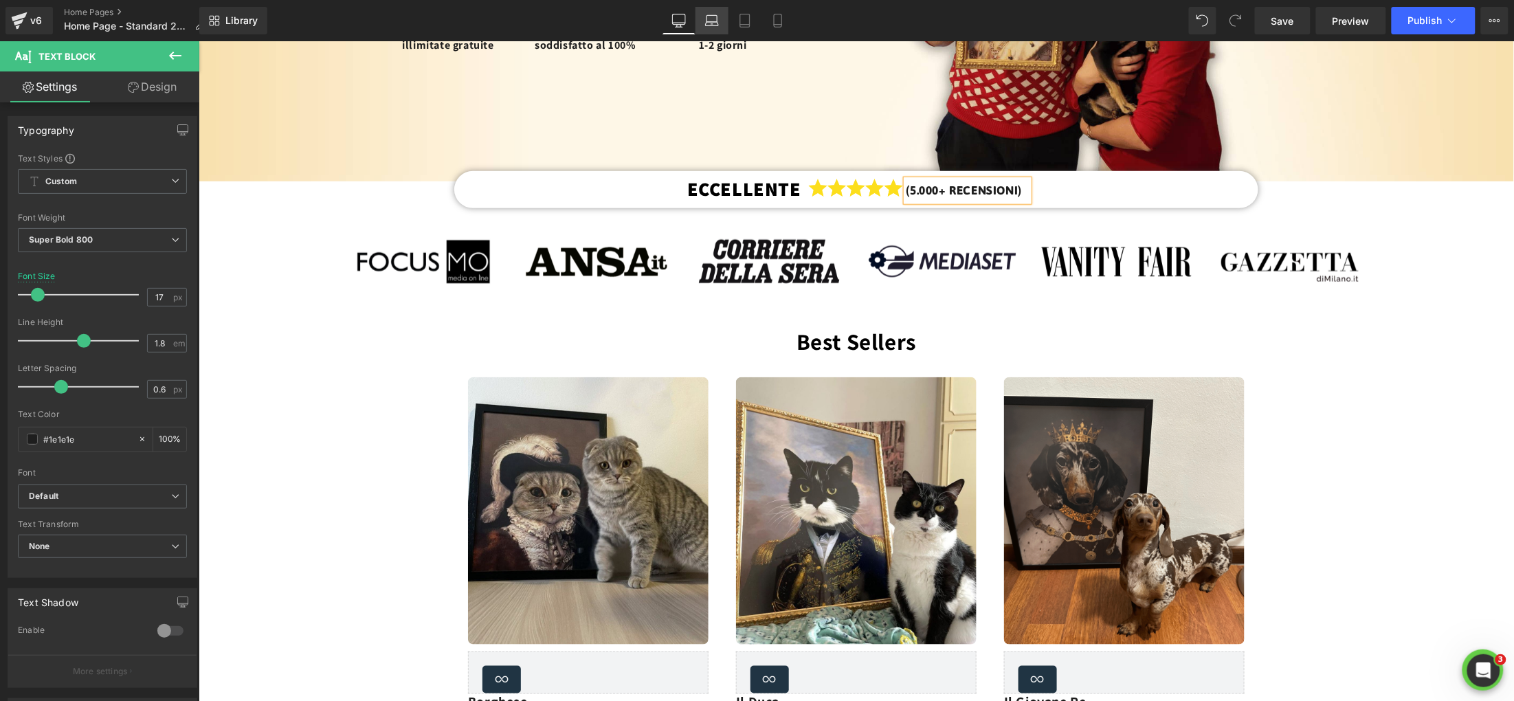
click at [716, 19] on icon at bounding box center [712, 21] width 14 height 14
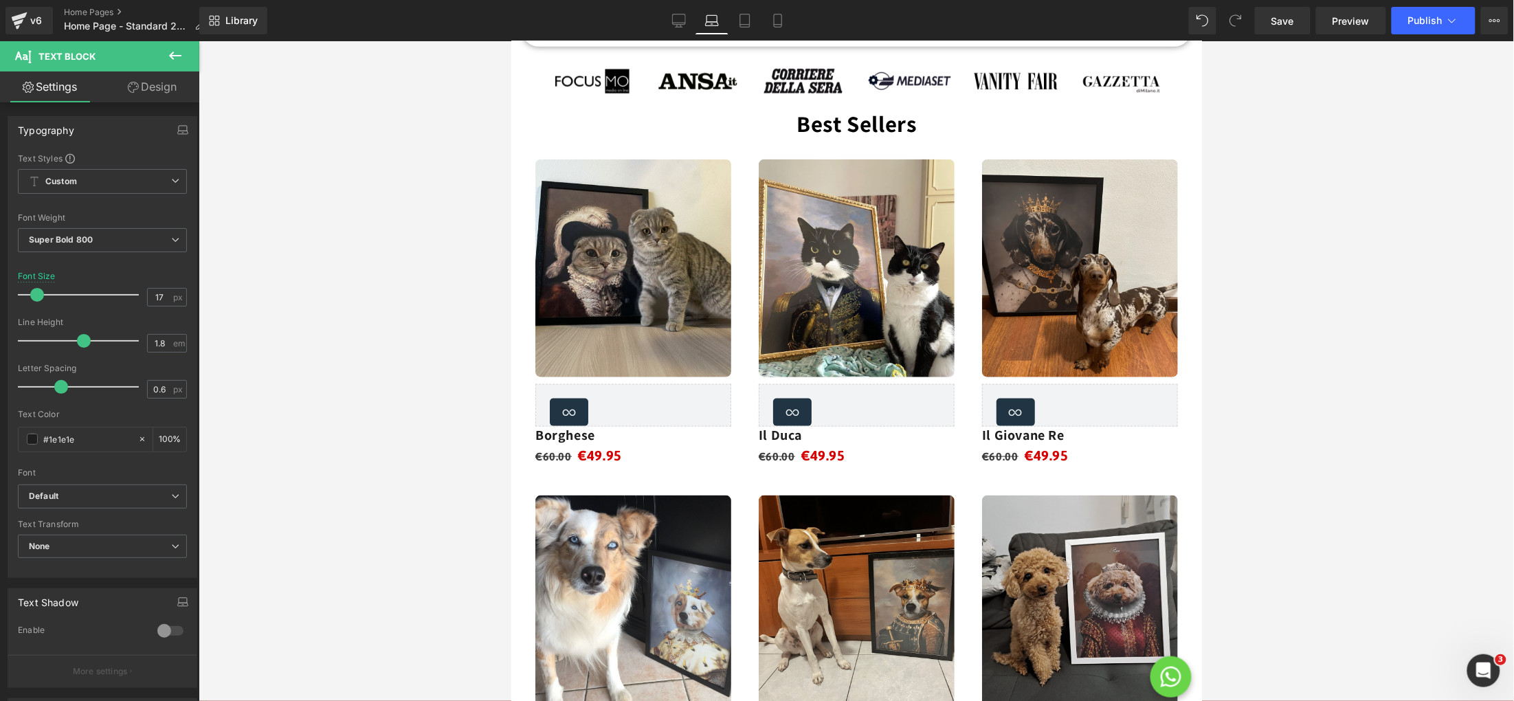
scroll to position [125, 0]
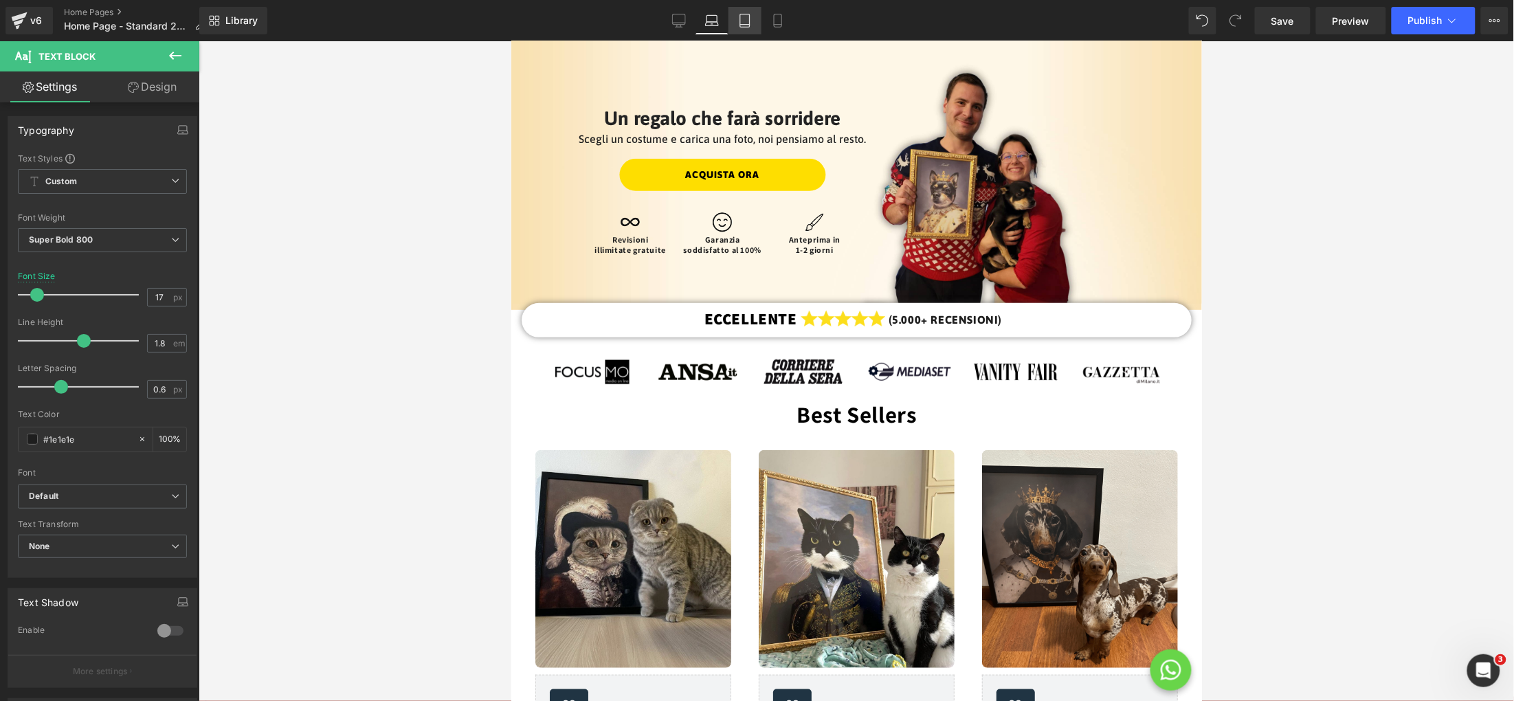
click at [741, 21] on icon at bounding box center [745, 21] width 14 height 14
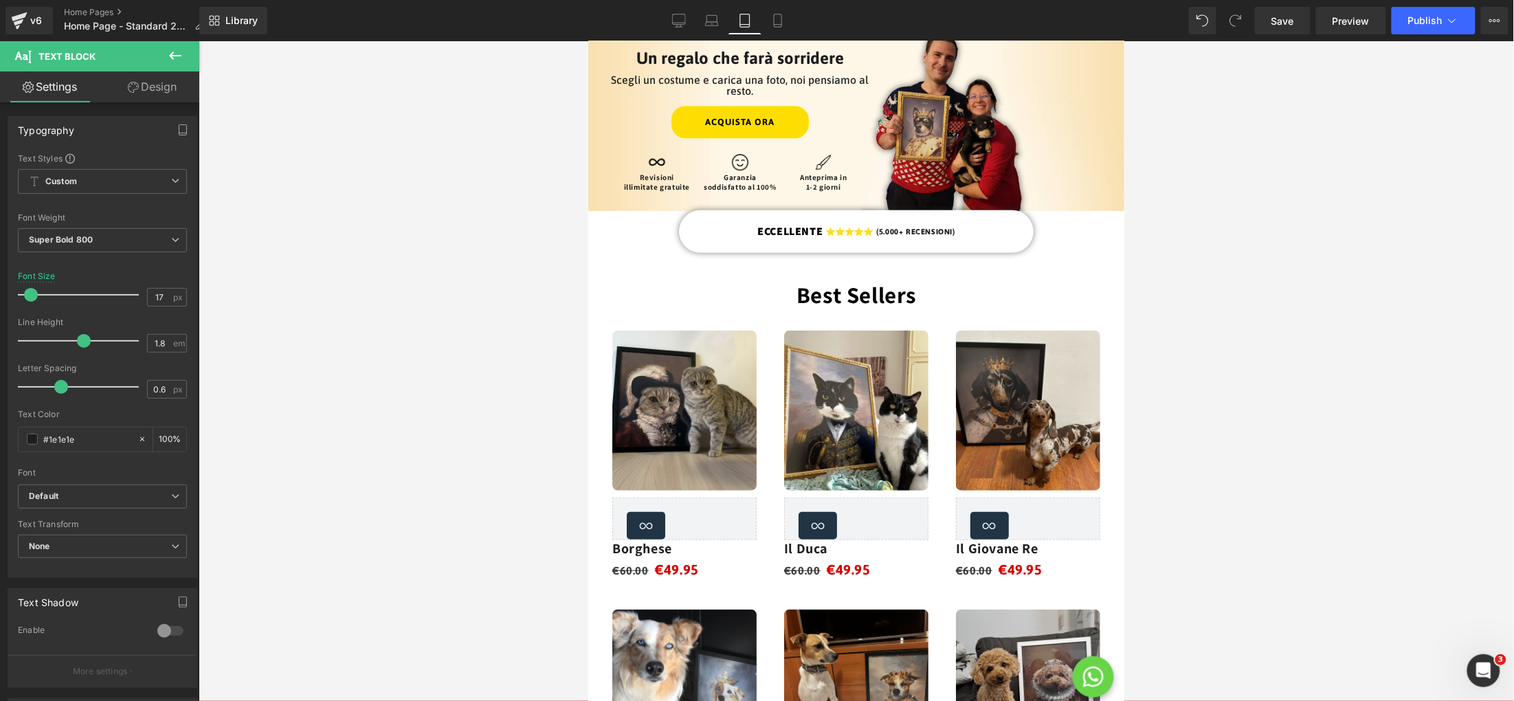
scroll to position [0, 0]
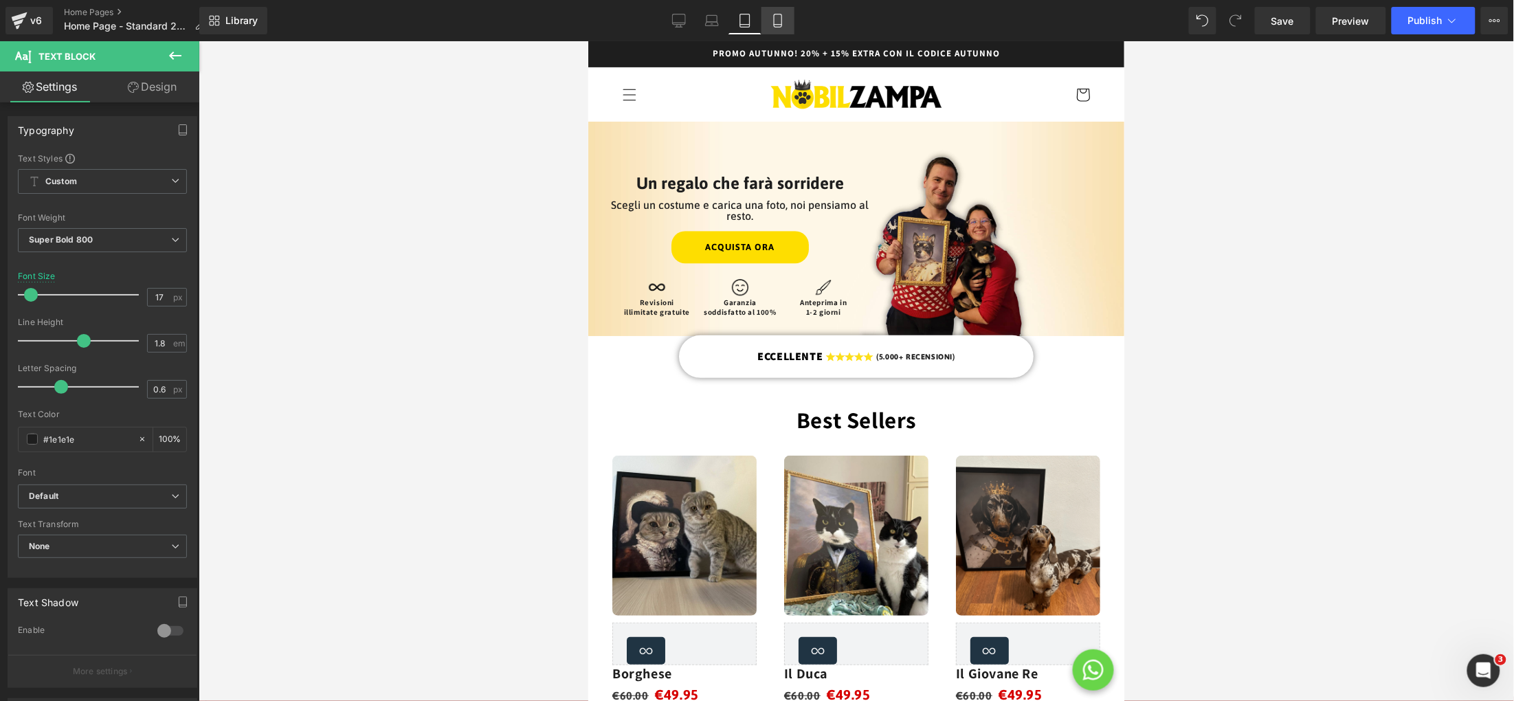
click at [775, 17] on icon at bounding box center [778, 21] width 14 height 14
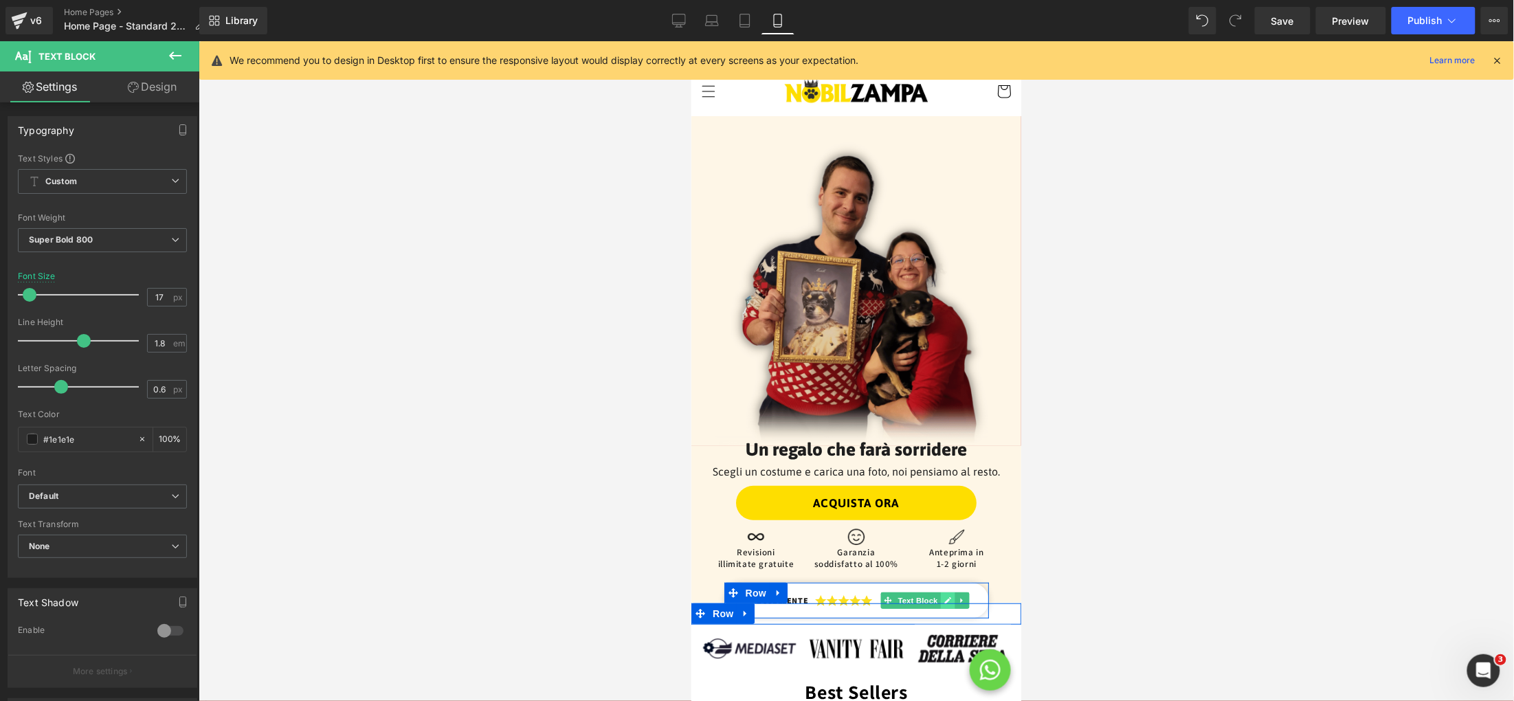
click at [950, 599] on icon at bounding box center [948, 600] width 8 height 8
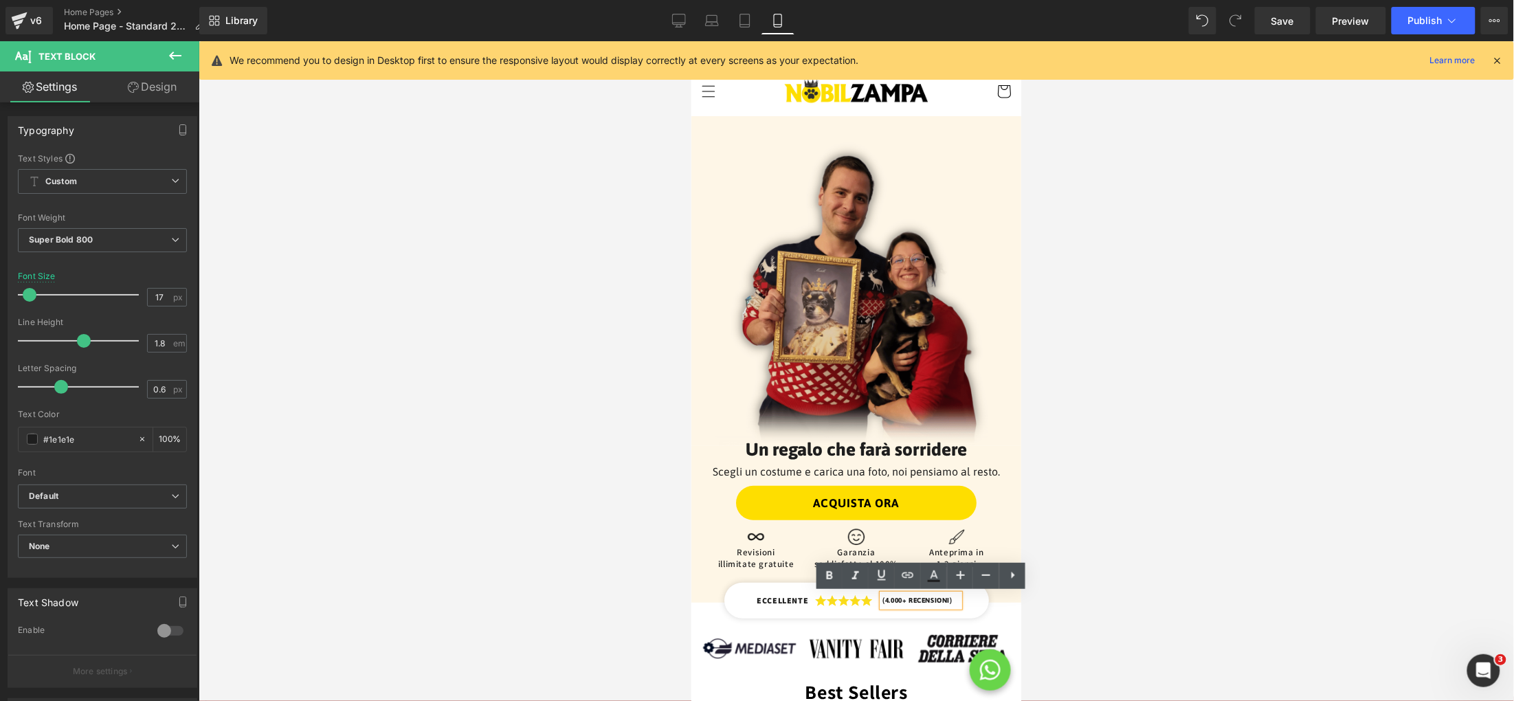
click at [884, 603] on p "(4.000+ RECENSIONI)" at bounding box center [916, 600] width 69 height 12
click at [1093, 557] on div at bounding box center [856, 371] width 1315 height 660
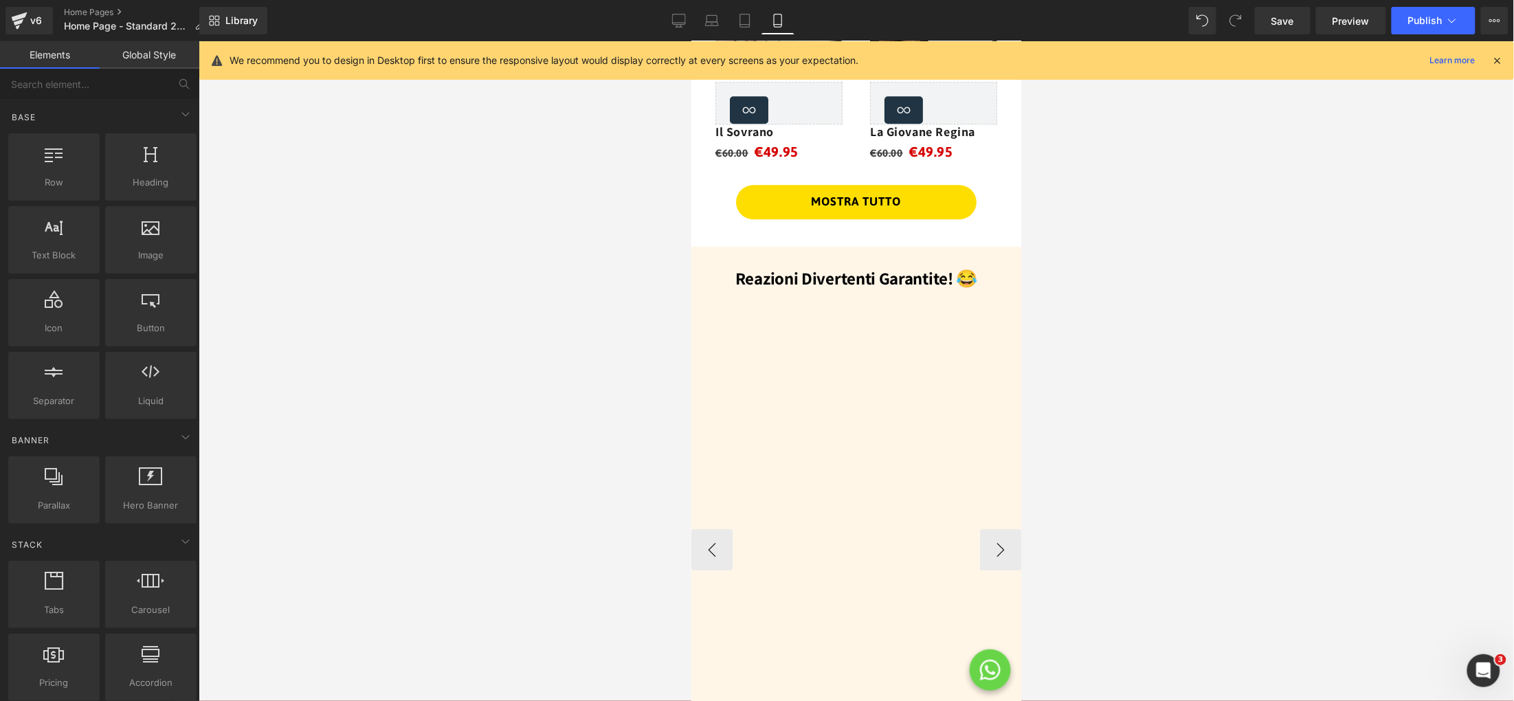
scroll to position [1394, 0]
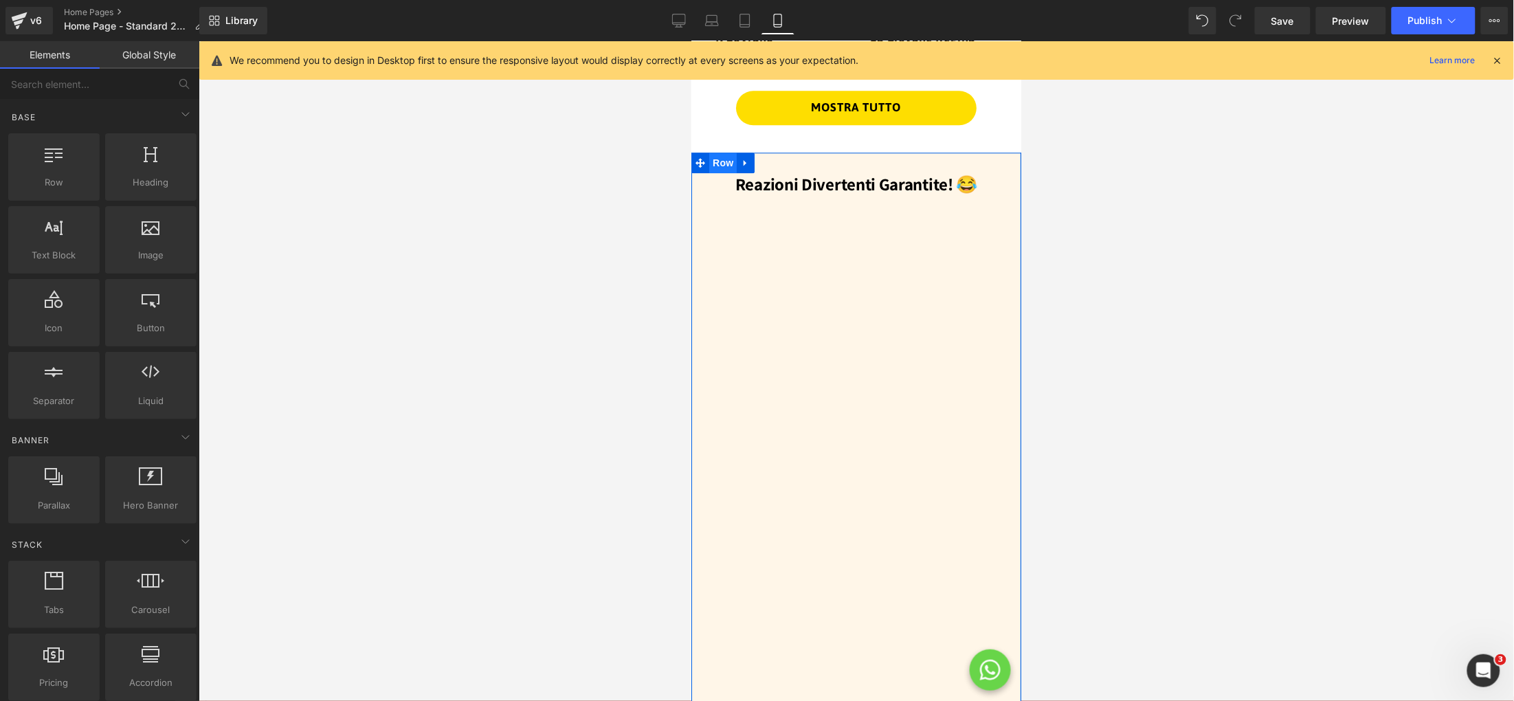
click at [723, 164] on span "Row" at bounding box center [722, 162] width 27 height 21
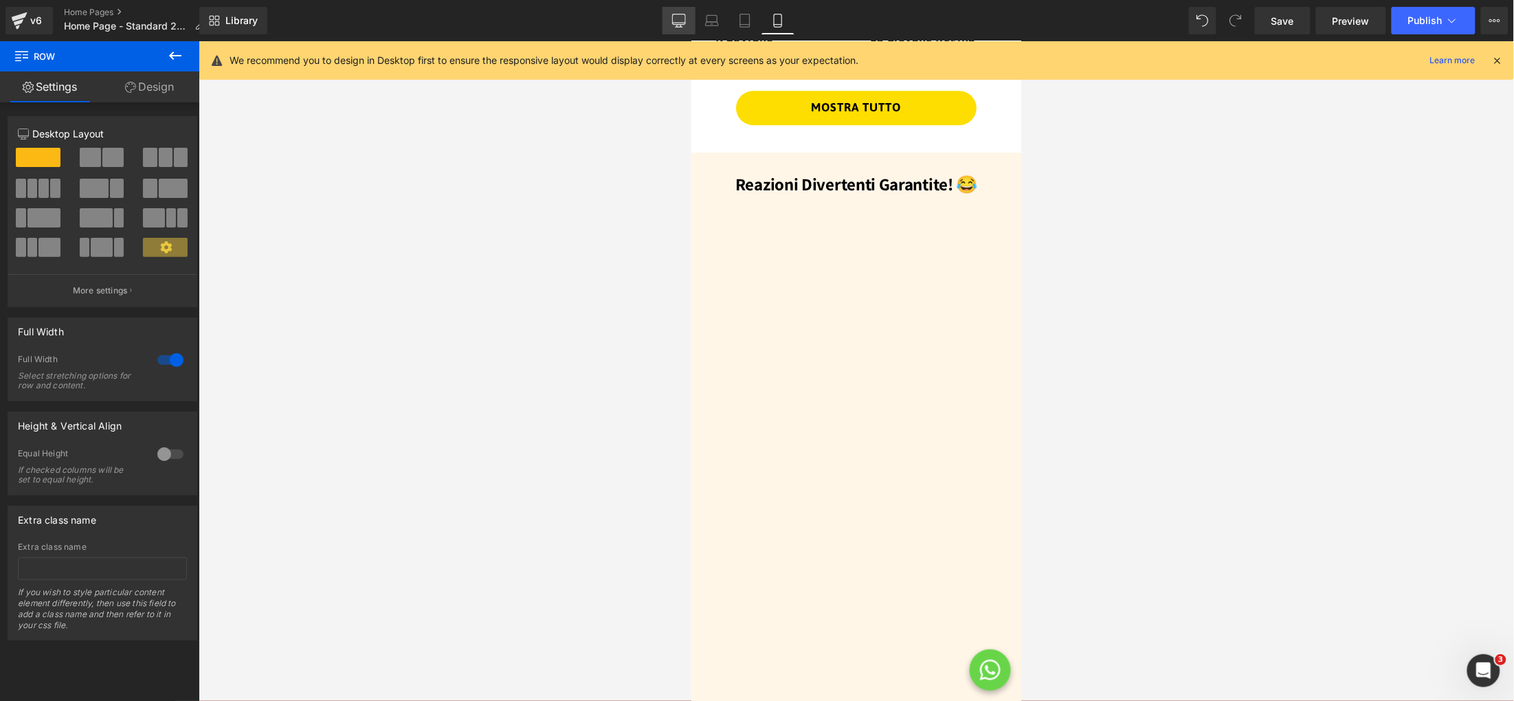
click at [685, 12] on link "Desktop" at bounding box center [678, 20] width 33 height 27
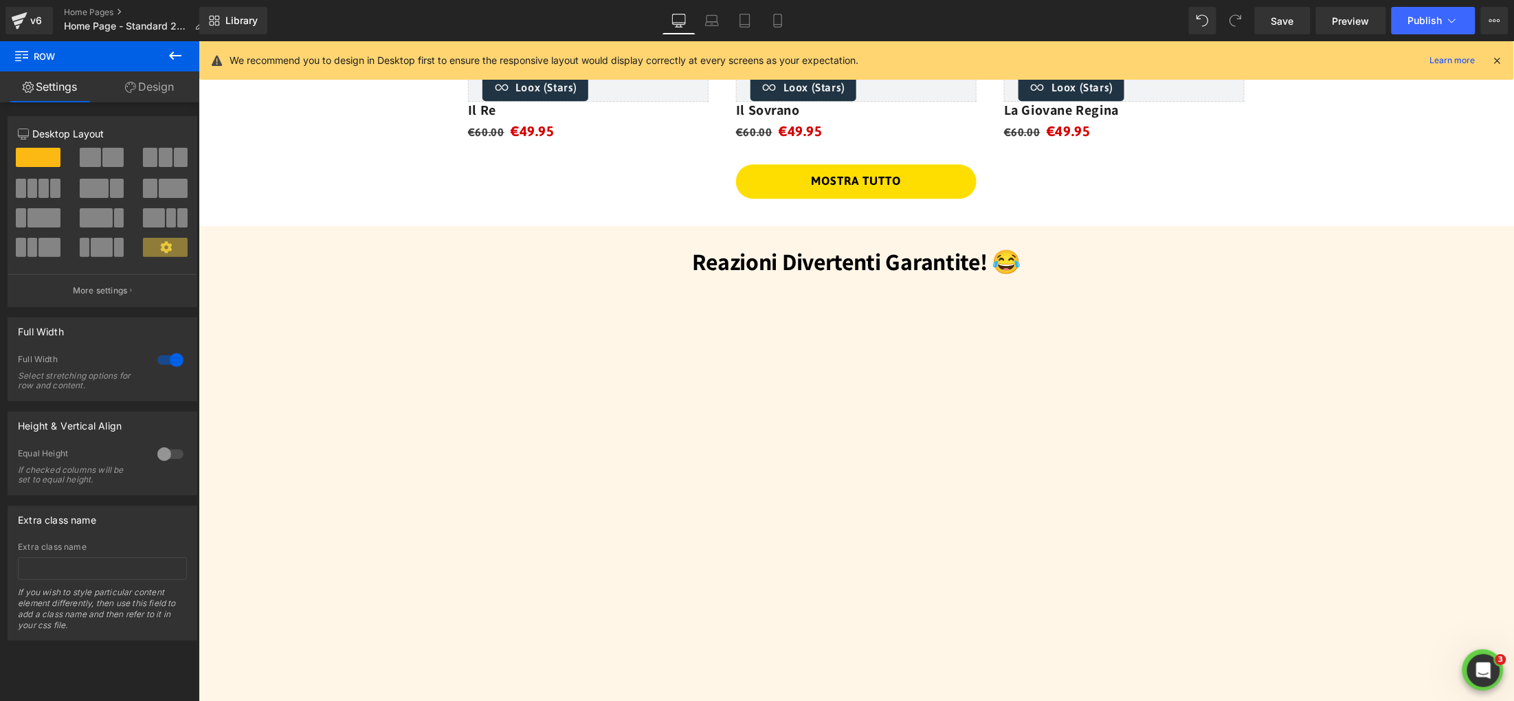
scroll to position [1467, 0]
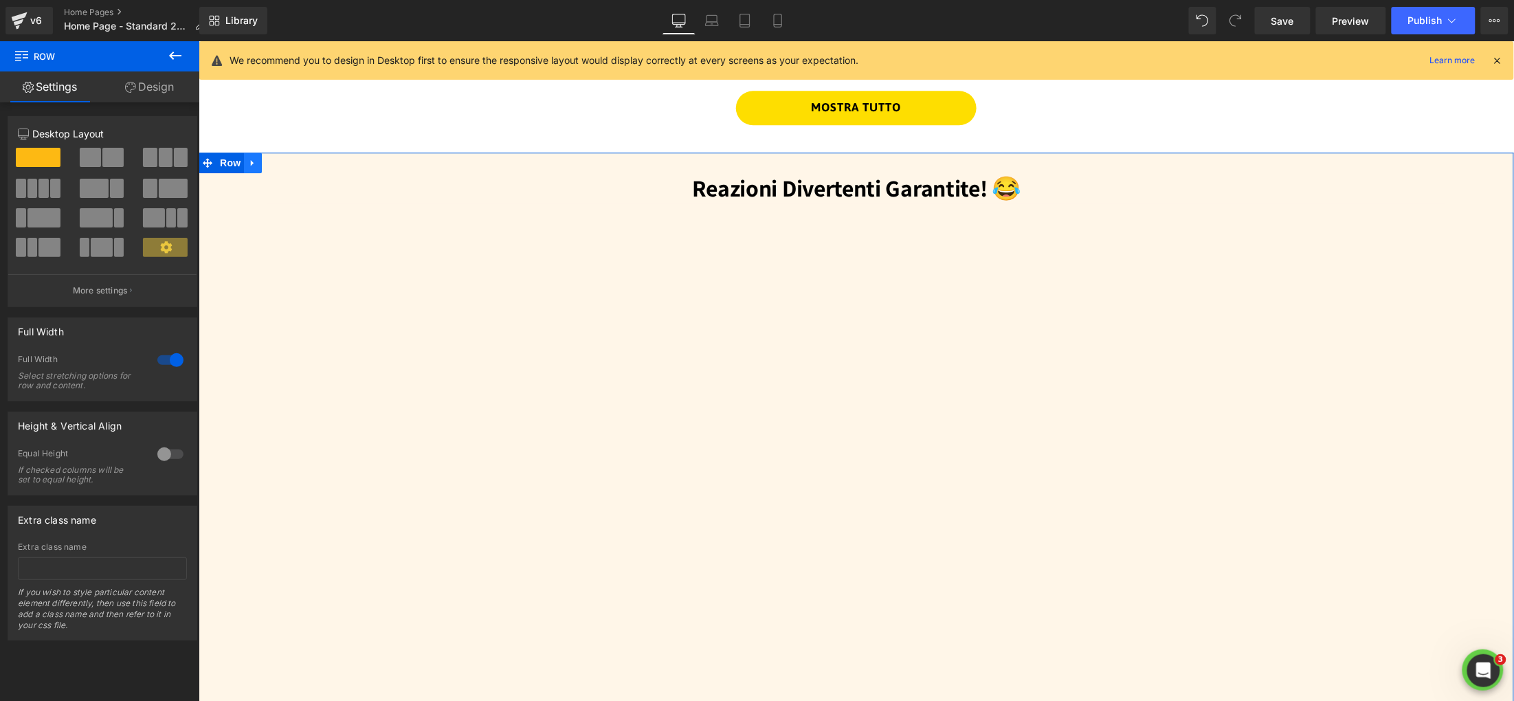
drag, startPoint x: 238, startPoint y: 166, endPoint x: 249, endPoint y: 166, distance: 11.0
click at [238, 166] on span "Row" at bounding box center [229, 162] width 27 height 21
click at [254, 164] on icon at bounding box center [252, 162] width 10 height 10
click at [283, 163] on icon at bounding box center [288, 162] width 10 height 10
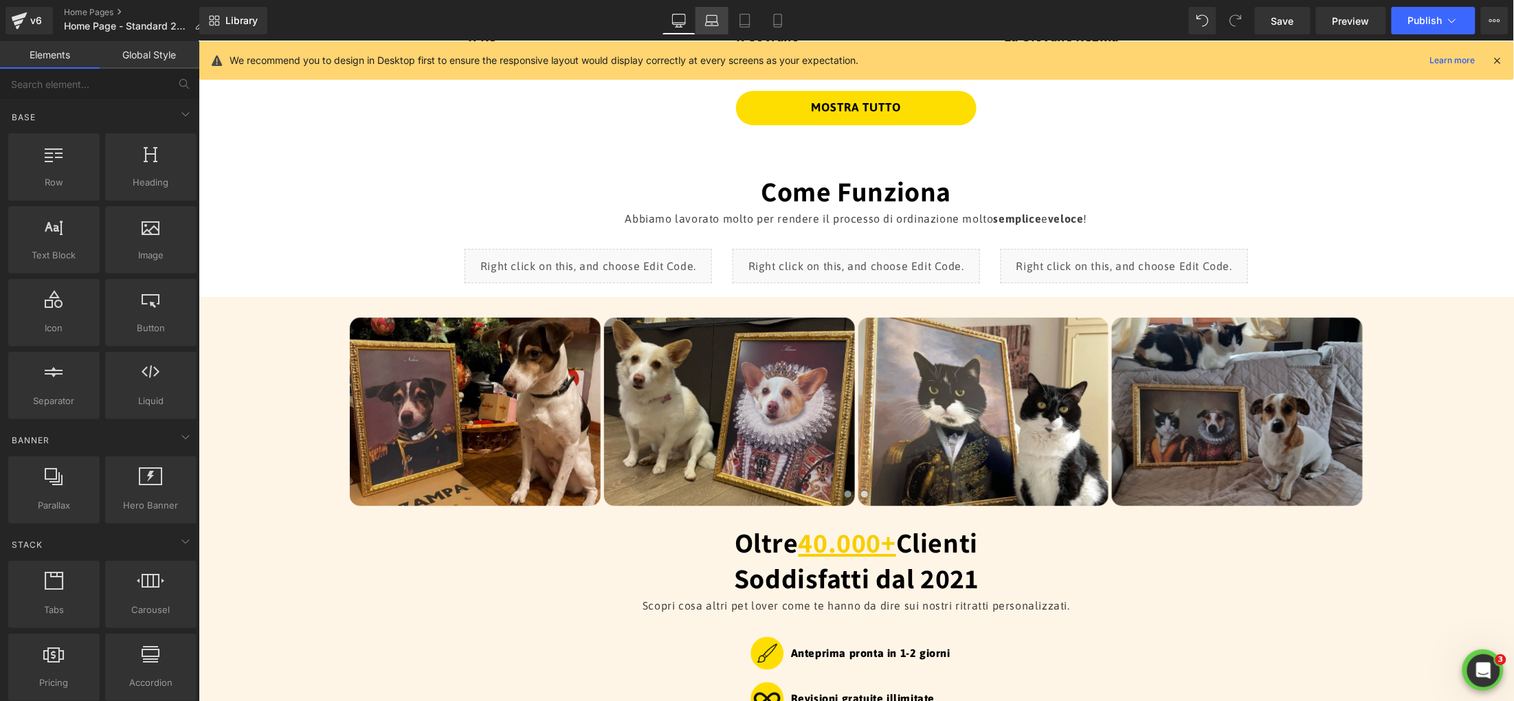
click at [724, 24] on link "Laptop" at bounding box center [711, 20] width 33 height 27
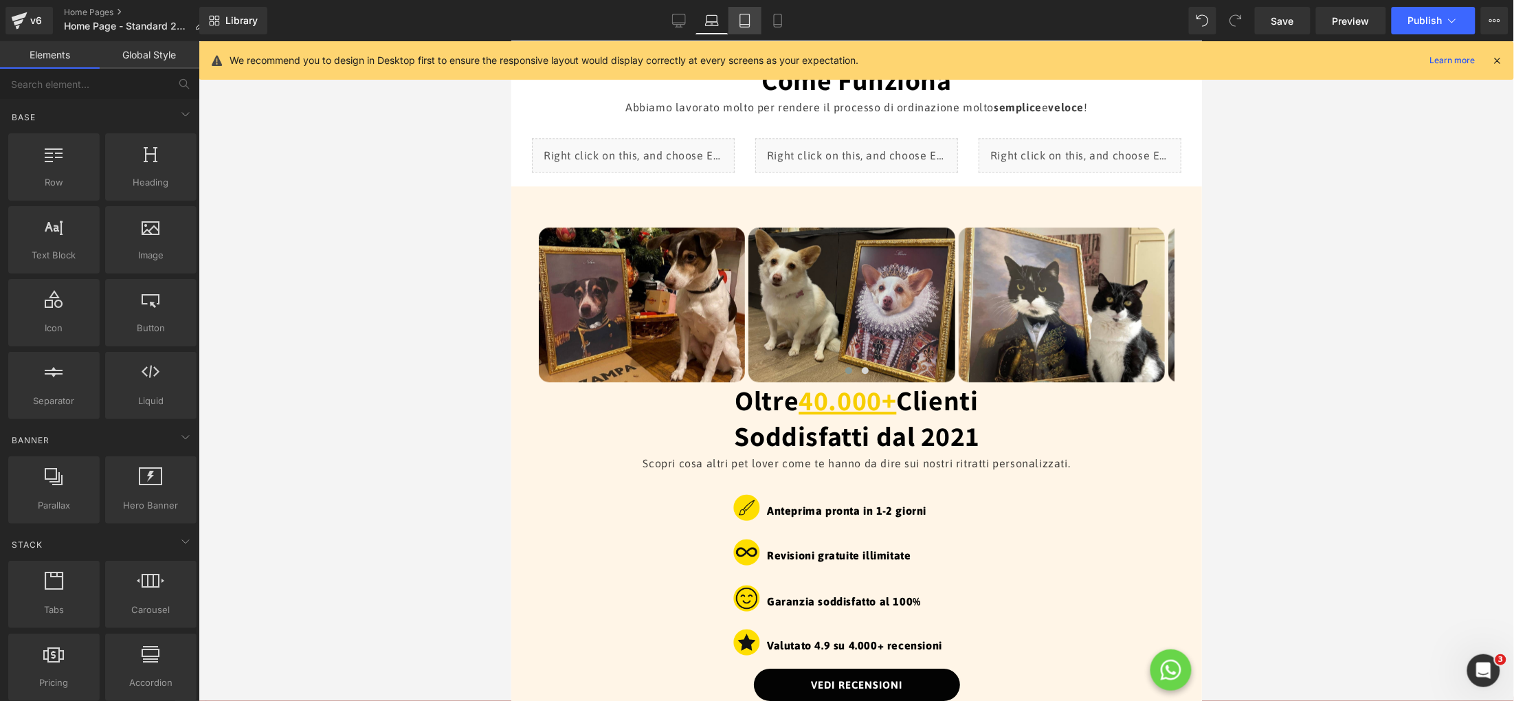
click at [739, 22] on icon at bounding box center [745, 21] width 14 height 14
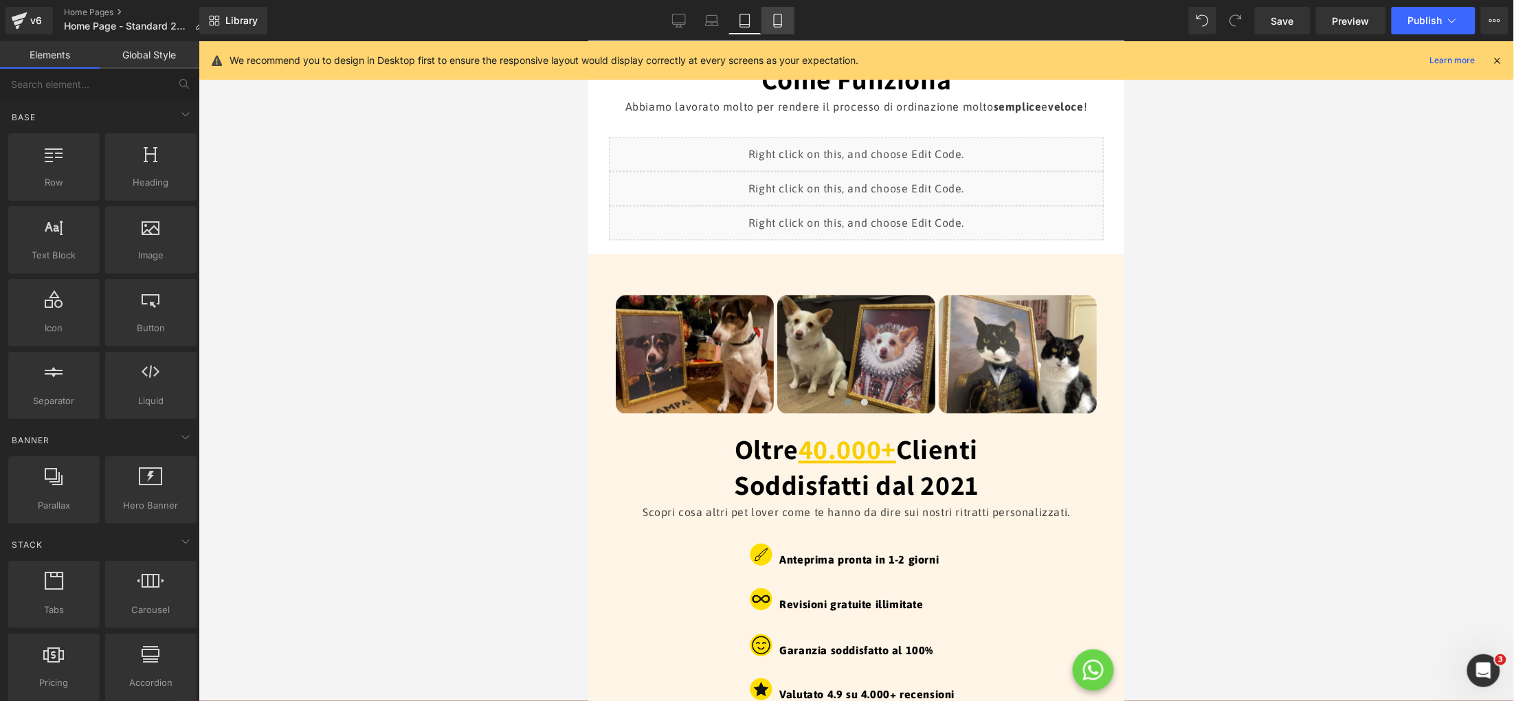
click at [781, 22] on icon at bounding box center [778, 20] width 8 height 13
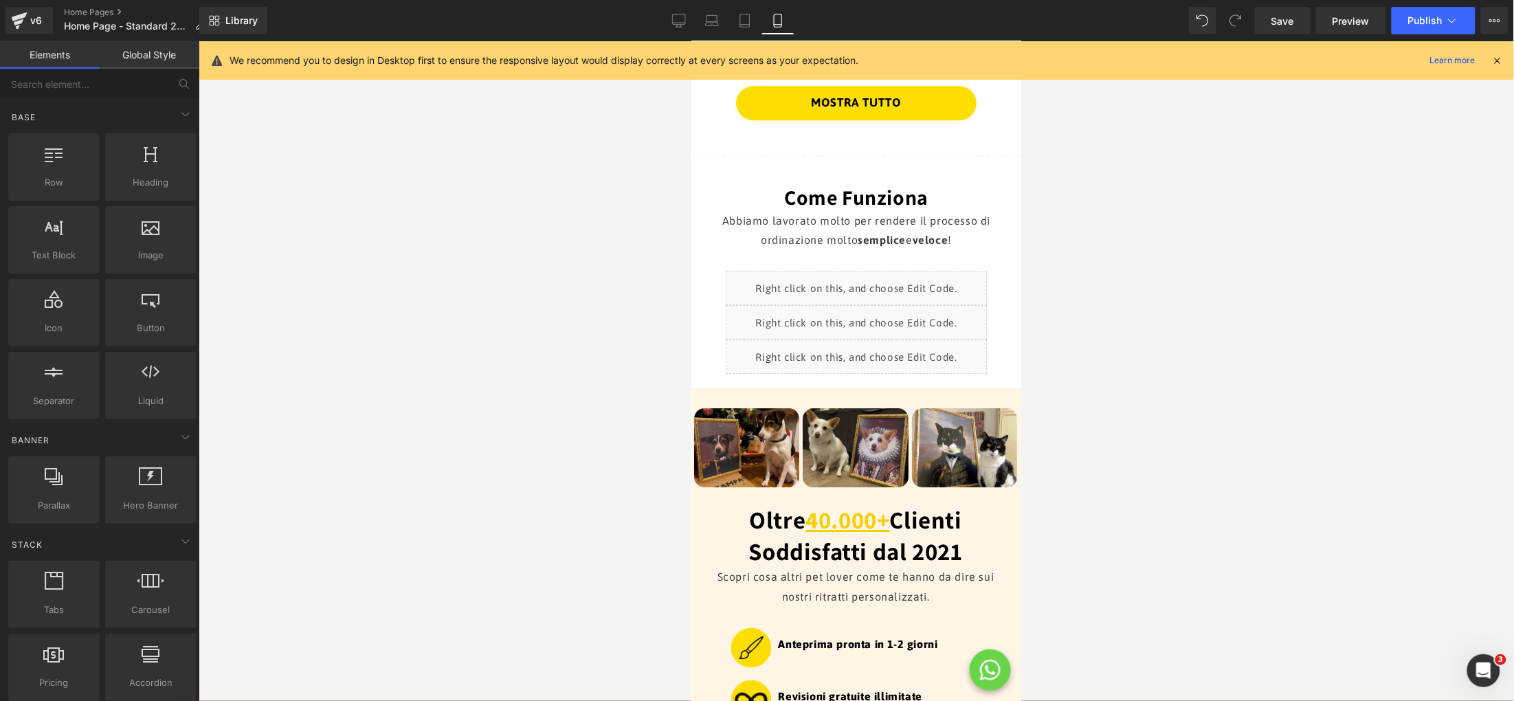
scroll to position [1300, 0]
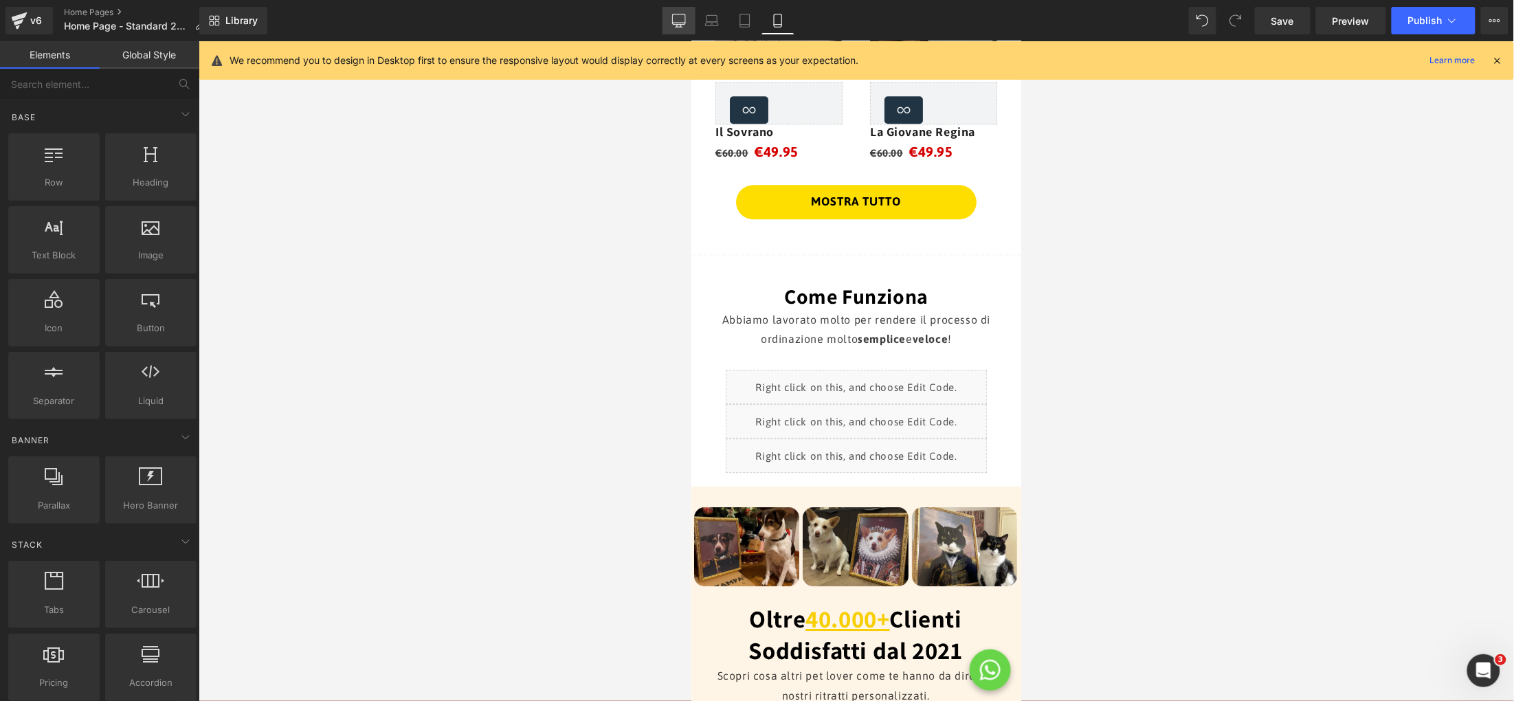
click at [688, 23] on link "Desktop" at bounding box center [678, 20] width 33 height 27
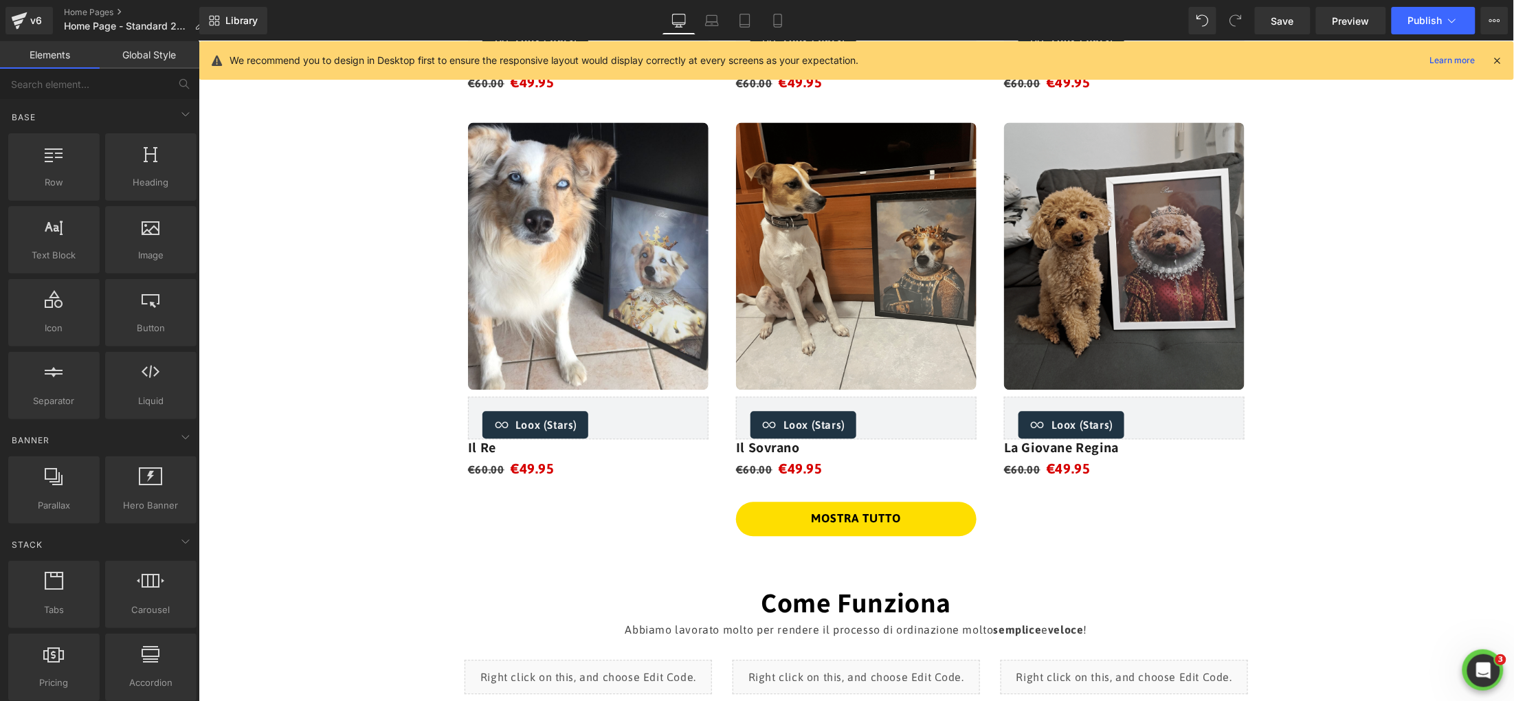
scroll to position [1225, 0]
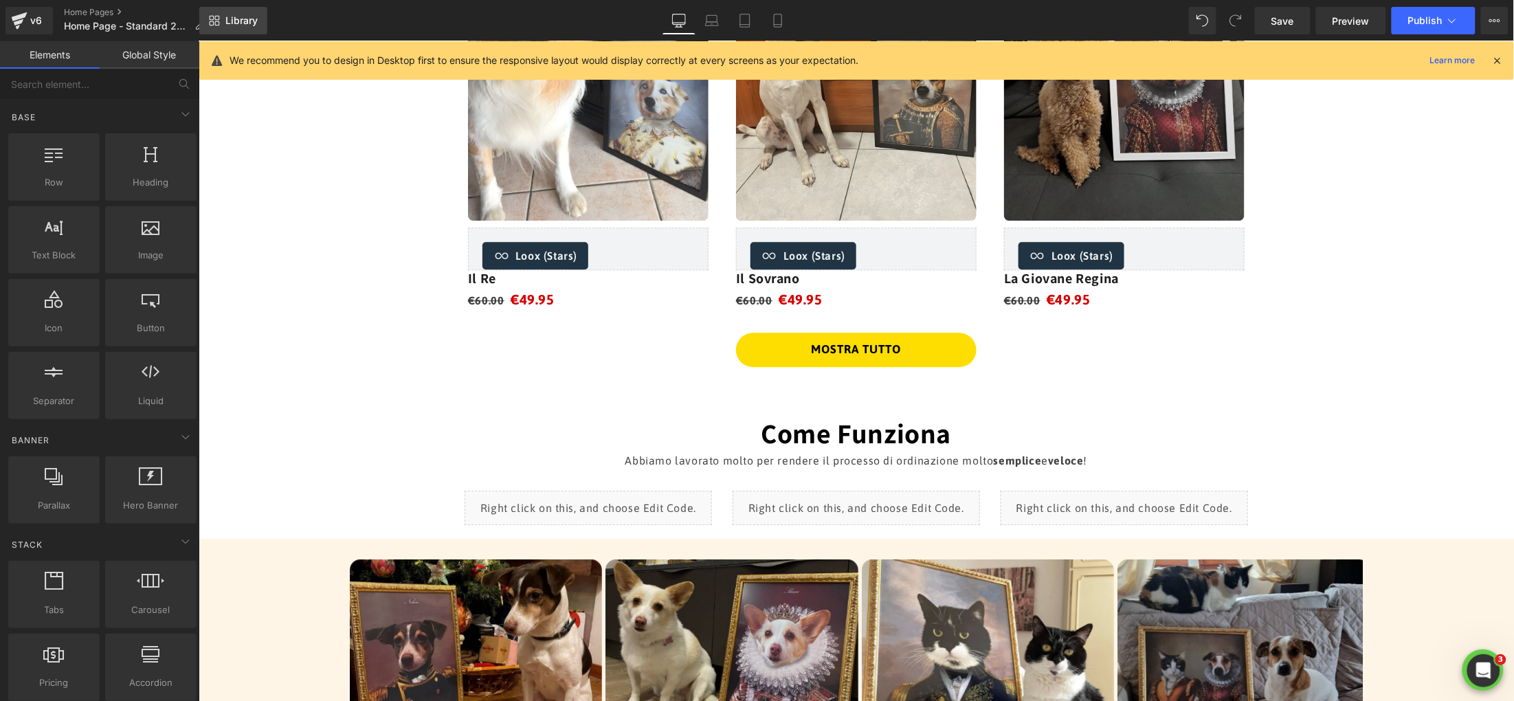
click at [225, 19] on span "Library" at bounding box center [241, 20] width 32 height 12
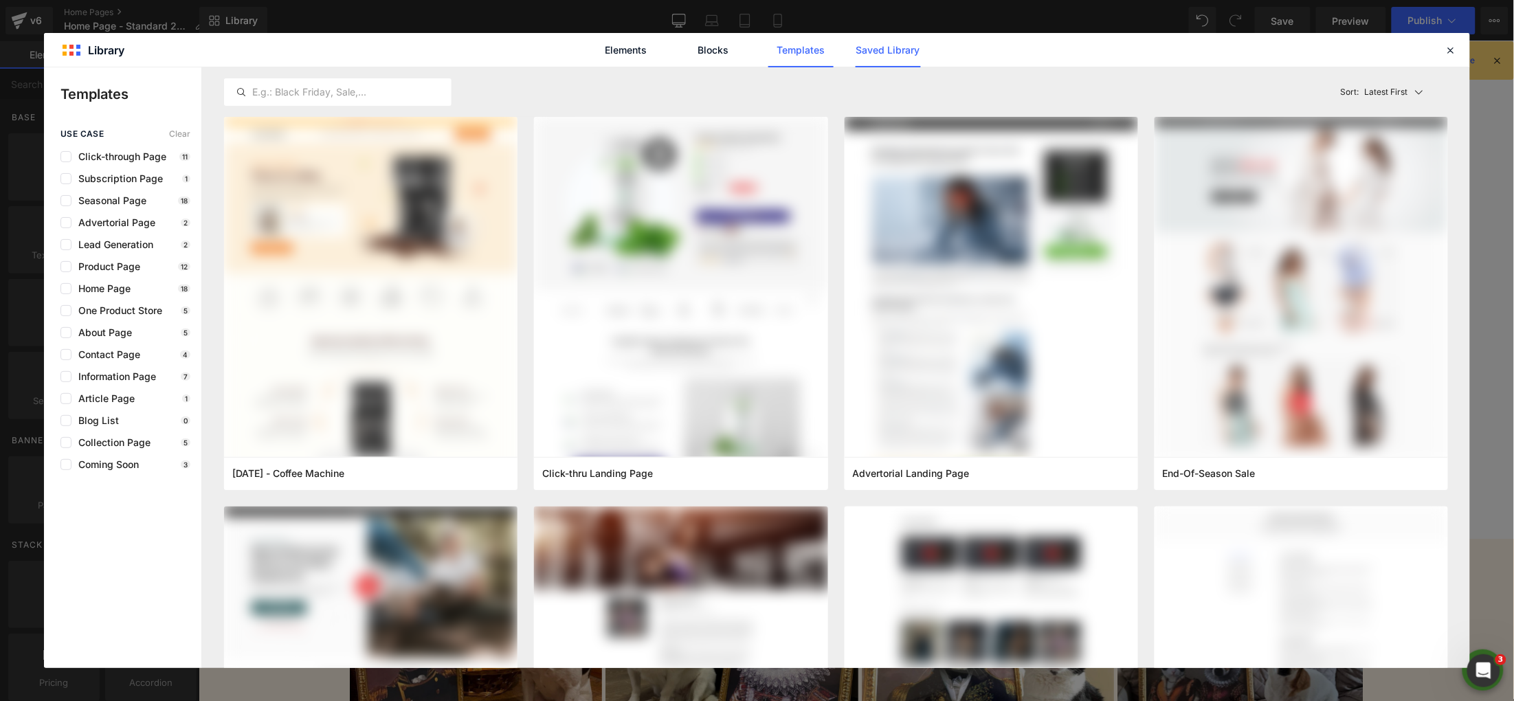
click at [891, 50] on link "Saved Library" at bounding box center [888, 50] width 65 height 34
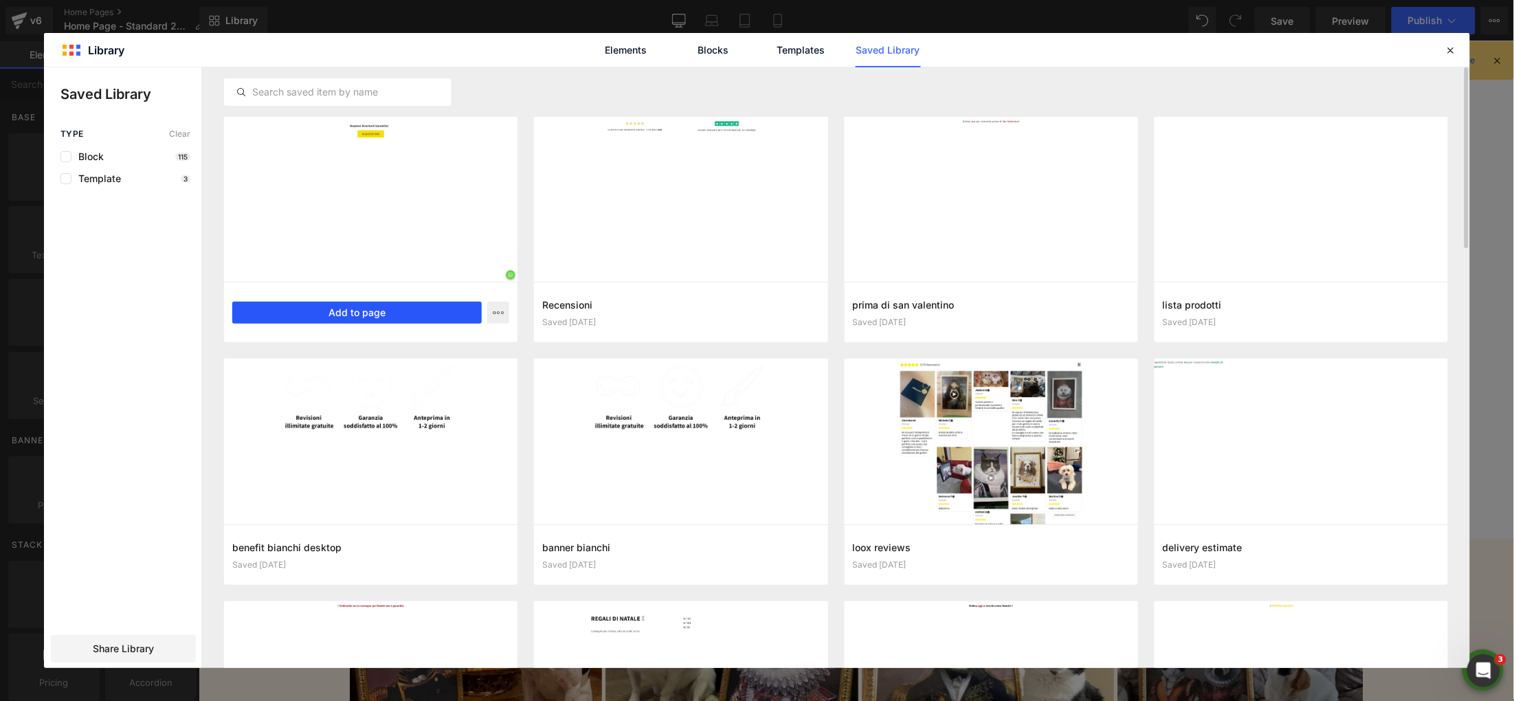
click at [351, 321] on button "Add to page" at bounding box center [356, 313] width 249 height 22
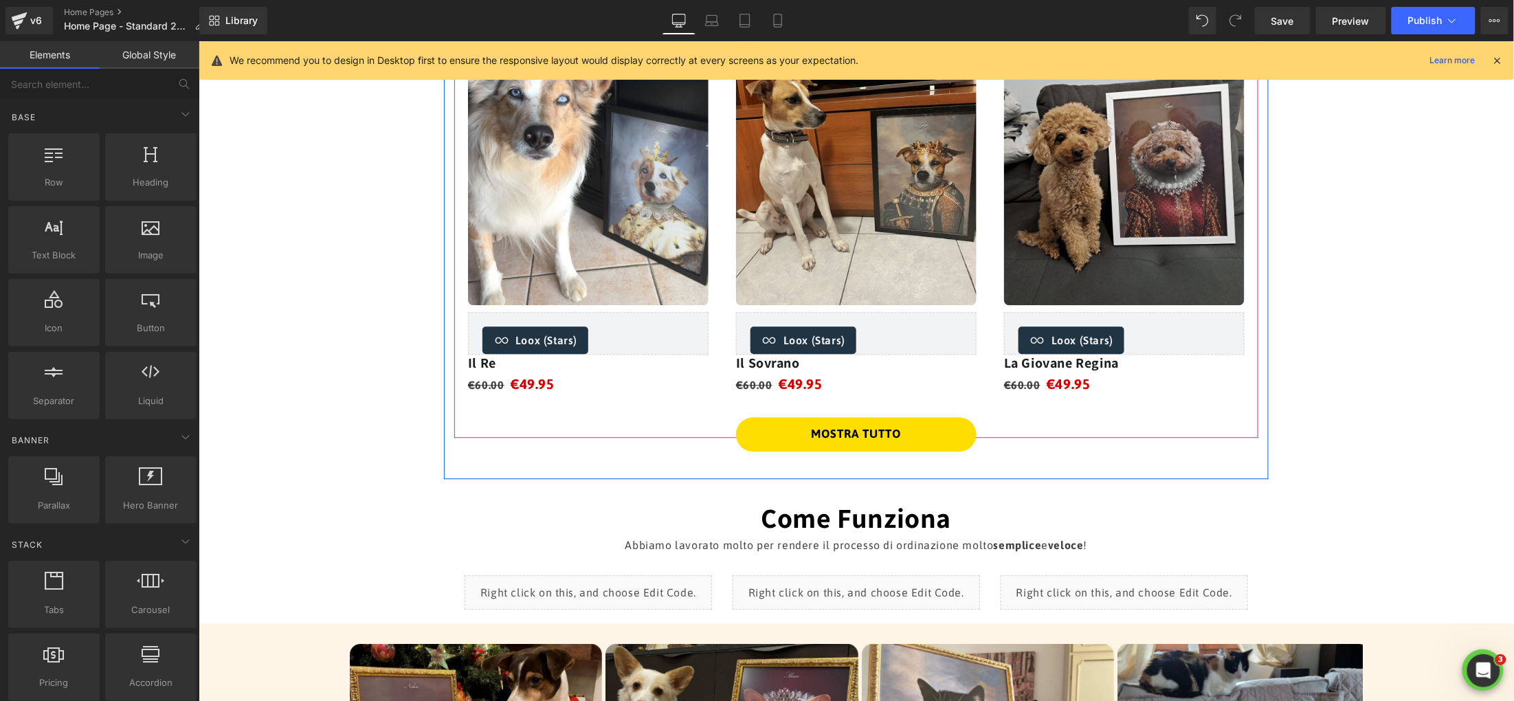
scroll to position [1358, 0]
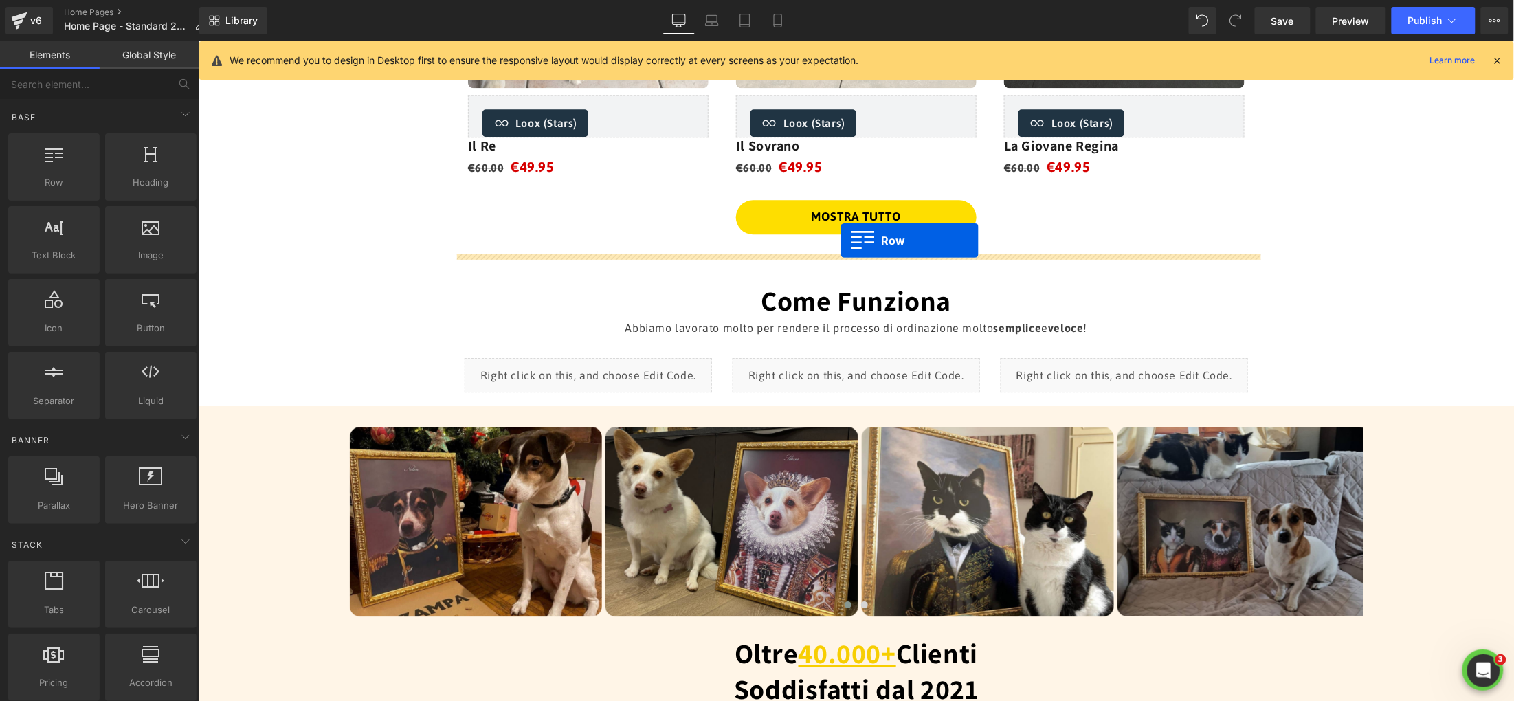
drag, startPoint x: 211, startPoint y: 257, endPoint x: 840, endPoint y: 240, distance: 629.0
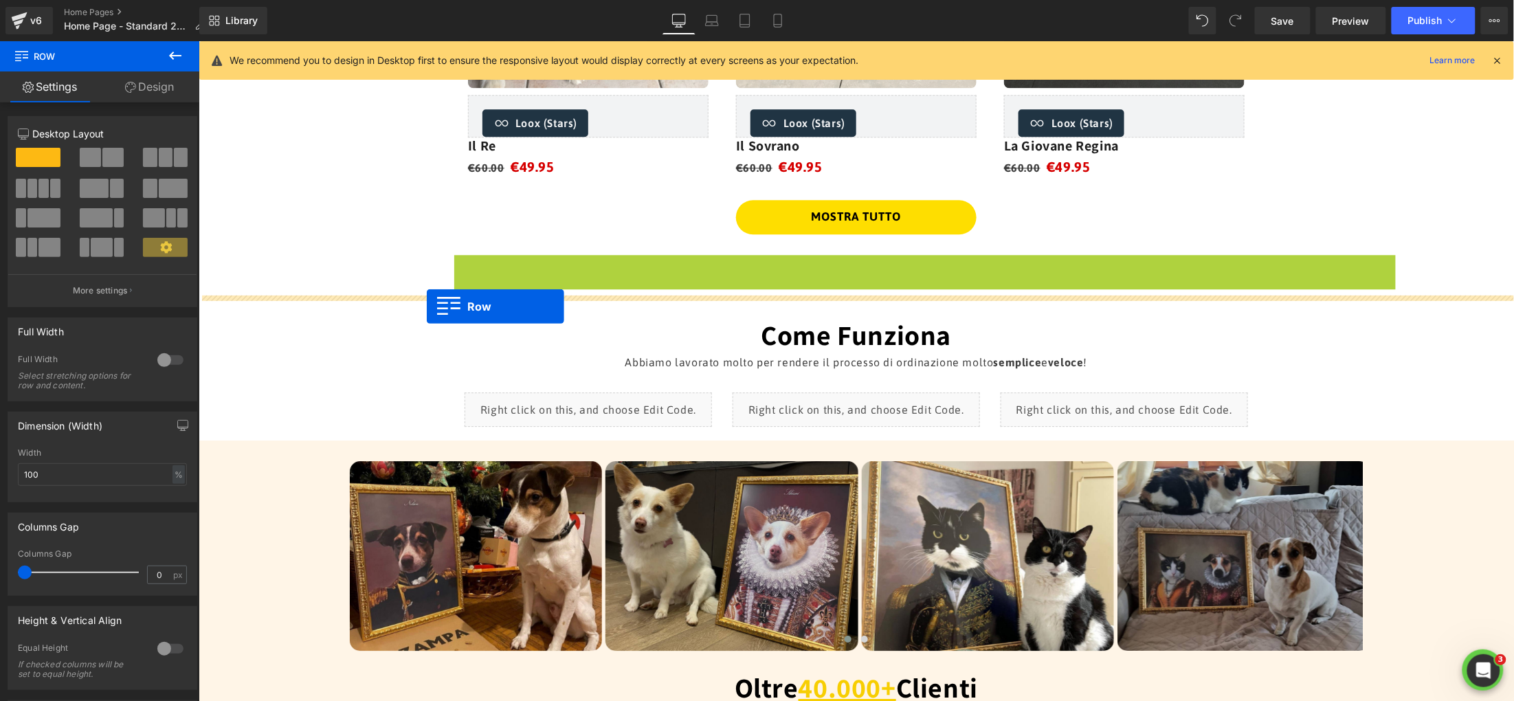
drag, startPoint x: 462, startPoint y: 269, endPoint x: 425, endPoint y: 306, distance: 52.0
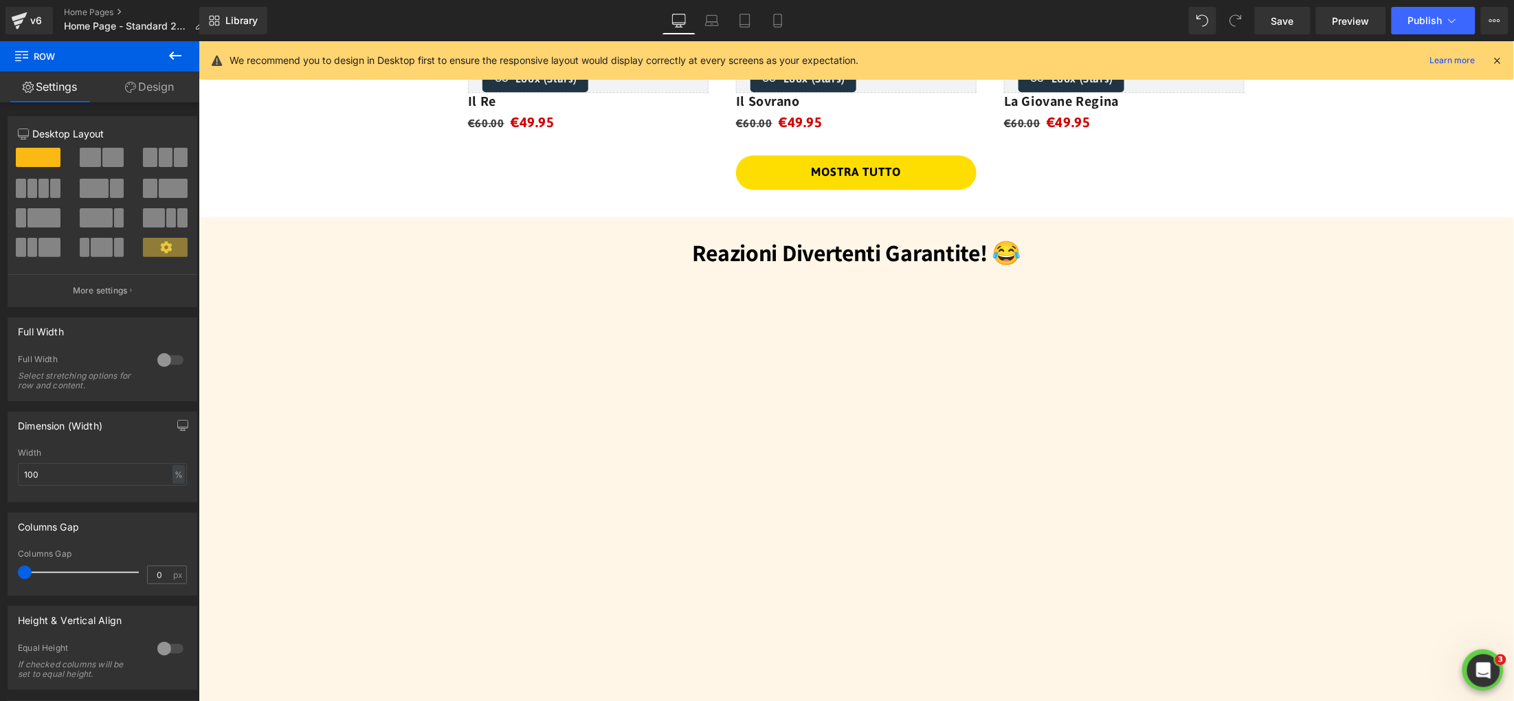
scroll to position [1354, 0]
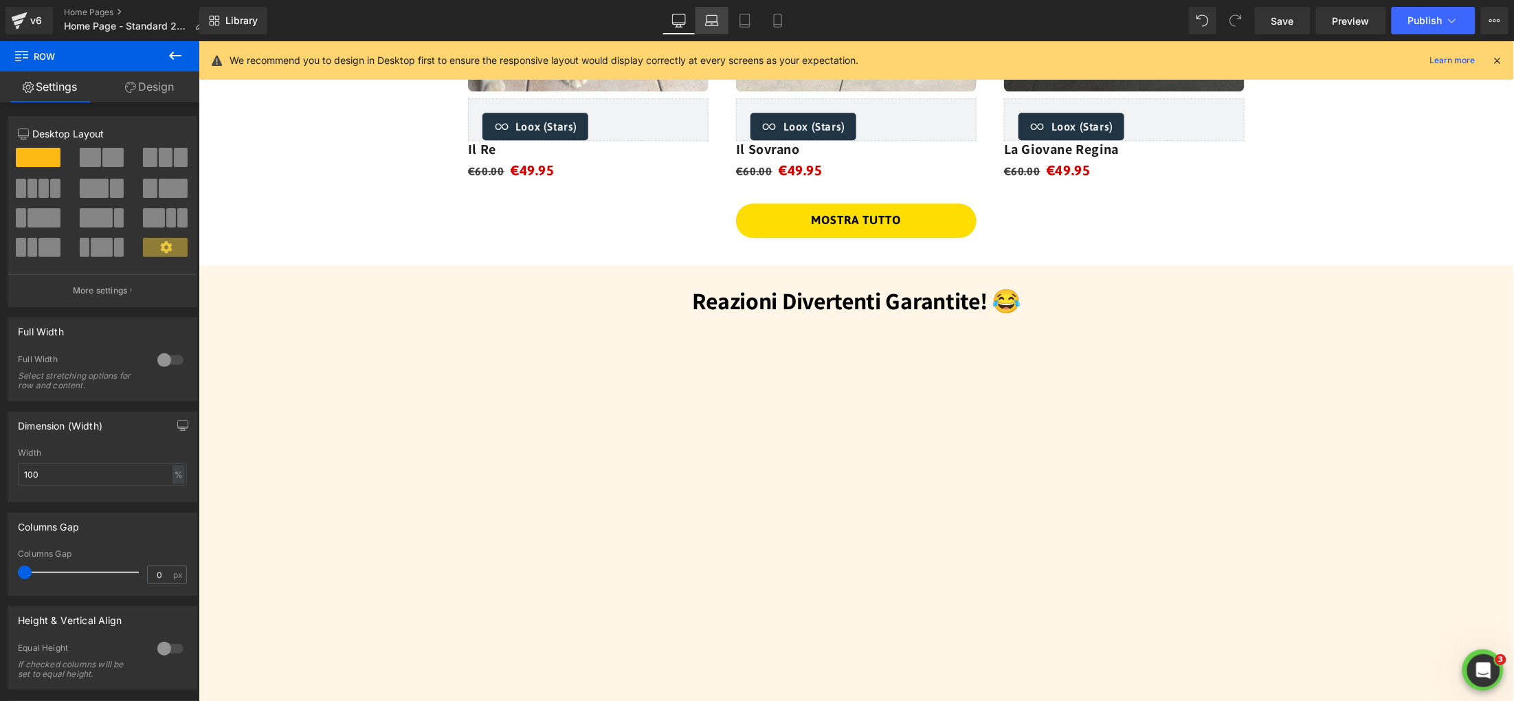
click at [713, 25] on icon at bounding box center [712, 21] width 14 height 14
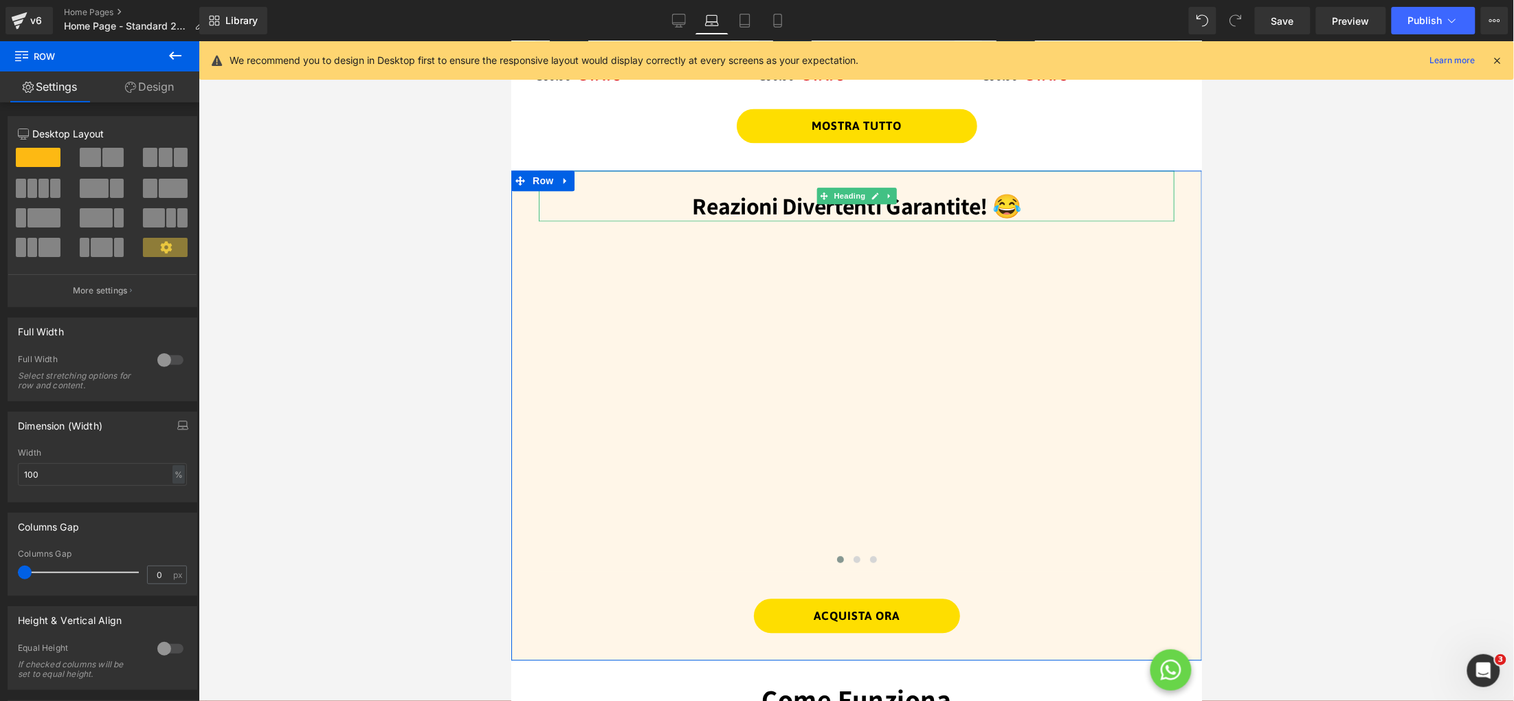
scroll to position [1136, 0]
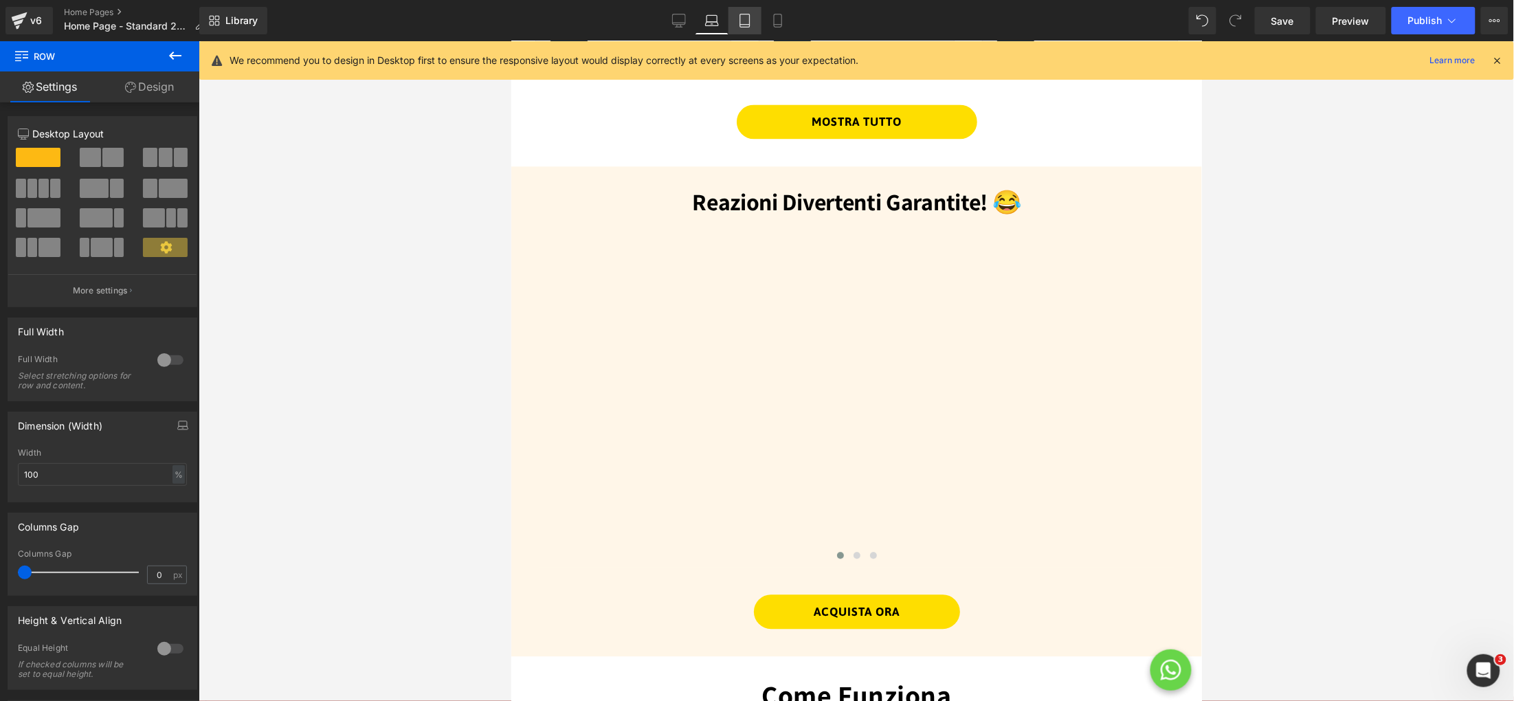
click at [729, 19] on link "Tablet" at bounding box center [744, 20] width 33 height 27
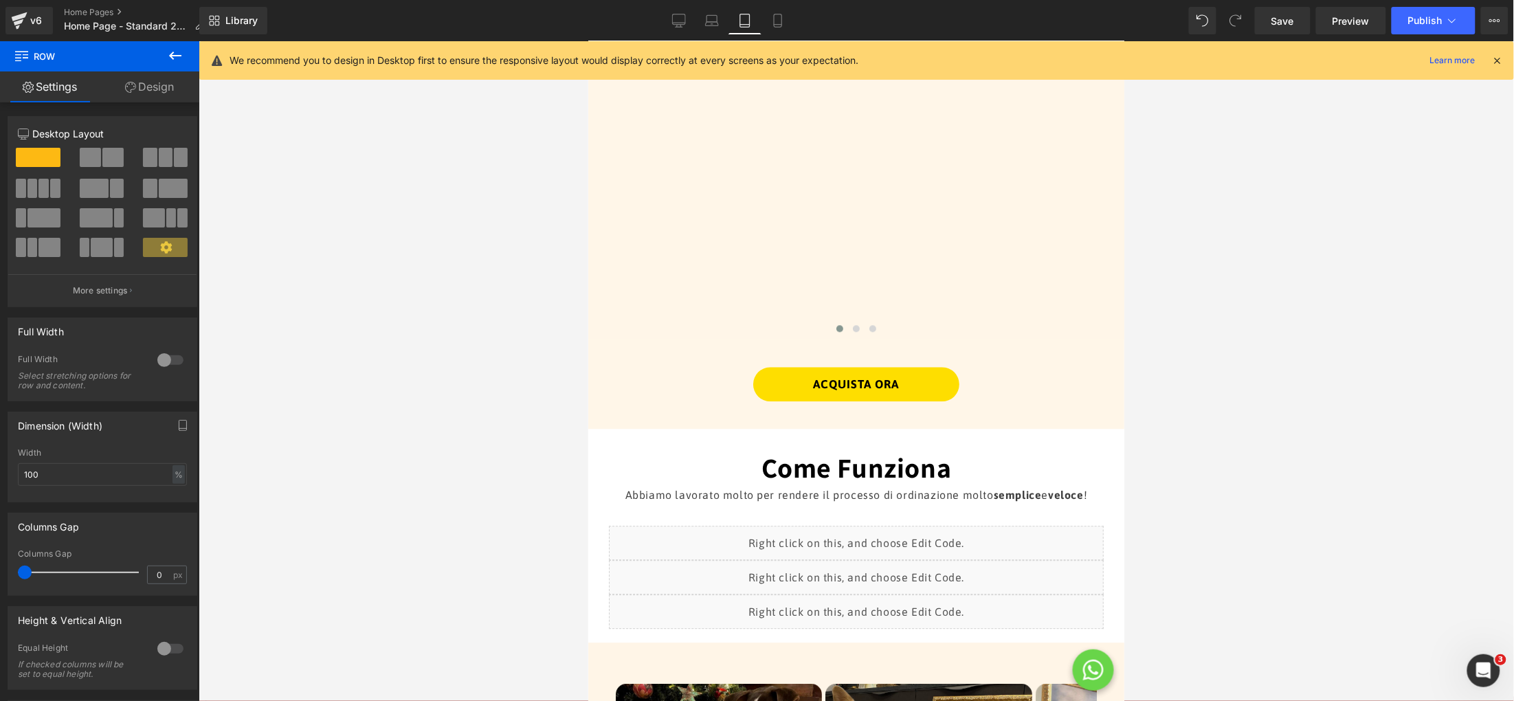
scroll to position [902, 0]
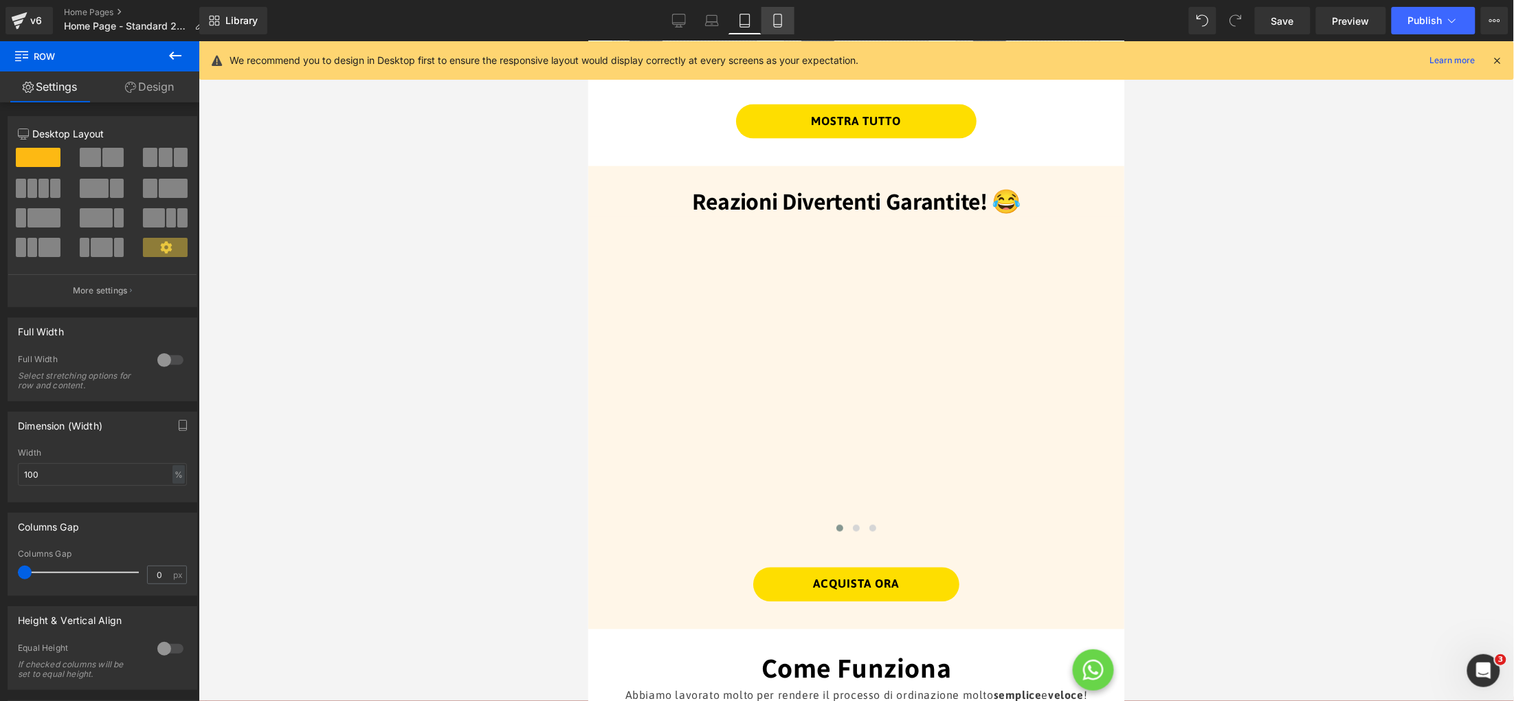
click at [771, 16] on icon at bounding box center [778, 21] width 14 height 14
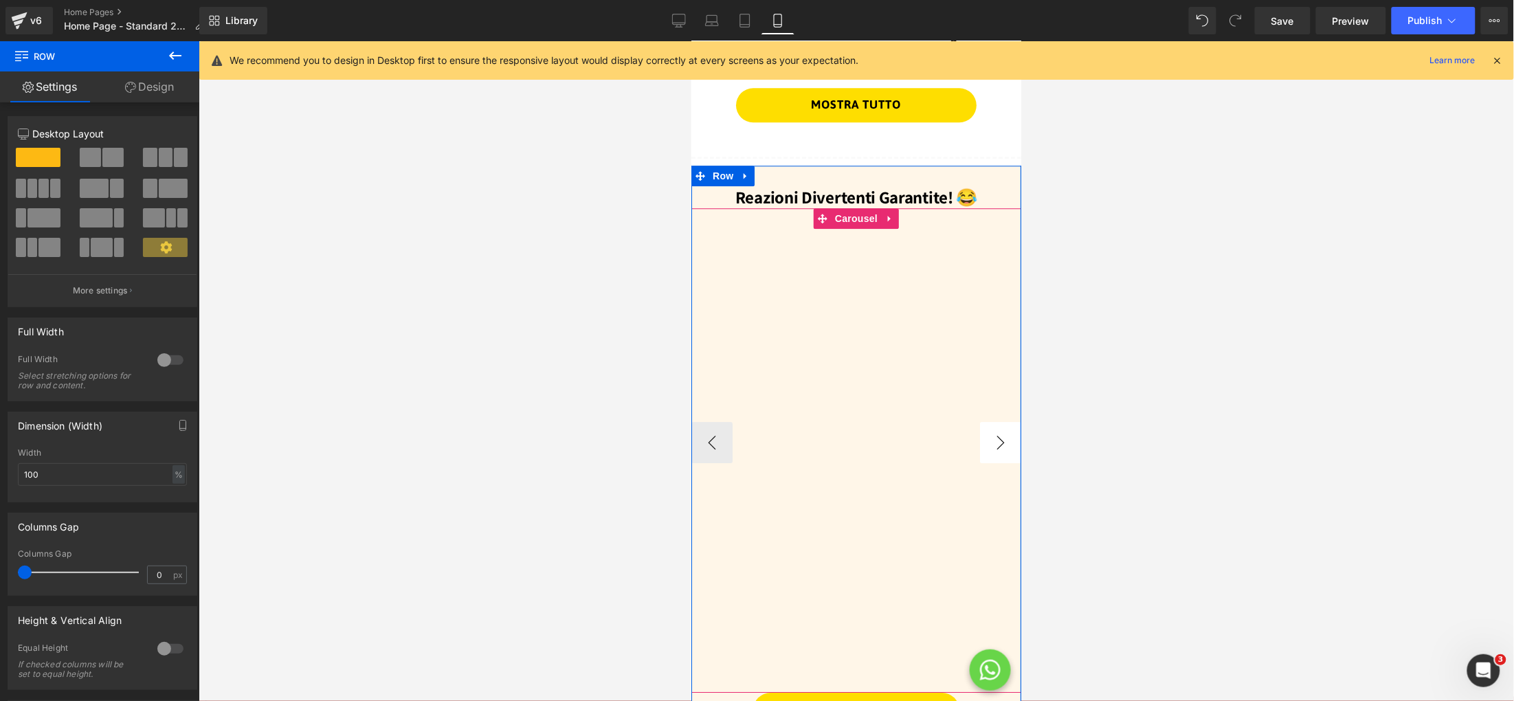
click at [997, 443] on button "›" at bounding box center [999, 441] width 41 height 41
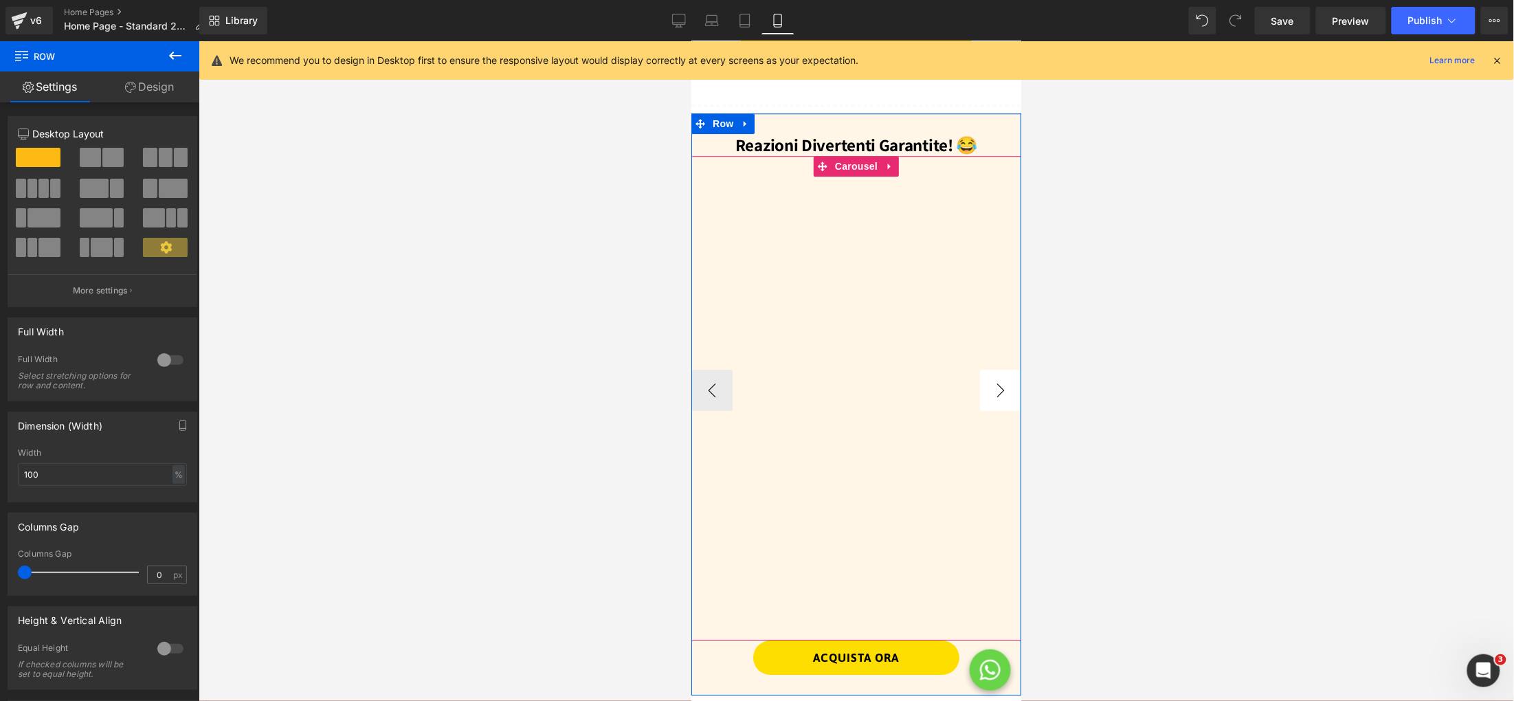
scroll to position [1451, 0]
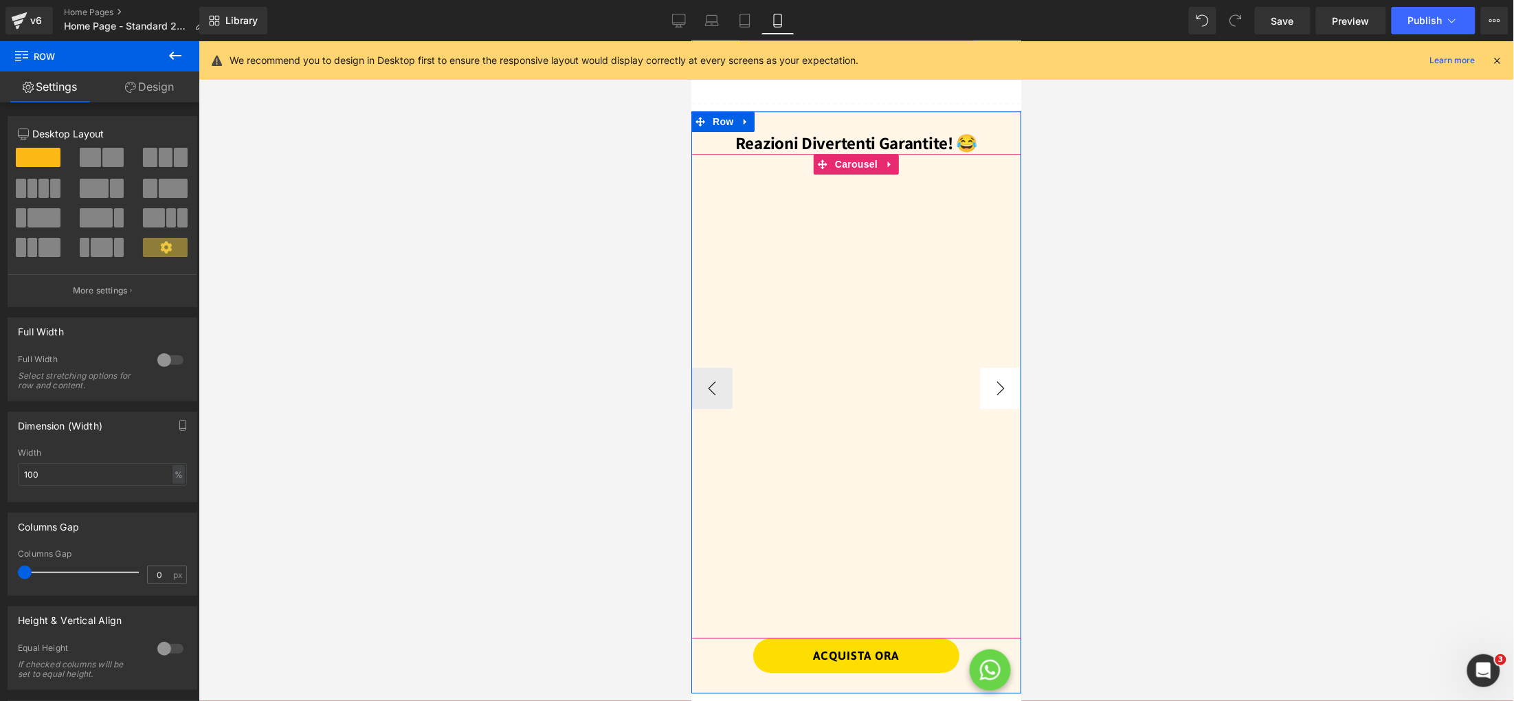
click at [998, 392] on button "›" at bounding box center [999, 387] width 41 height 41
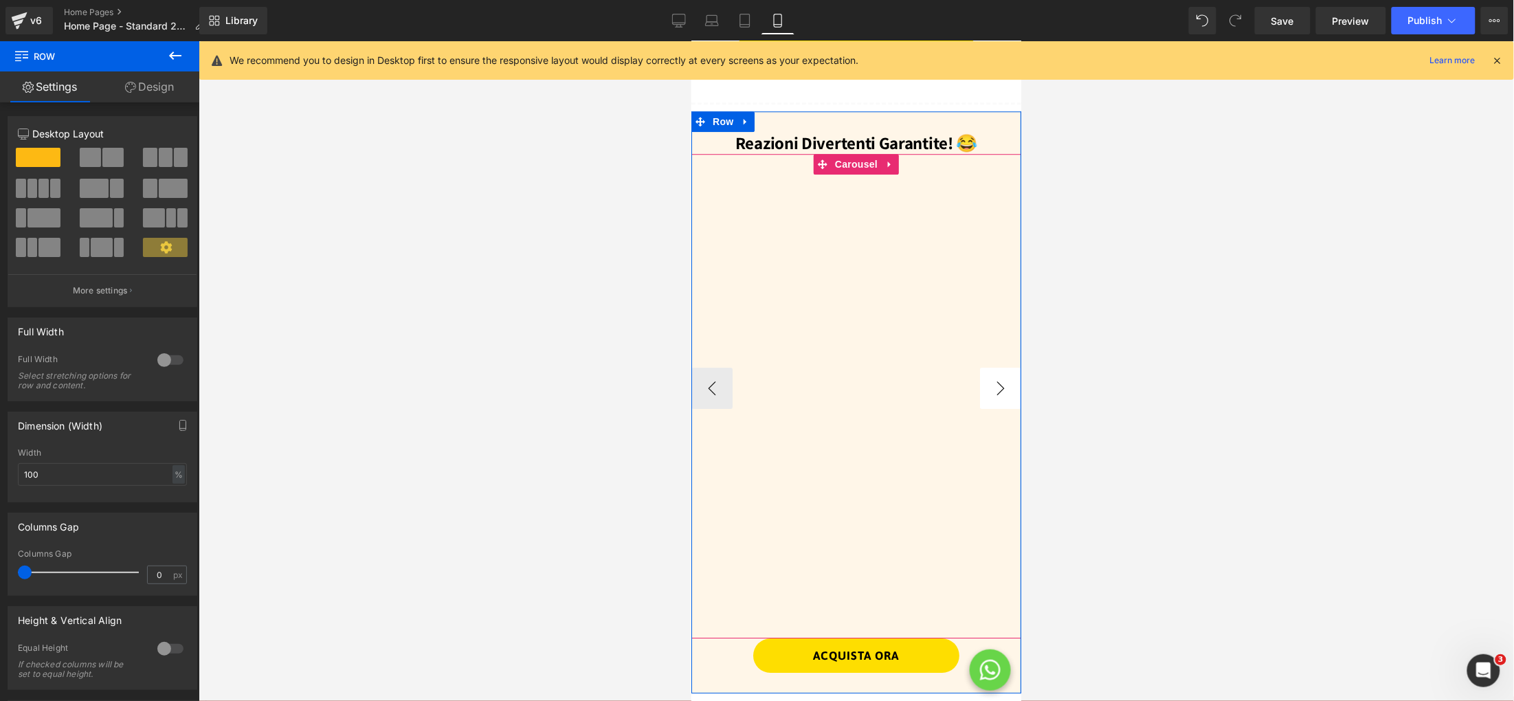
click at [998, 392] on button "›" at bounding box center [999, 387] width 41 height 41
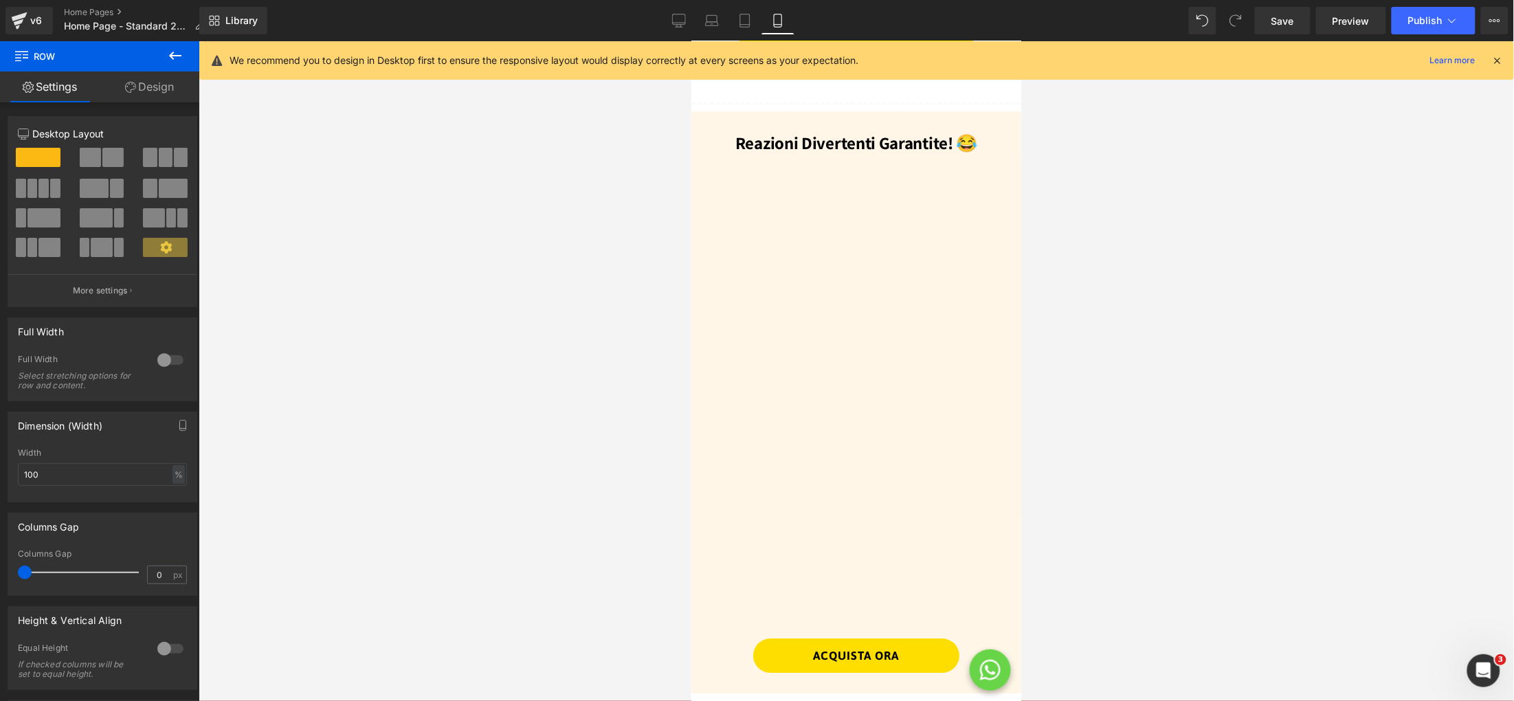
click at [691, 384] on div at bounding box center [856, 371] width 1315 height 660
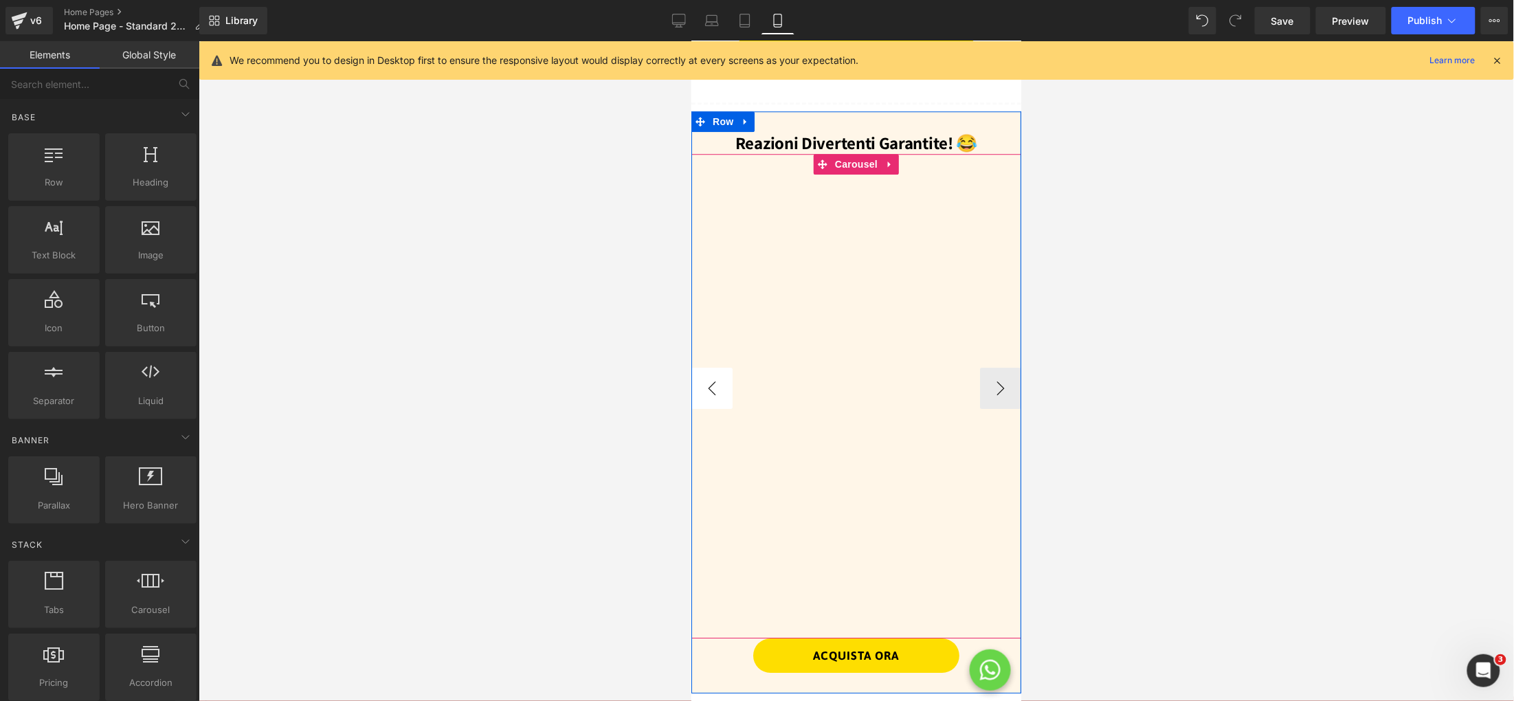
click at [699, 383] on button "‹" at bounding box center [711, 387] width 41 height 41
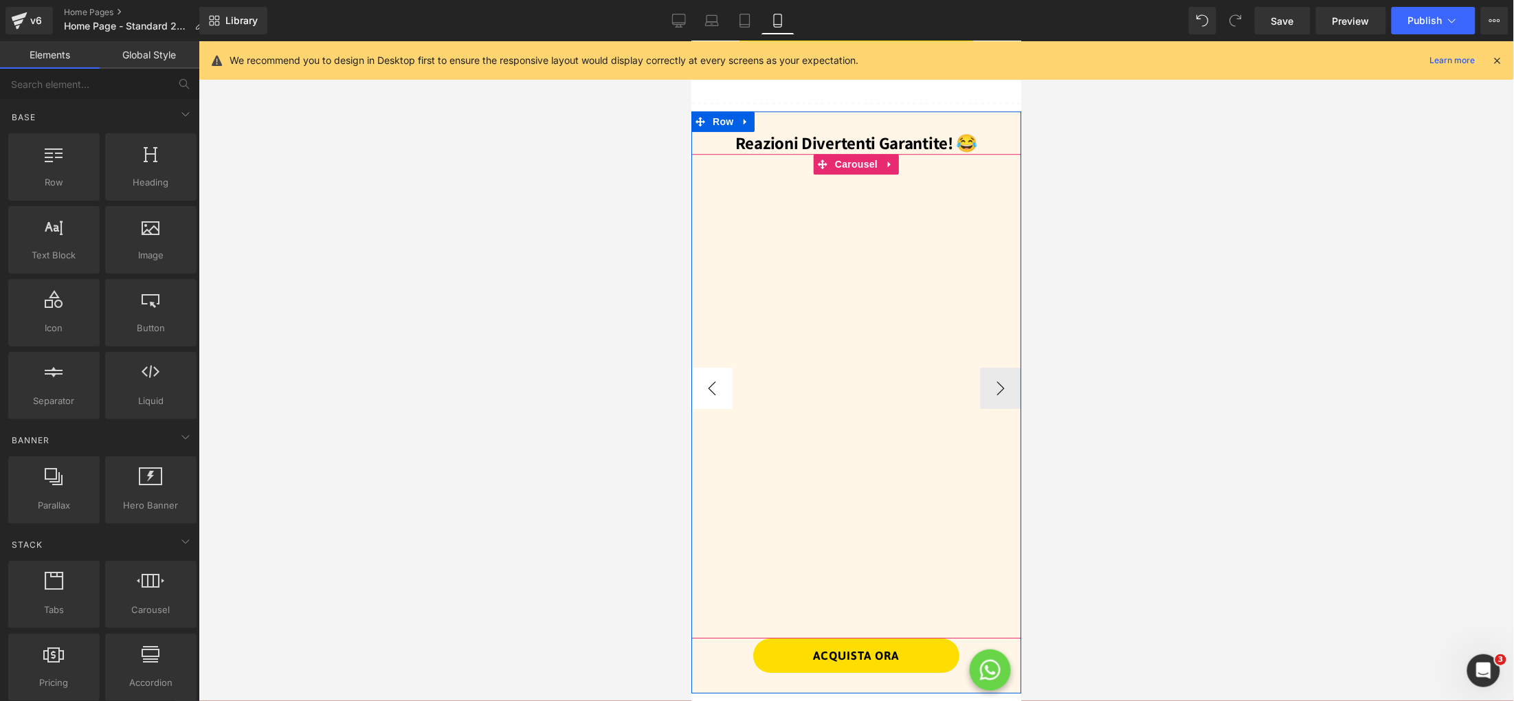
click at [699, 383] on button "‹" at bounding box center [711, 387] width 41 height 41
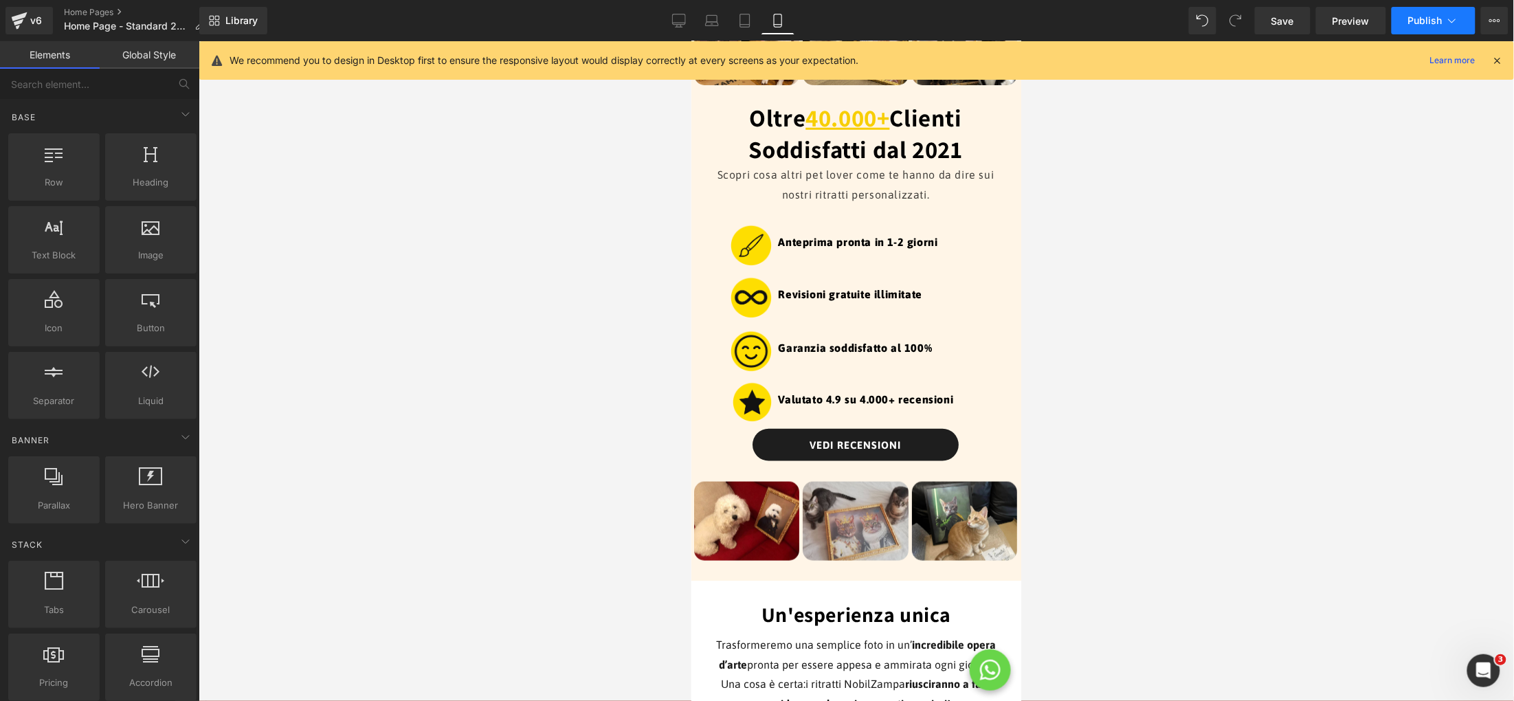
click at [1414, 26] on button "Publish" at bounding box center [1434, 20] width 84 height 27
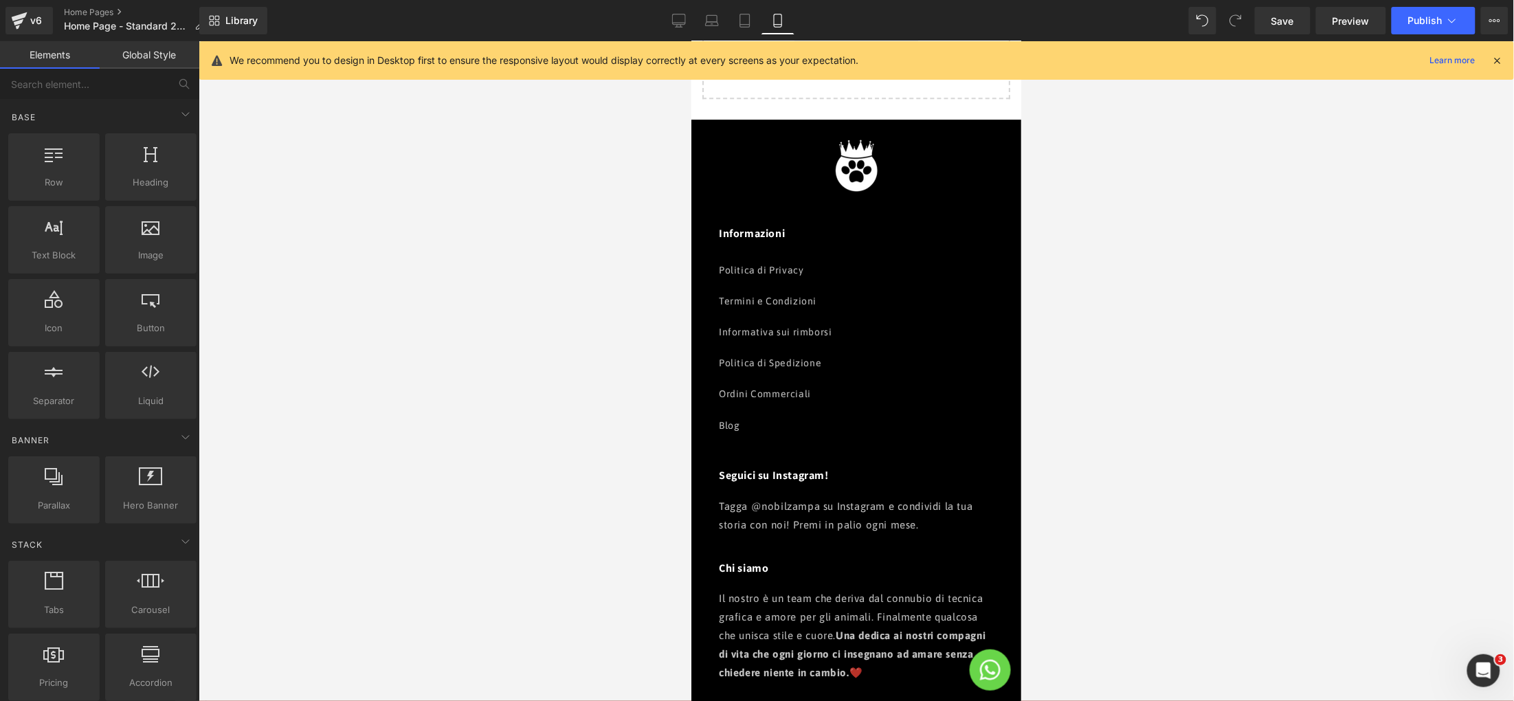
scroll to position [3894, 0]
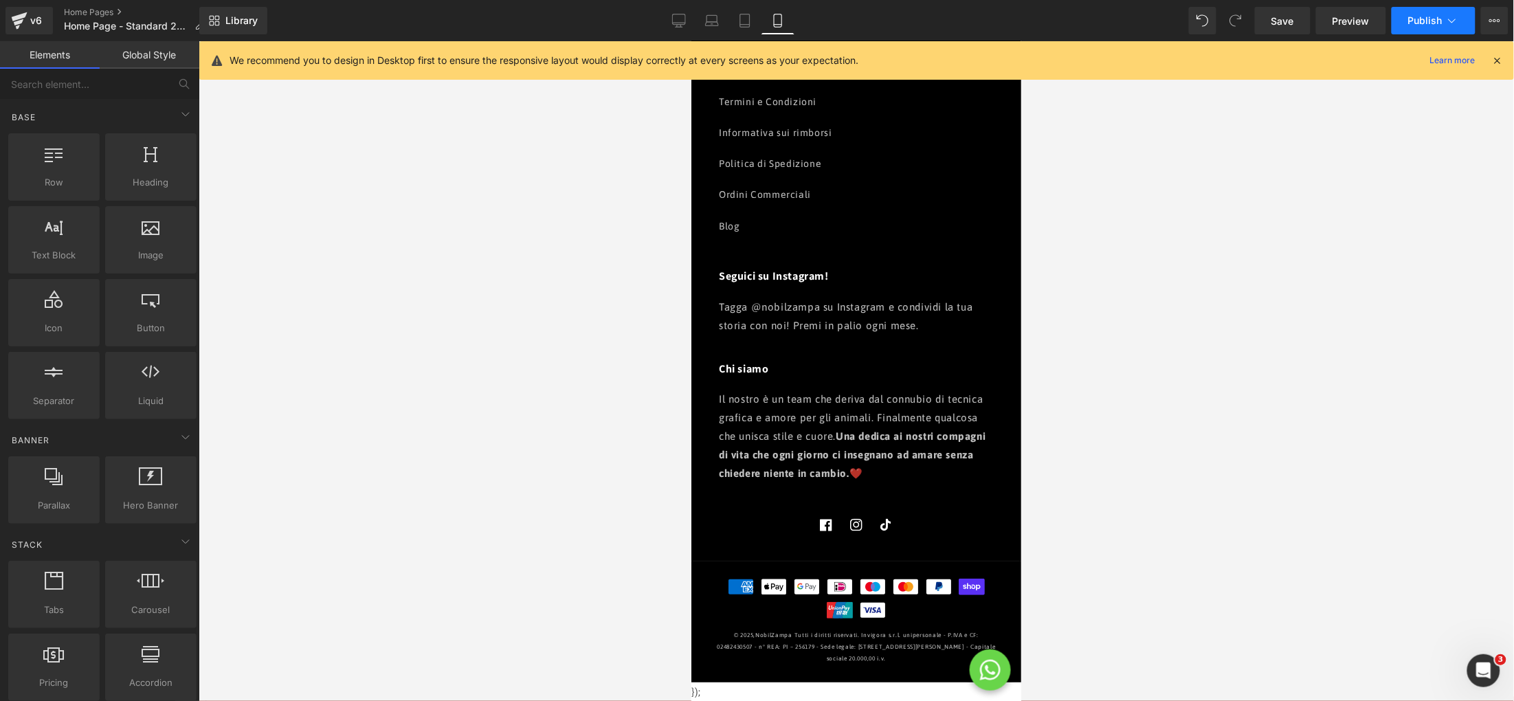
click at [1416, 19] on span "Publish" at bounding box center [1425, 20] width 34 height 11
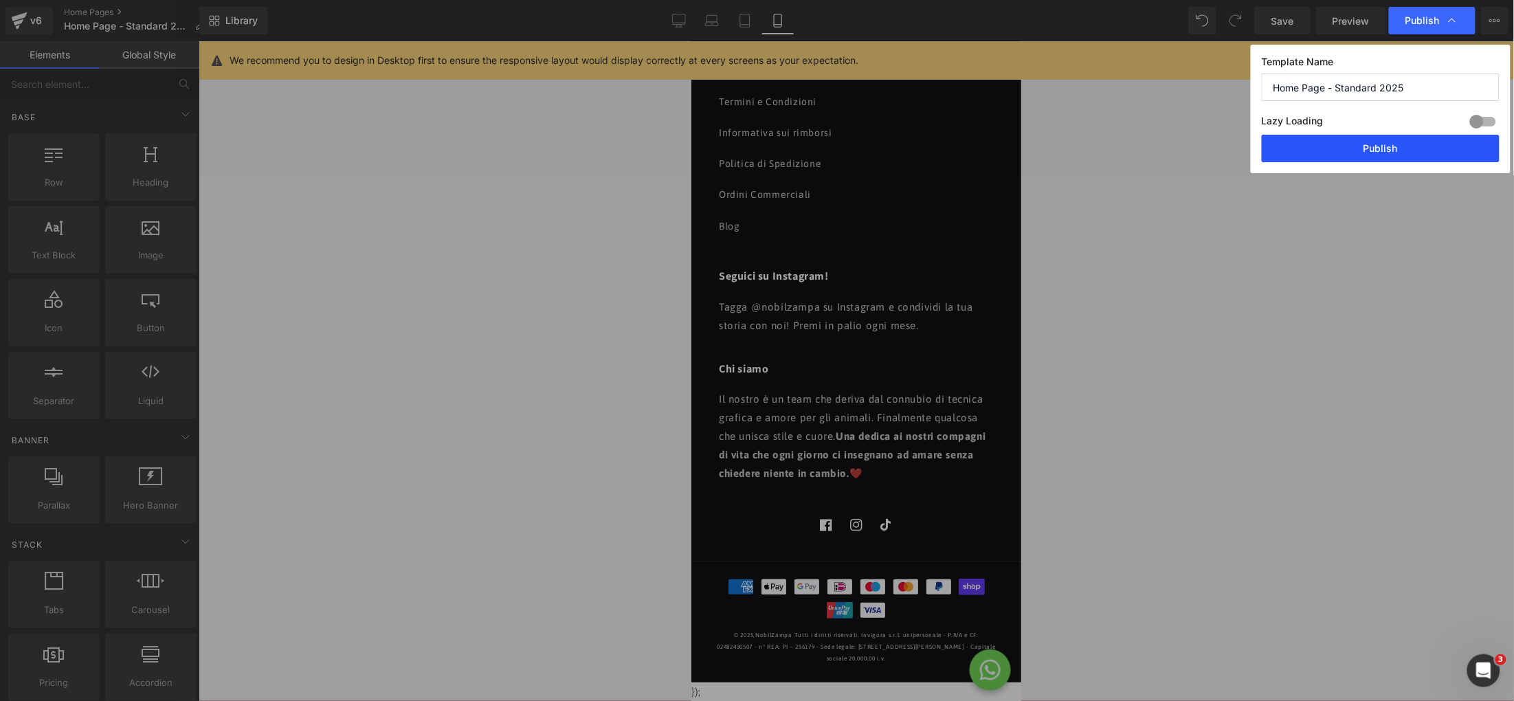
click at [1390, 146] on button "Publish" at bounding box center [1381, 148] width 238 height 27
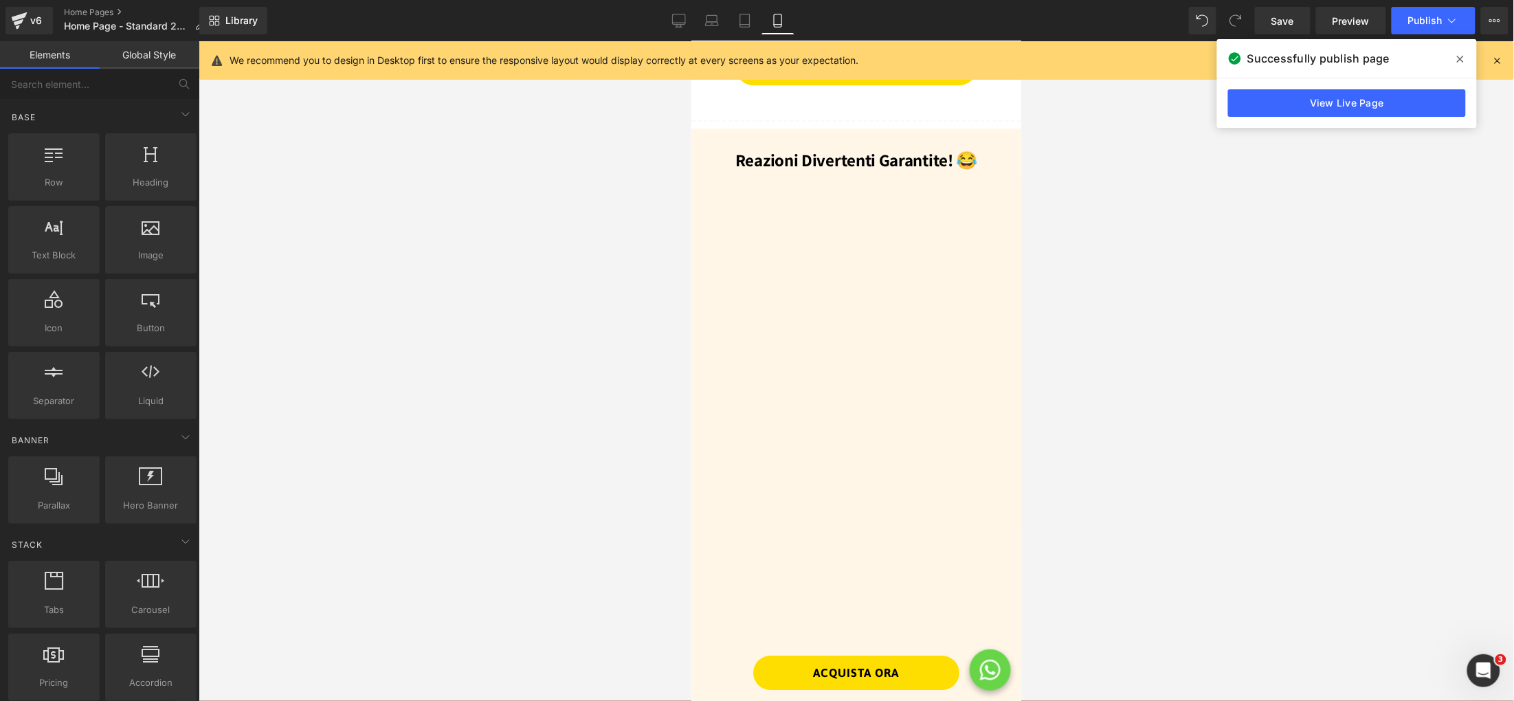
scroll to position [1421, 0]
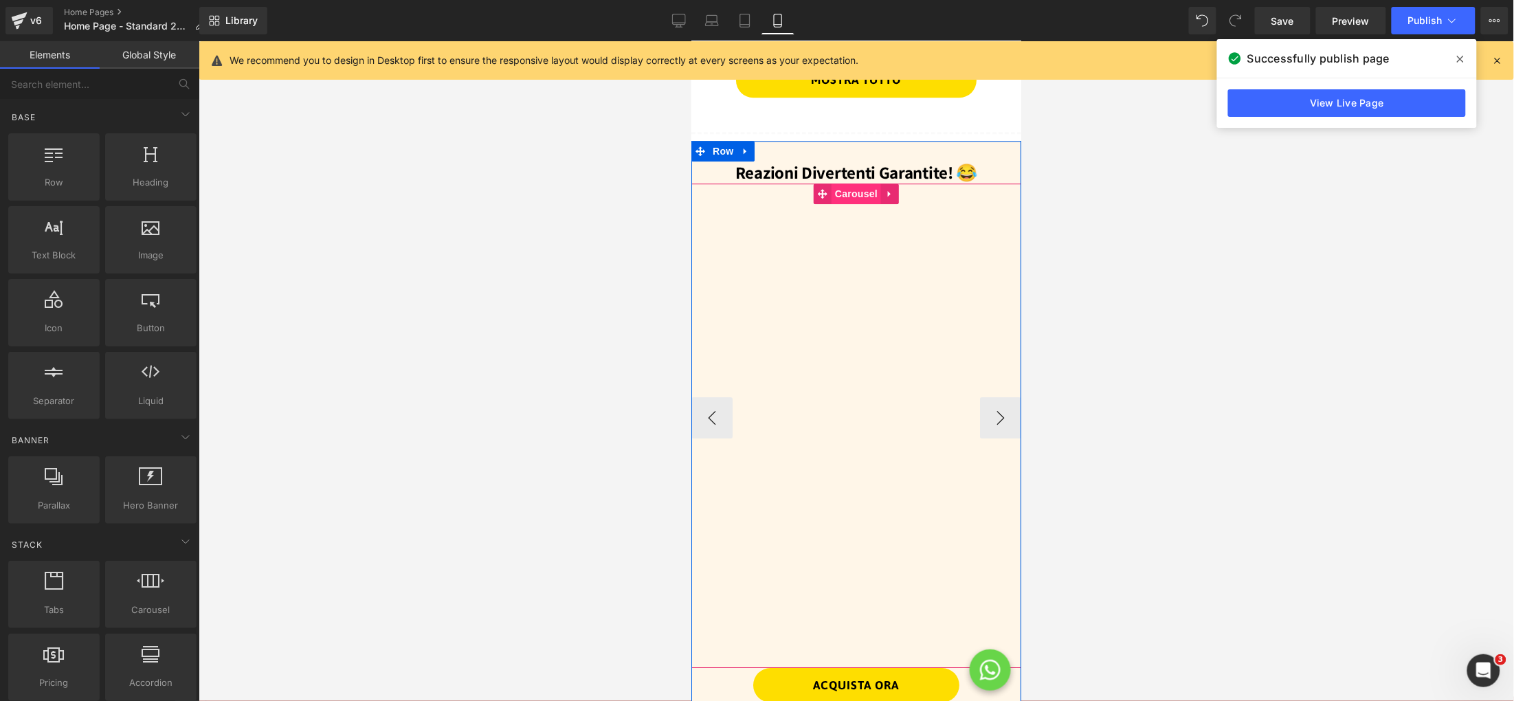
click at [853, 192] on span "Carousel" at bounding box center [855, 193] width 49 height 21
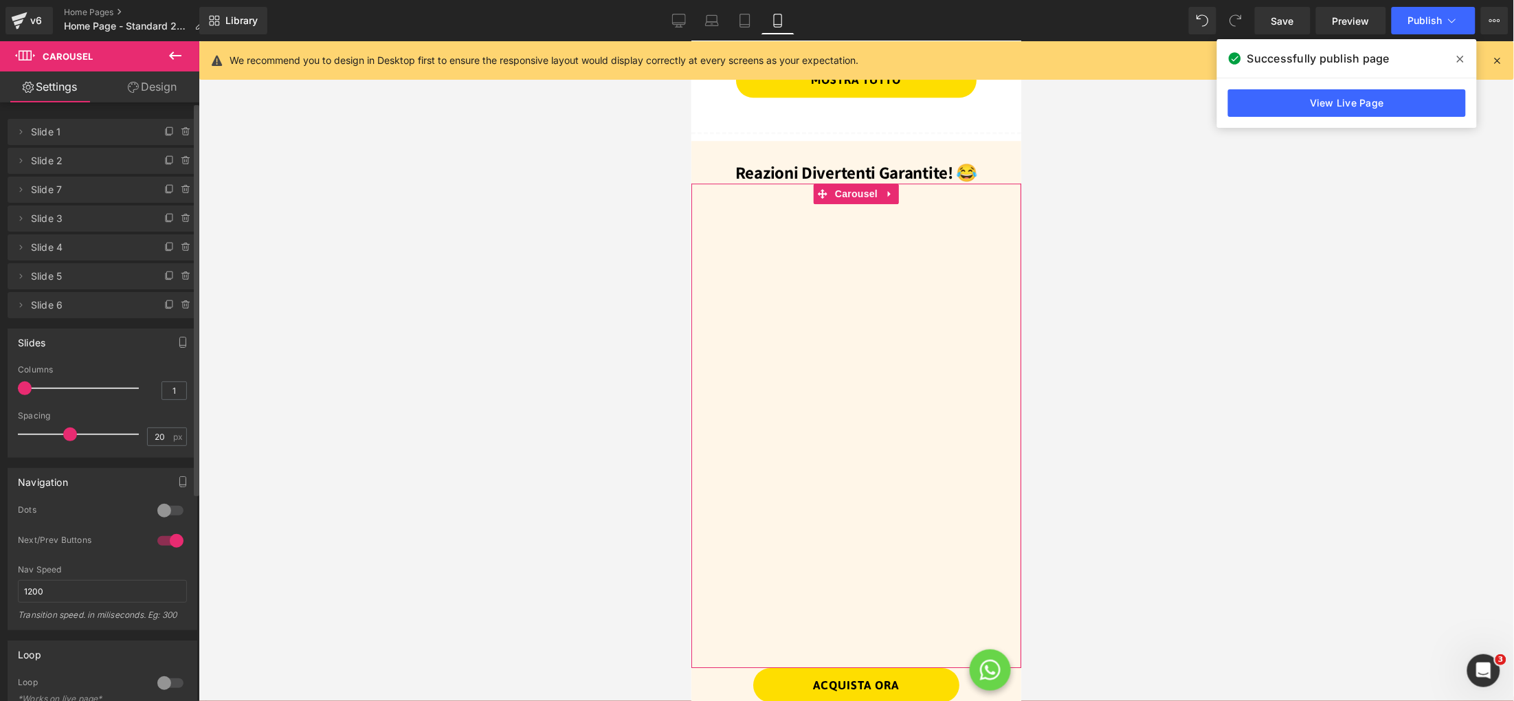
scroll to position [0, 0]
click at [1005, 420] on button "›" at bounding box center [999, 417] width 41 height 41
